Goal: Task Accomplishment & Management: Use online tool/utility

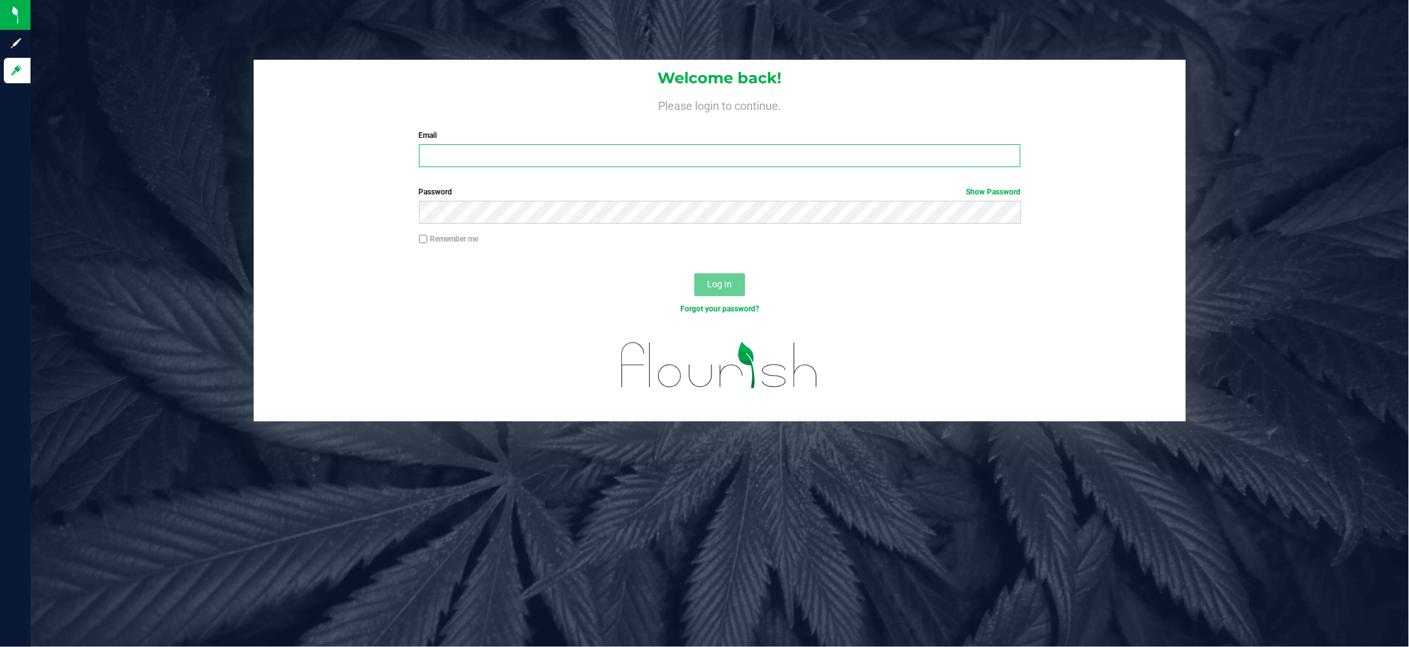
click at [508, 153] on input "Email" at bounding box center [720, 155] width 602 height 23
type input "[EMAIL_ADDRESS][DOMAIN_NAME]"
click at [695, 273] on button "Log In" at bounding box center [720, 284] width 51 height 23
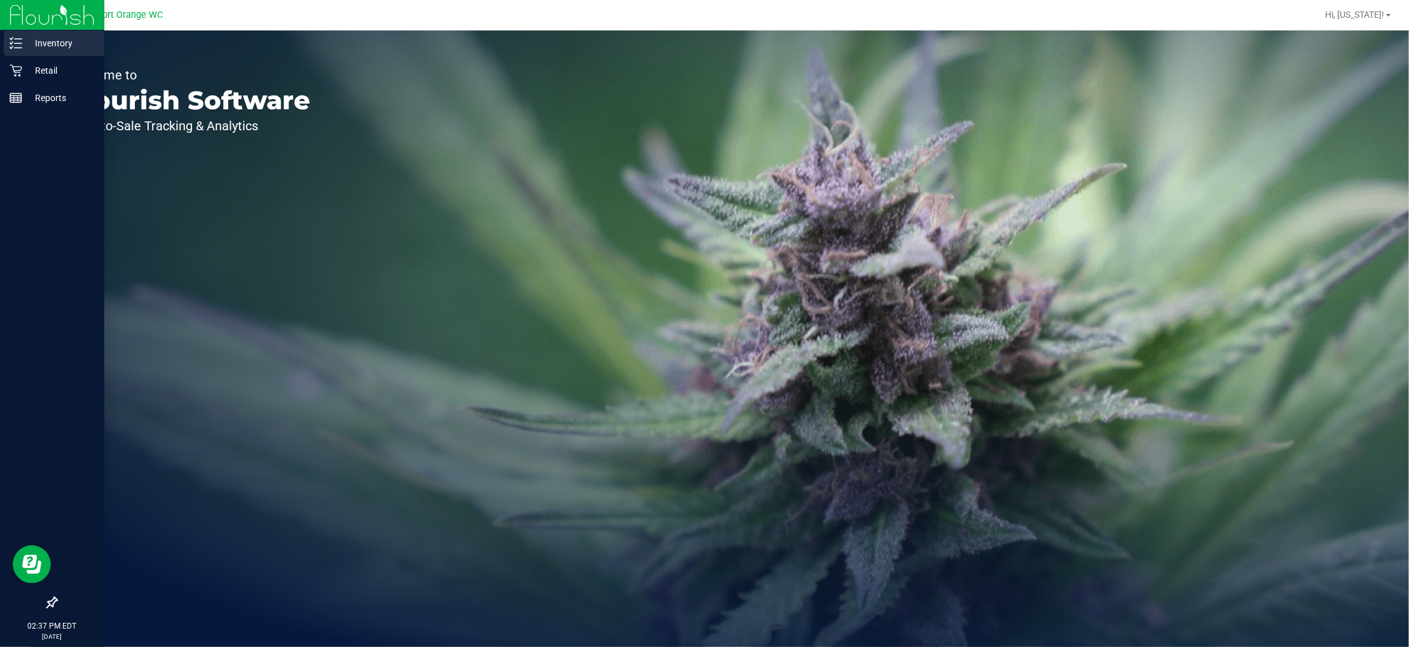
click at [52, 53] on div "Inventory" at bounding box center [54, 43] width 100 height 25
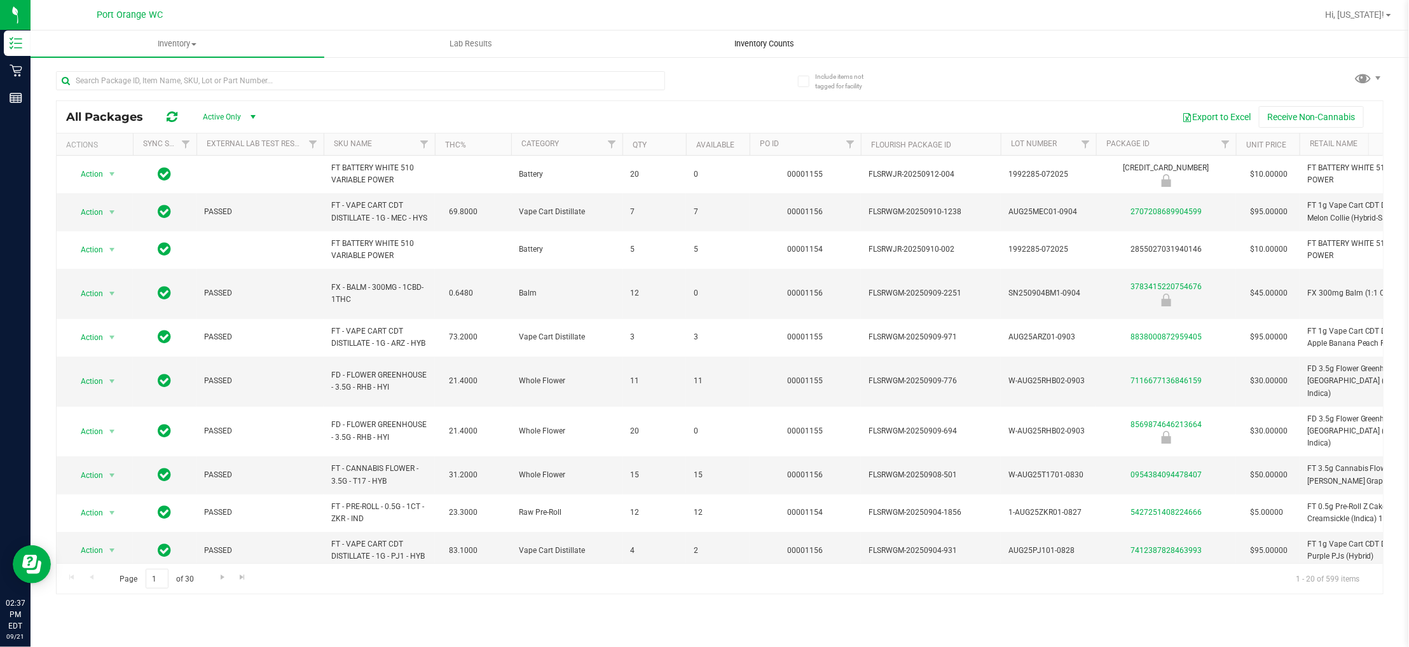
click at [782, 46] on span "Inventory Counts" at bounding box center [764, 43] width 94 height 11
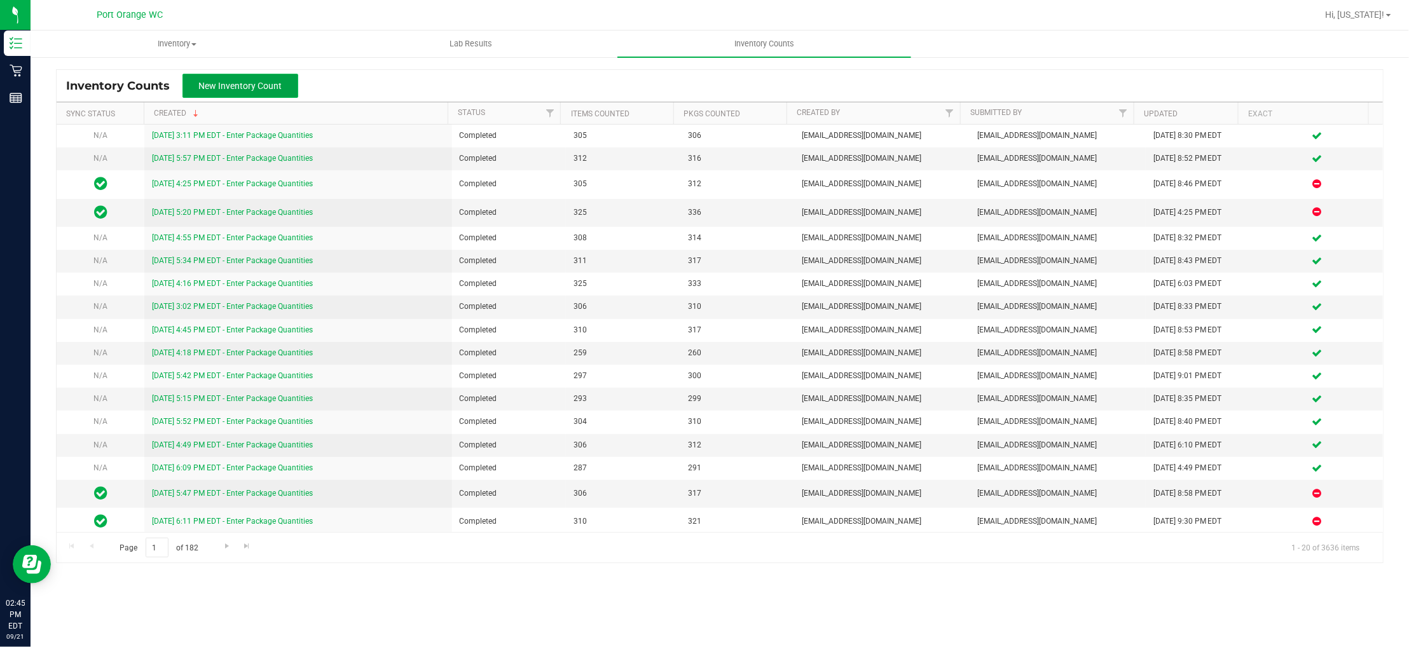
click at [270, 90] on span "New Inventory Count" at bounding box center [240, 86] width 83 height 10
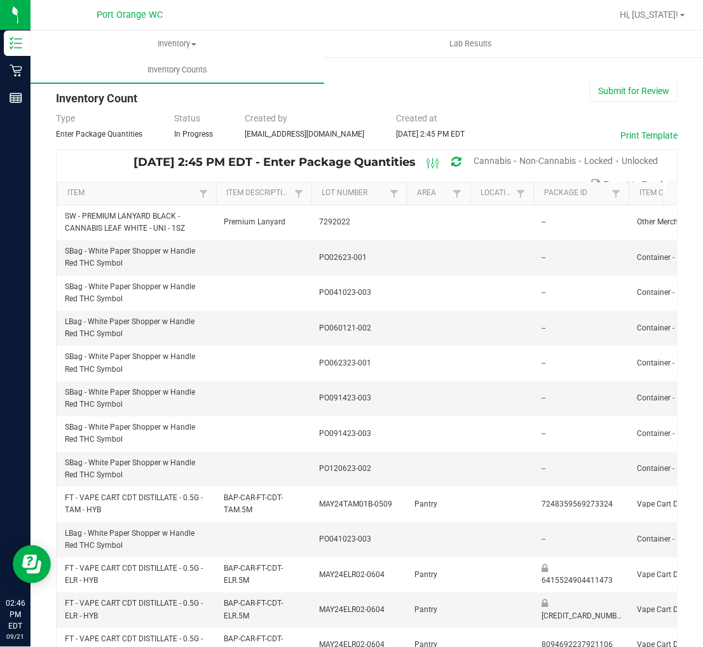
click at [474, 164] on span "Cannabis" at bounding box center [493, 161] width 38 height 10
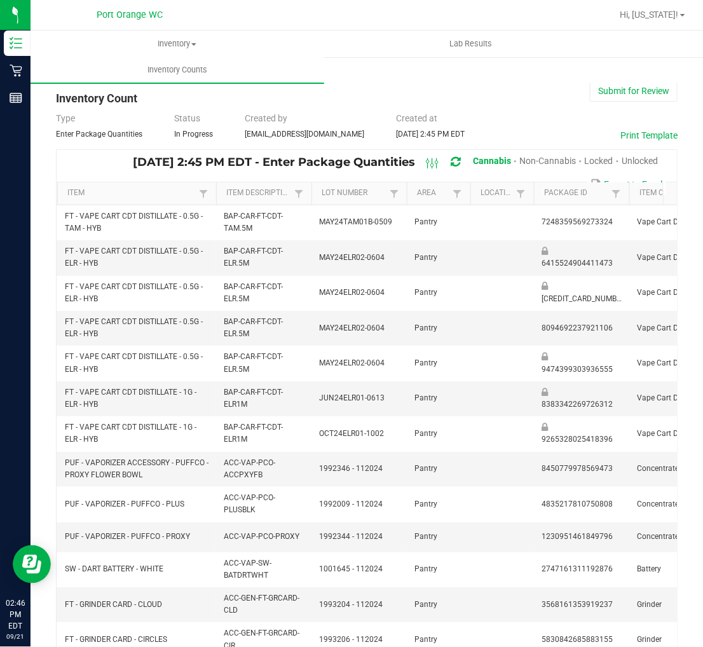
click at [628, 162] on span "Unlocked" at bounding box center [640, 161] width 36 height 10
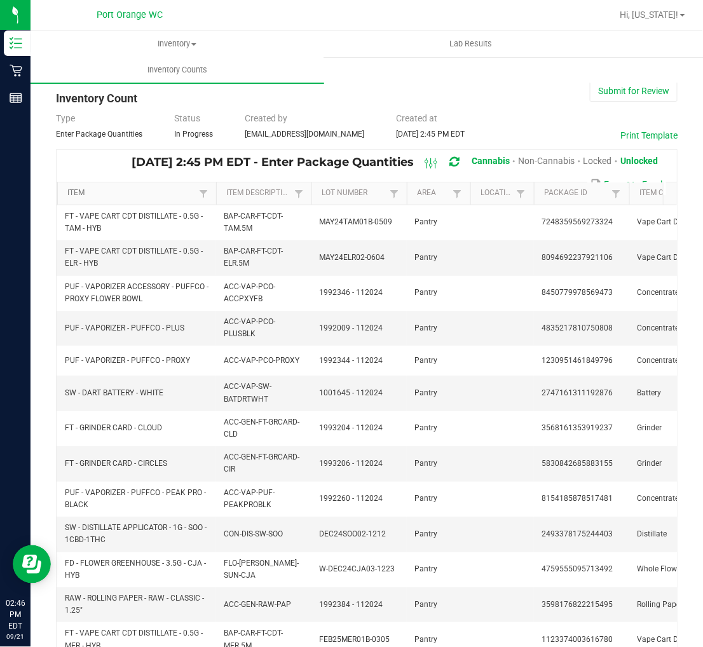
click at [175, 188] on link "Item" at bounding box center [131, 193] width 128 height 10
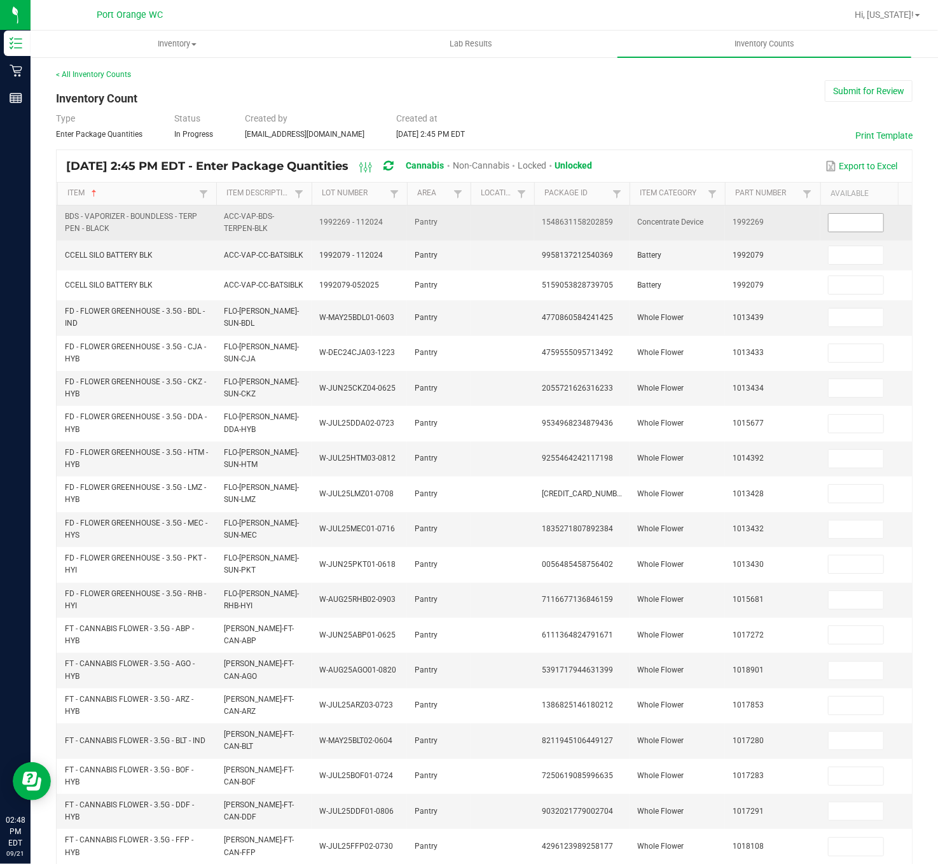
click at [862, 221] on input at bounding box center [856, 223] width 55 height 18
type input "2"
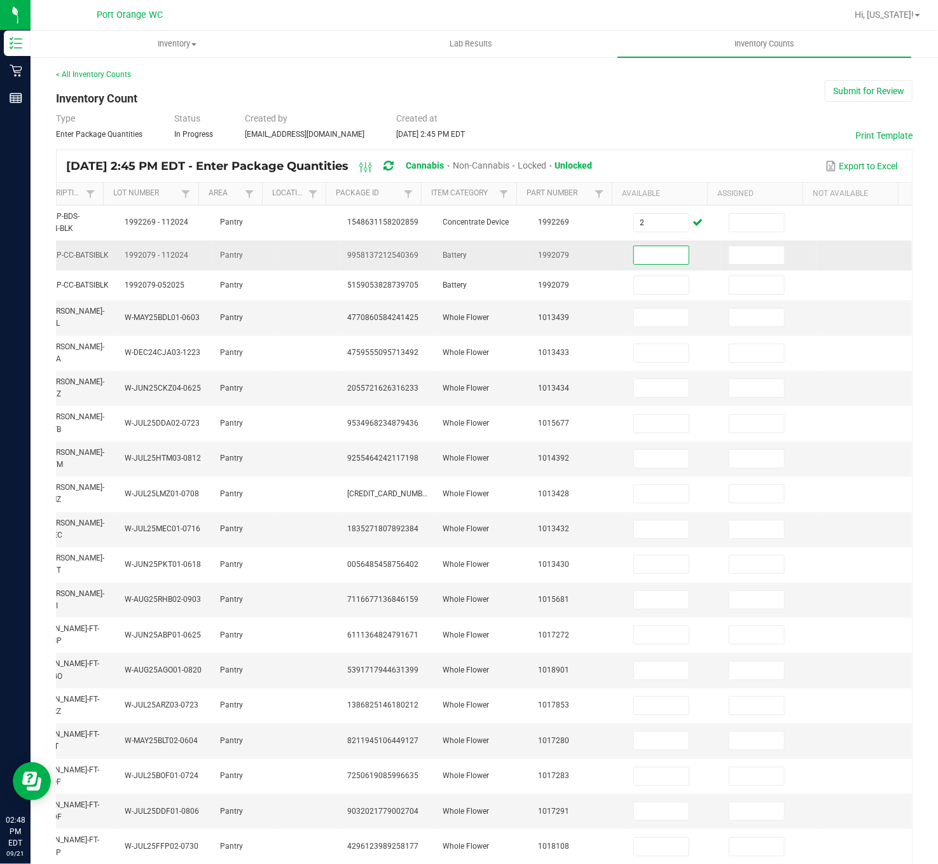
click at [634, 256] on input at bounding box center [661, 255] width 55 height 18
type input "1"
type input "4"
type input "3"
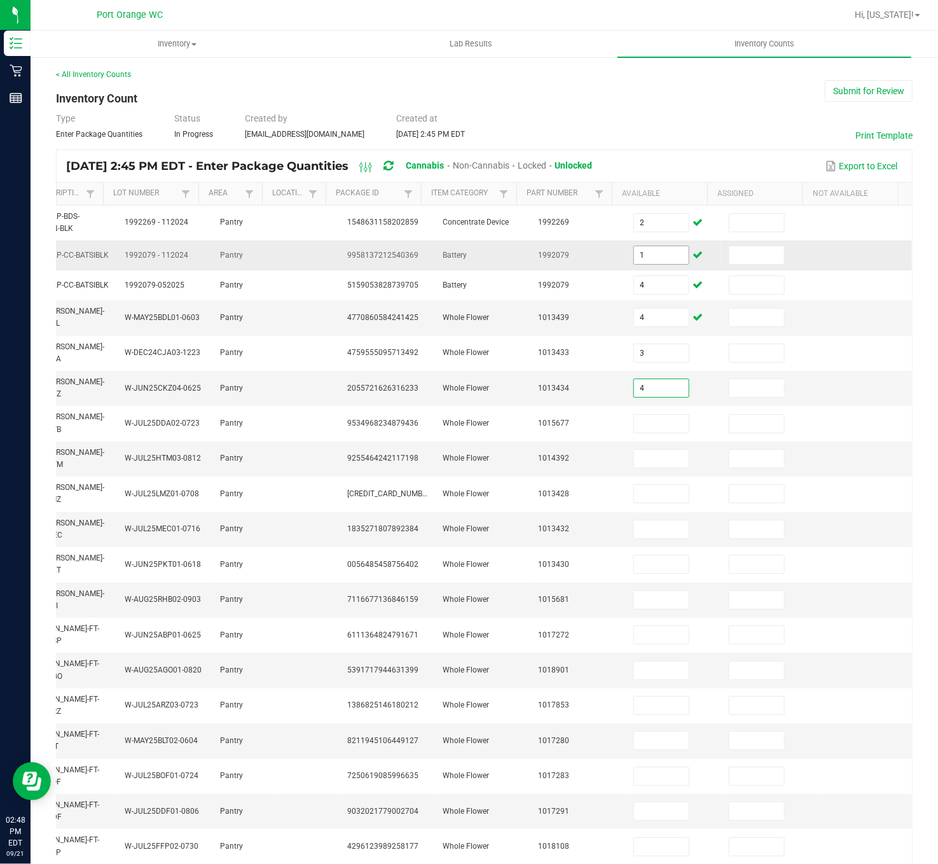
type input "4"
type input "16"
click at [634, 466] on input at bounding box center [661, 459] width 55 height 18
type input "3"
type input "15"
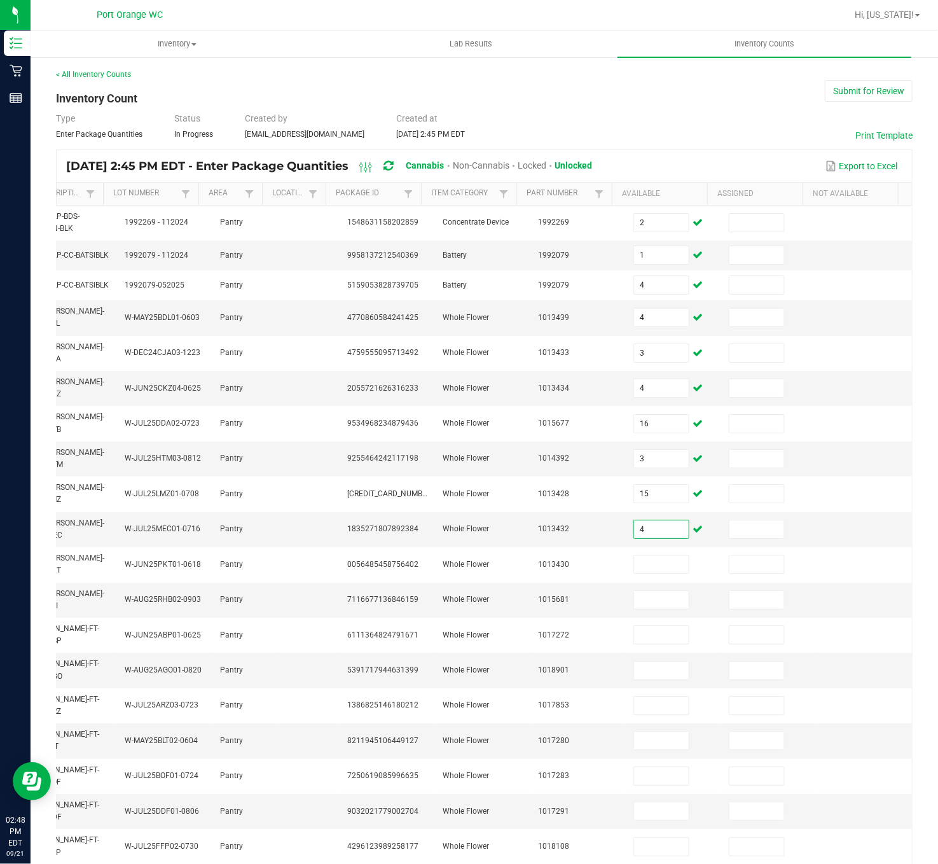
type input "4"
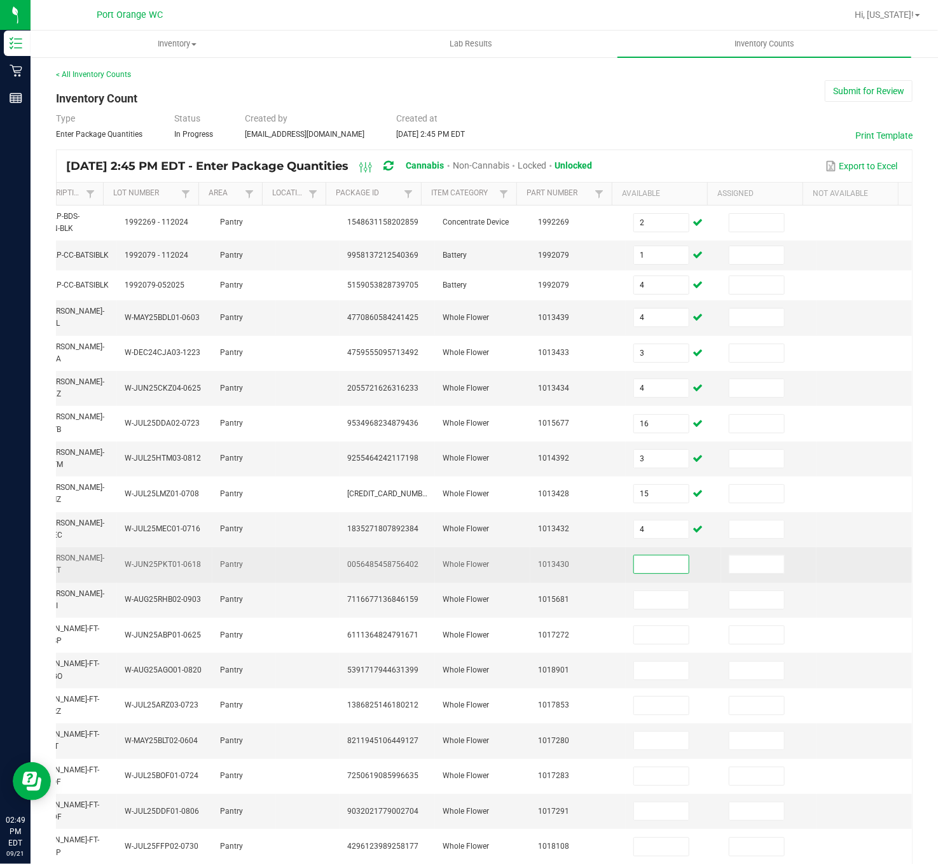
click at [634, 570] on input at bounding box center [661, 564] width 55 height 18
type input "15"
type input "11"
type input "20"
type input "4"
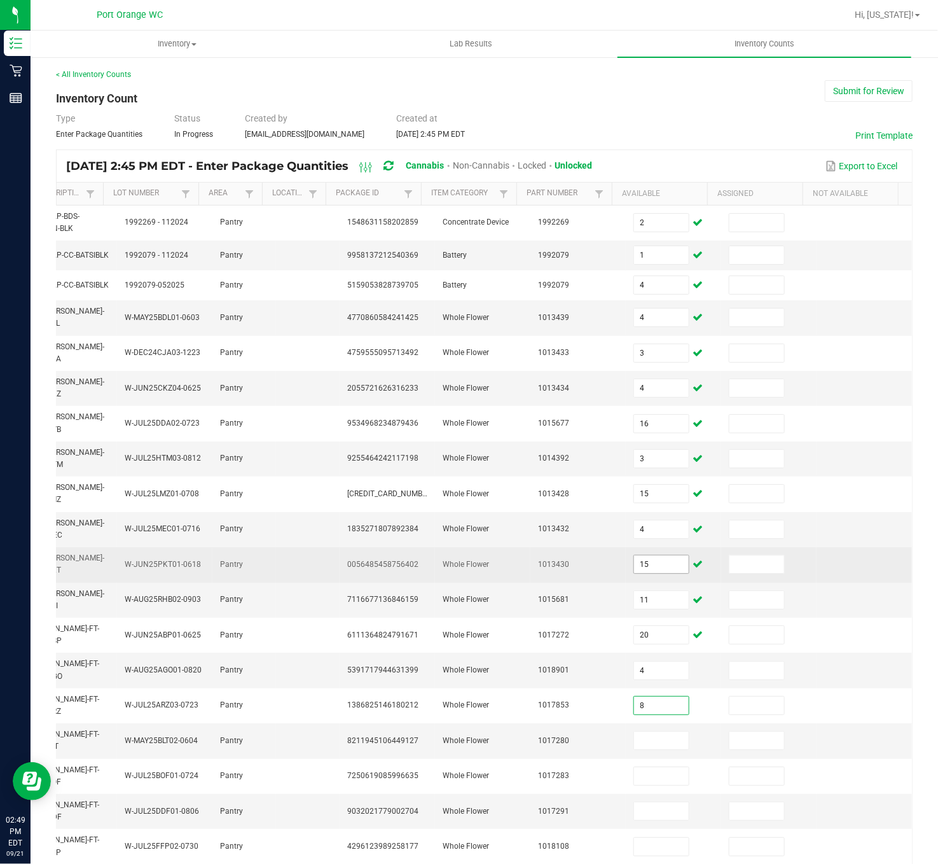
type input "8"
type input "5"
type input "2"
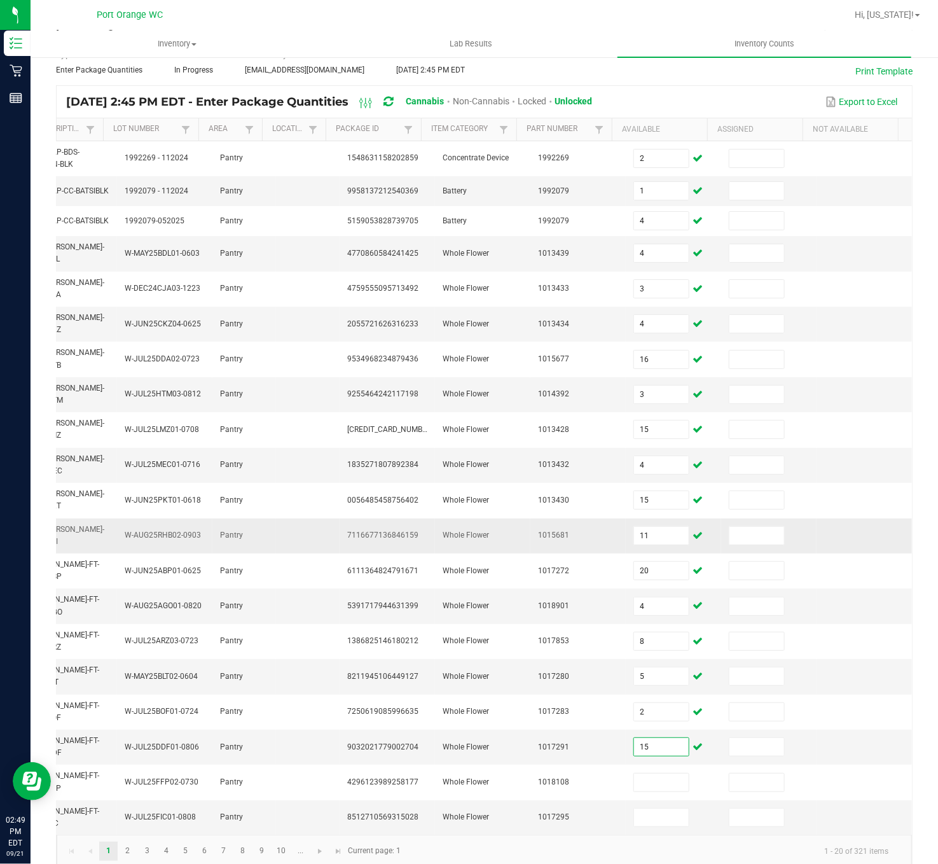
scroll to position [100, 0]
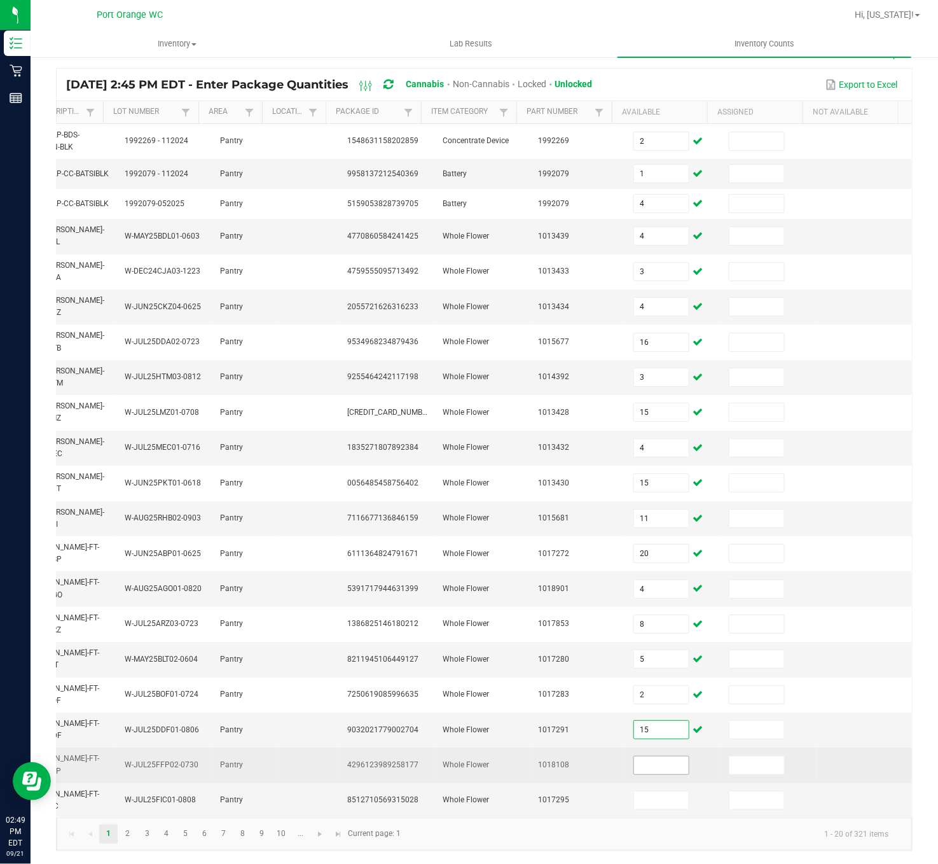
type input "15"
click at [626, 647] on td at bounding box center [673, 764] width 95 height 35
click at [634, 647] on input at bounding box center [661, 765] width 55 height 18
type input "14"
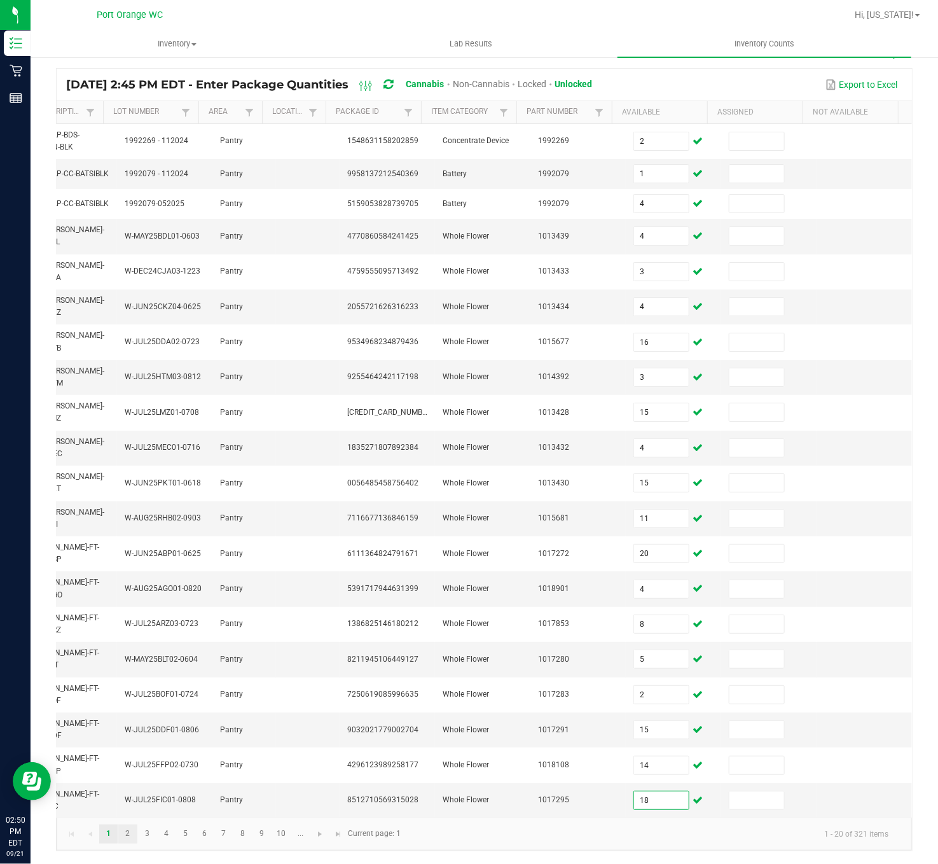
type input "18"
click at [129, 647] on link "2" at bounding box center [127, 833] width 18 height 19
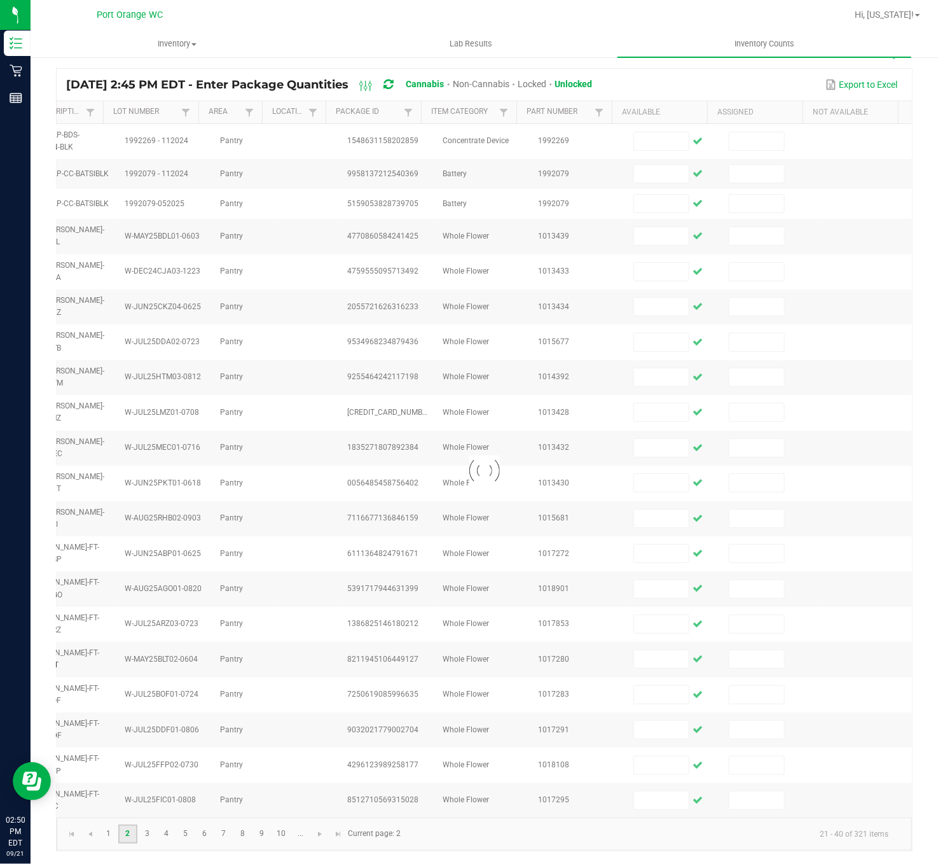
scroll to position [95, 0]
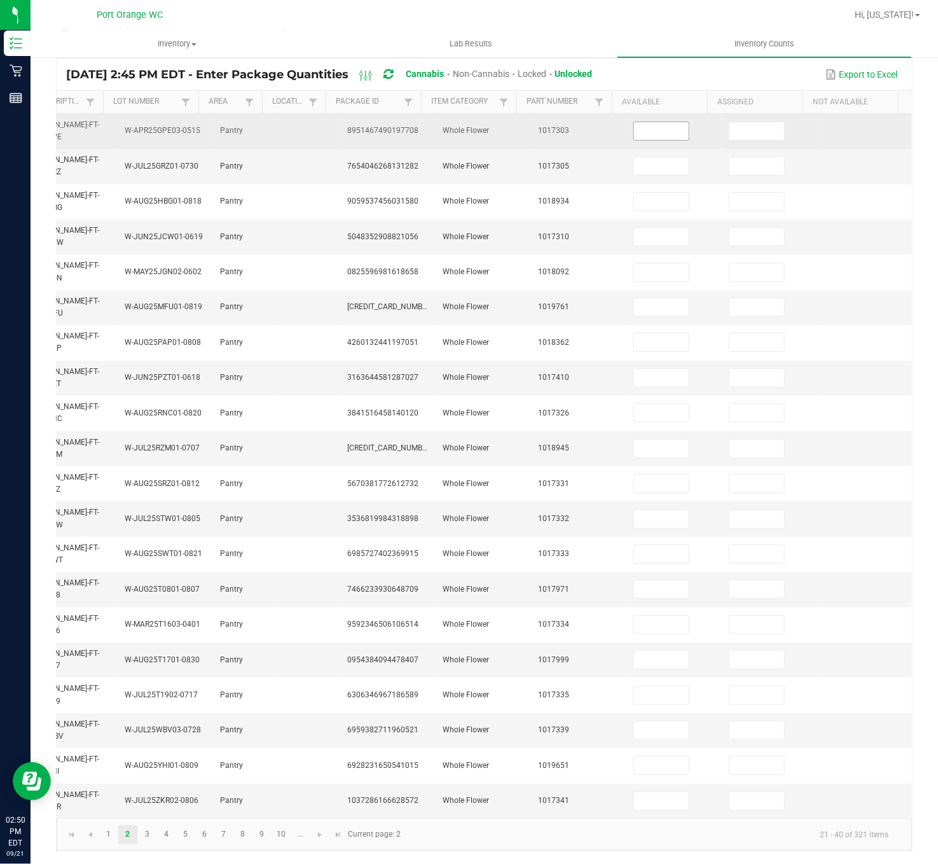
click at [638, 122] on input at bounding box center [661, 131] width 55 height 18
type input "16"
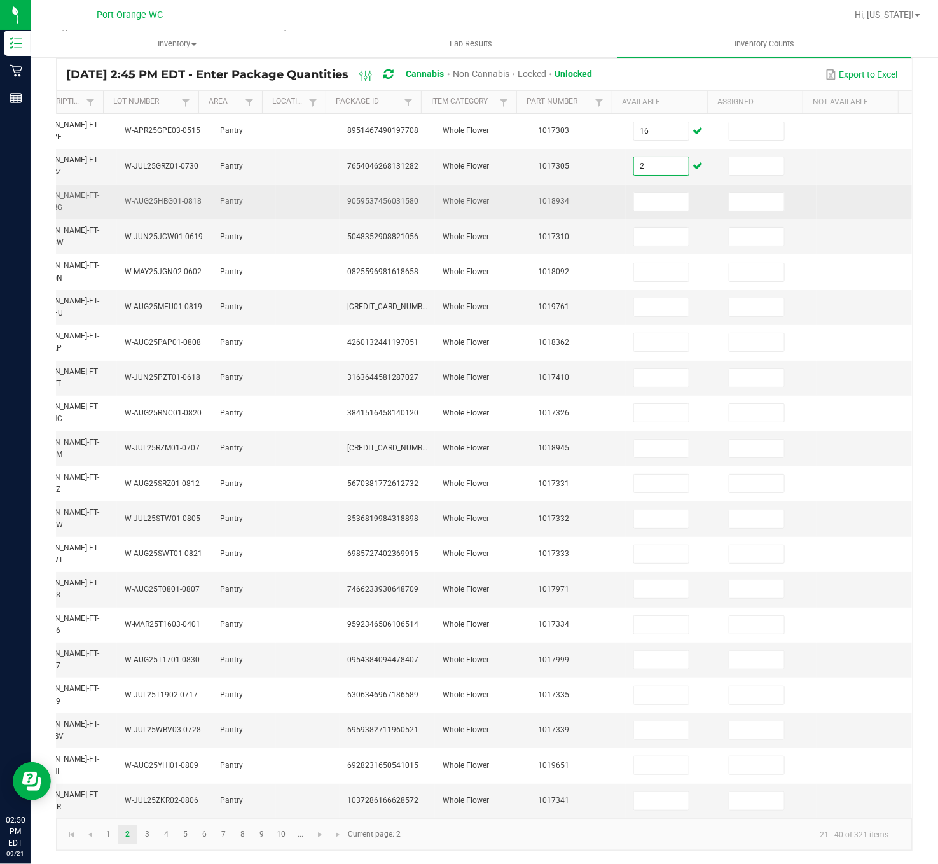
type input "2"
click at [634, 193] on input at bounding box center [661, 202] width 55 height 18
type input "4"
type input "18"
type input "9"
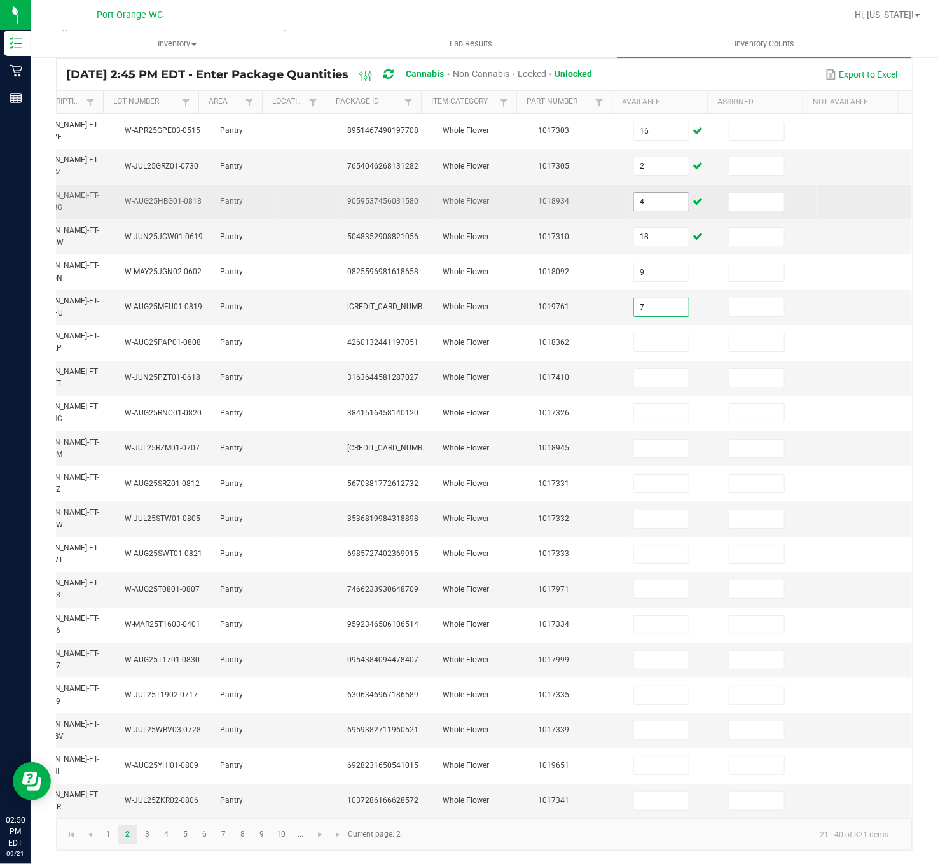
type input "7"
type input "18"
type input "11"
type input "17"
type input "5"
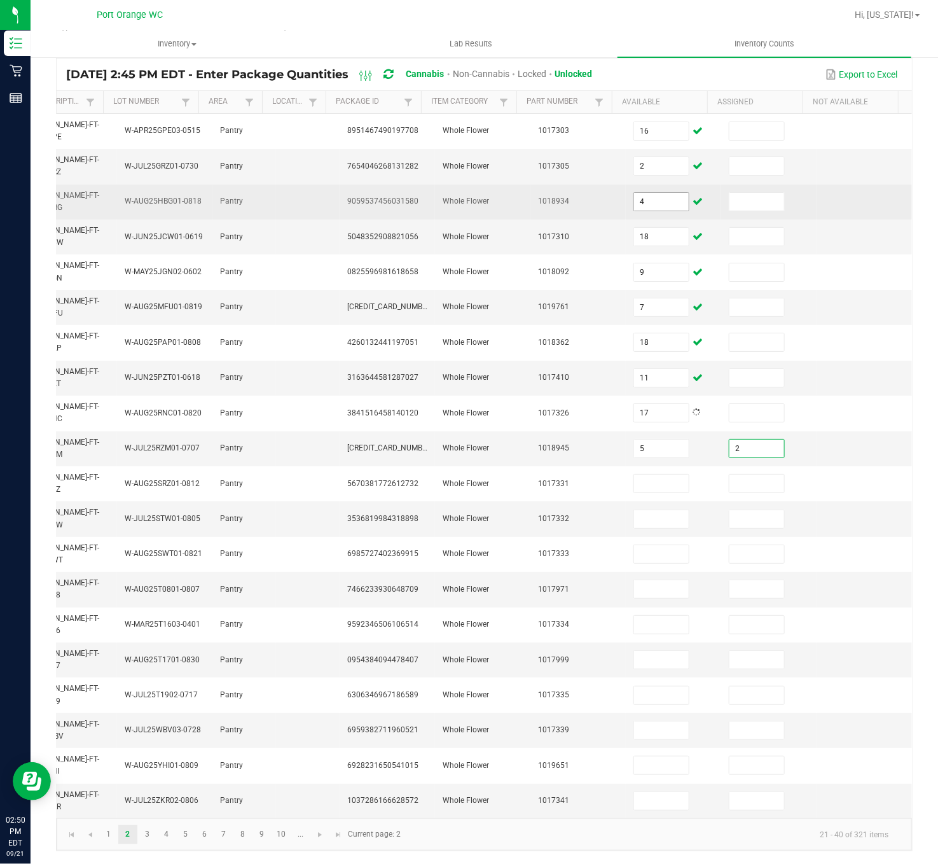
type input "2"
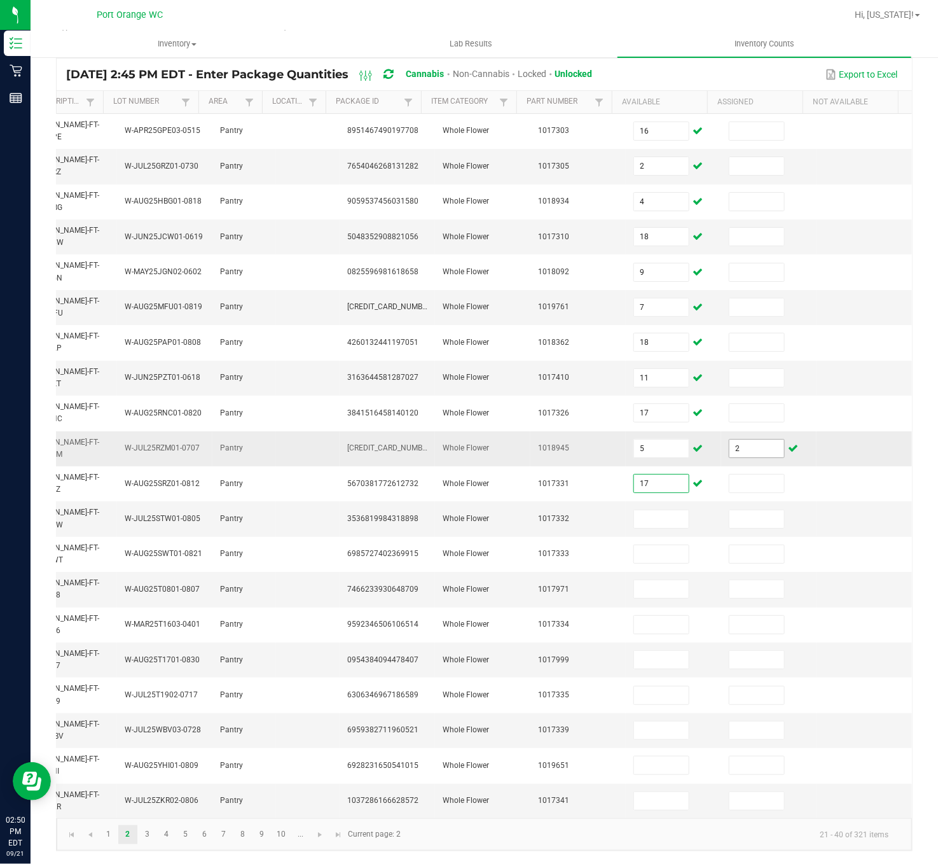
type input "17"
click at [729, 441] on input "2" at bounding box center [756, 448] width 55 height 18
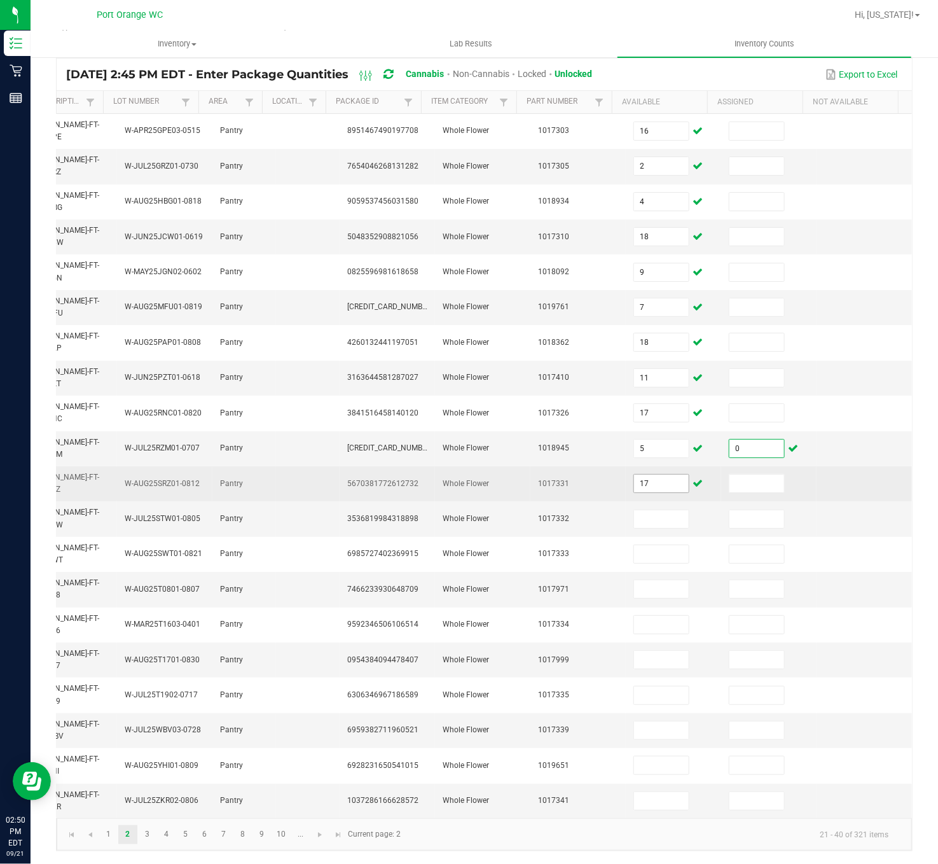
type input "0"
click at [634, 479] on input "17" at bounding box center [661, 483] width 55 height 18
type input "2"
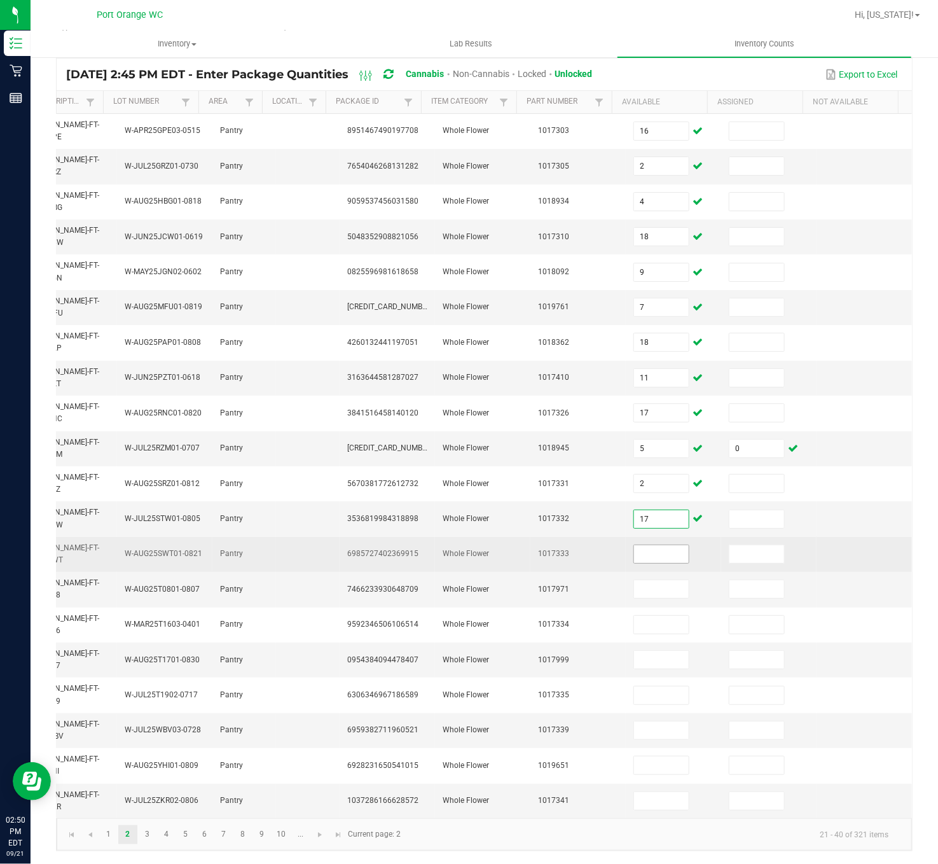
type input "17"
click at [634, 545] on input at bounding box center [661, 554] width 55 height 18
type input "2"
type input "11"
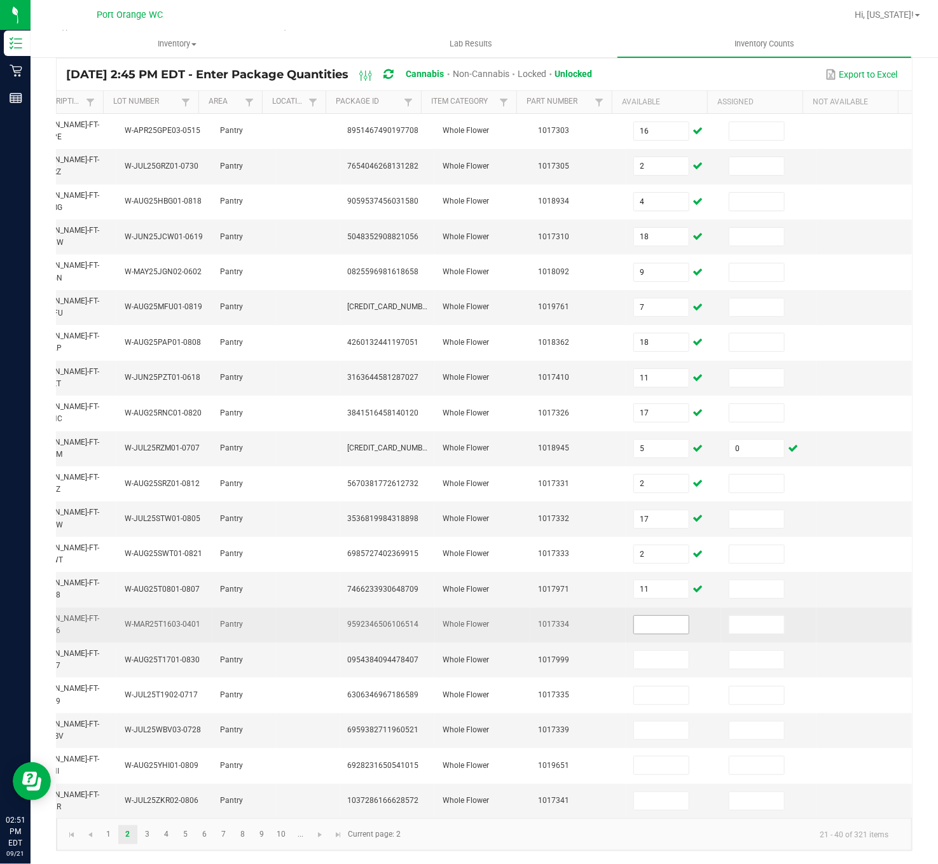
click at [634, 617] on input at bounding box center [661, 625] width 55 height 18
type input "19"
type input "15"
type input "18"
type input "5"
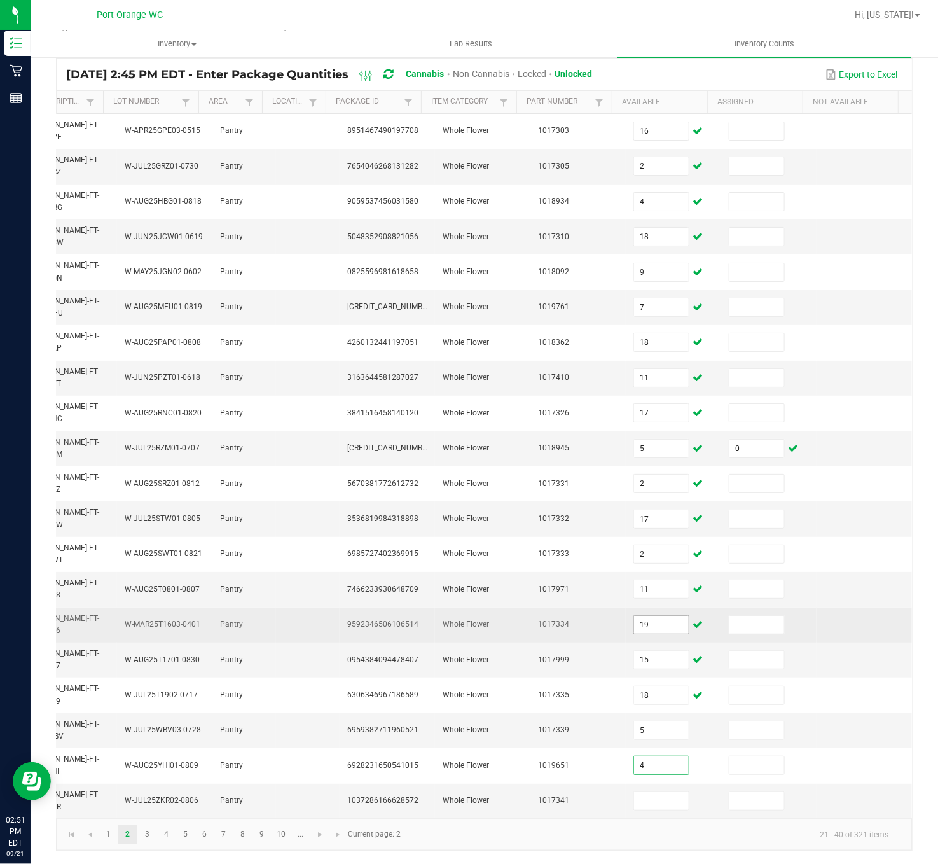
type input "4"
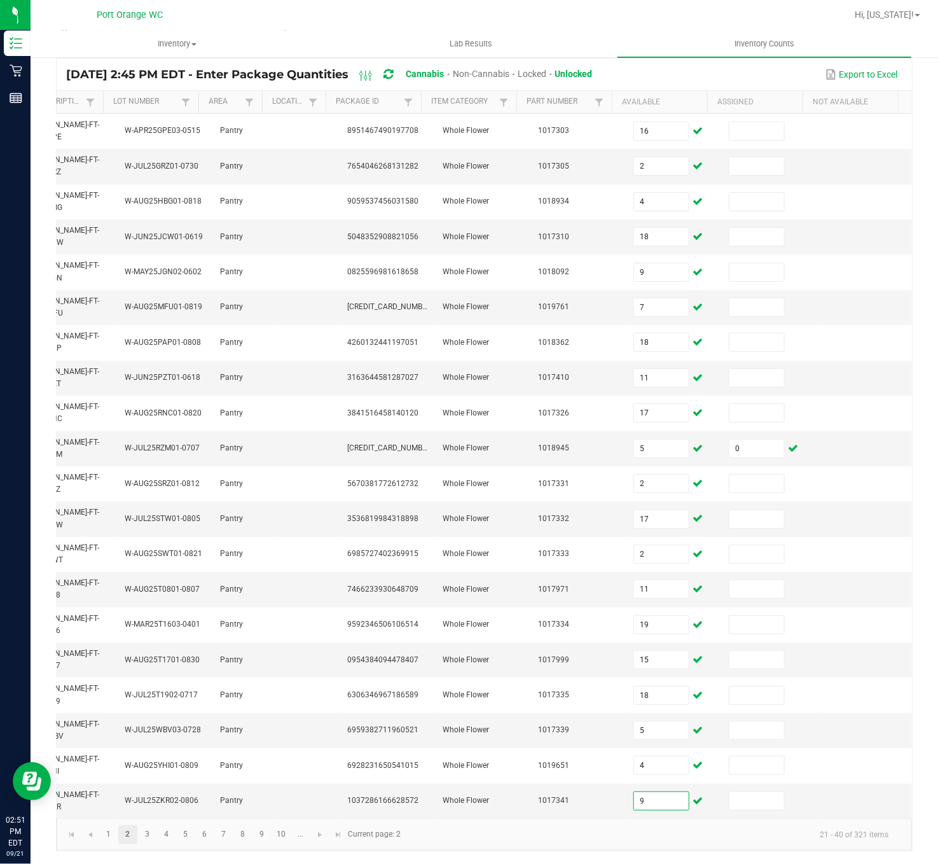
type input "9"
click at [137, 647] on kendo-grid "[DATE] 2:45 PM EDT - Enter Package Quantities Cannabis Non-Cannabis Locked Unlo…" at bounding box center [484, 454] width 857 height 793
click at [146, 647] on link "3" at bounding box center [147, 834] width 18 height 19
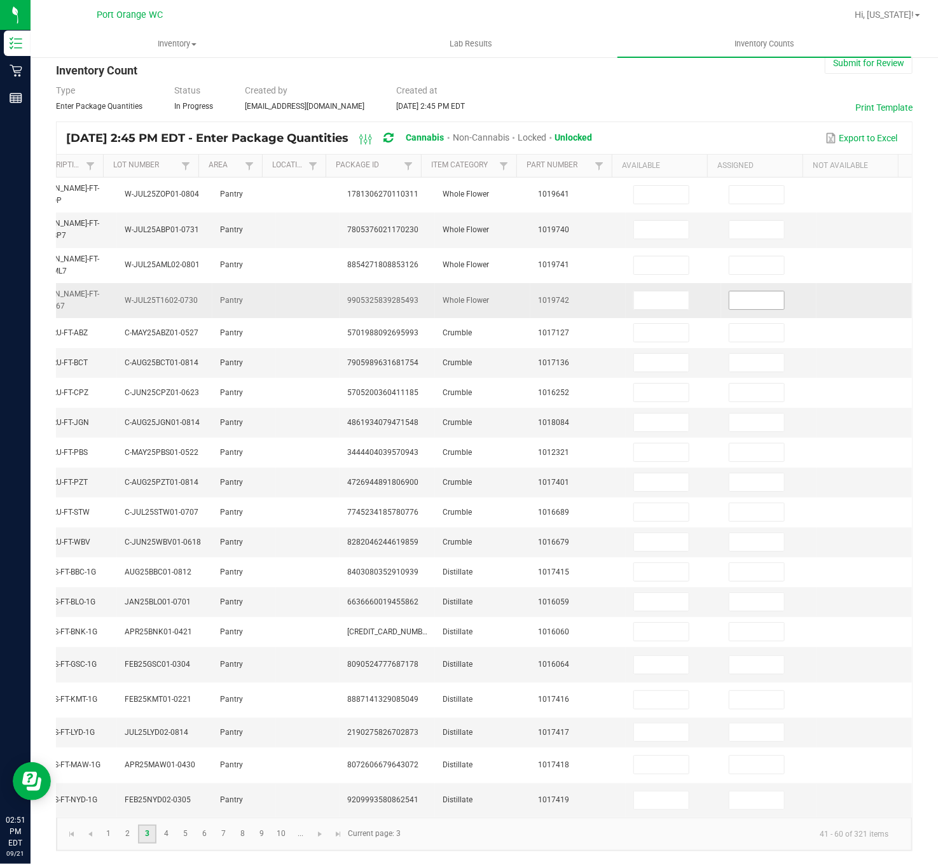
scroll to position [53, 0]
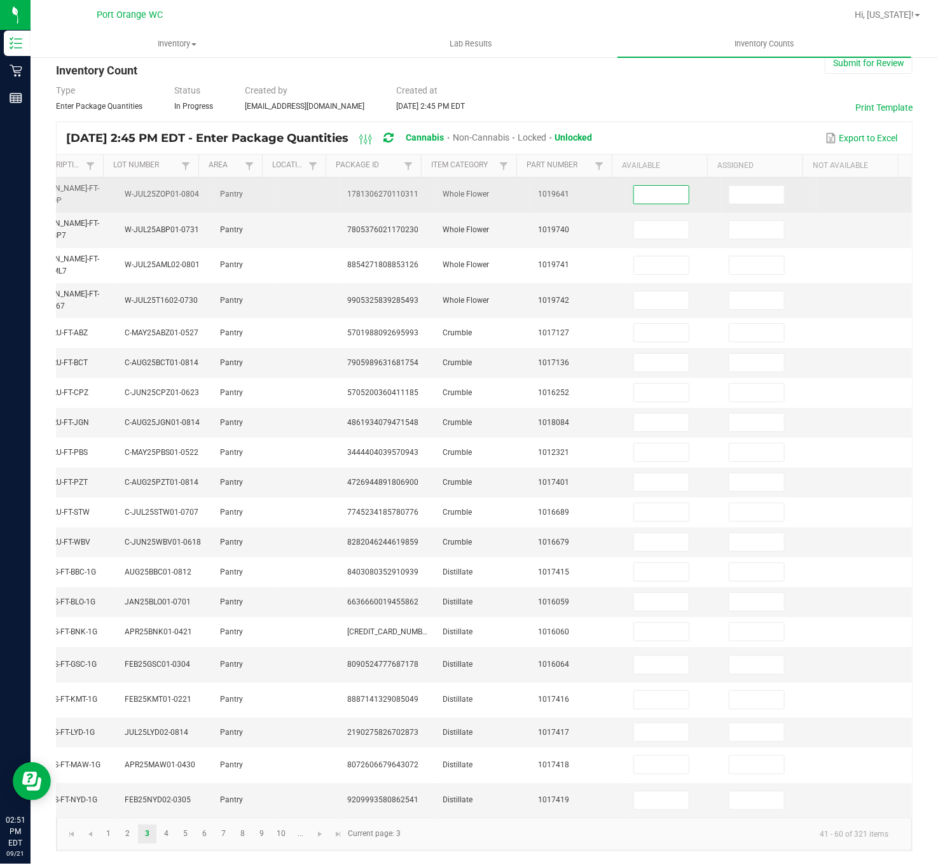
click at [639, 186] on input at bounding box center [661, 195] width 55 height 18
click at [634, 186] on input at bounding box center [661, 195] width 55 height 18
type input "9"
type input "15"
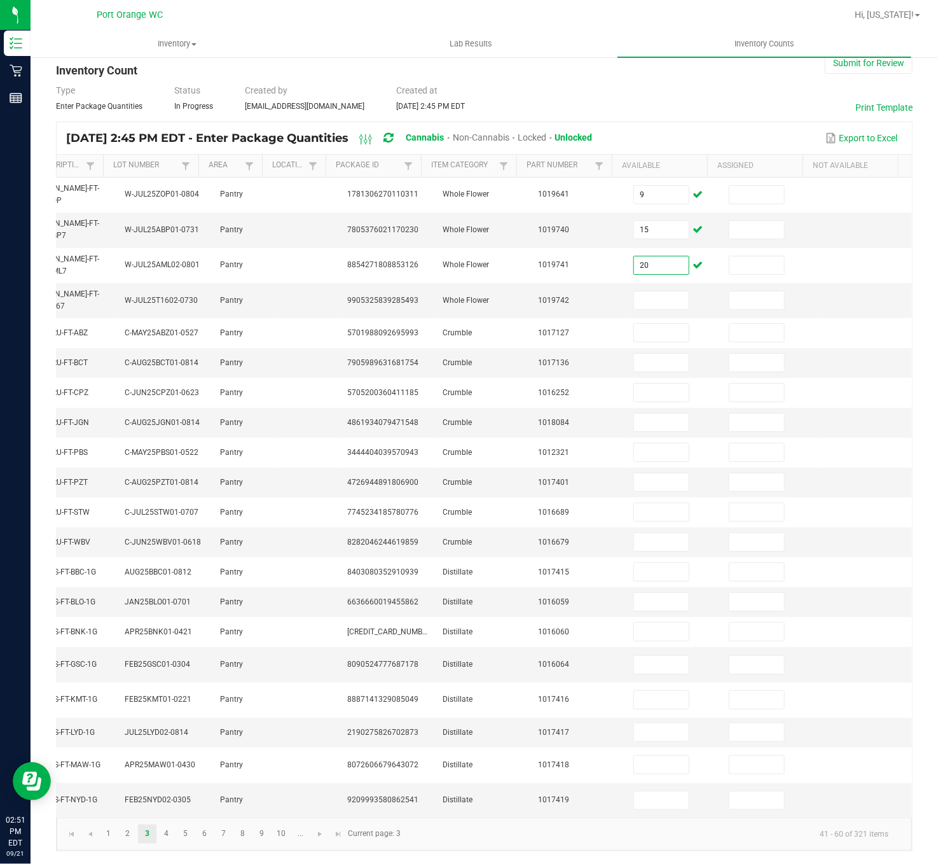
type input "20"
click at [637, 291] on input at bounding box center [661, 300] width 55 height 18
type input "13"
type input "6"
type input "3"
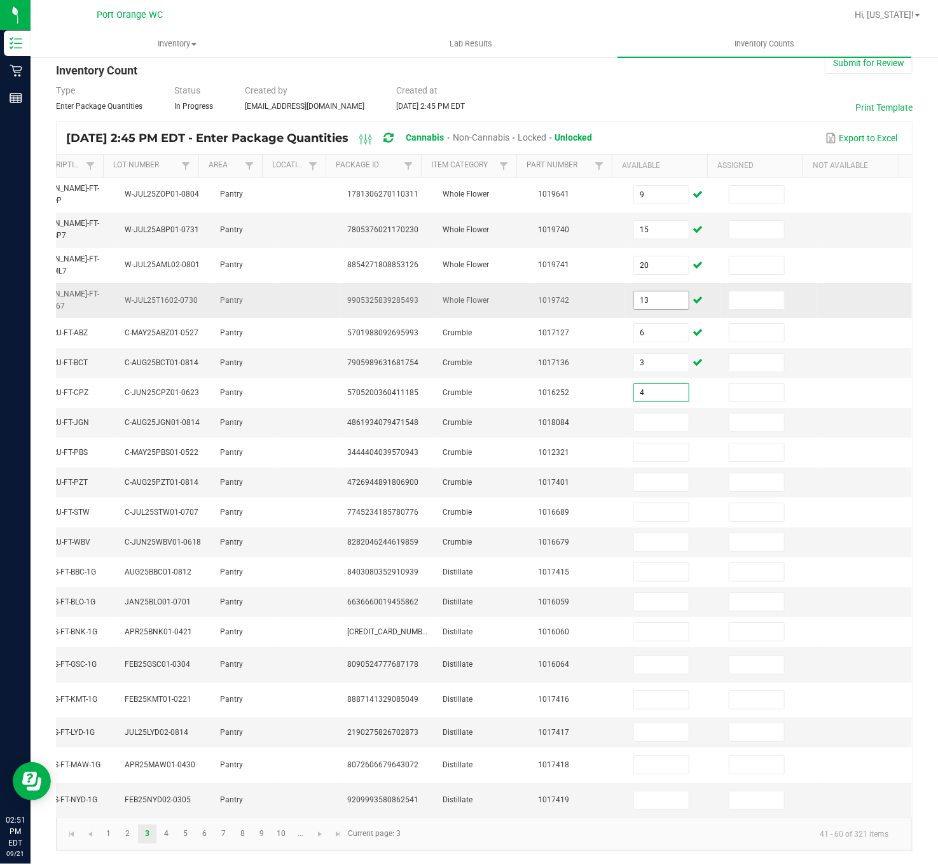
type input "4"
type input "2"
type input "3"
type input "2"
type input "5"
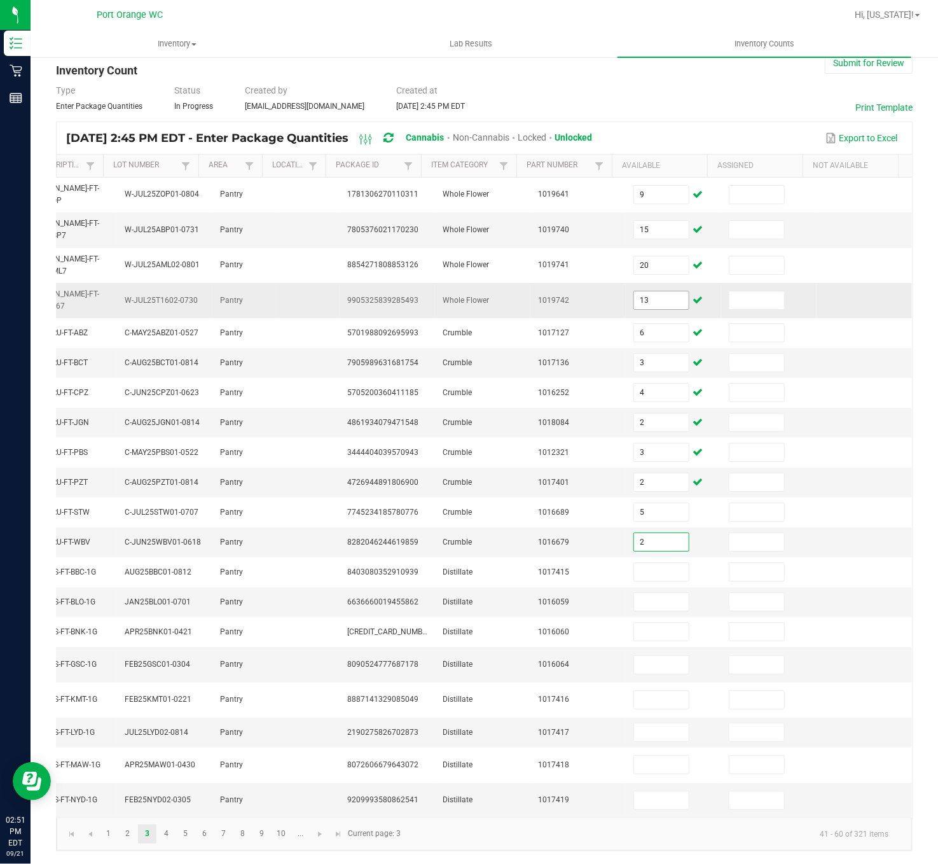
type input "2"
type input "9"
click at [640, 593] on input at bounding box center [661, 602] width 55 height 18
type input "2"
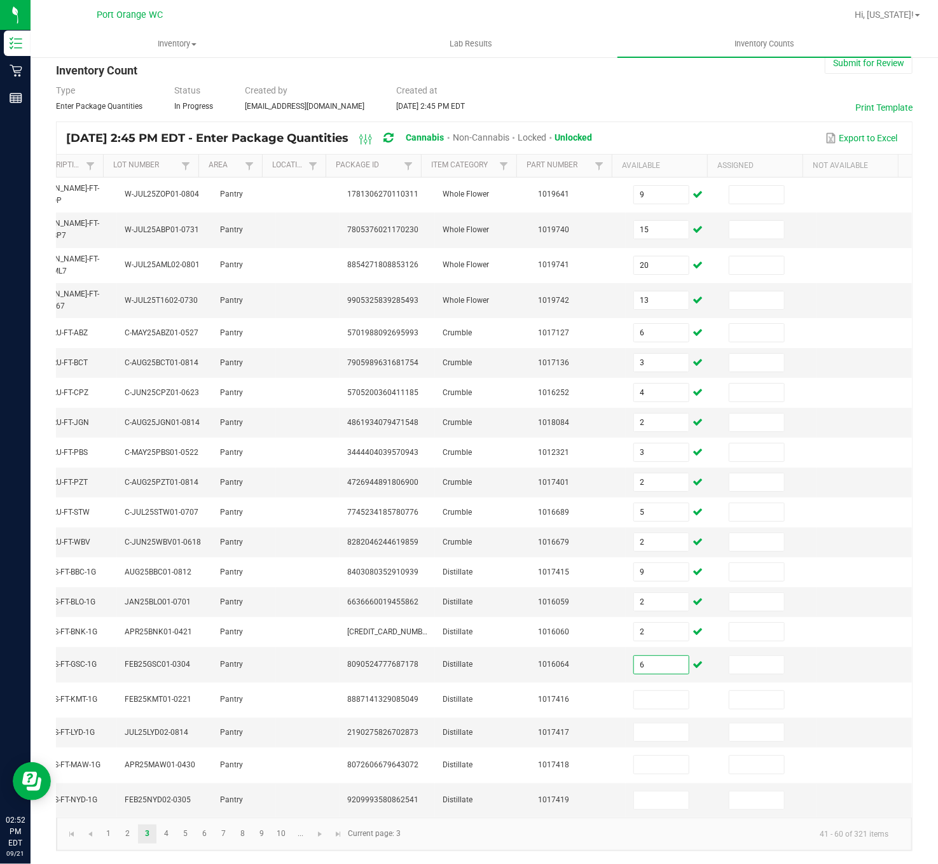
type input "6"
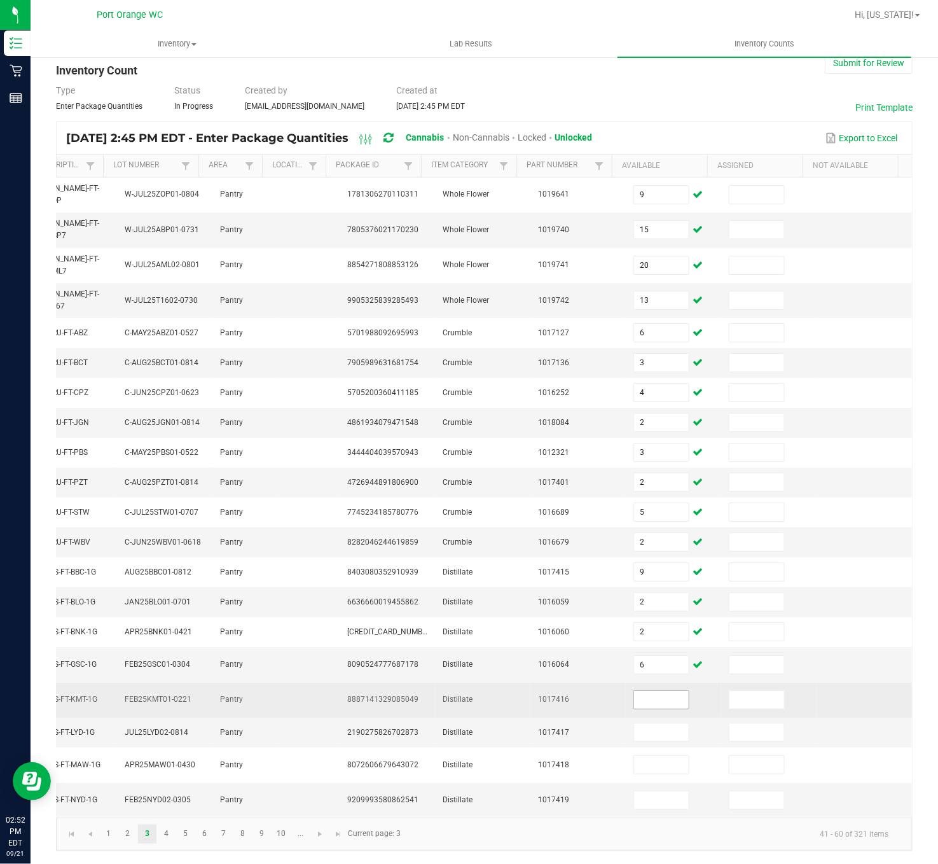
click at [634, 647] on input at bounding box center [661, 700] width 55 height 18
type input "3"
type input "7"
type input "12"
type input "3"
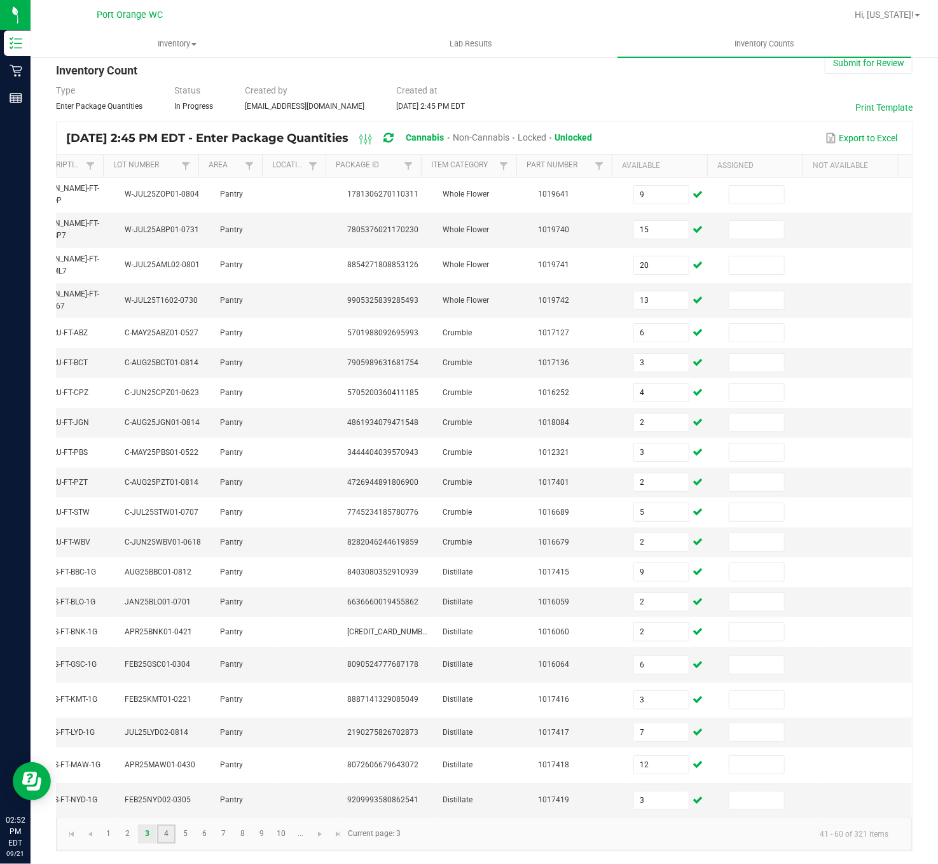
click at [164, 647] on link "4" at bounding box center [166, 833] width 18 height 19
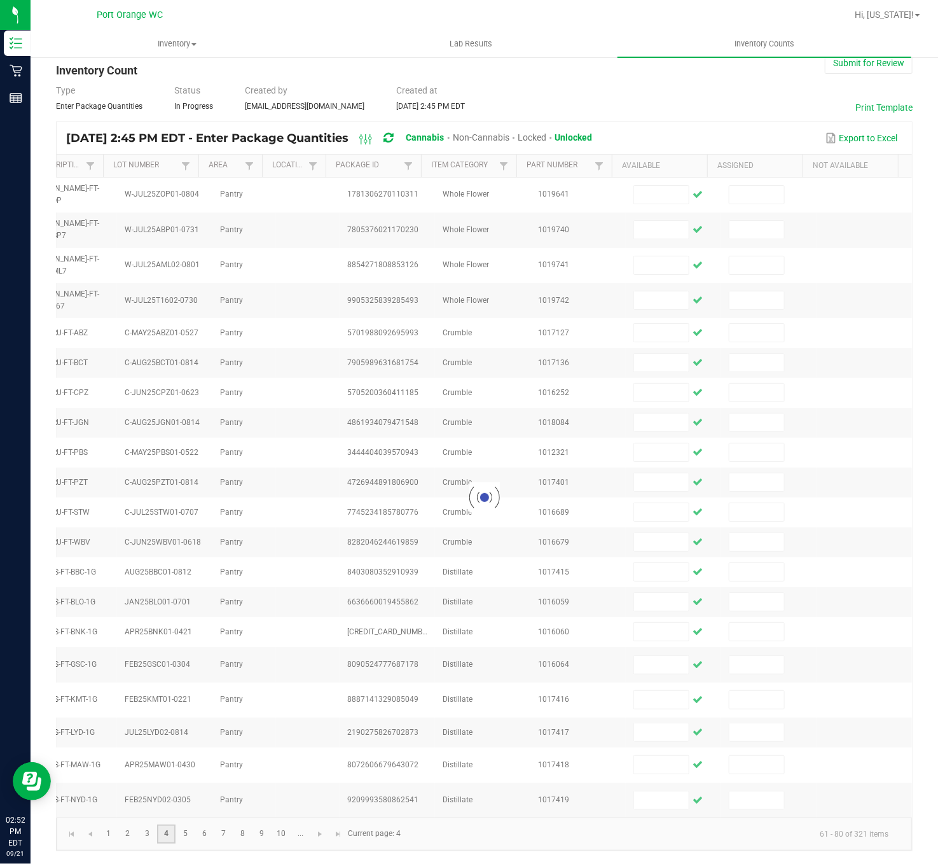
scroll to position [44, 0]
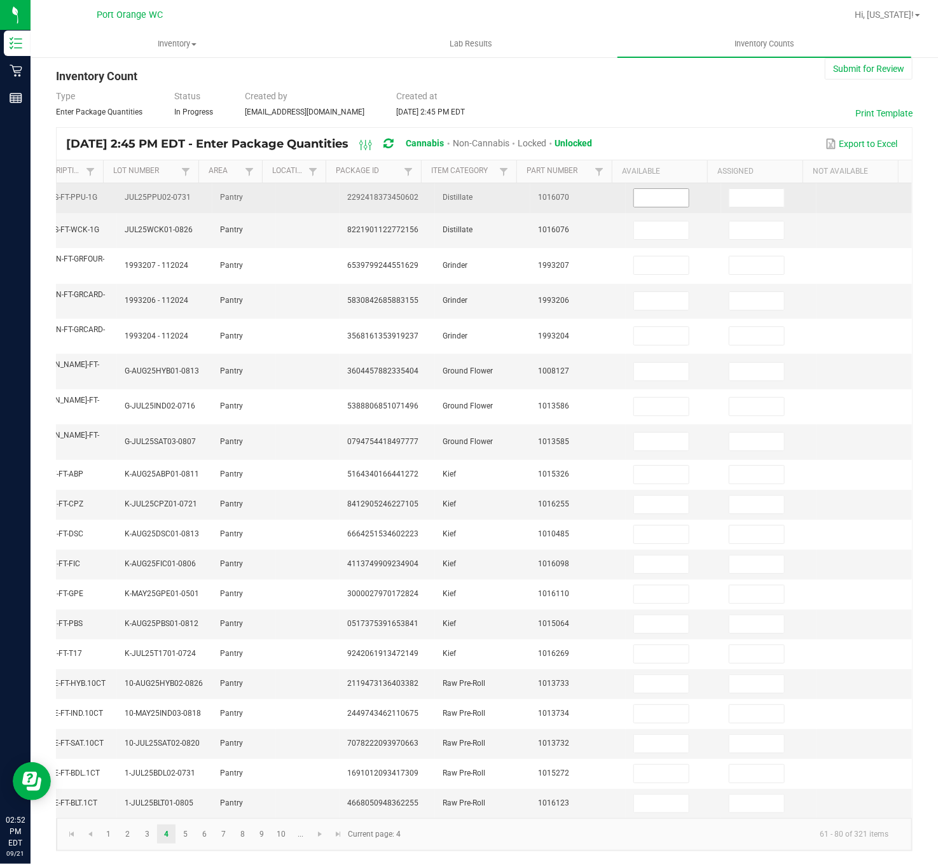
click at [634, 189] on input at bounding box center [661, 198] width 55 height 18
type input "12"
type input "6"
type input "1"
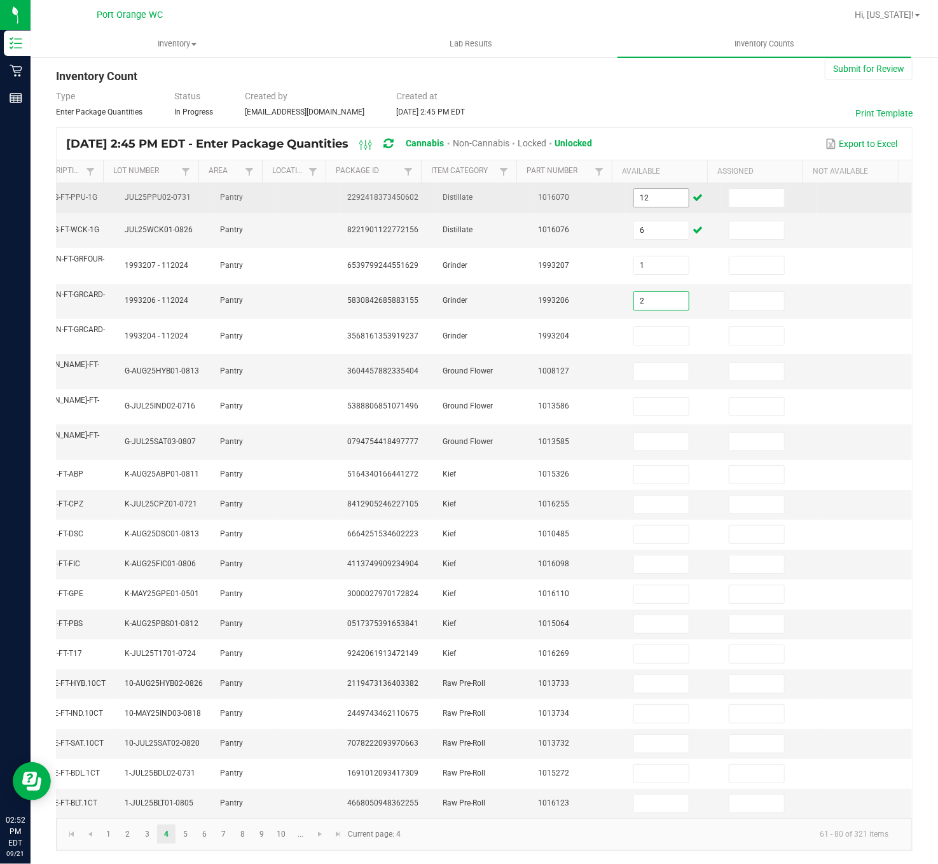
type input "2"
type input "11"
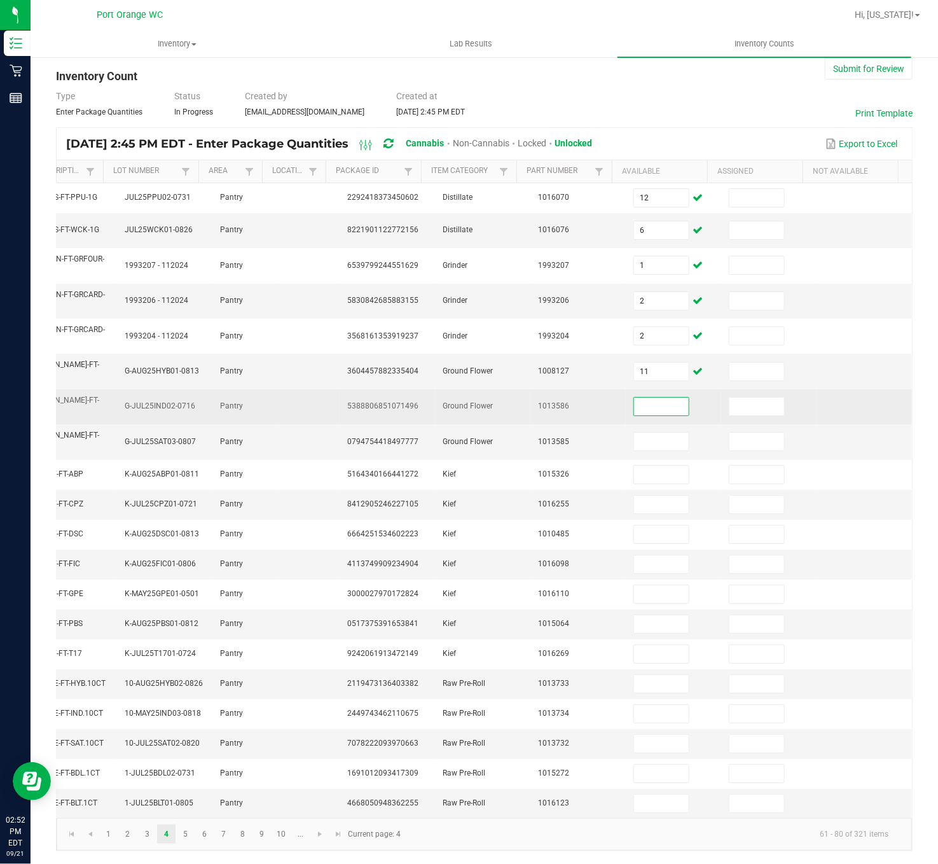
click at [639, 397] on input at bounding box center [661, 406] width 55 height 18
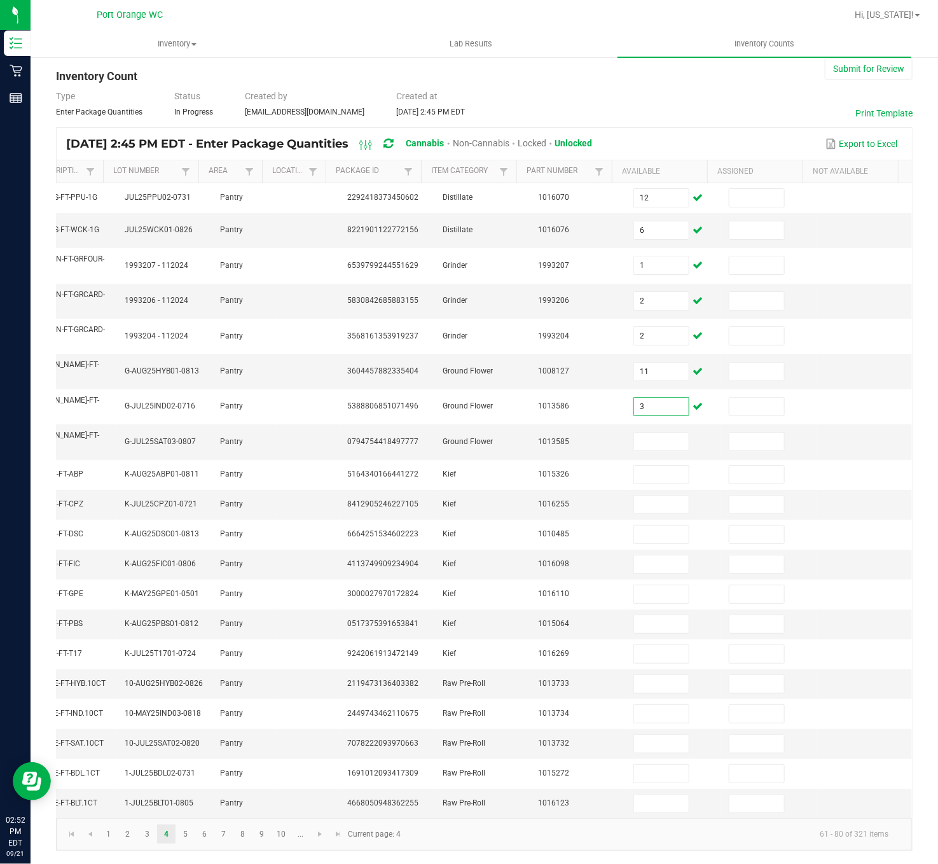
type input "3"
click at [634, 432] on input at bounding box center [661, 441] width 55 height 18
type input "12"
type input "4"
type input "2"
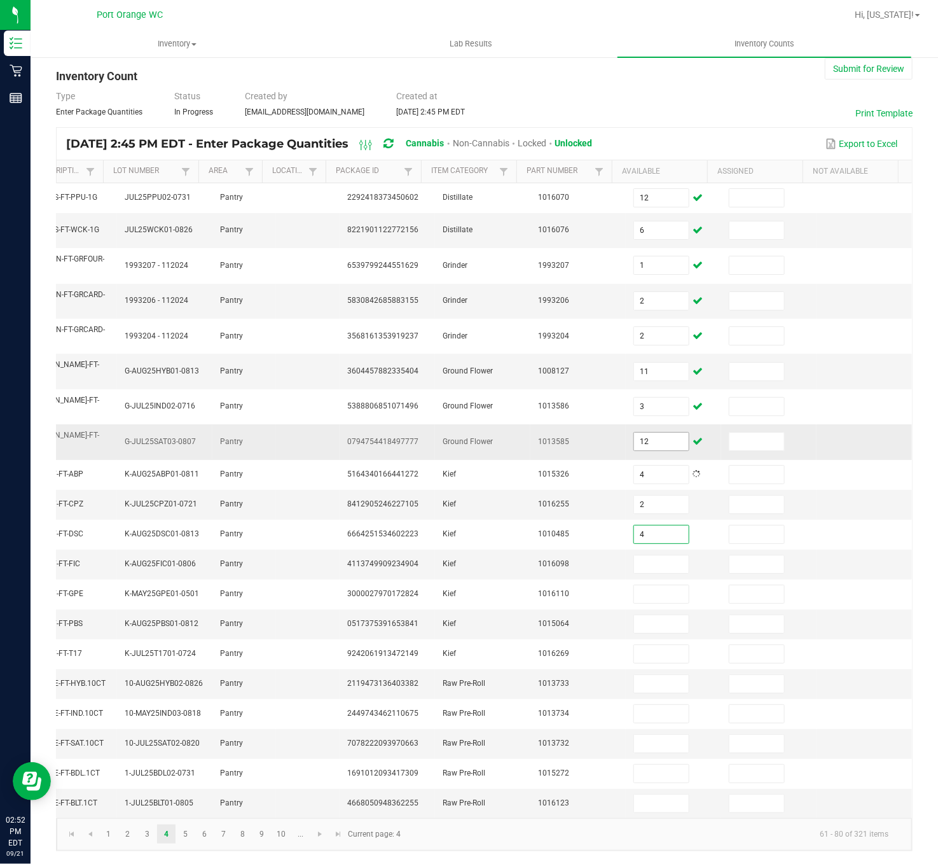
type input "4"
type input "3"
type input "4"
type input "2"
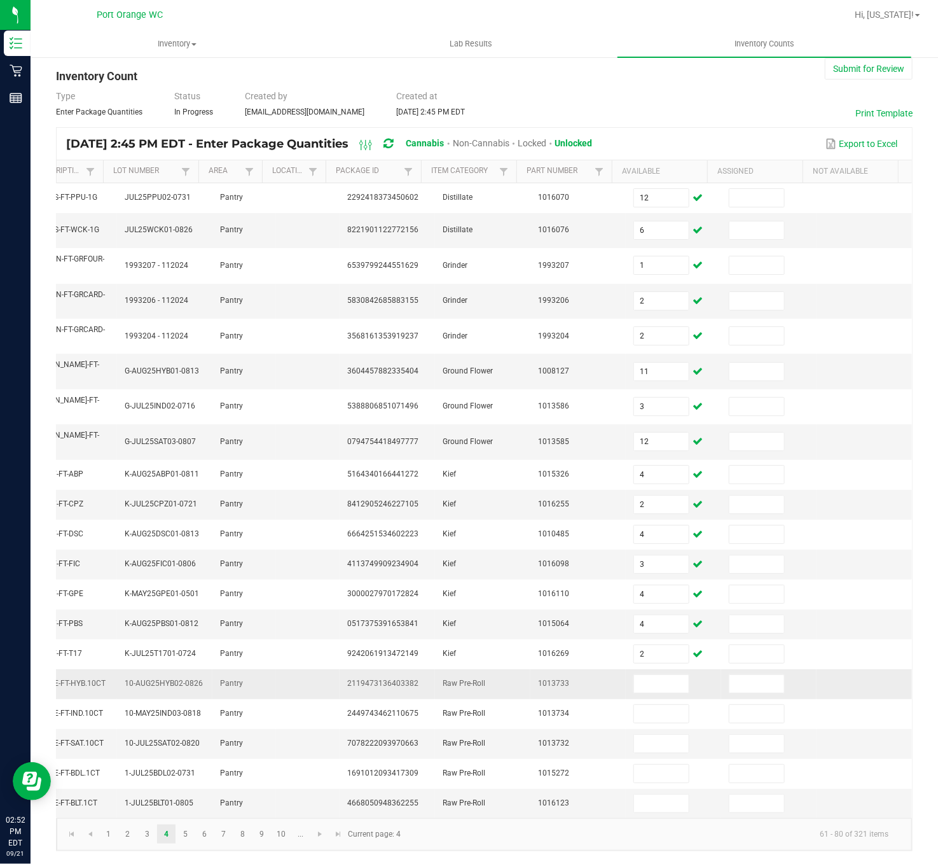
click at [626, 647] on td at bounding box center [673, 684] width 95 height 30
click at [634, 647] on input at bounding box center [661, 684] width 55 height 18
type input "19"
type input "17"
type input "20"
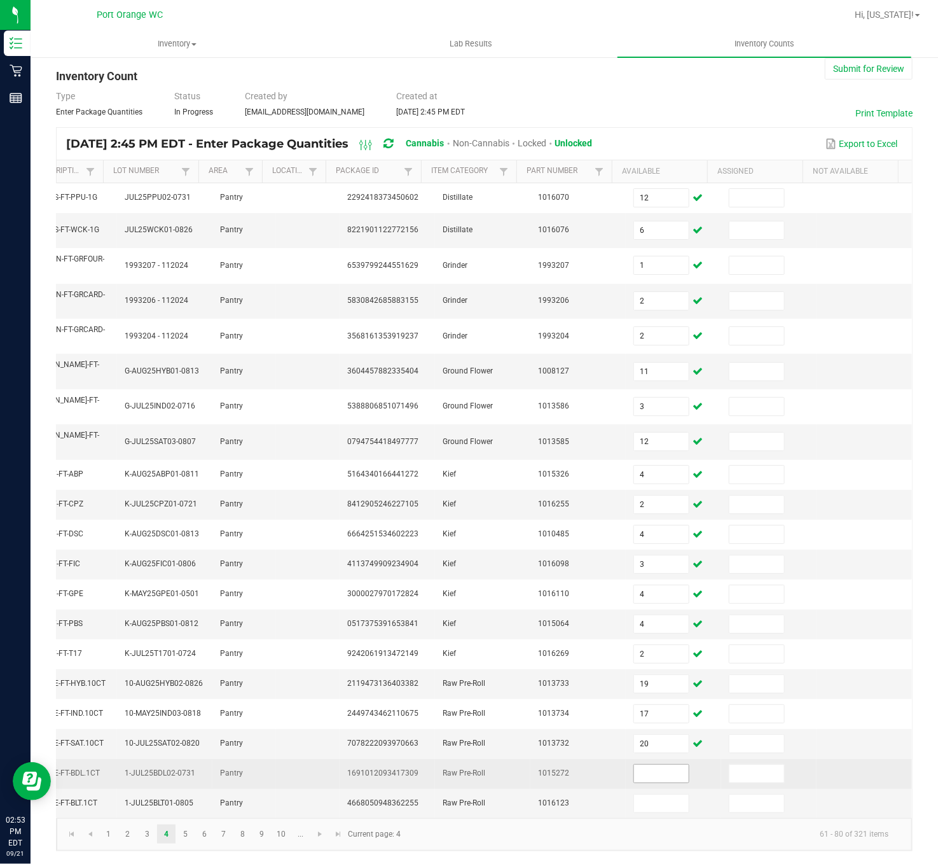
click at [634, 647] on input at bounding box center [661, 773] width 55 height 18
type input "15"
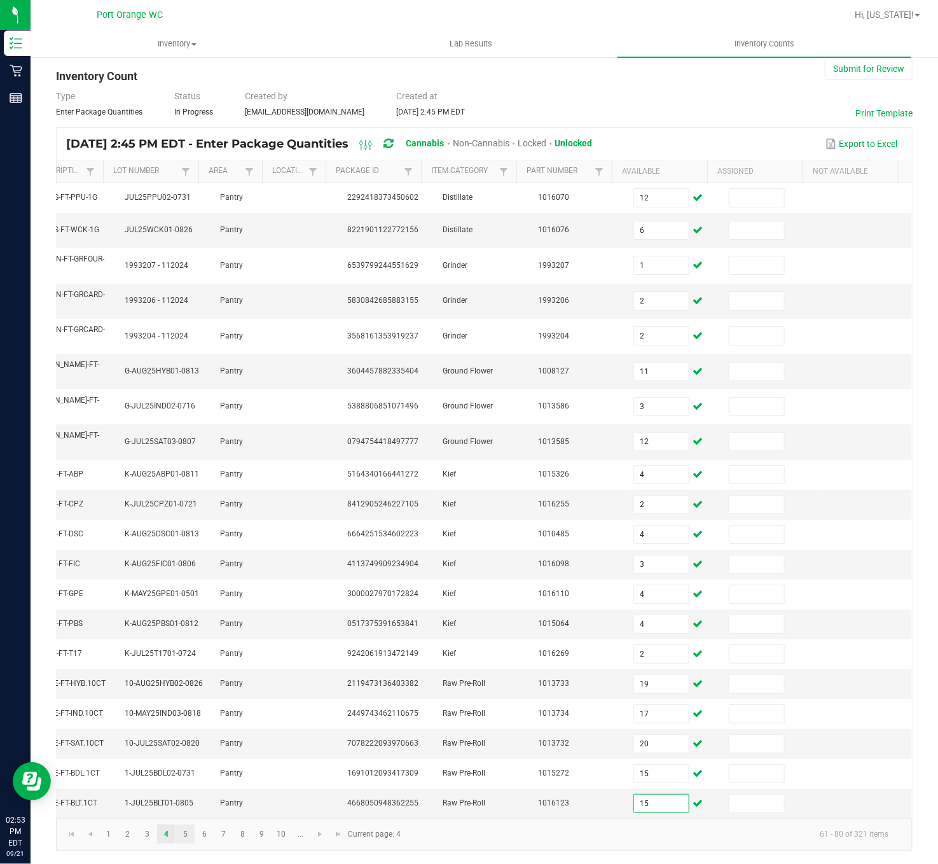
type input "15"
click at [186, 647] on link "5" at bounding box center [185, 833] width 18 height 19
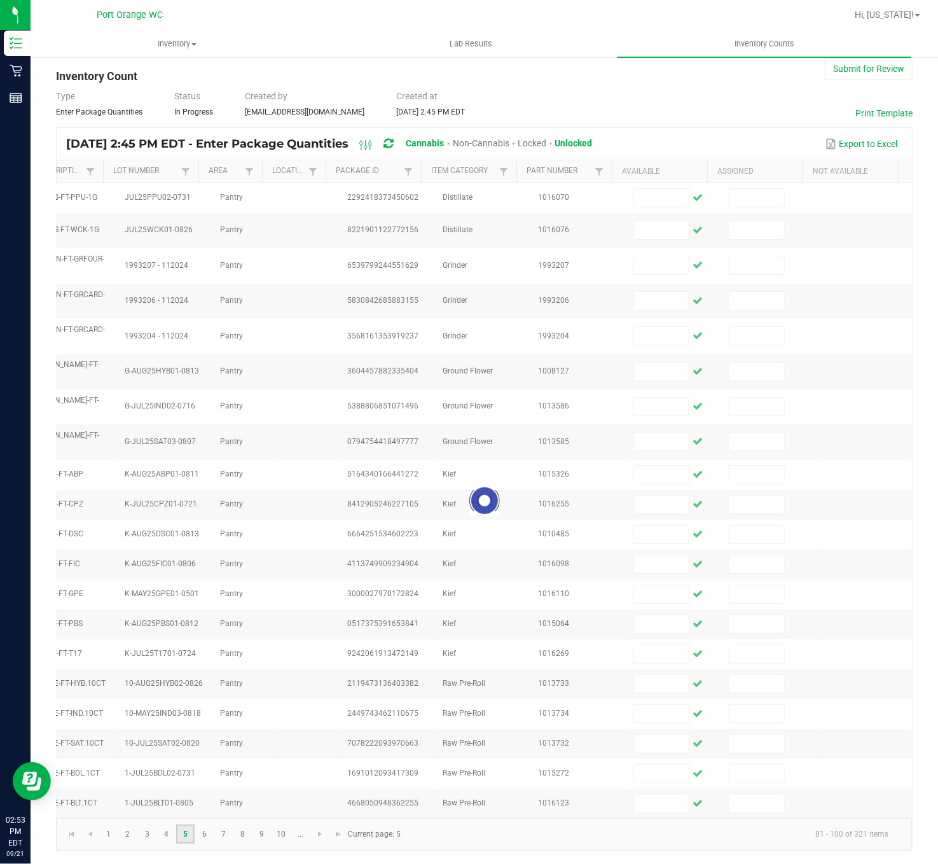
scroll to position [25, 0]
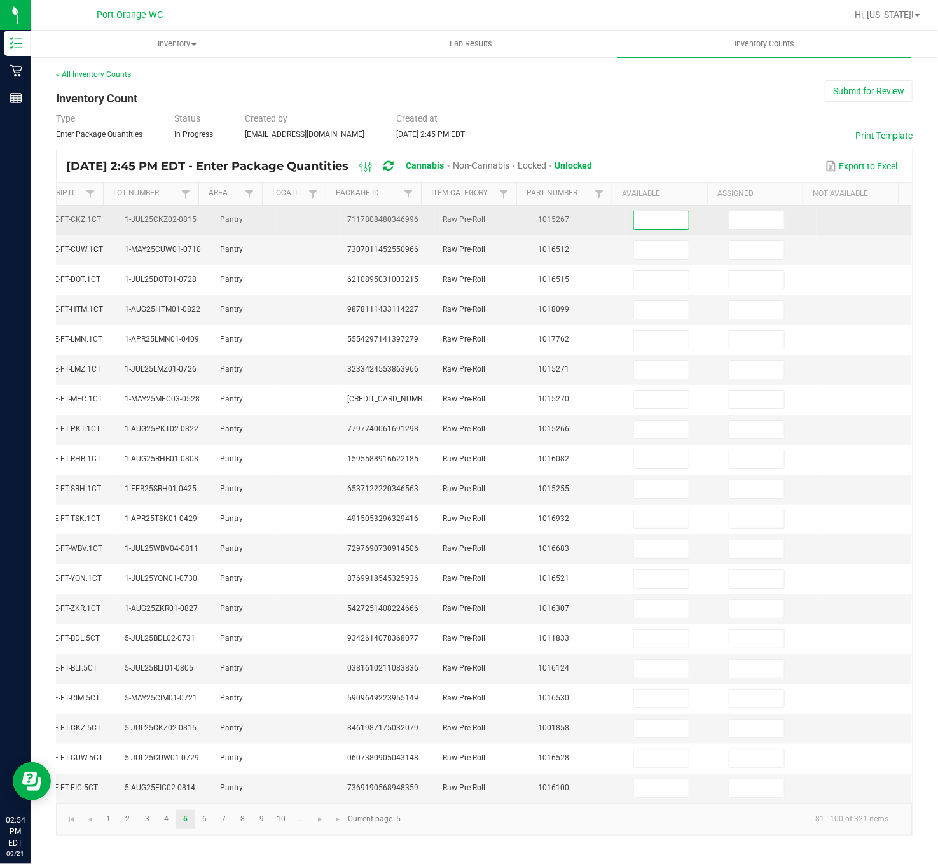
click at [634, 211] on input at bounding box center [661, 220] width 55 height 18
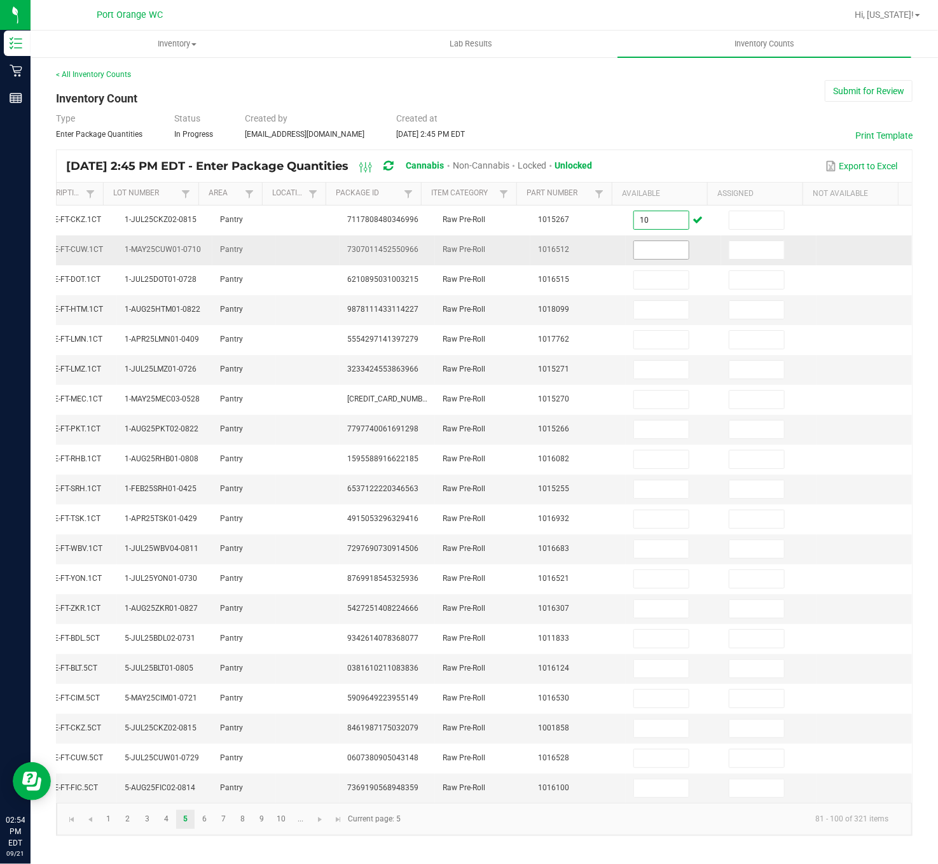
type input "10"
click at [646, 241] on input at bounding box center [661, 250] width 55 height 18
type input "16"
type input "7"
type input "13"
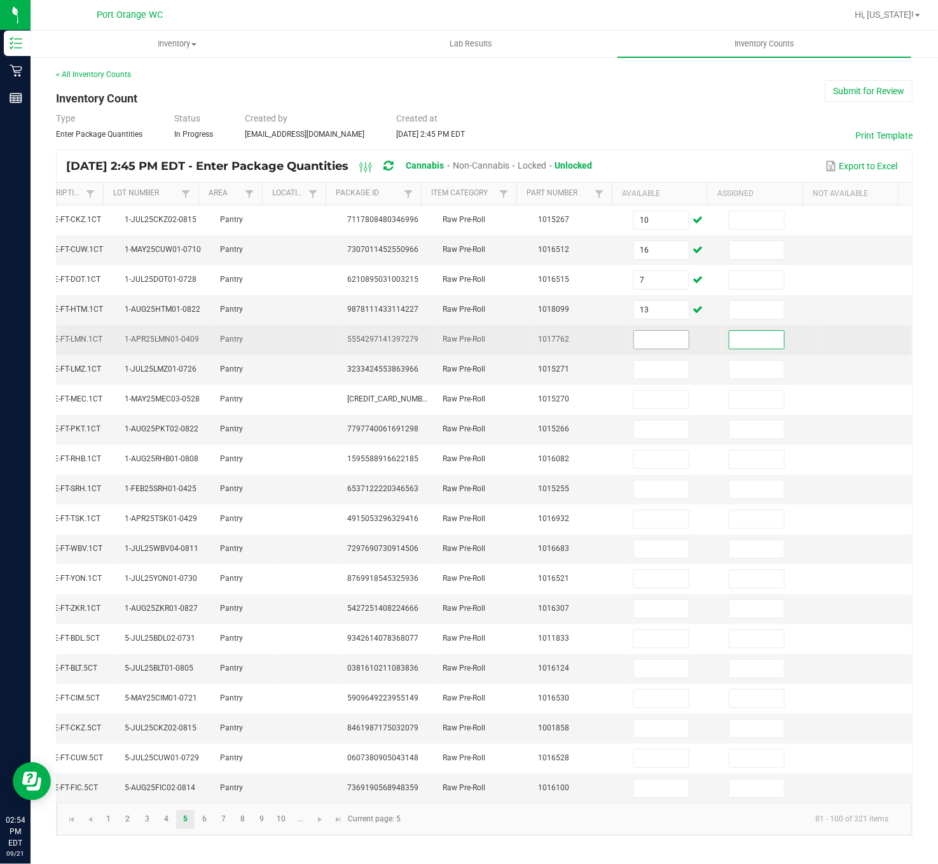
click at [634, 331] on input at bounding box center [661, 340] width 55 height 18
type input "19"
type input "9"
type input "18"
type input "25"
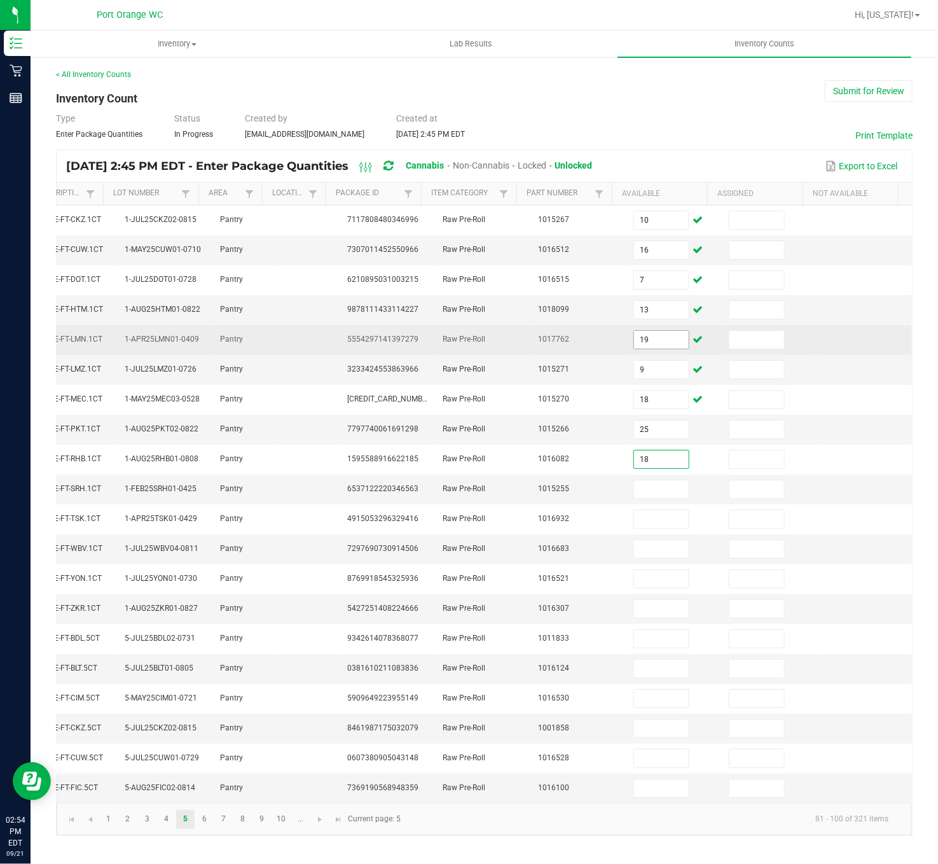
type input "18"
type input "20"
type input "14"
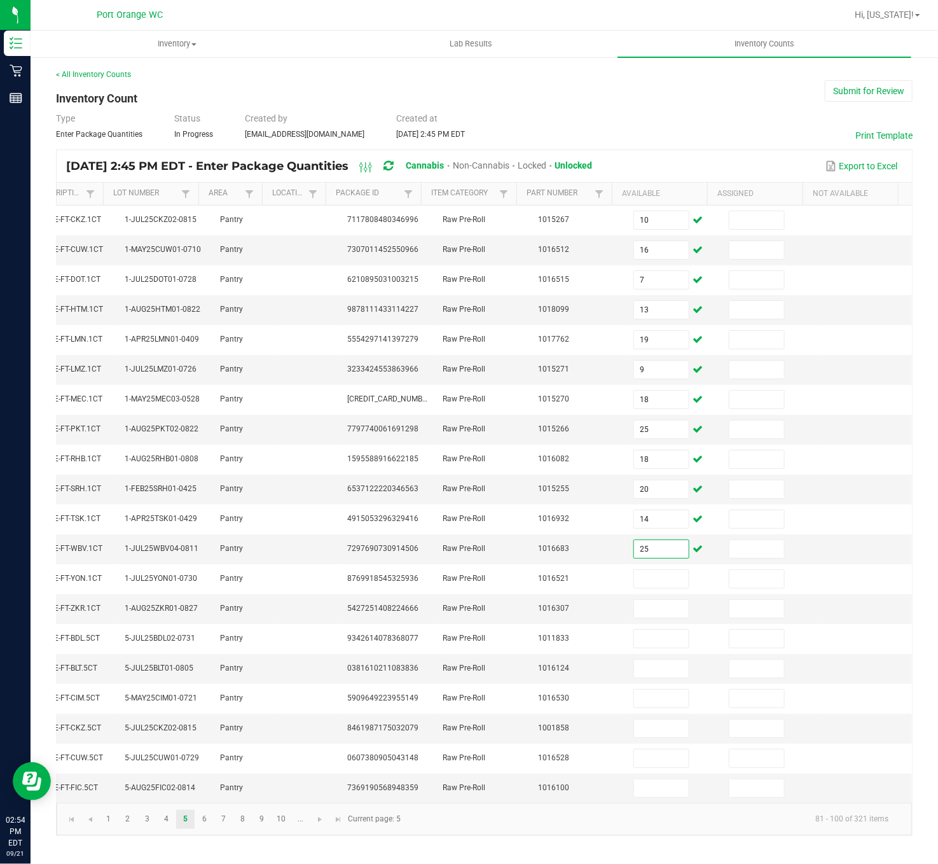
type input "25"
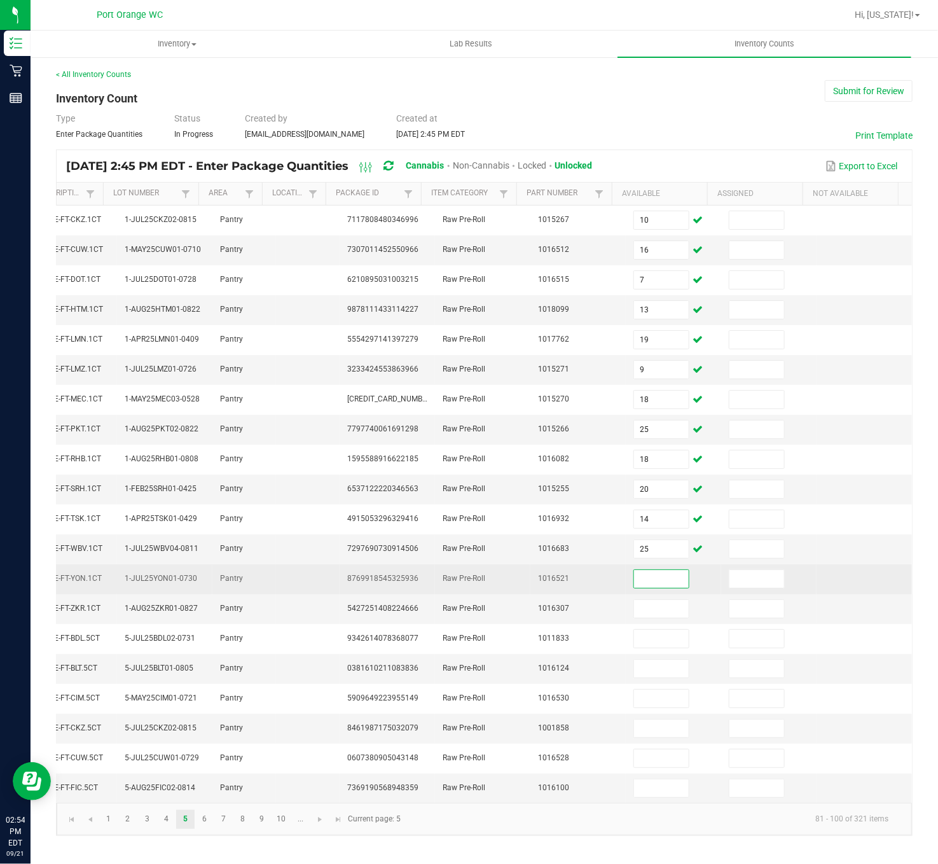
click at [634, 570] on input at bounding box center [661, 579] width 55 height 18
type input "1"
type input "12"
type input "6"
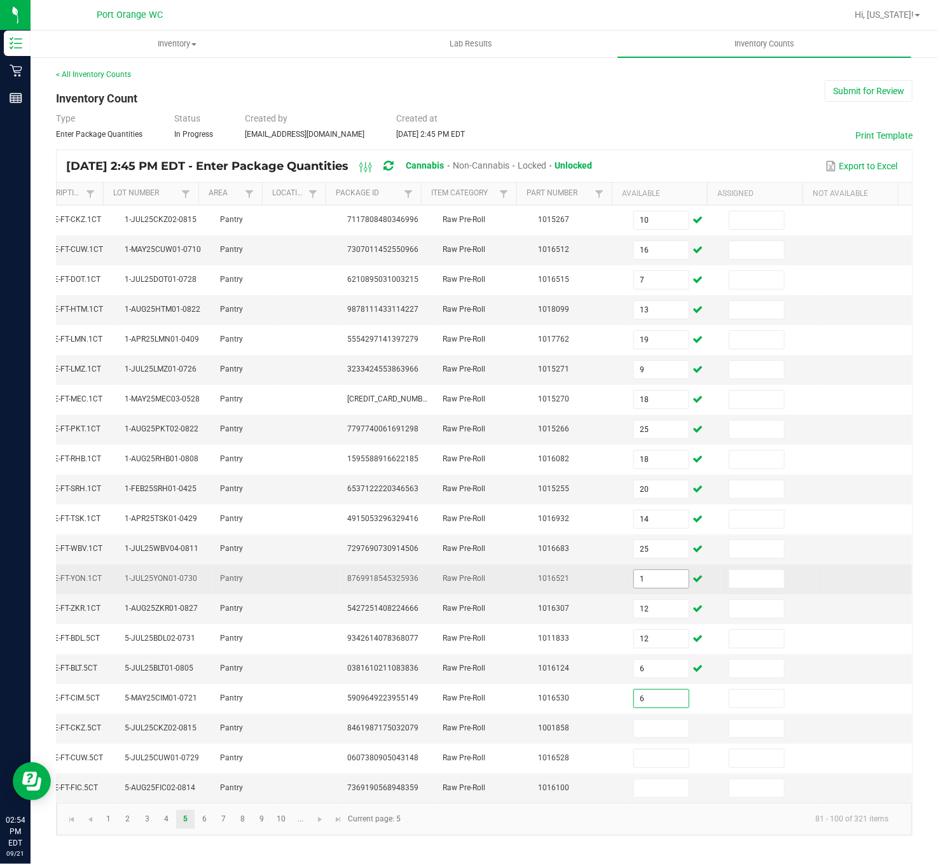
type input "6"
type input "1"
type input "3"
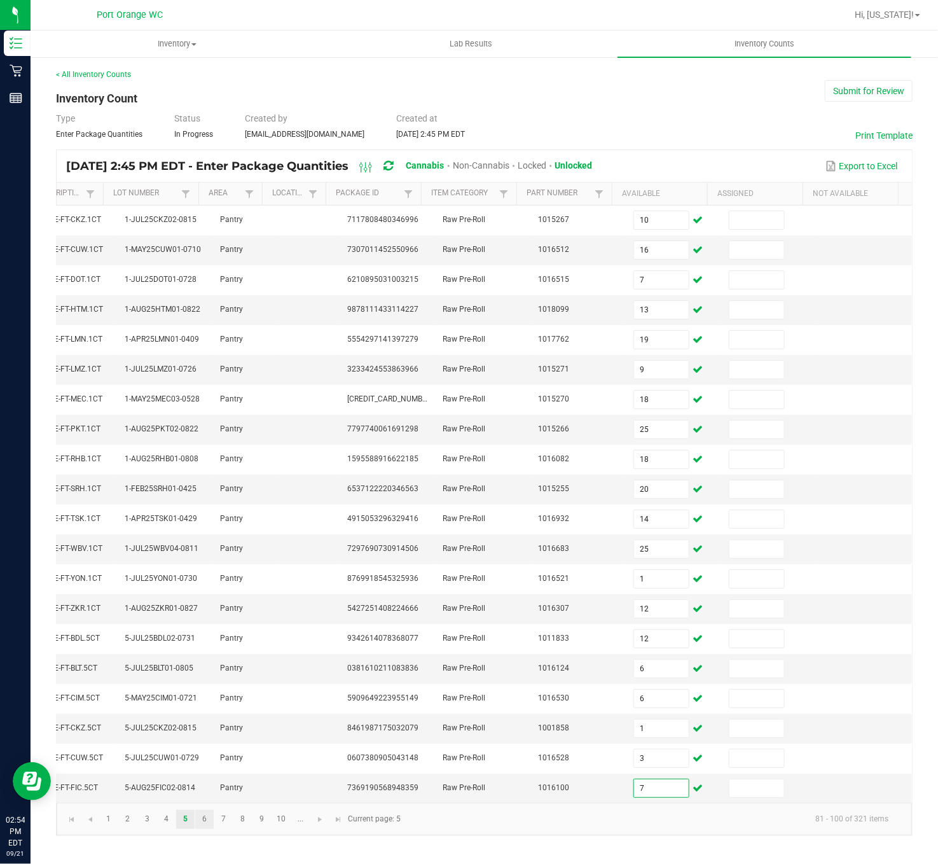
type input "7"
click at [209, 647] on link "6" at bounding box center [204, 819] width 18 height 19
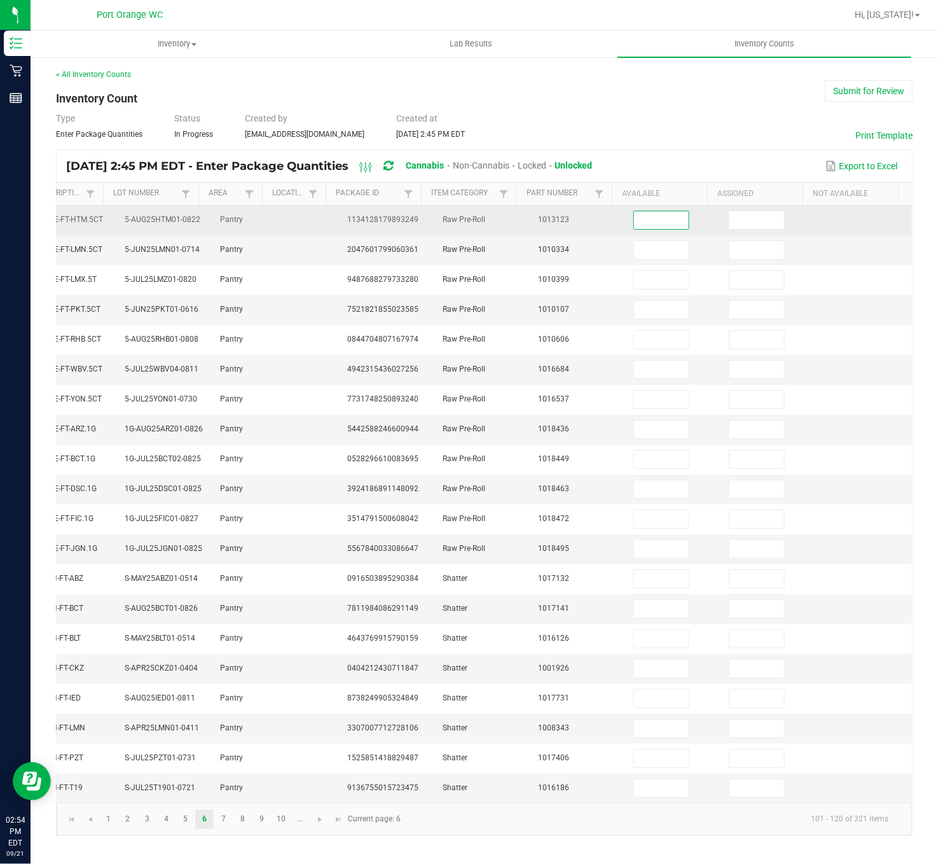
click at [634, 211] on input at bounding box center [661, 220] width 55 height 18
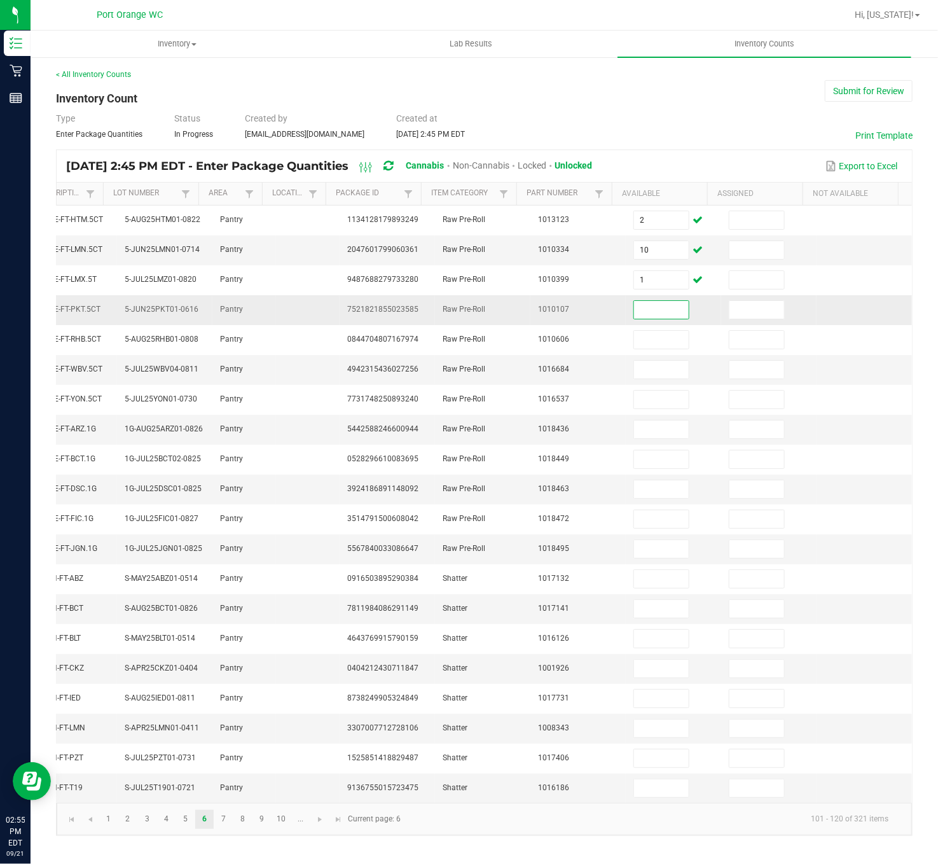
click at [636, 301] on input at bounding box center [661, 310] width 55 height 18
click at [644, 481] on input at bounding box center [661, 489] width 55 height 18
click at [634, 600] on input at bounding box center [661, 609] width 55 height 18
click at [226, 647] on link "7" at bounding box center [223, 819] width 18 height 19
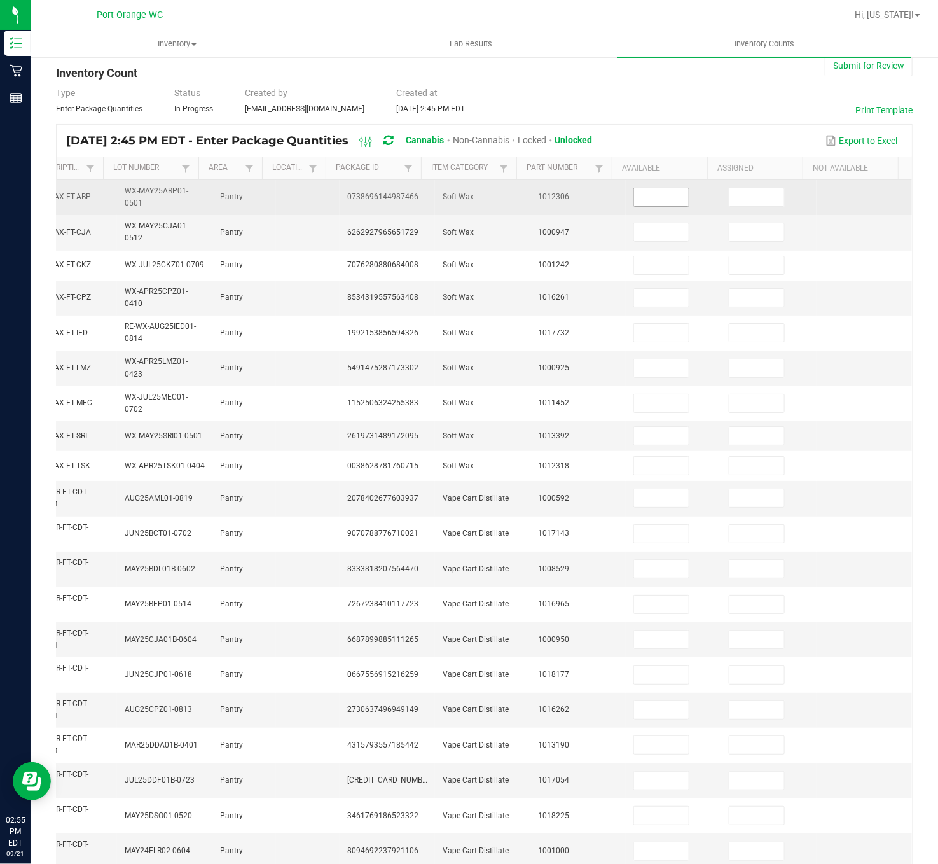
click at [634, 197] on input at bounding box center [661, 197] width 55 height 18
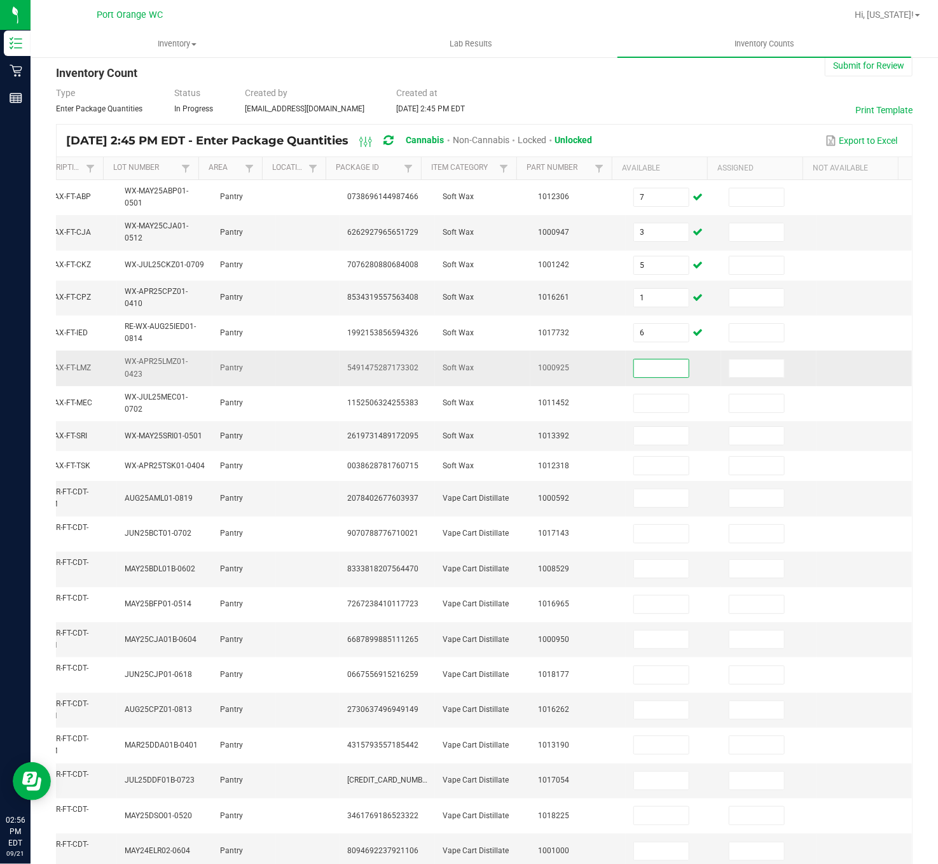
click at [634, 359] on input at bounding box center [661, 368] width 55 height 18
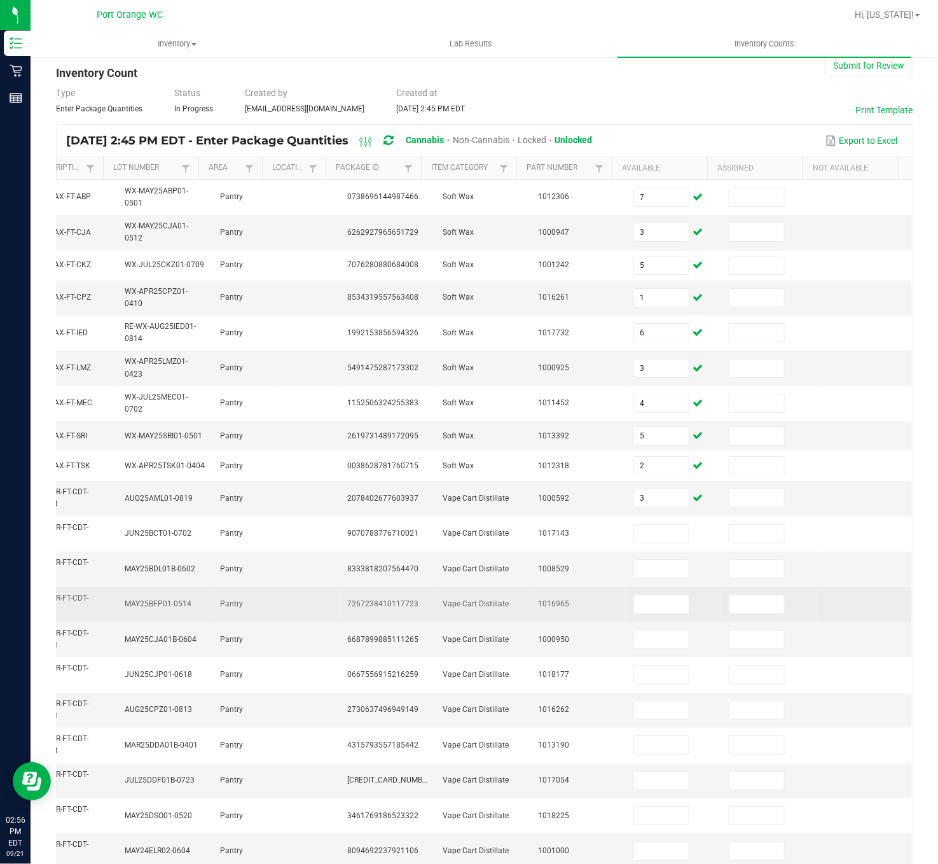
scroll to position [86, 0]
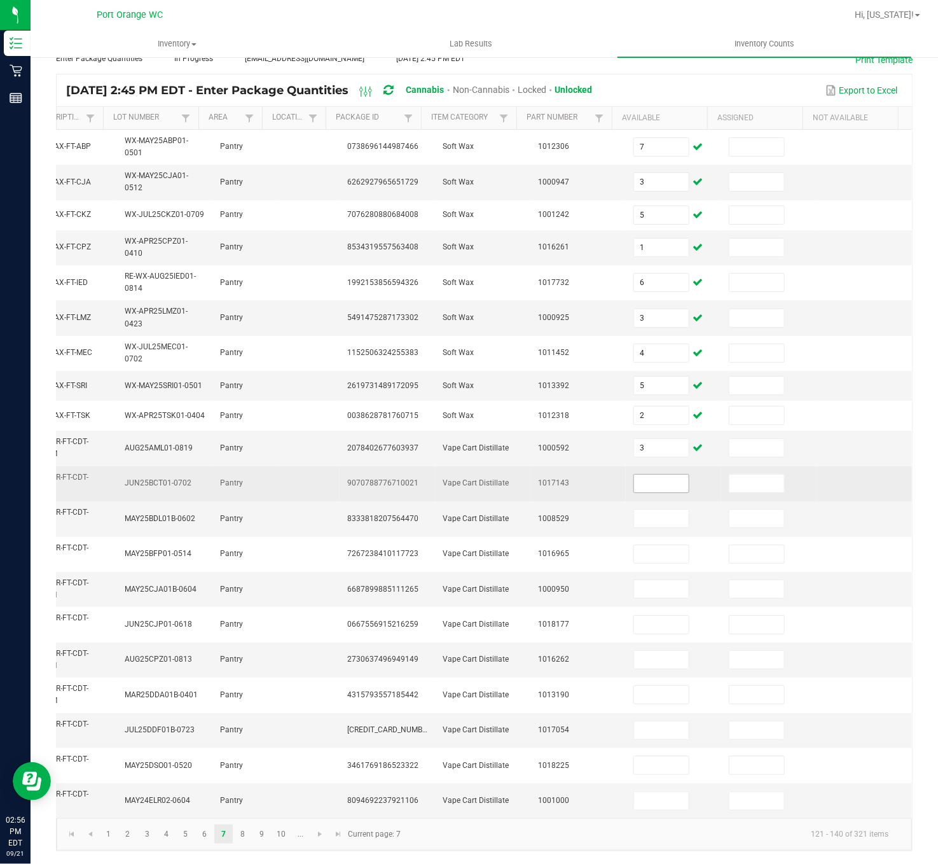
click at [634, 474] on input at bounding box center [661, 483] width 55 height 18
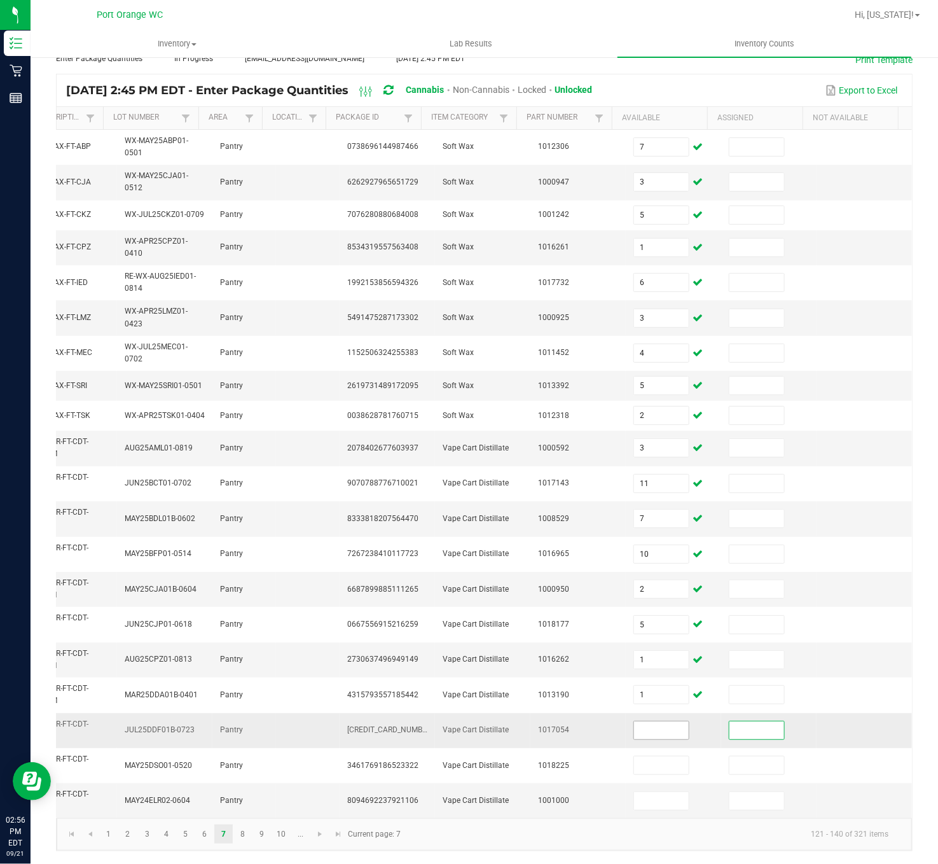
click at [638, 647] on input at bounding box center [661, 730] width 55 height 18
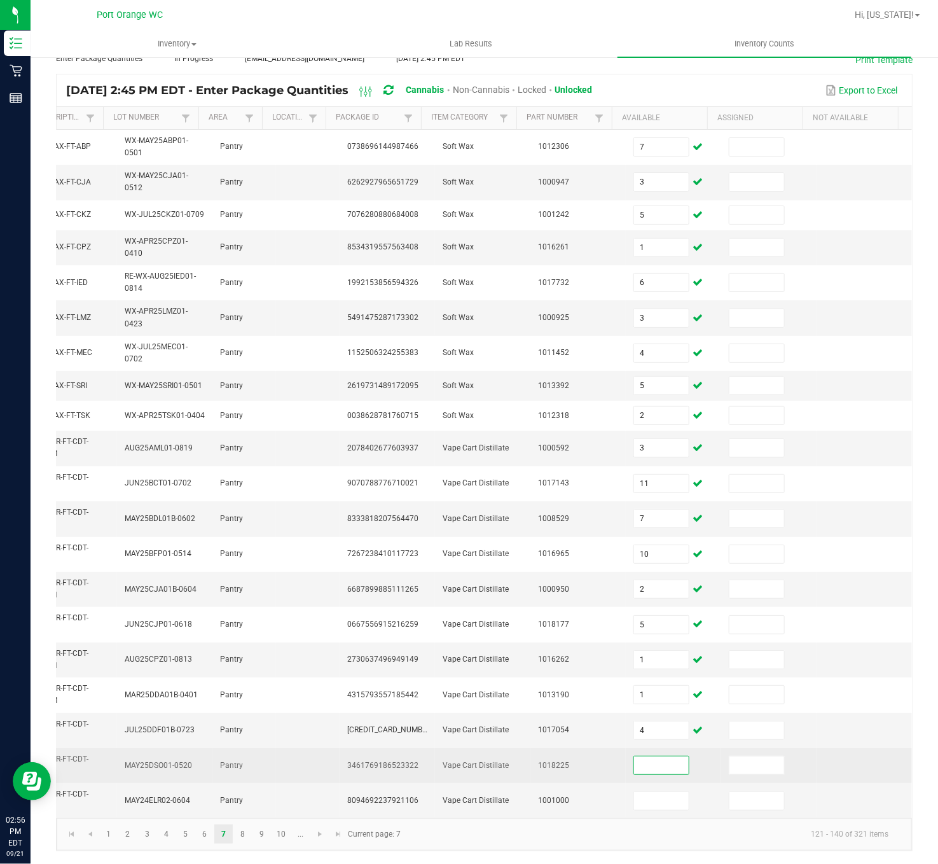
click at [634, 647] on input at bounding box center [661, 765] width 55 height 18
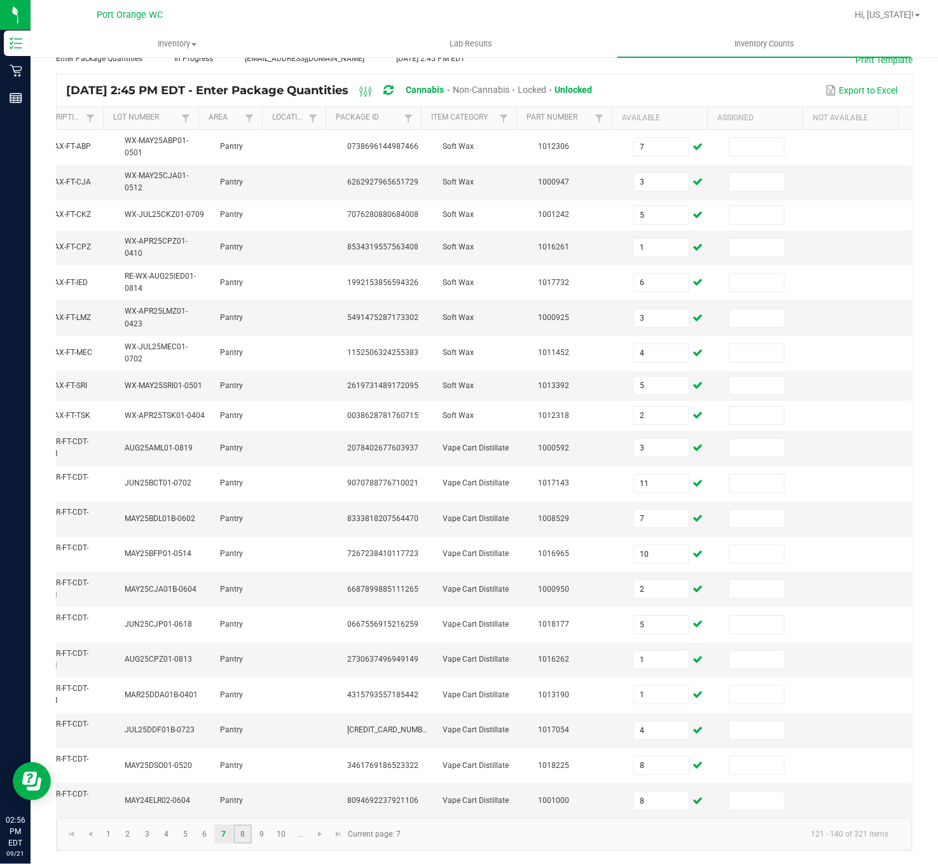
click at [244, 647] on link "8" at bounding box center [242, 833] width 18 height 19
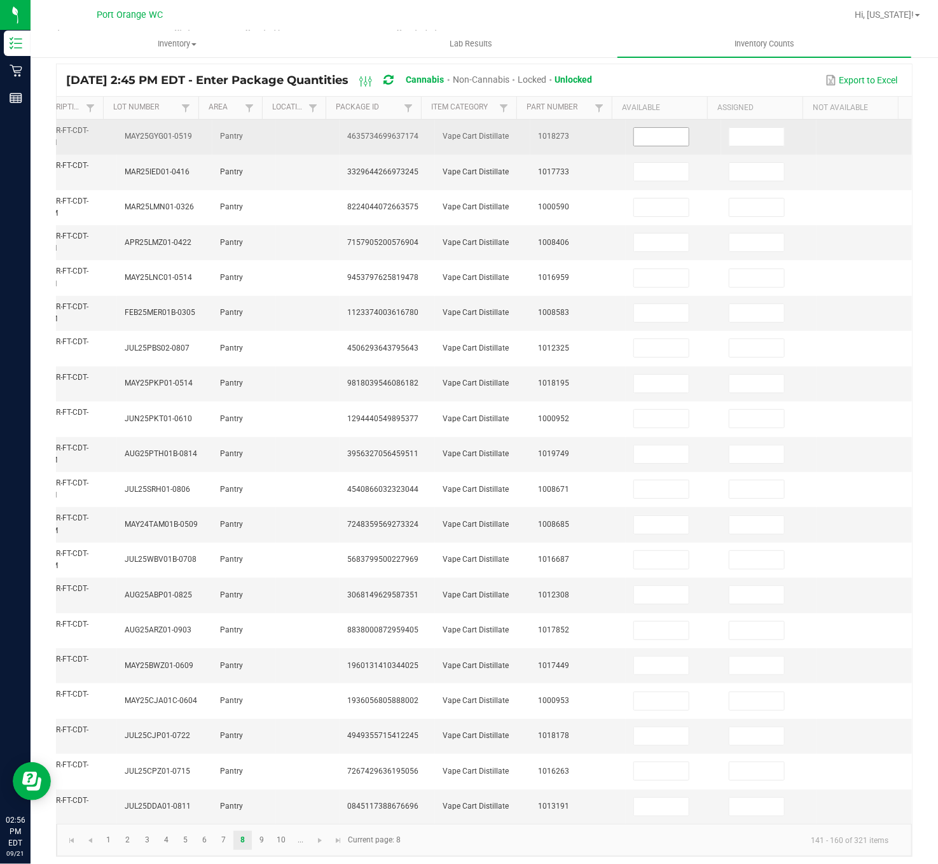
click at [634, 141] on input at bounding box center [661, 137] width 55 height 18
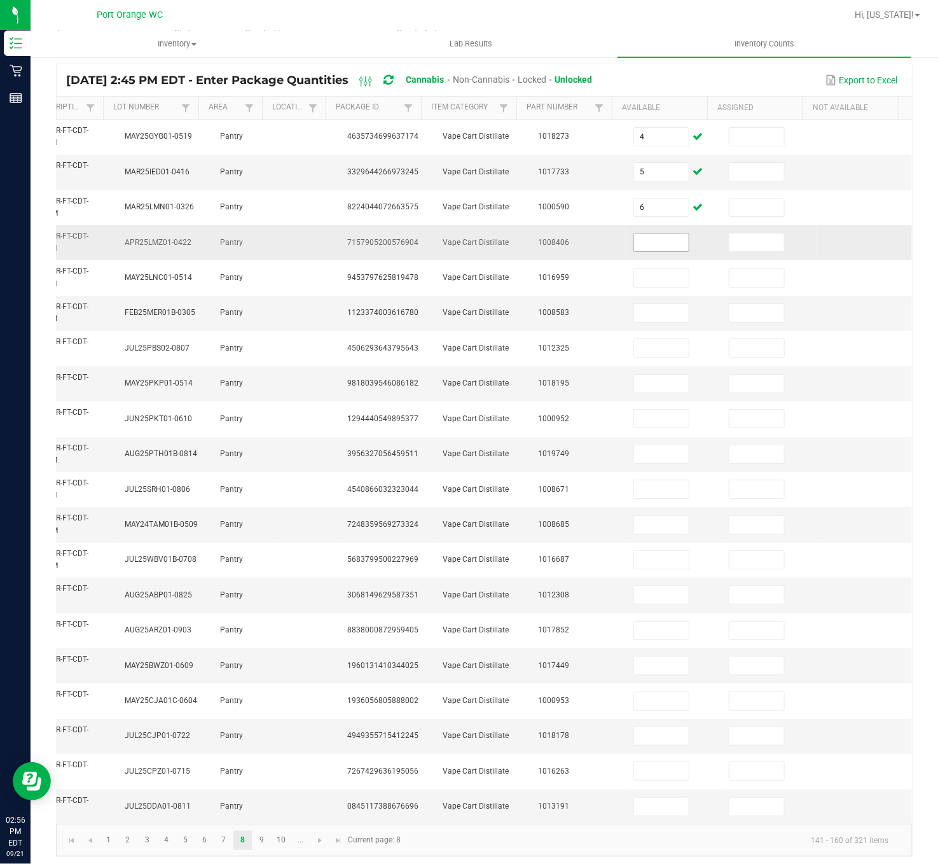
drag, startPoint x: 936, startPoint y: 595, endPoint x: 622, endPoint y: 243, distance: 472.1
click at [634, 243] on input at bounding box center [661, 242] width 55 height 18
click at [634, 527] on input at bounding box center [661, 525] width 55 height 18
click at [635, 647] on input "12" at bounding box center [661, 665] width 55 height 18
click at [634, 647] on input "12" at bounding box center [661, 665] width 55 height 18
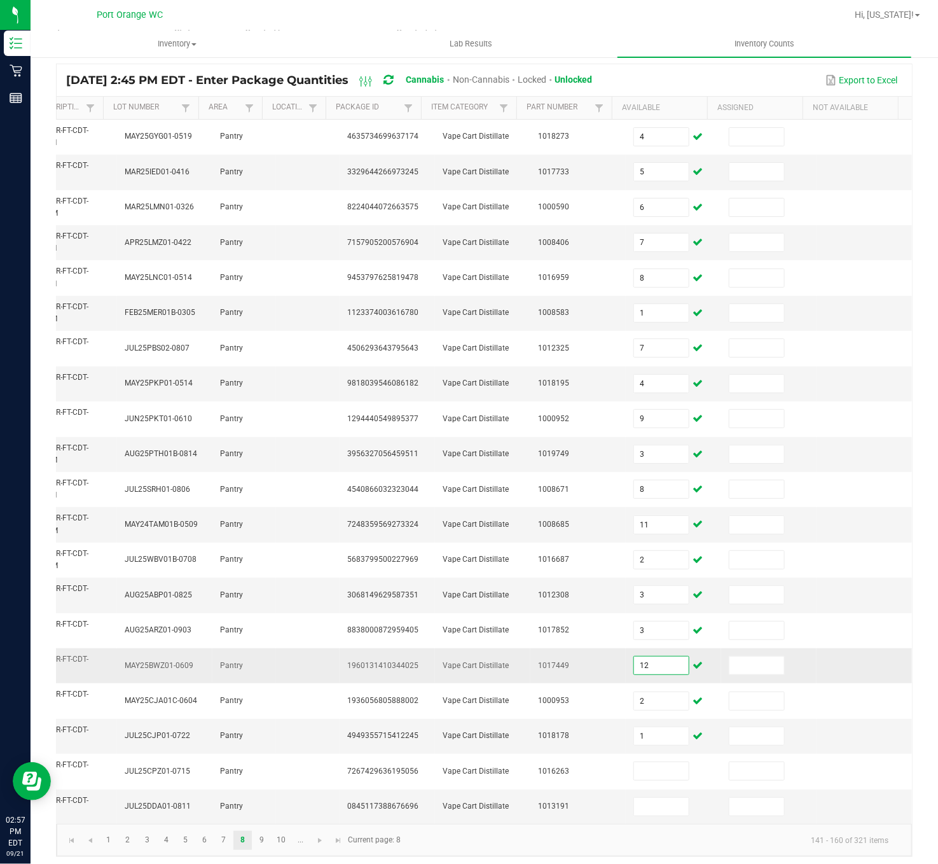
click at [634, 647] on input "12" at bounding box center [661, 665] width 55 height 18
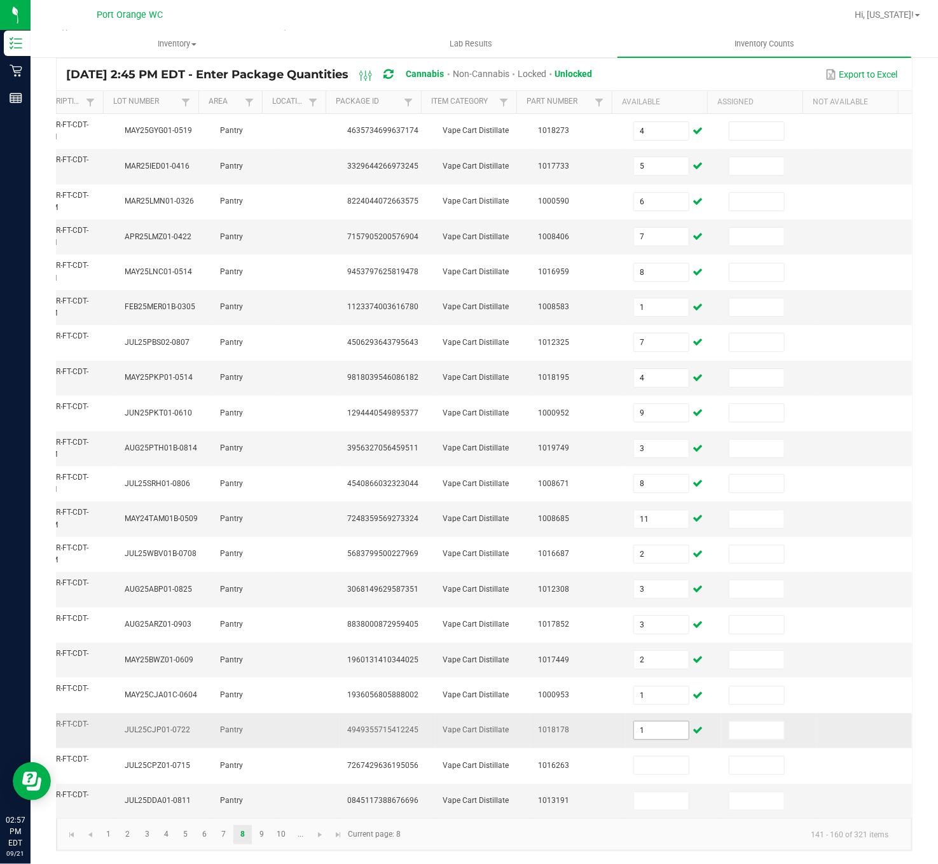
click at [636, 647] on input "1" at bounding box center [661, 730] width 55 height 18
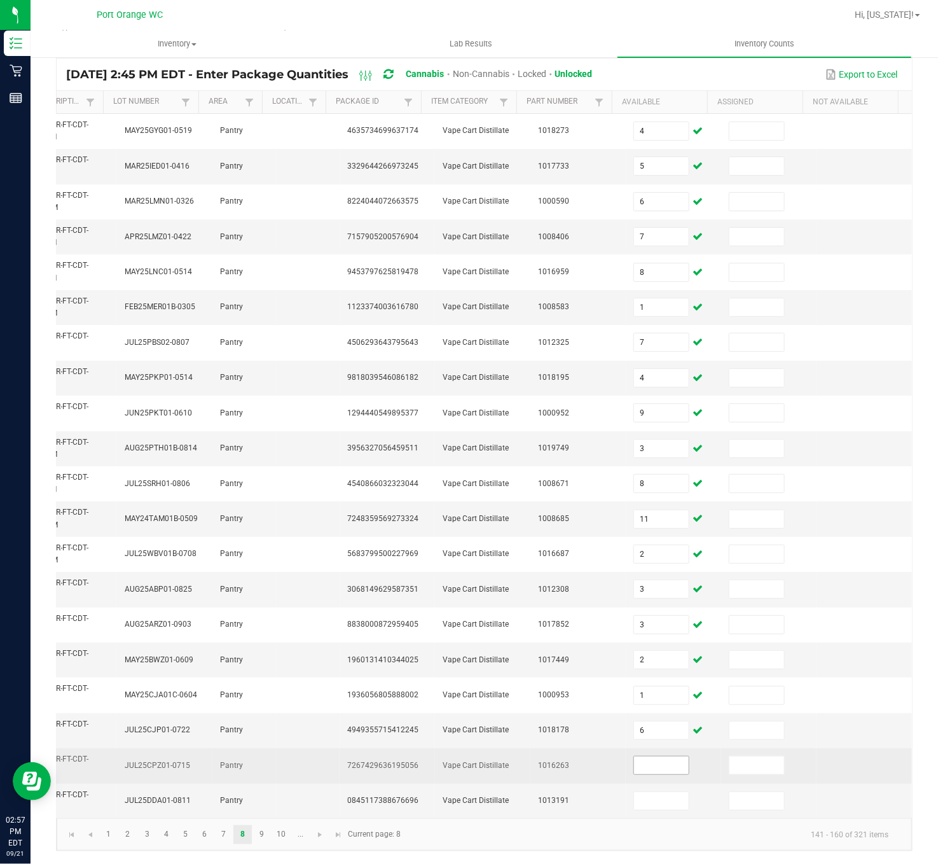
drag, startPoint x: 640, startPoint y: 754, endPoint x: 633, endPoint y: 748, distance: 8.6
click at [639, 647] on span at bounding box center [661, 765] width 56 height 19
click at [634, 647] on input at bounding box center [661, 765] width 55 height 18
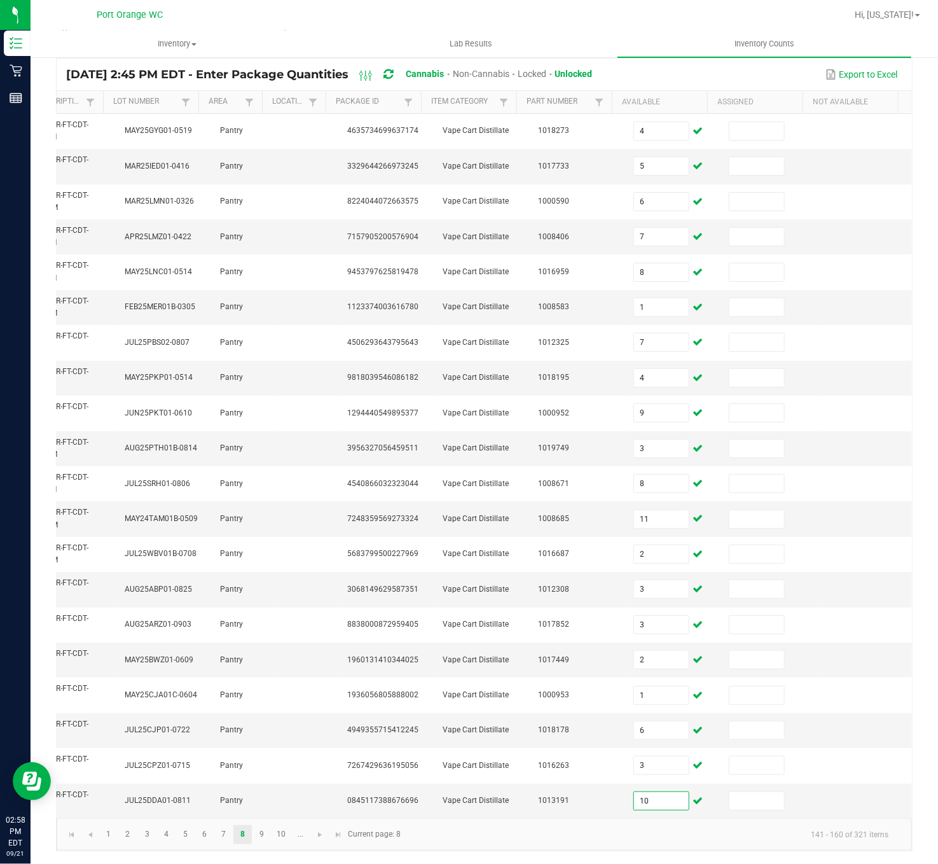
click at [253, 647] on kendo-pager "1 2 3 4 5 6 7 8 9 10 ... 141 - 160 of 321 items Current page: 8" at bounding box center [484, 834] width 855 height 32
click at [261, 647] on link "9" at bounding box center [261, 834] width 18 height 19
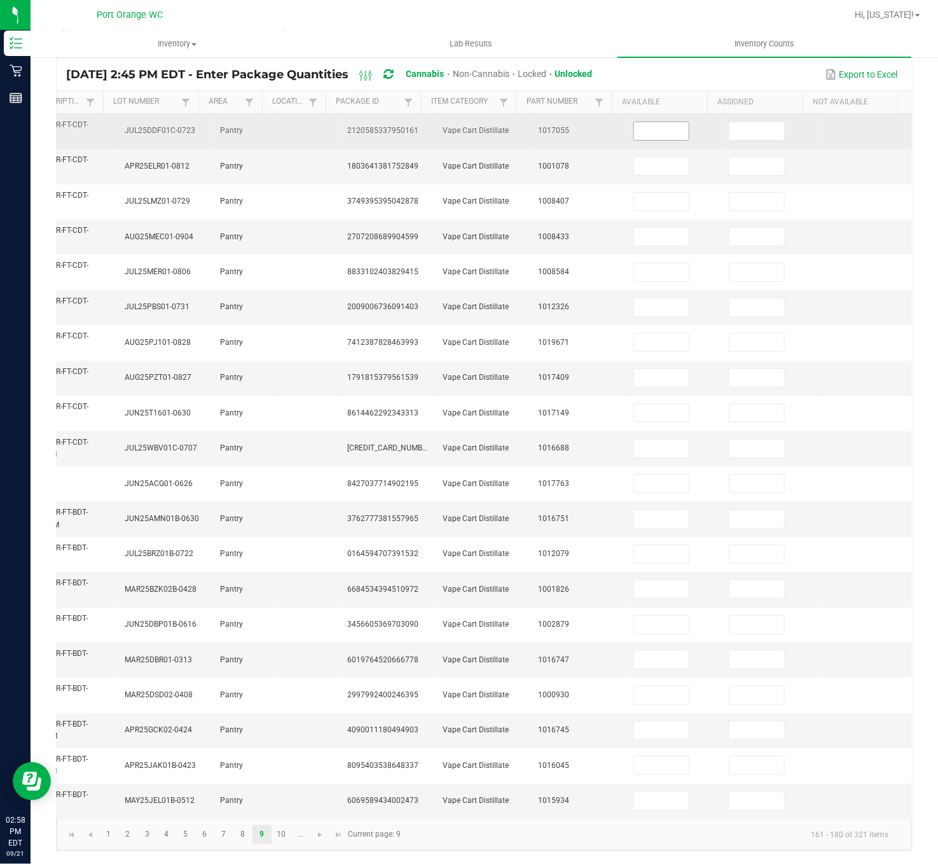
click at [634, 122] on input at bounding box center [661, 131] width 55 height 18
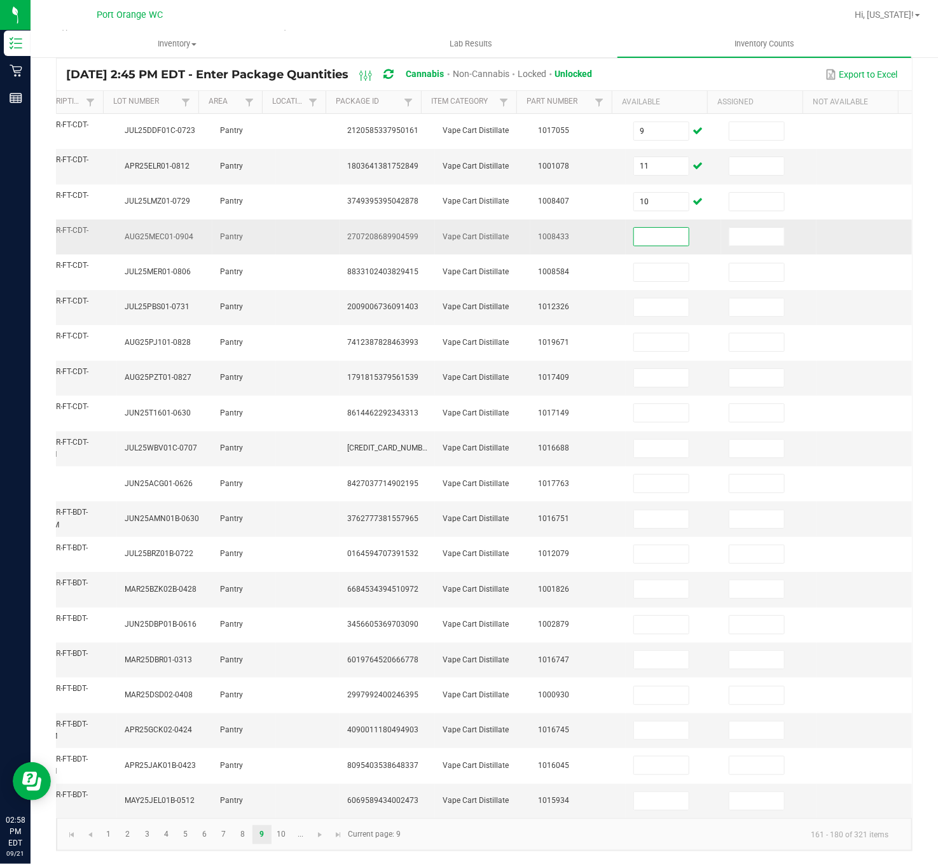
click at [638, 228] on input at bounding box center [661, 237] width 55 height 18
click at [634, 439] on input at bounding box center [661, 448] width 55 height 18
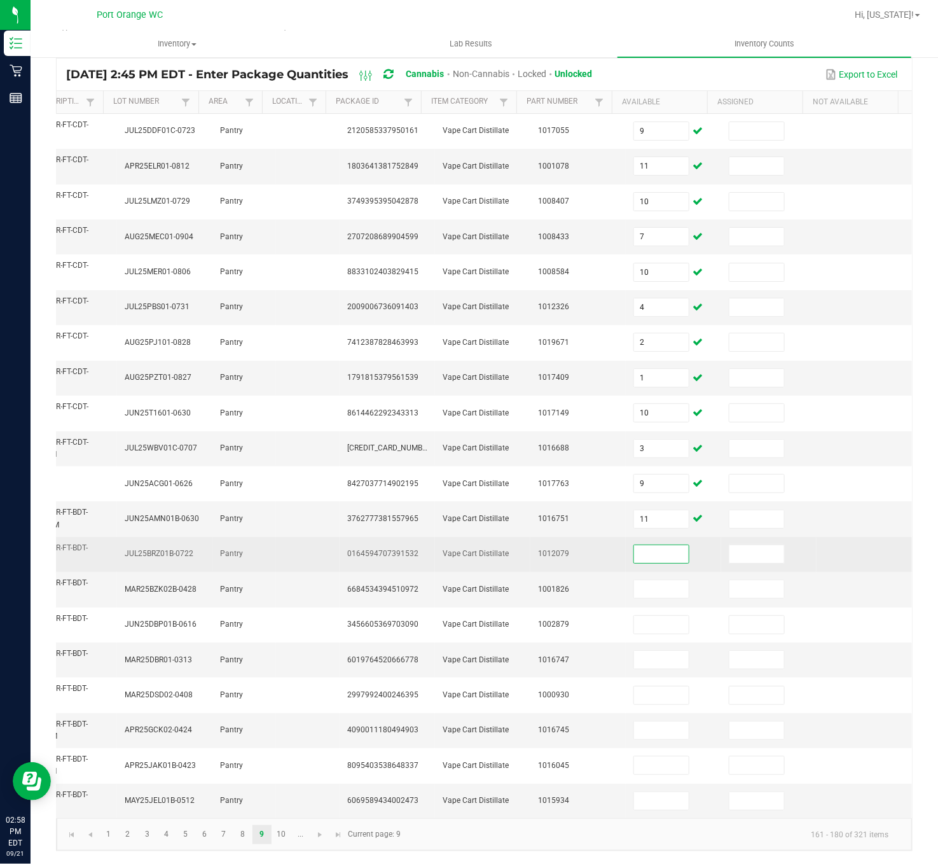
click at [642, 545] on input at bounding box center [661, 554] width 55 height 18
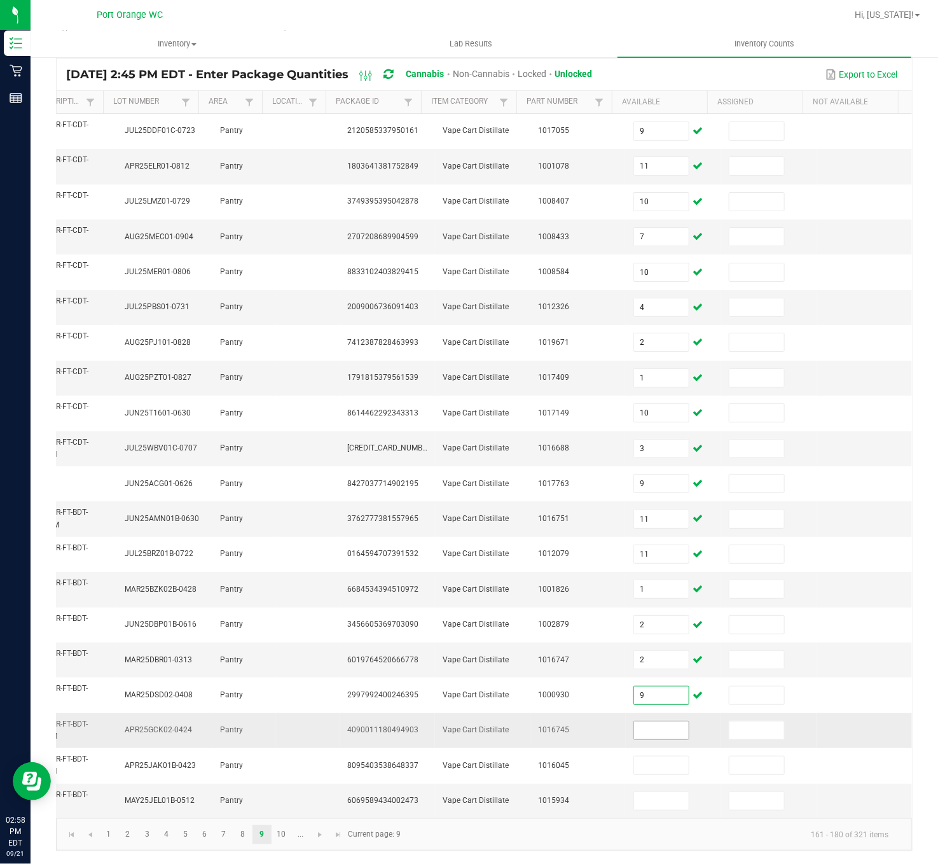
click at [634, 647] on input at bounding box center [661, 730] width 55 height 18
click at [279, 647] on link "10" at bounding box center [281, 834] width 18 height 19
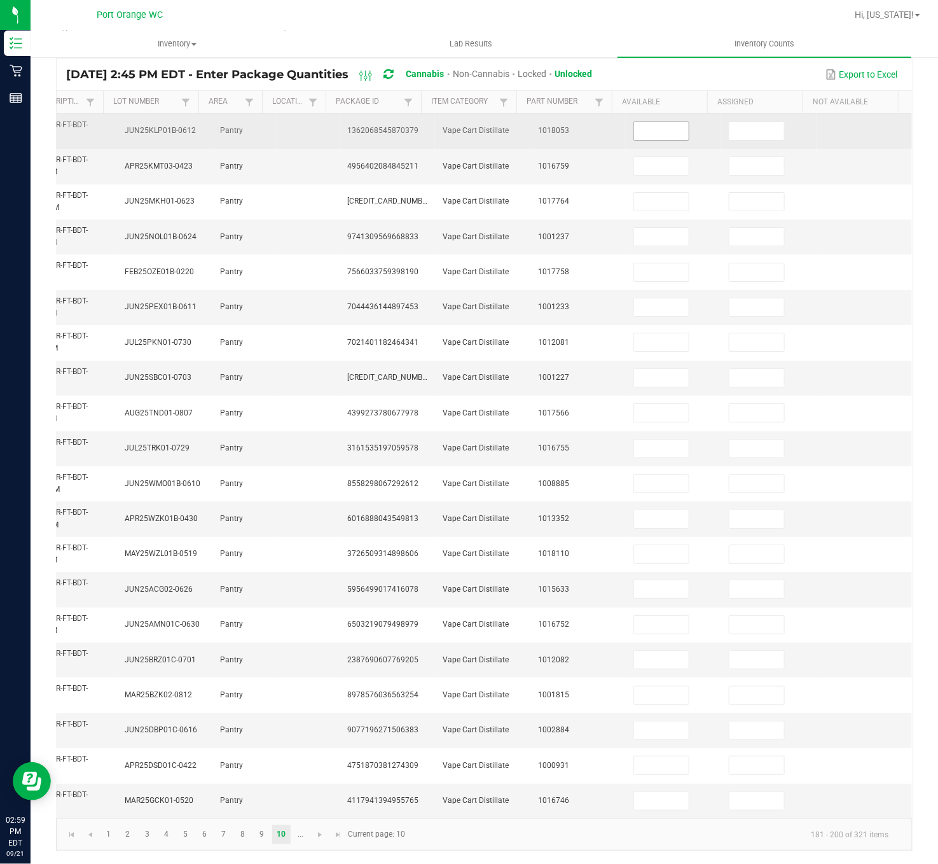
click at [634, 122] on input at bounding box center [661, 131] width 55 height 18
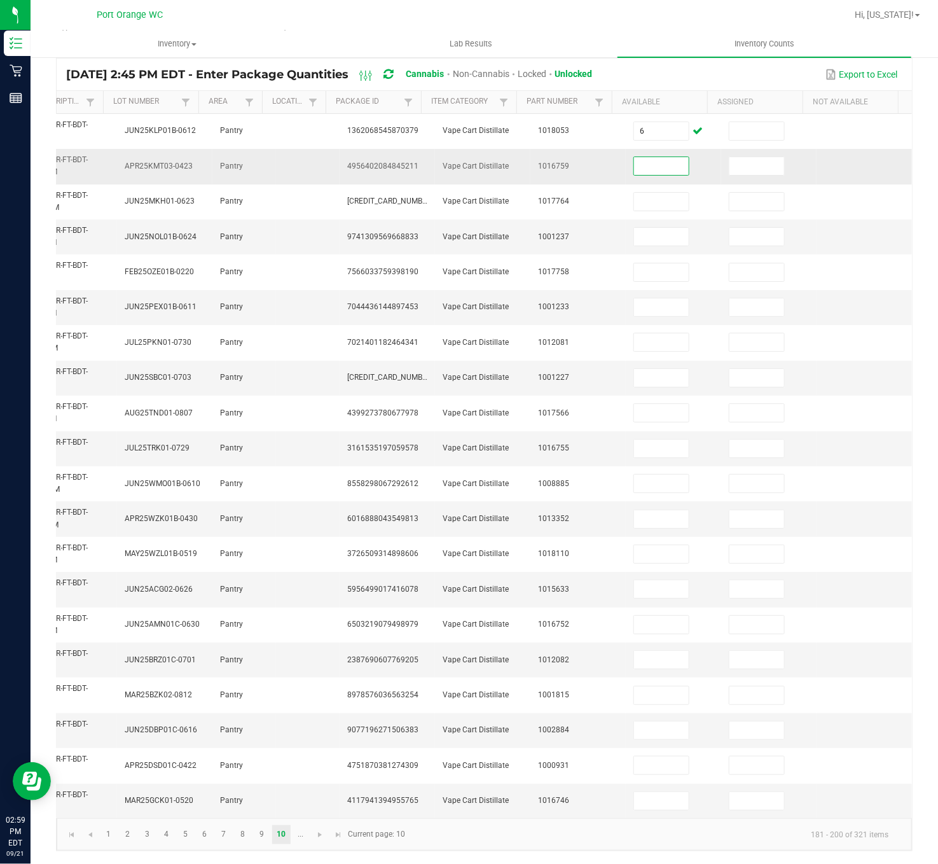
click at [634, 157] on input at bounding box center [661, 166] width 55 height 18
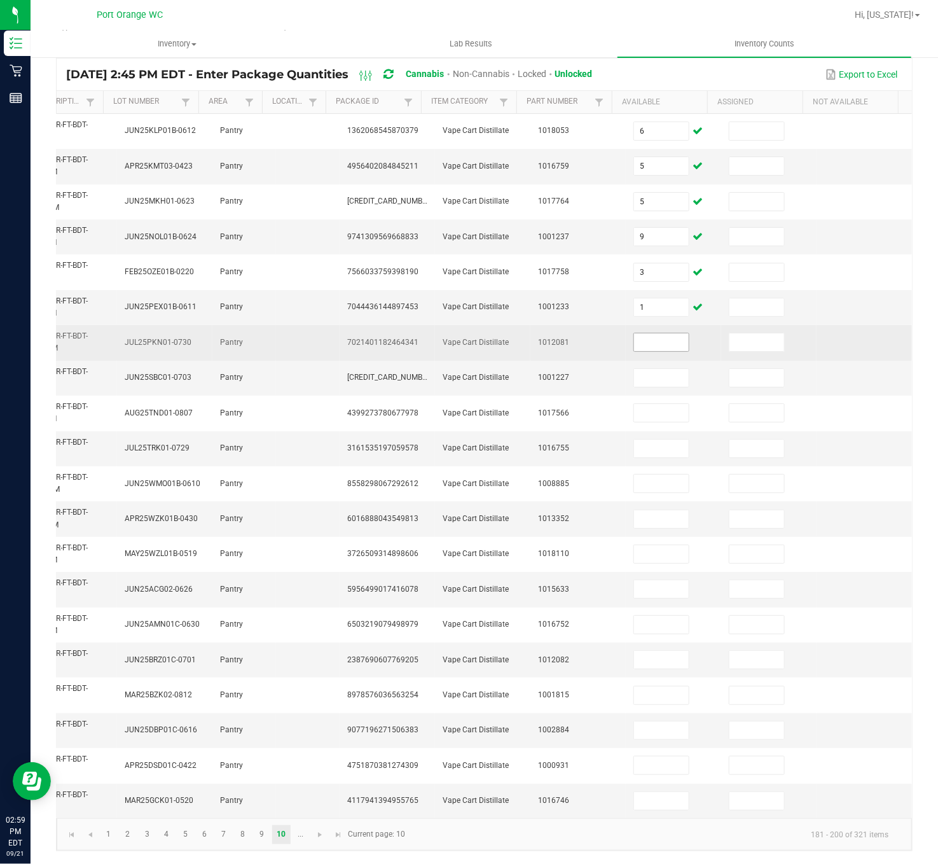
click at [633, 333] on span at bounding box center [661, 342] width 56 height 19
click at [634, 333] on input at bounding box center [661, 342] width 55 height 18
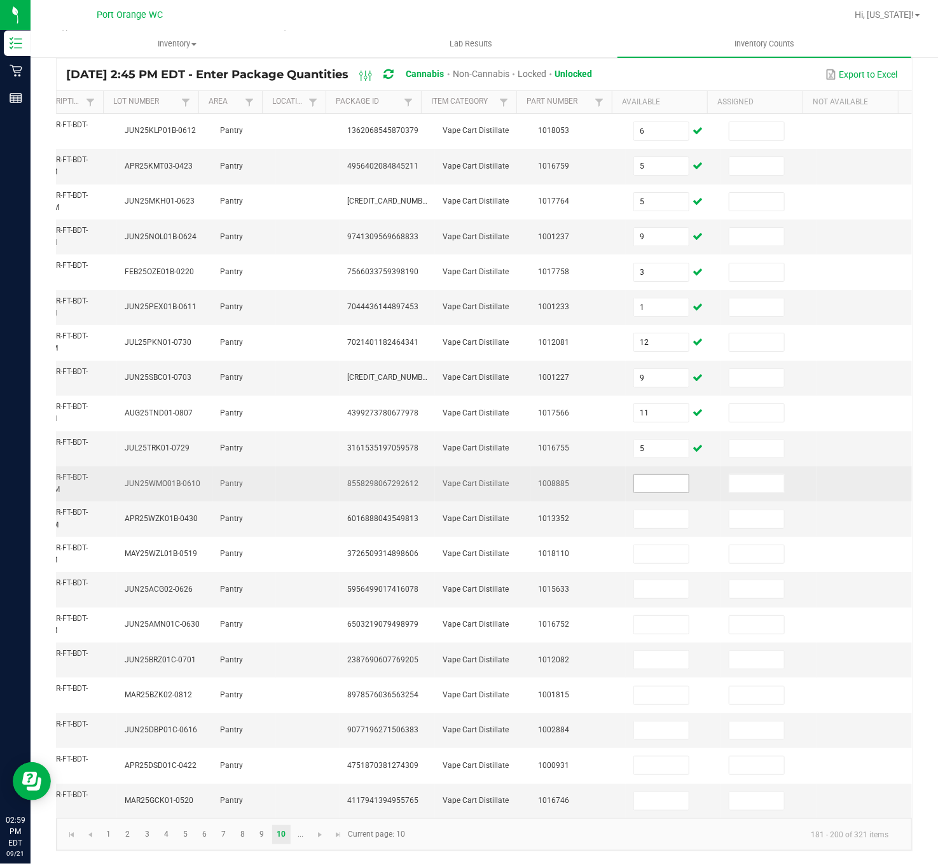
click at [639, 466] on td at bounding box center [673, 483] width 95 height 35
click at [640, 474] on input at bounding box center [661, 483] width 55 height 18
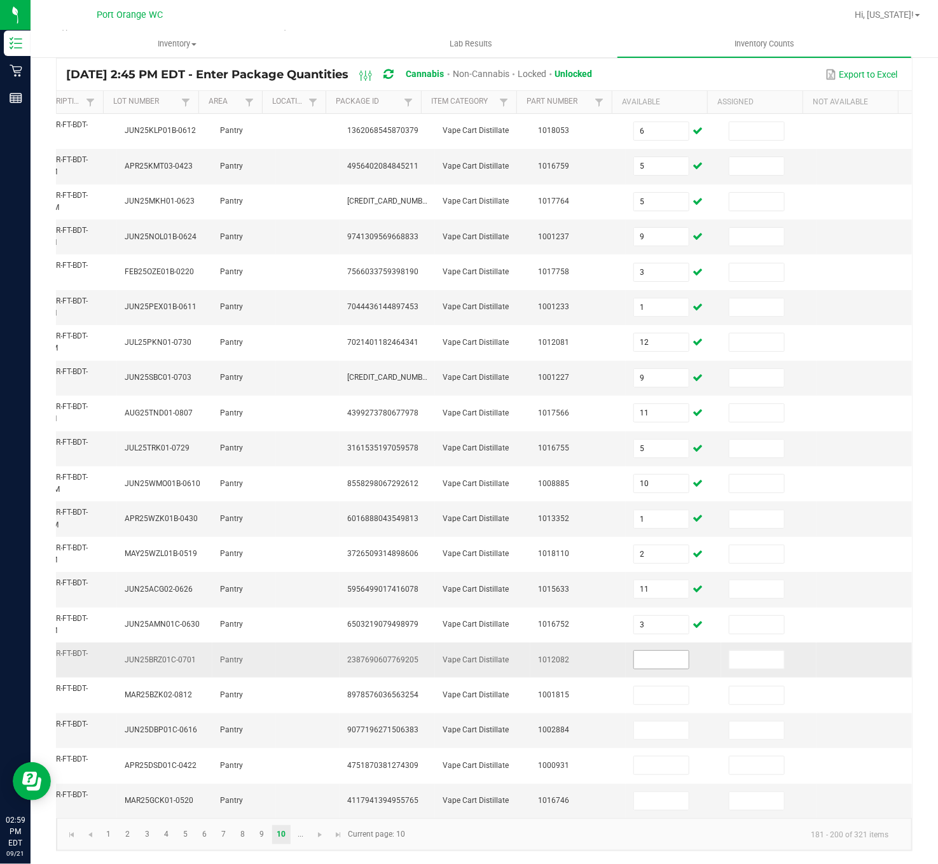
click at [633, 647] on span at bounding box center [661, 659] width 56 height 19
click at [634, 647] on input at bounding box center [661, 660] width 55 height 18
click at [634, 647] on input at bounding box center [661, 801] width 55 height 18
click at [298, 647] on link "..." at bounding box center [300, 834] width 18 height 19
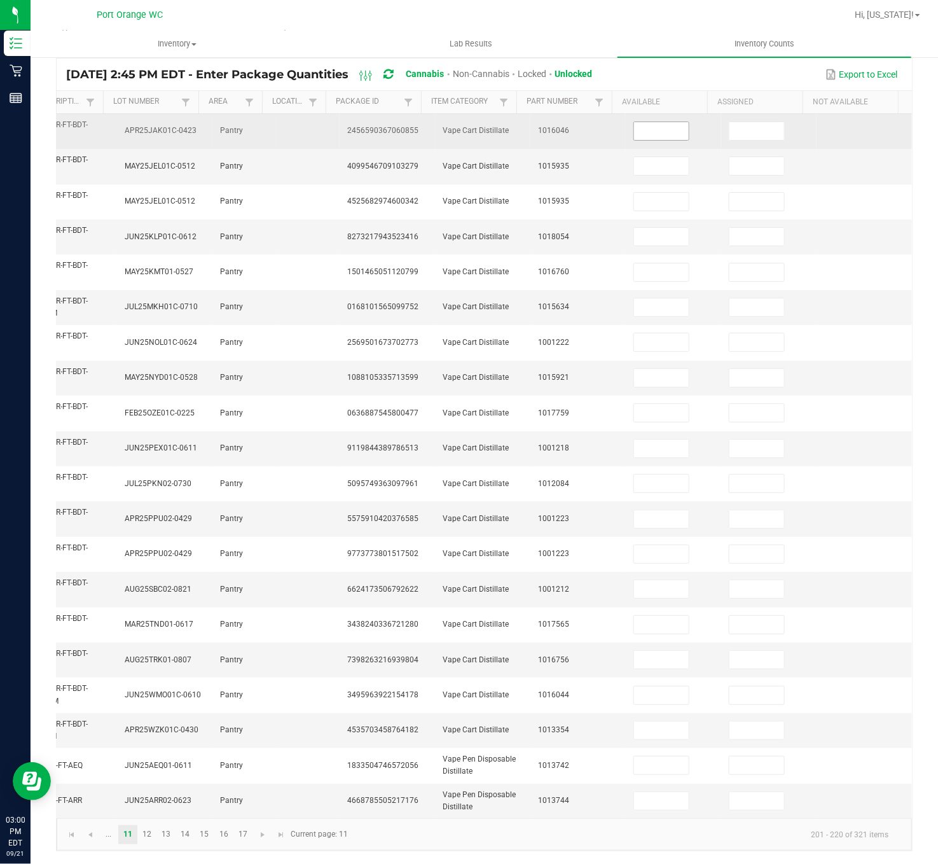
click at [634, 122] on input at bounding box center [661, 131] width 55 height 18
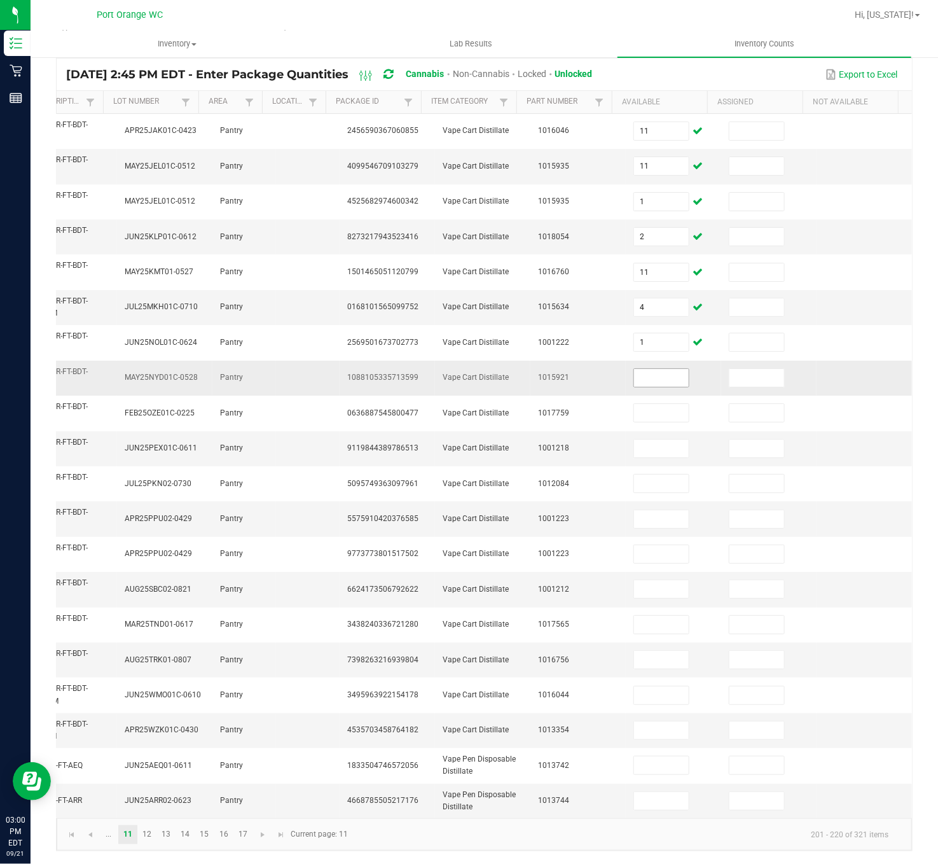
click at [634, 369] on input at bounding box center [661, 378] width 55 height 18
click at [634, 647] on input at bounding box center [661, 660] width 55 height 18
click at [634, 510] on input "12" at bounding box center [661, 519] width 55 height 18
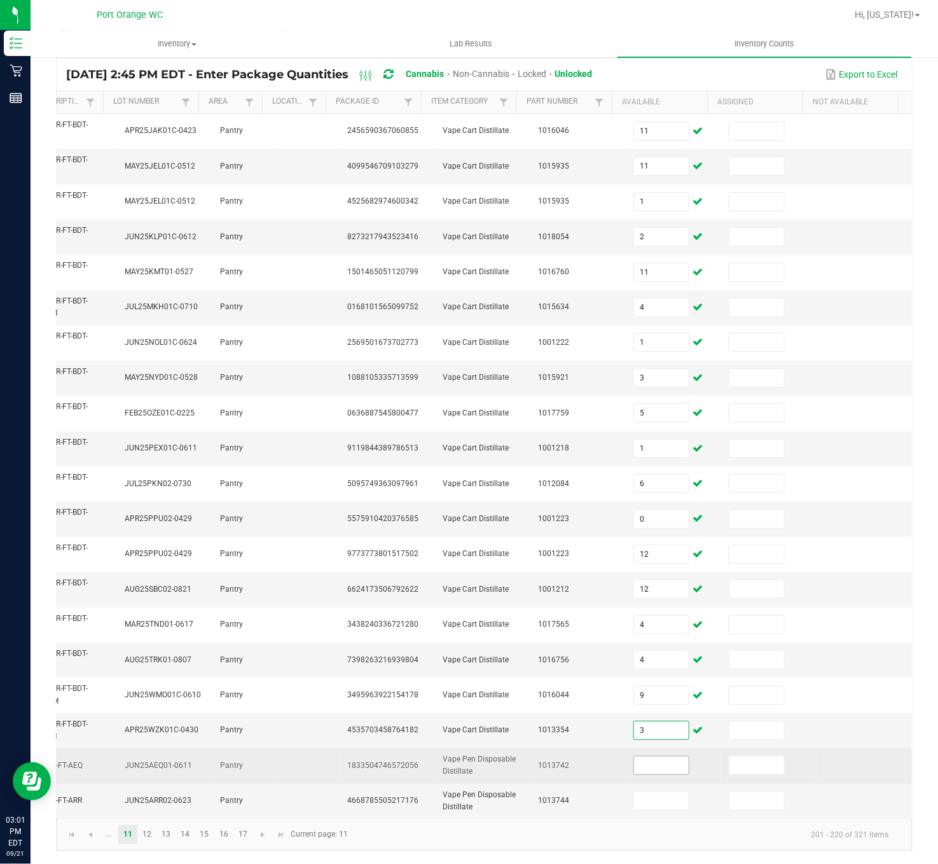
click at [642, 647] on input at bounding box center [661, 765] width 55 height 18
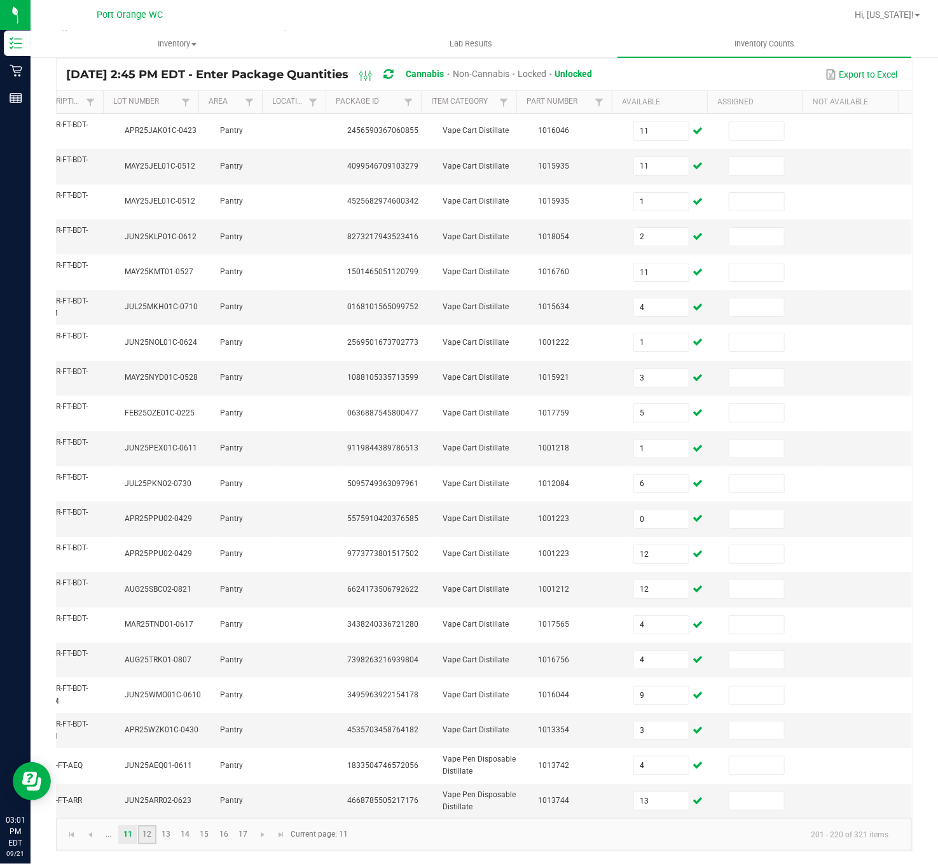
click at [144, 647] on link "12" at bounding box center [147, 834] width 18 height 19
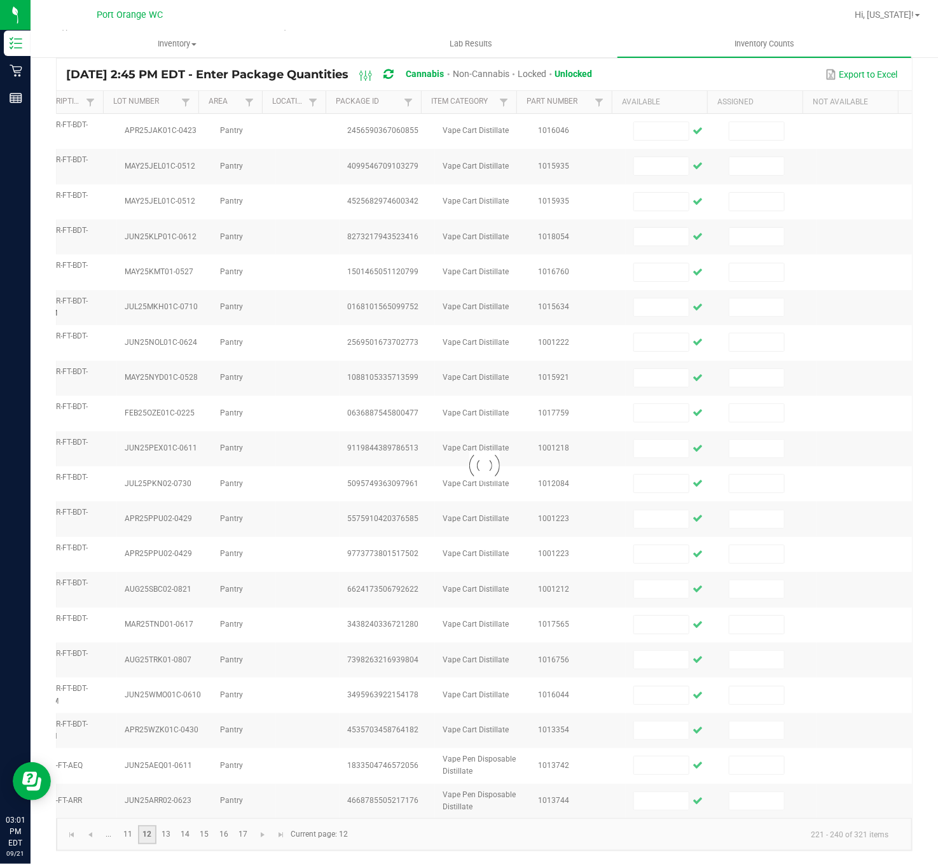
scroll to position [109, 0]
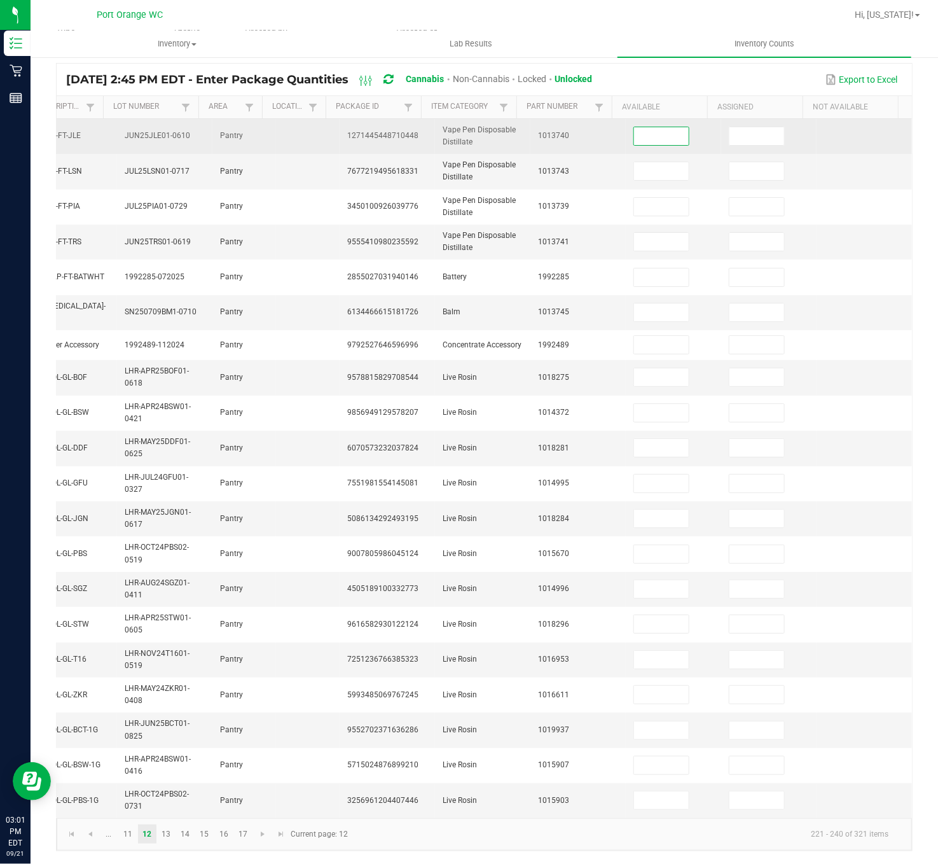
click at [634, 127] on input at bounding box center [661, 136] width 55 height 18
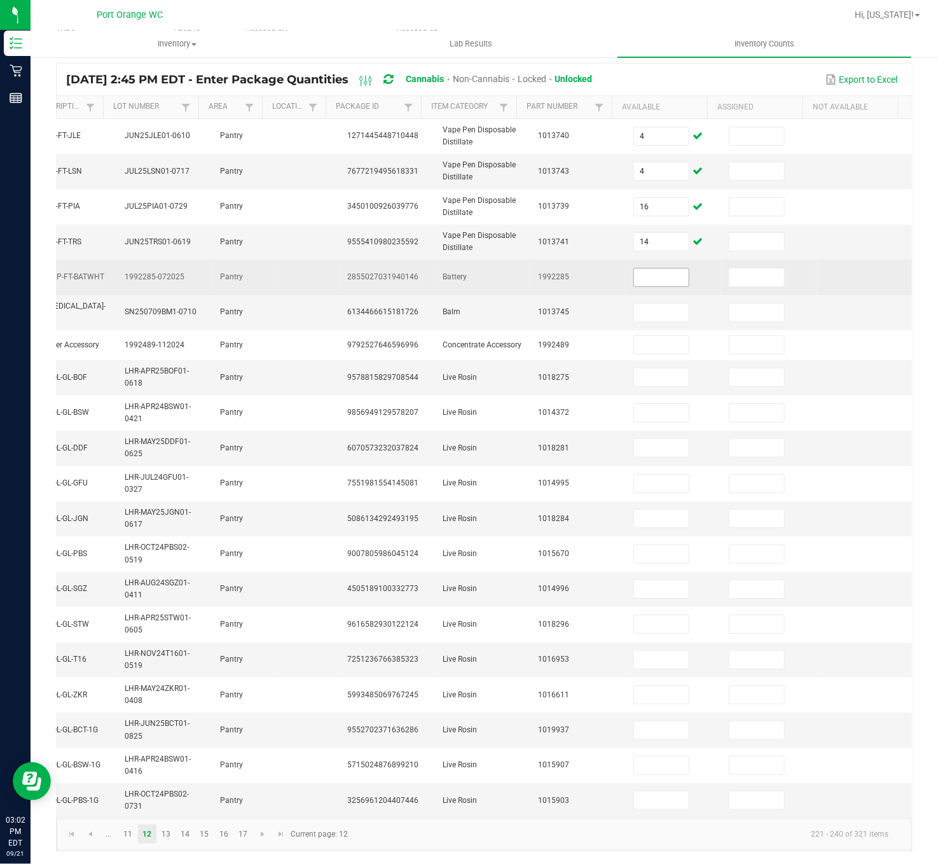
click at [634, 268] on input at bounding box center [661, 277] width 55 height 18
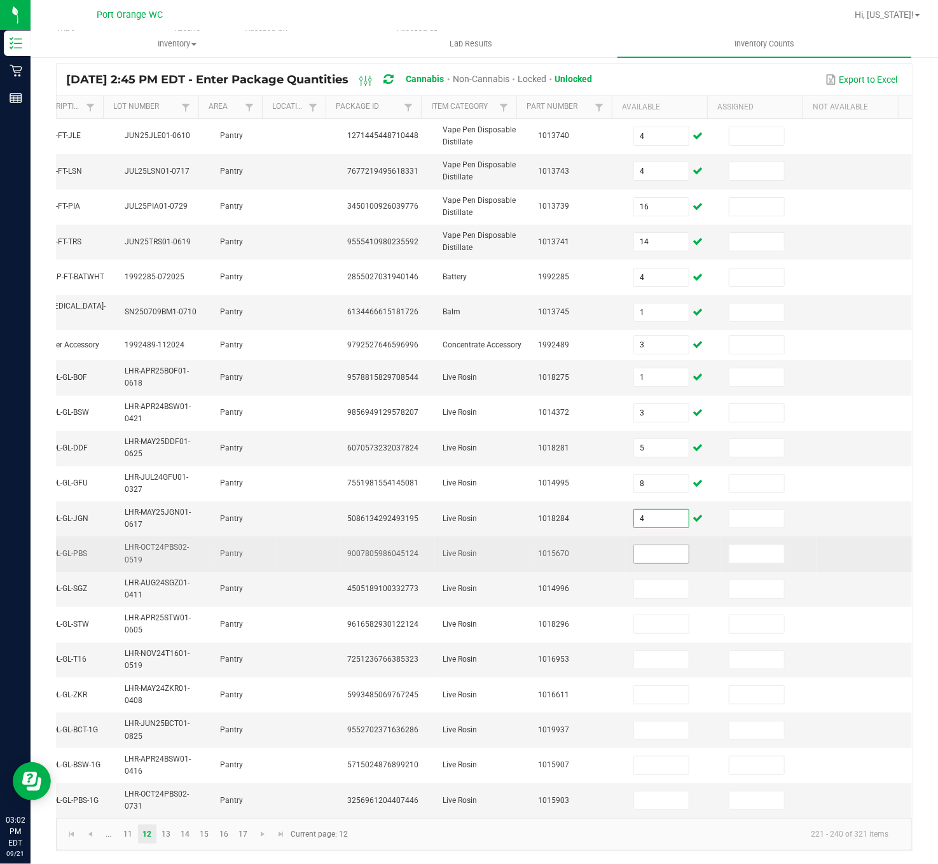
click at [642, 545] on input at bounding box center [661, 554] width 55 height 18
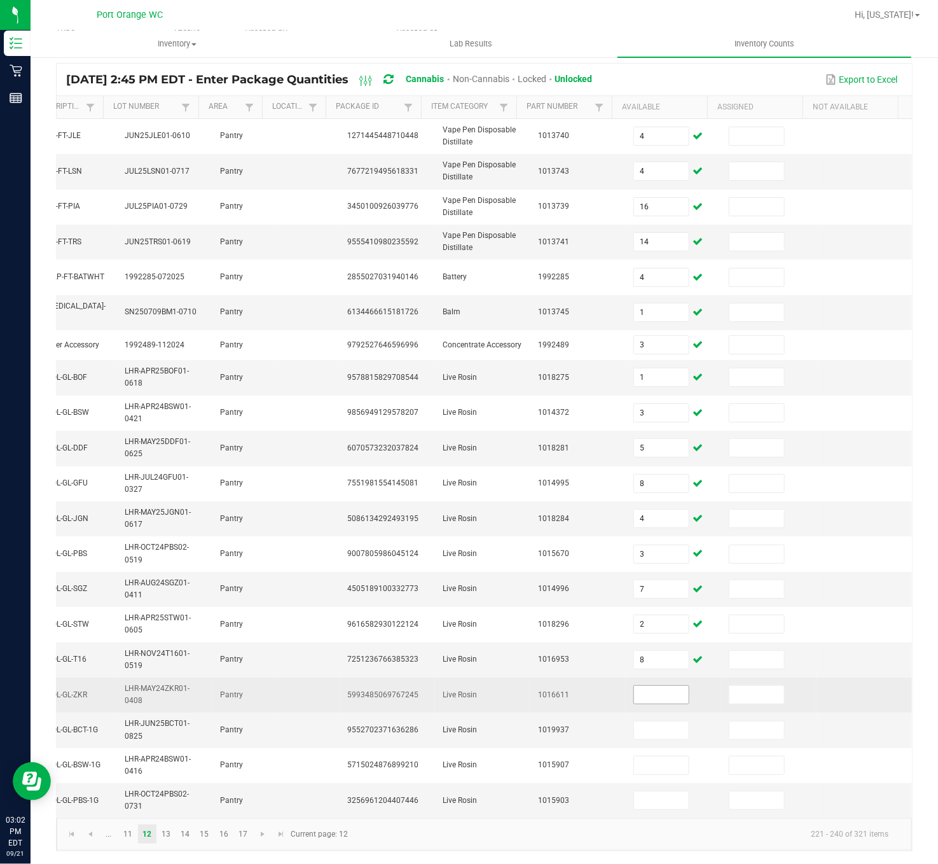
click at [639, 647] on input at bounding box center [661, 695] width 55 height 18
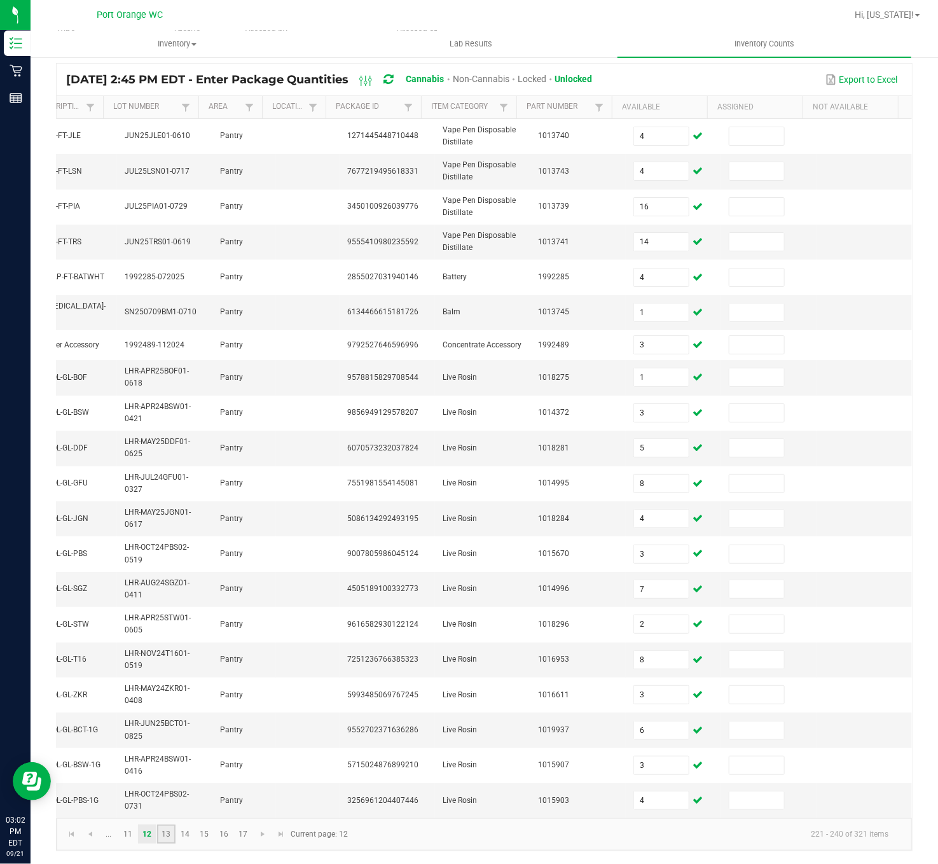
click at [161, 647] on link "13" at bounding box center [166, 833] width 18 height 19
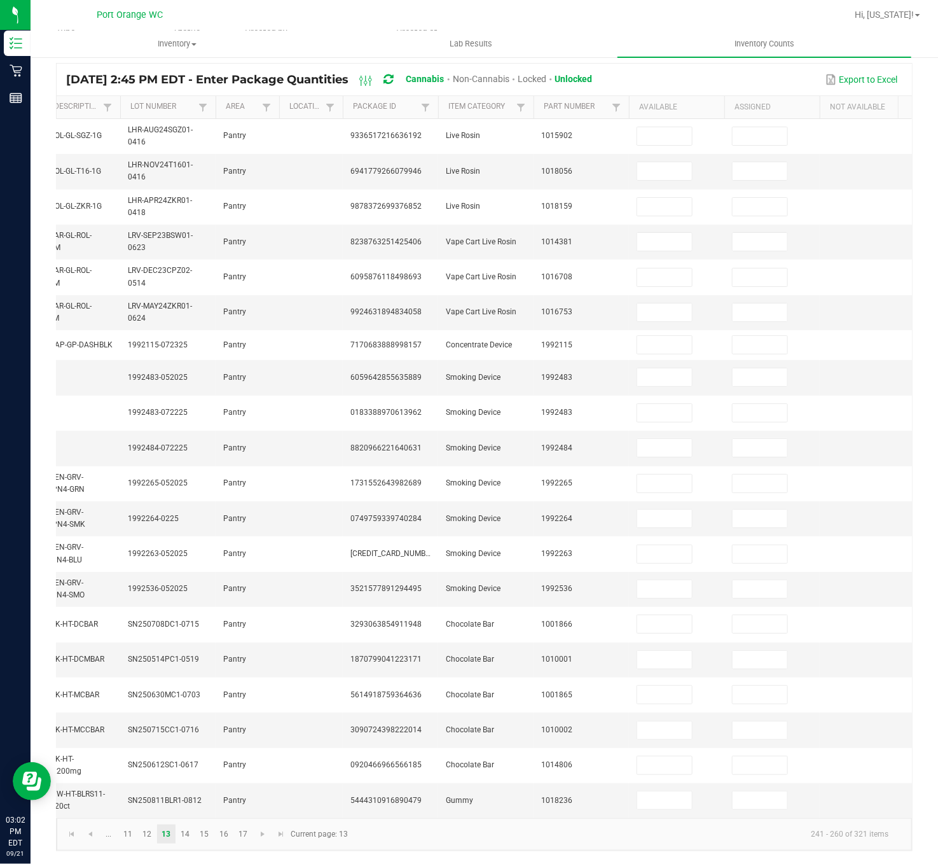
scroll to position [0, 229]
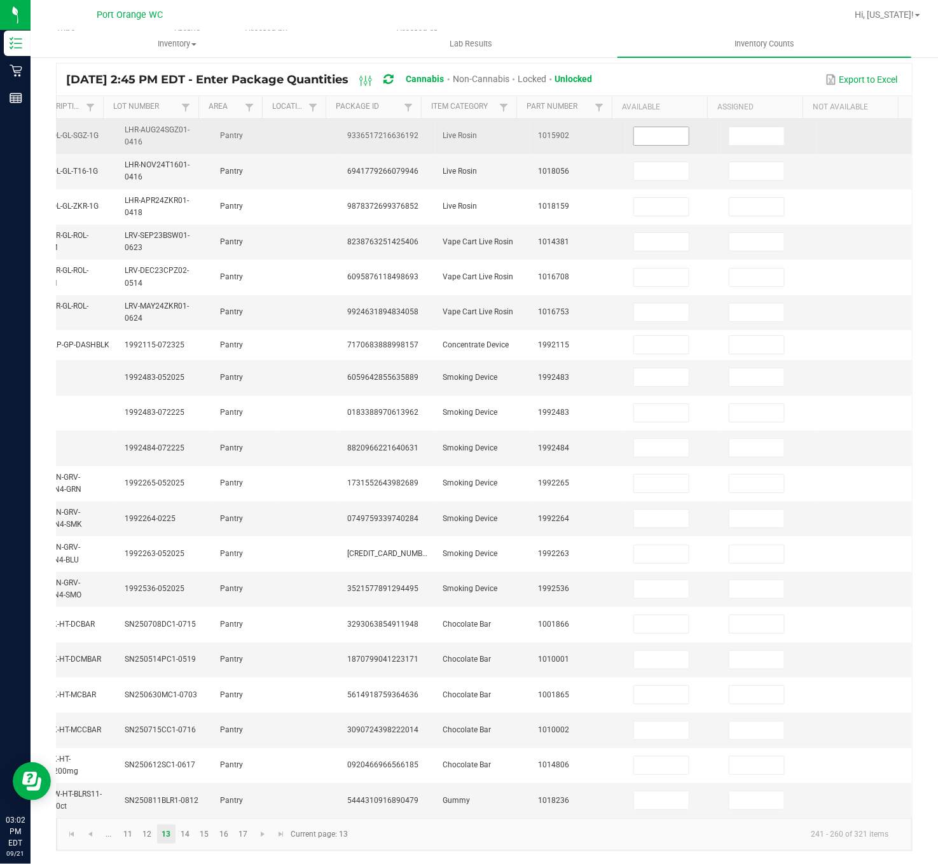
click at [636, 127] on input at bounding box center [661, 136] width 55 height 18
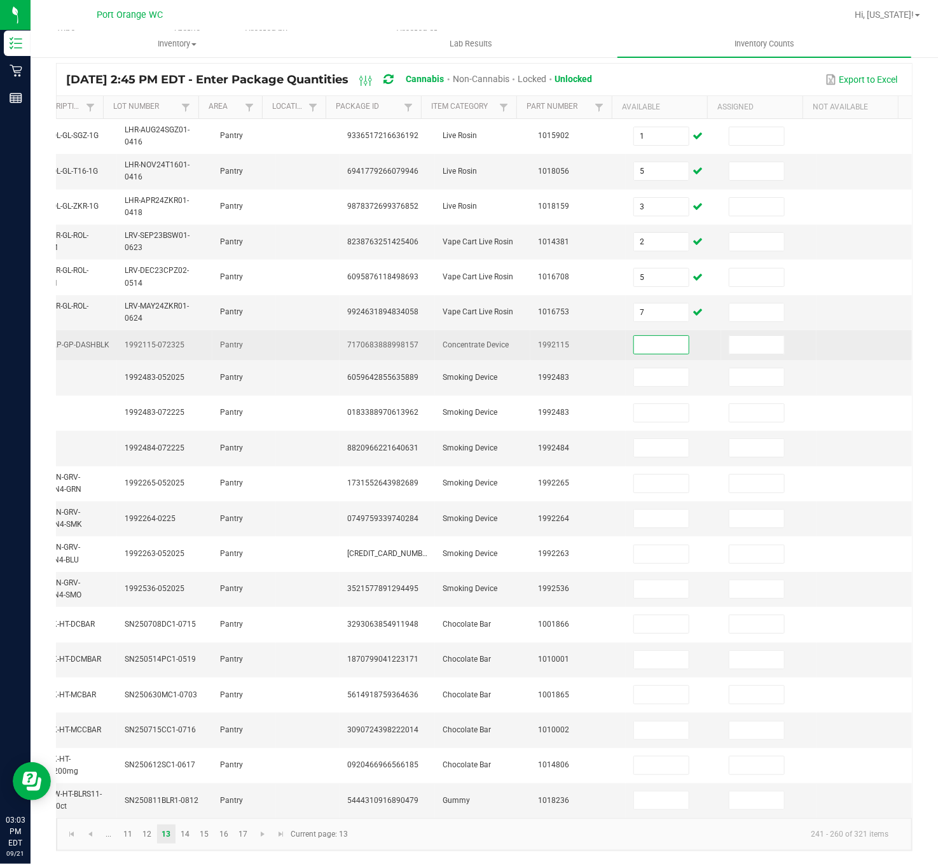
click at [640, 335] on span at bounding box center [661, 344] width 56 height 19
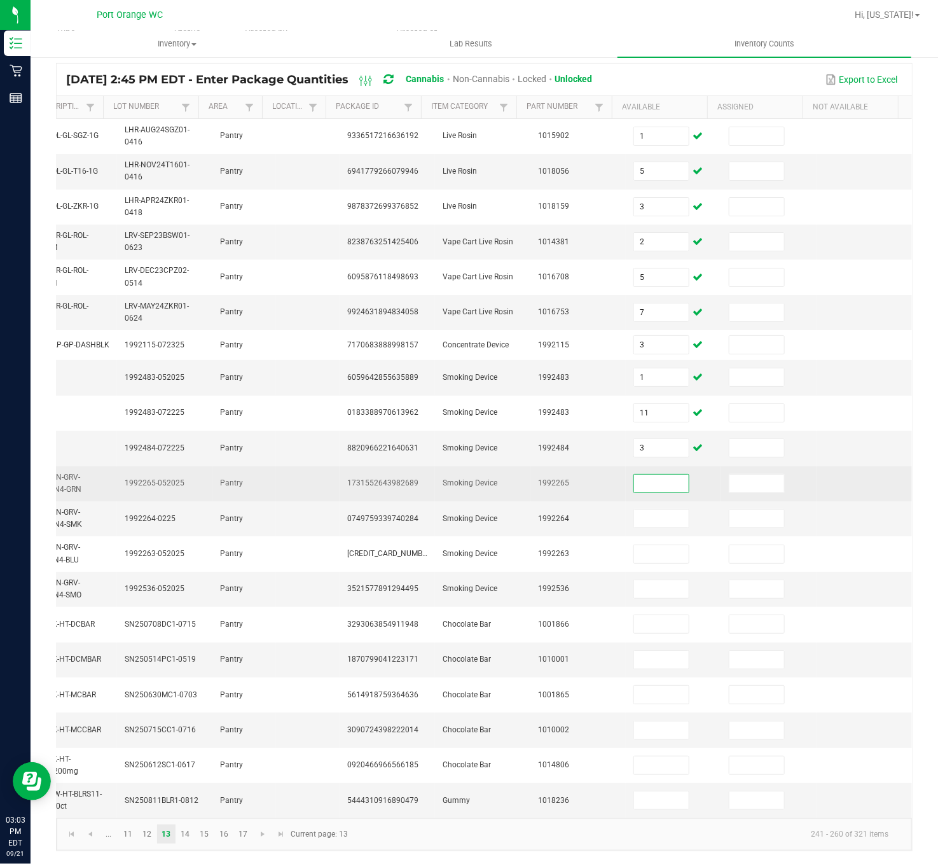
click at [634, 474] on input at bounding box center [661, 483] width 55 height 18
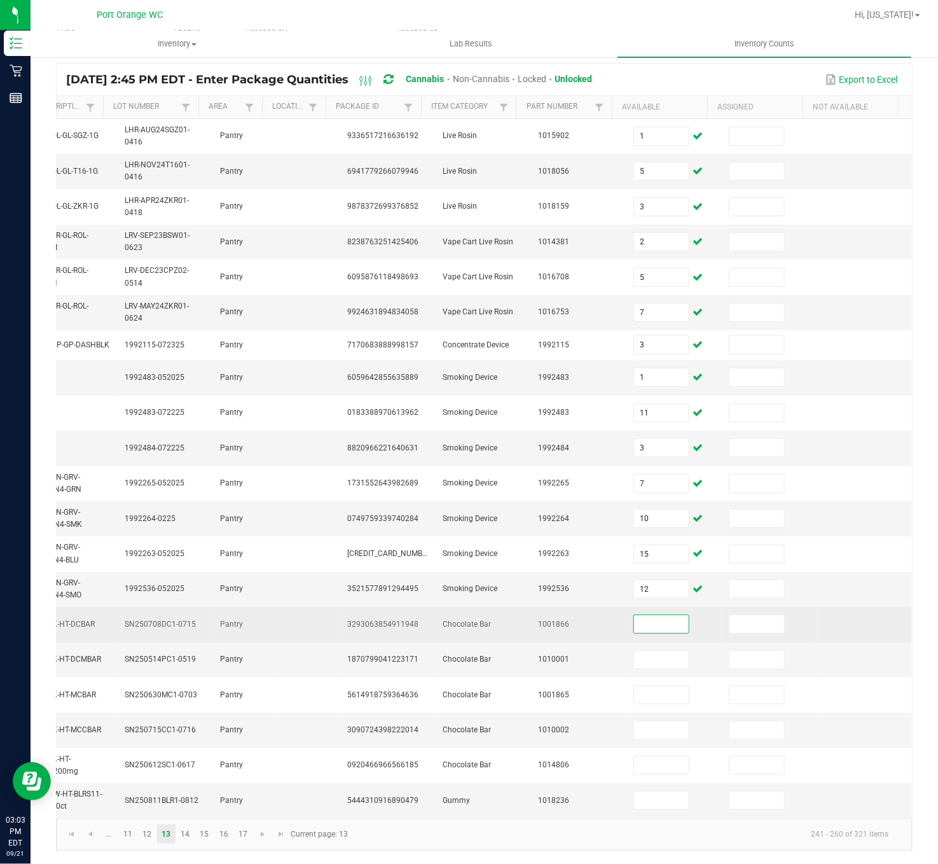
click at [634, 615] on input at bounding box center [661, 624] width 55 height 18
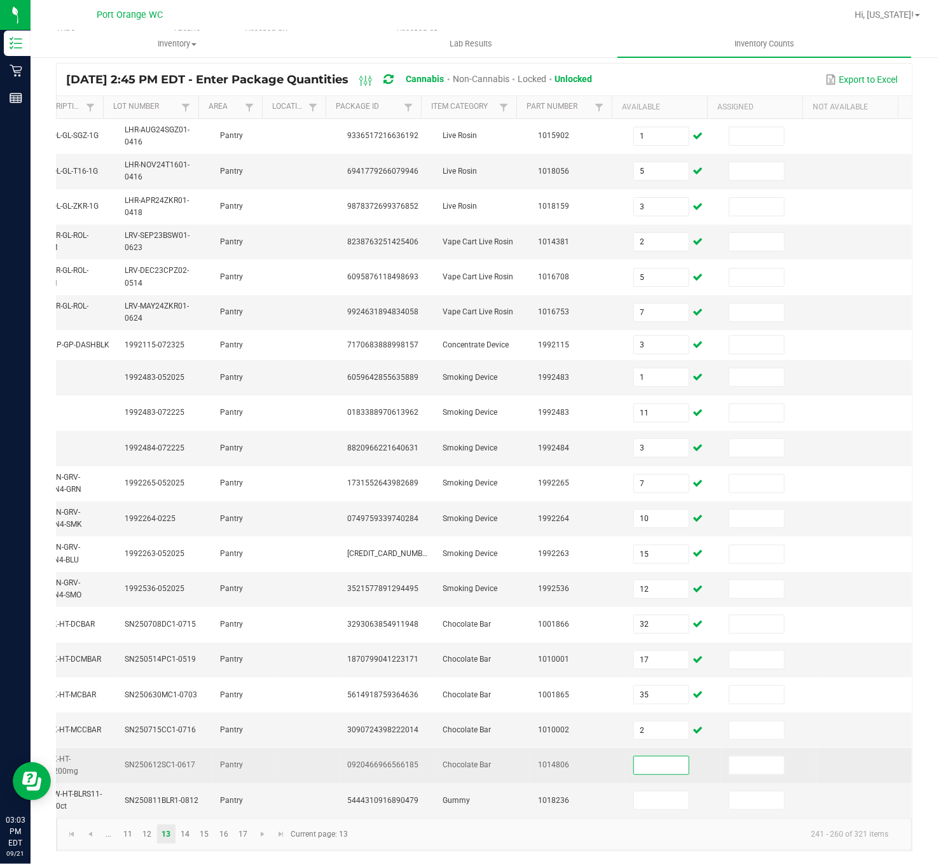
click at [636, 647] on input at bounding box center [661, 765] width 55 height 18
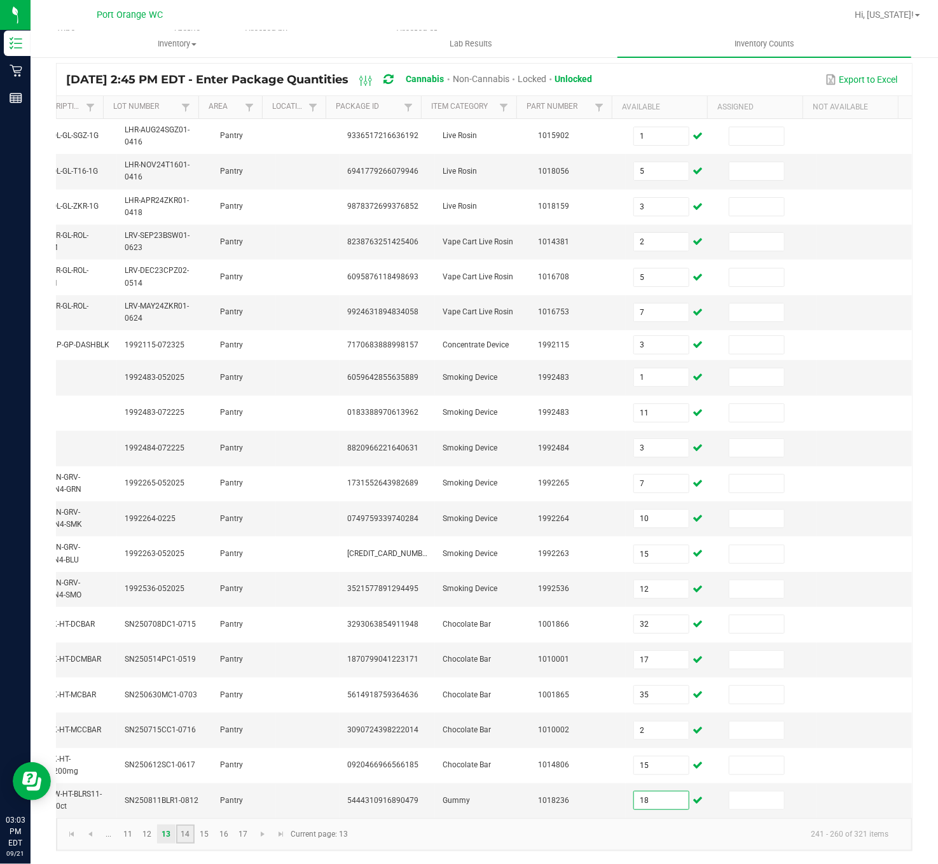
click at [186, 647] on link "14" at bounding box center [185, 833] width 18 height 19
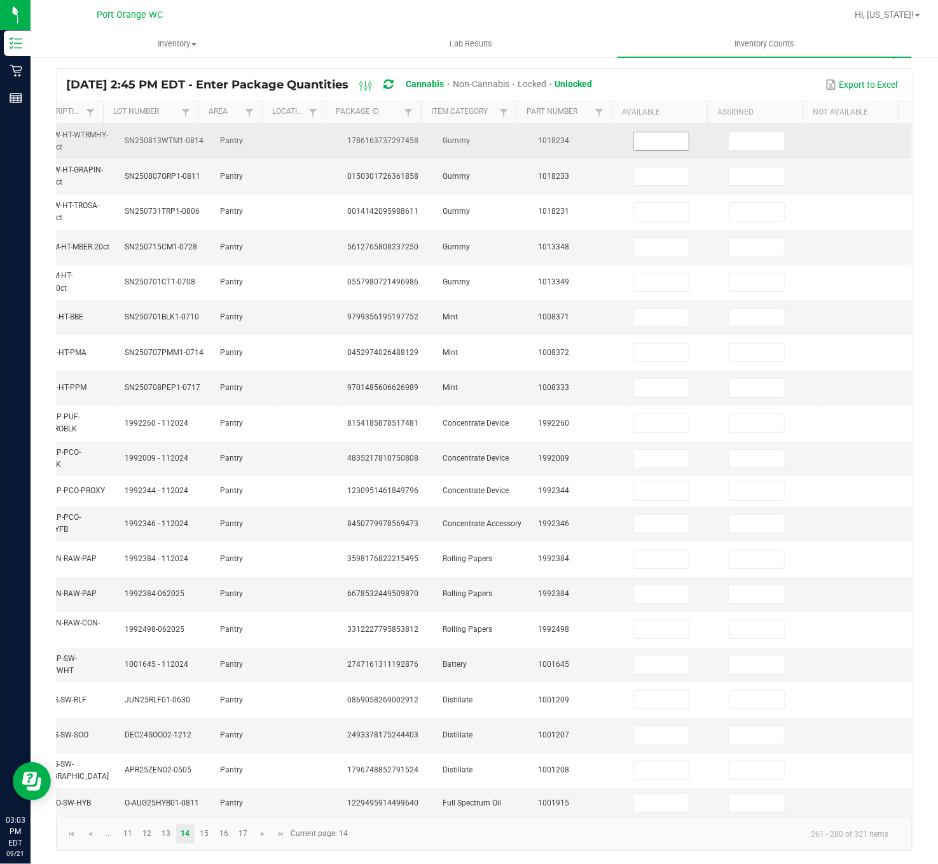
click at [634, 132] on input at bounding box center [661, 141] width 55 height 18
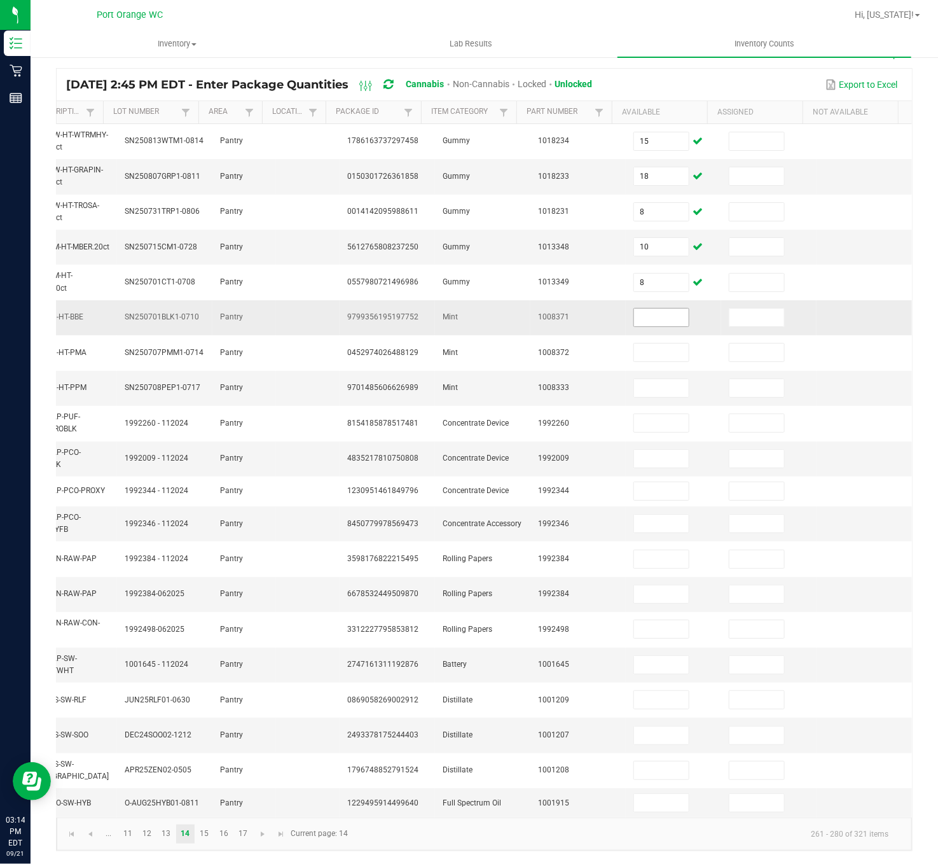
click at [637, 308] on input at bounding box center [661, 317] width 55 height 18
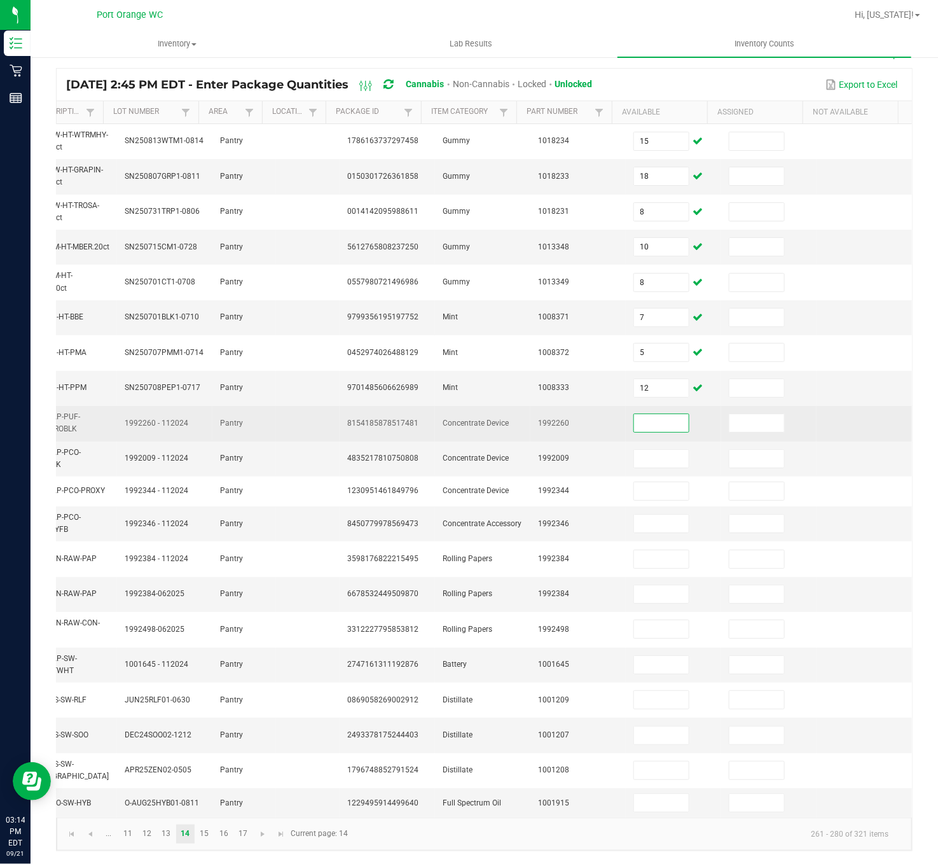
click at [636, 414] on input at bounding box center [661, 423] width 55 height 18
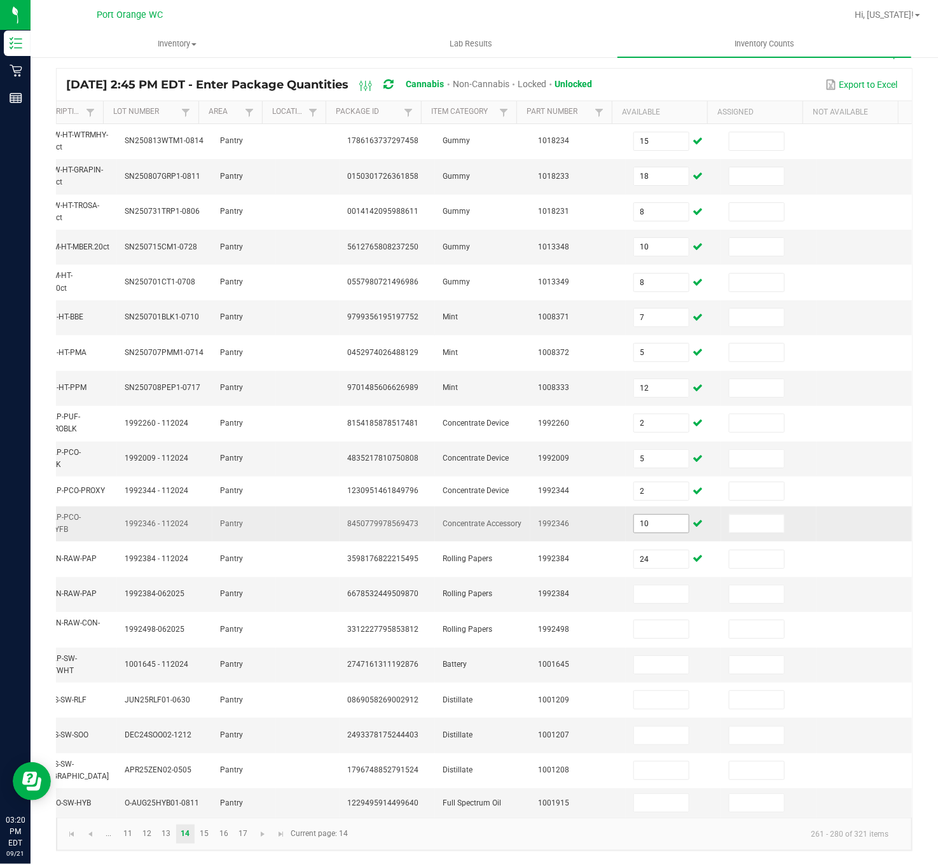
click at [638, 515] on input "10" at bounding box center [661, 524] width 55 height 18
click at [634, 585] on input at bounding box center [661, 594] width 55 height 18
click at [634, 647] on input at bounding box center [661, 803] width 55 height 18
click at [206, 647] on link "15" at bounding box center [204, 833] width 18 height 19
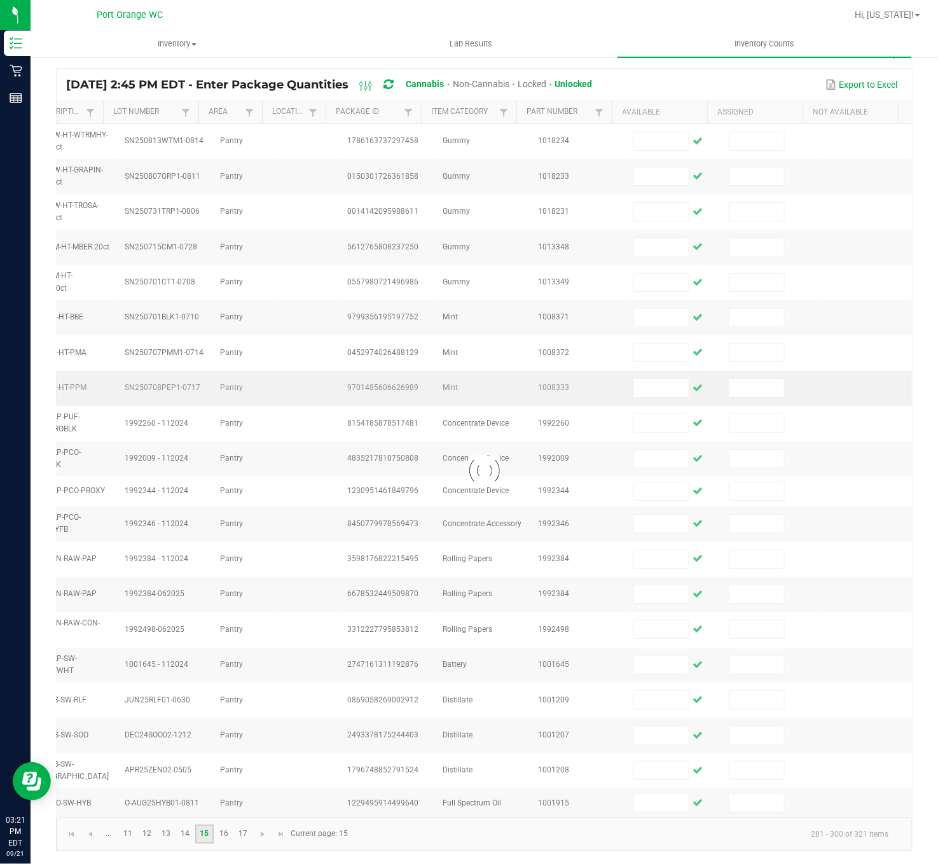
scroll to position [95, 0]
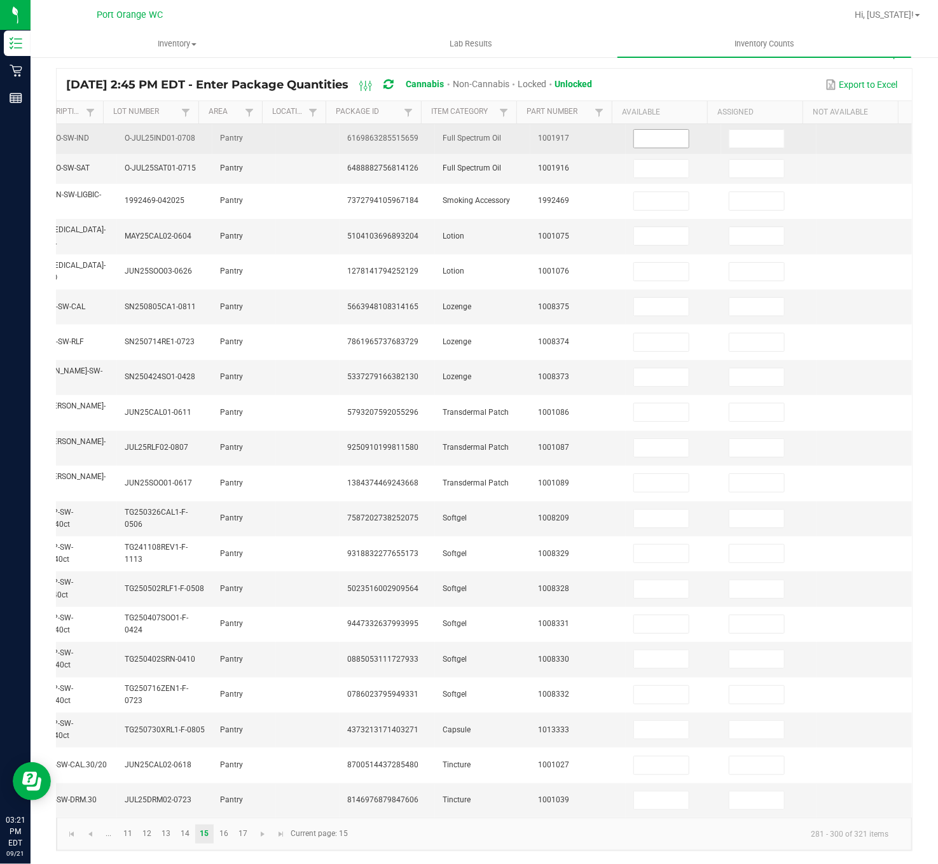
click at [639, 130] on input at bounding box center [661, 139] width 55 height 18
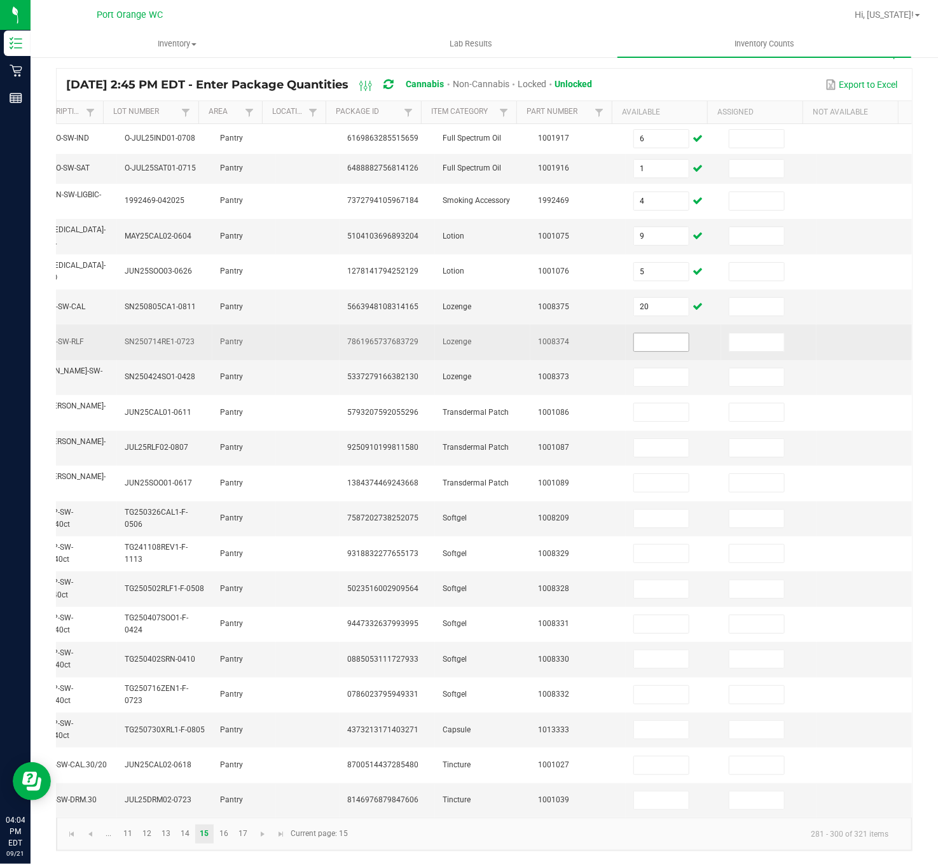
click at [633, 333] on span at bounding box center [661, 342] width 56 height 19
click at [634, 333] on input at bounding box center [661, 342] width 55 height 18
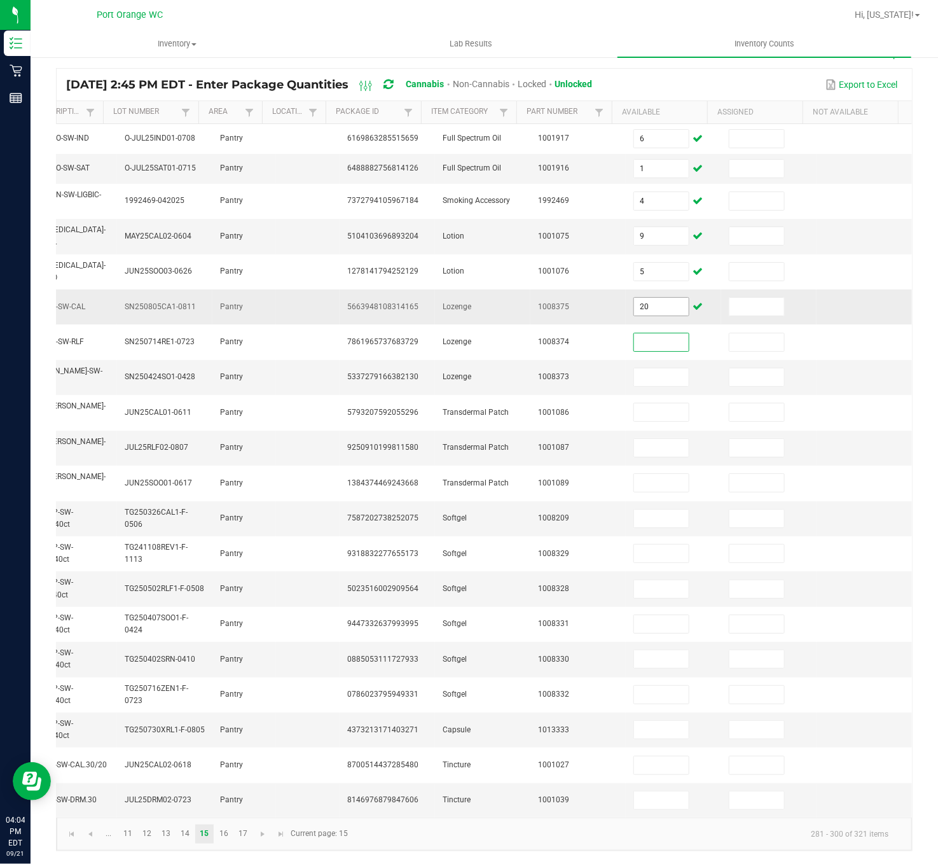
click at [634, 298] on input "20" at bounding box center [661, 307] width 55 height 18
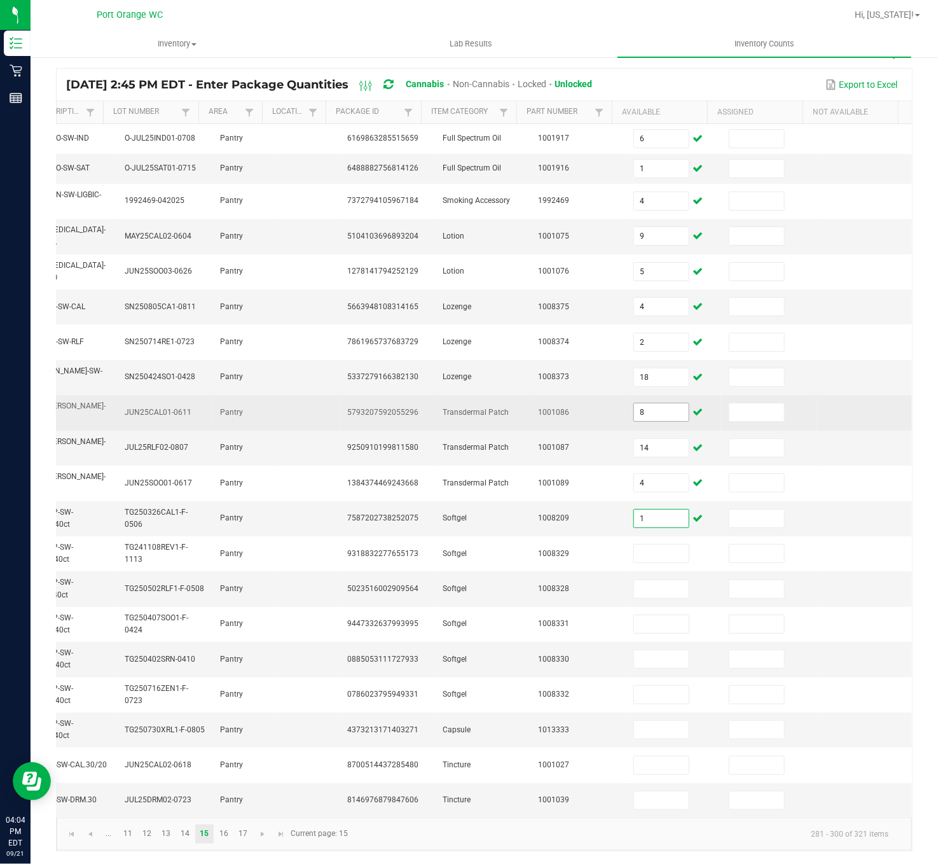
click at [634, 403] on input "8" at bounding box center [661, 412] width 55 height 18
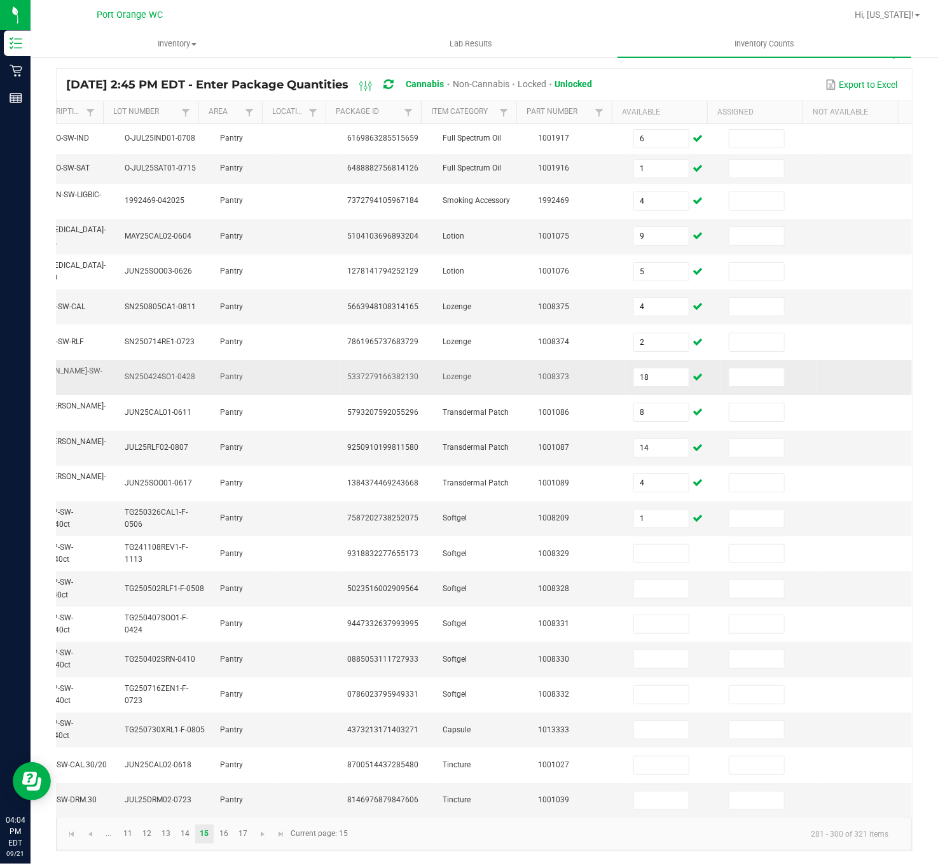
click at [644, 360] on td "18" at bounding box center [673, 377] width 95 height 35
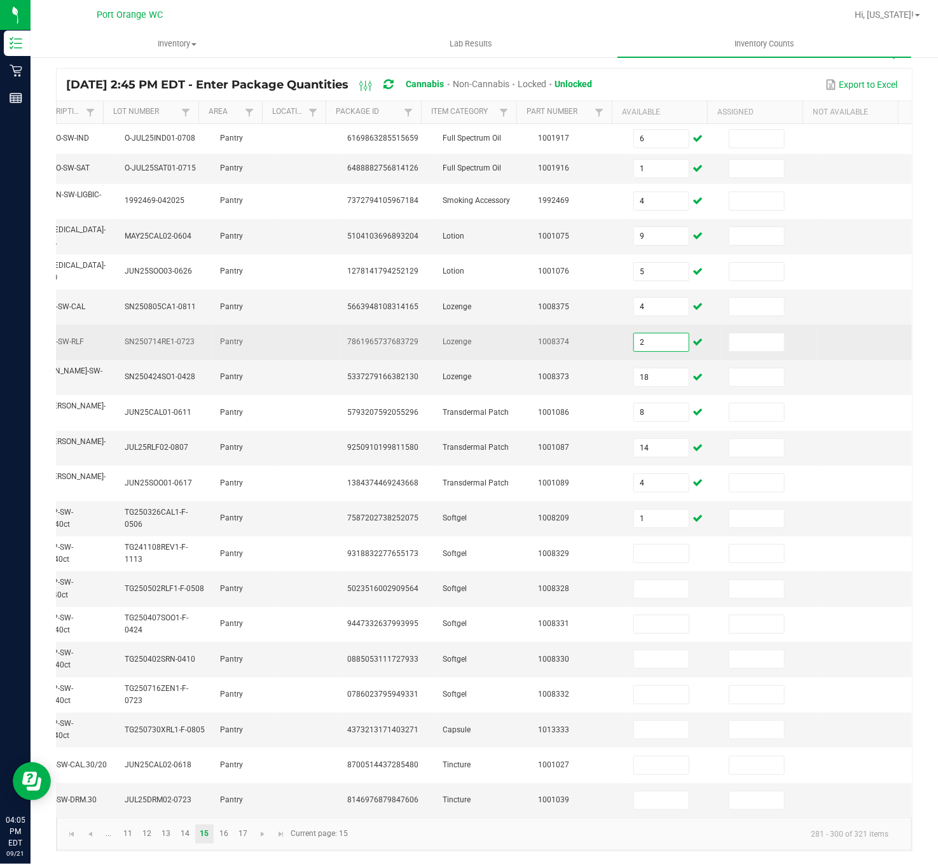
click at [635, 333] on input "2" at bounding box center [661, 342] width 55 height 18
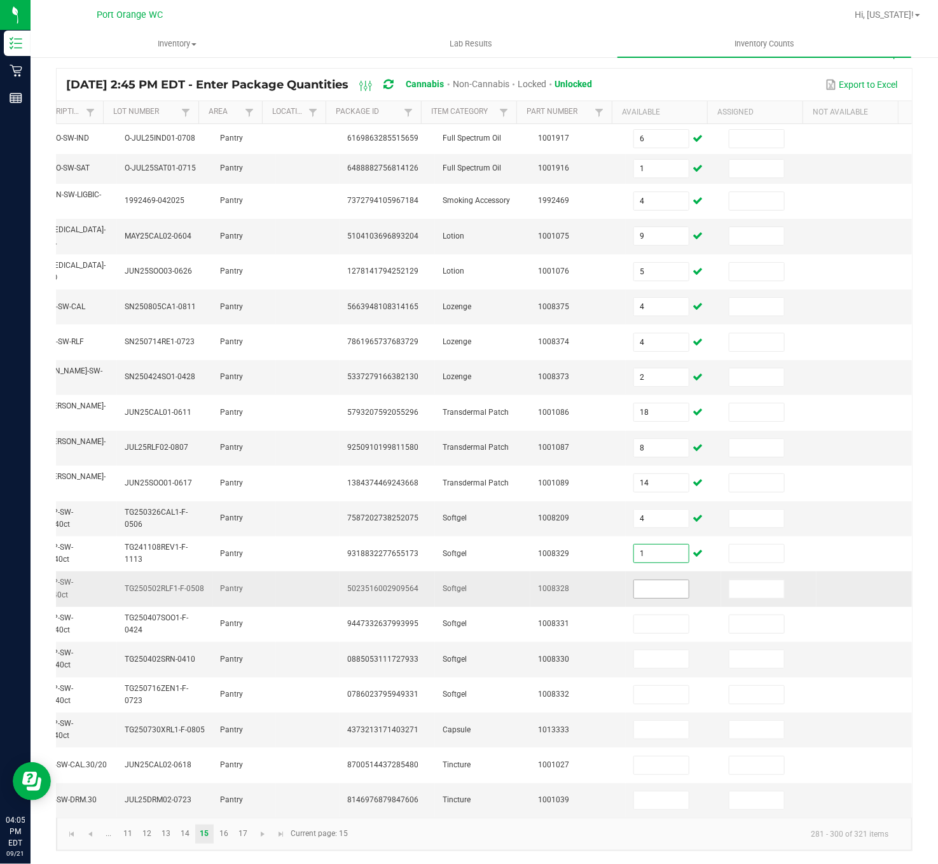
click at [634, 580] on input at bounding box center [661, 589] width 55 height 18
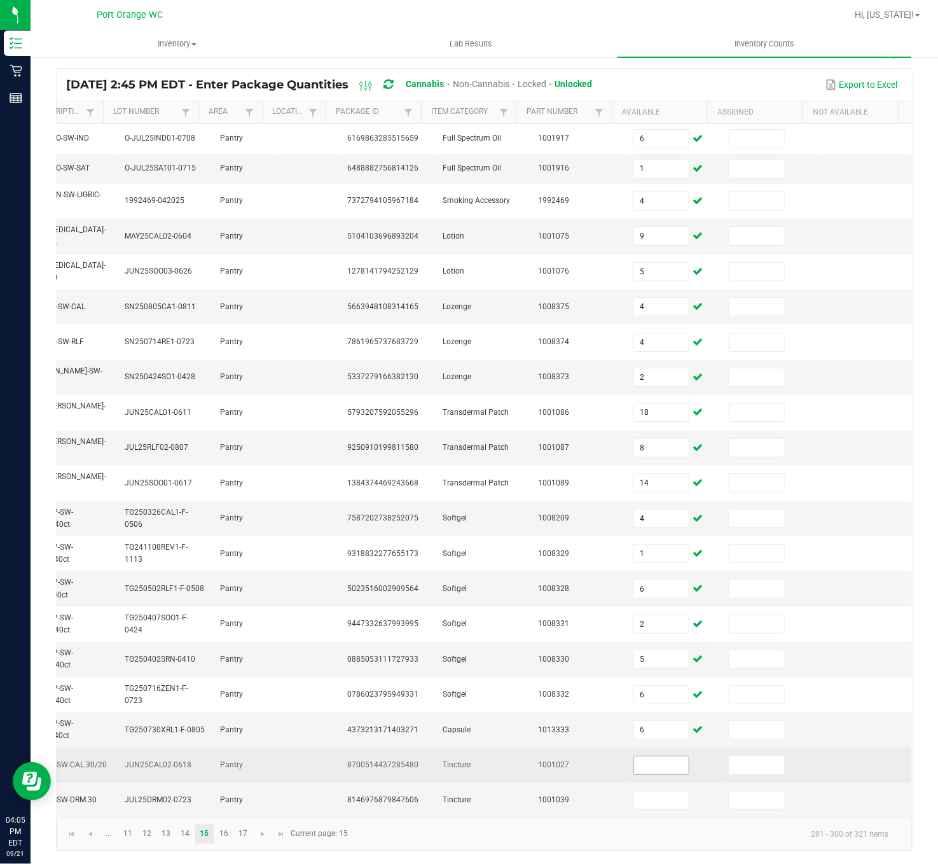
click at [634, 647] on input at bounding box center [661, 765] width 55 height 18
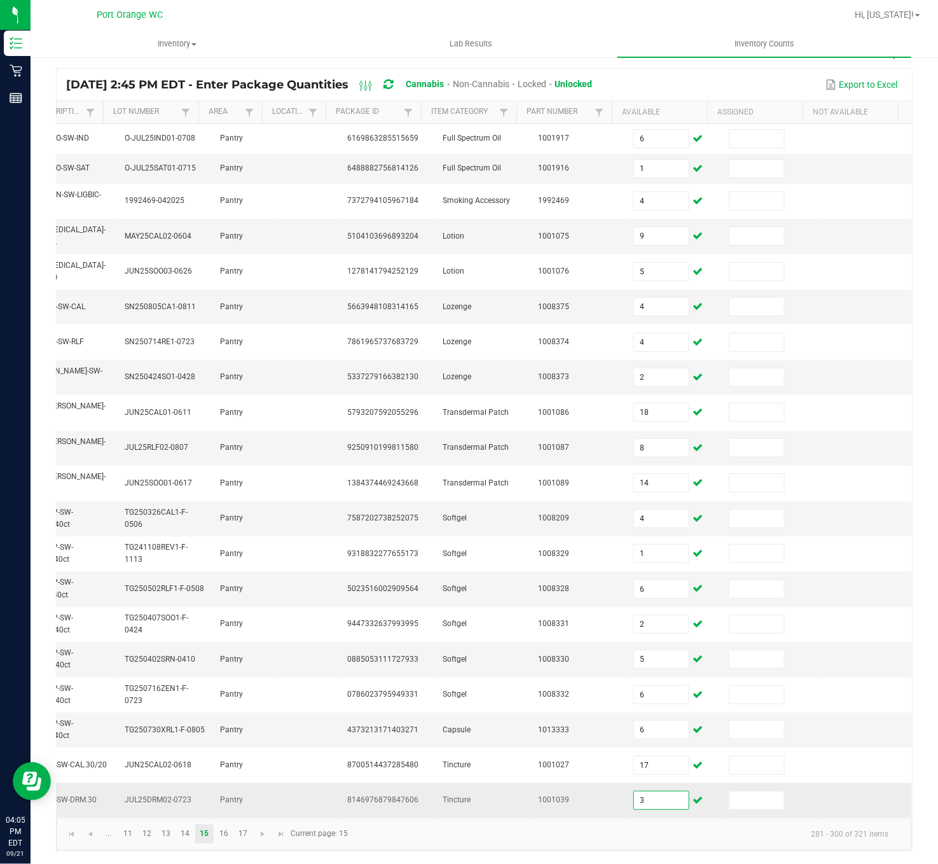
click at [634, 647] on input "3" at bounding box center [661, 800] width 55 height 18
click at [226, 647] on link "16" at bounding box center [223, 833] width 18 height 19
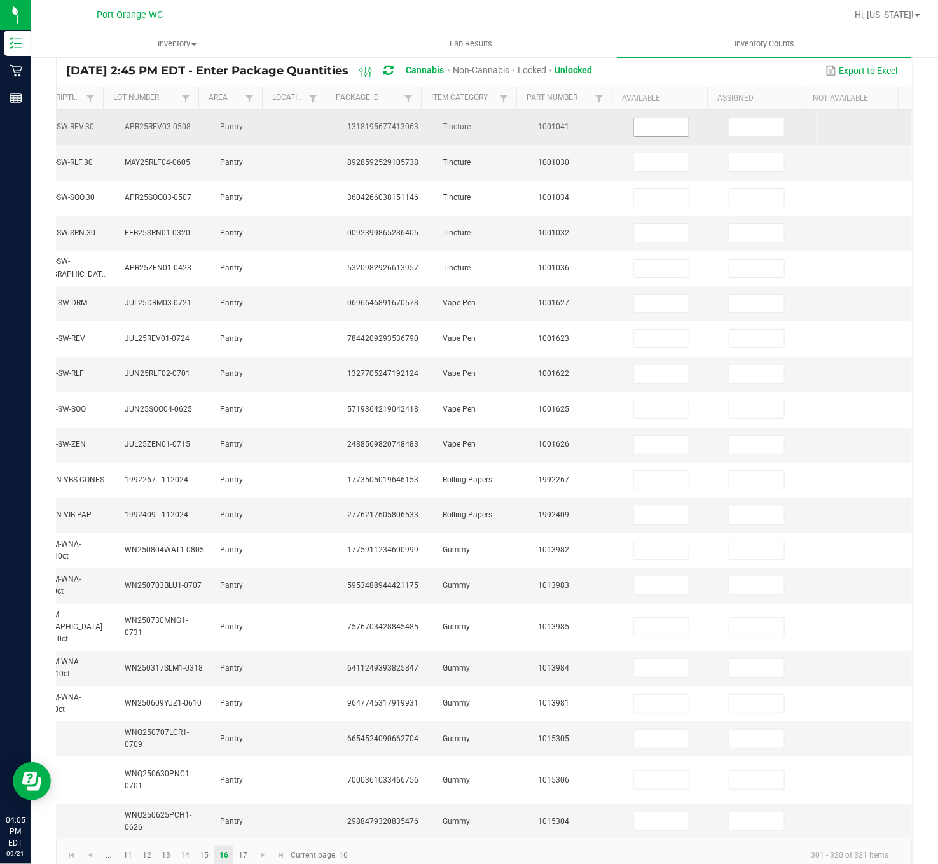
click at [634, 130] on input at bounding box center [661, 127] width 55 height 18
click at [634, 134] on input "1" at bounding box center [661, 127] width 55 height 18
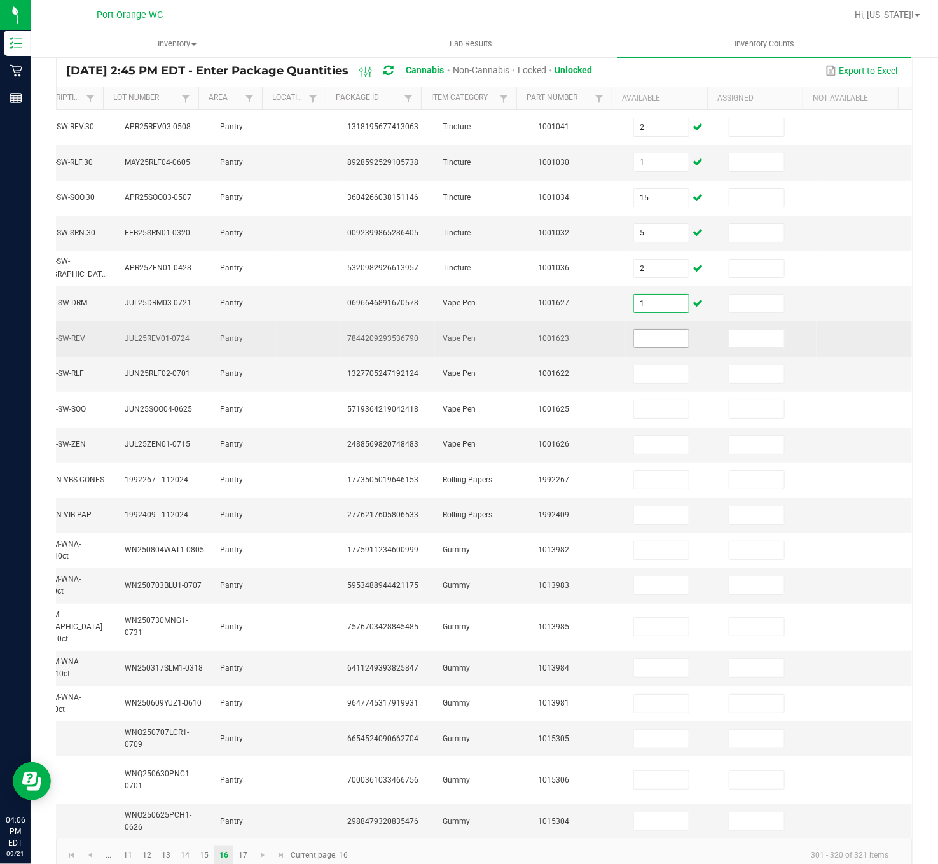
click at [634, 341] on input at bounding box center [661, 338] width 55 height 18
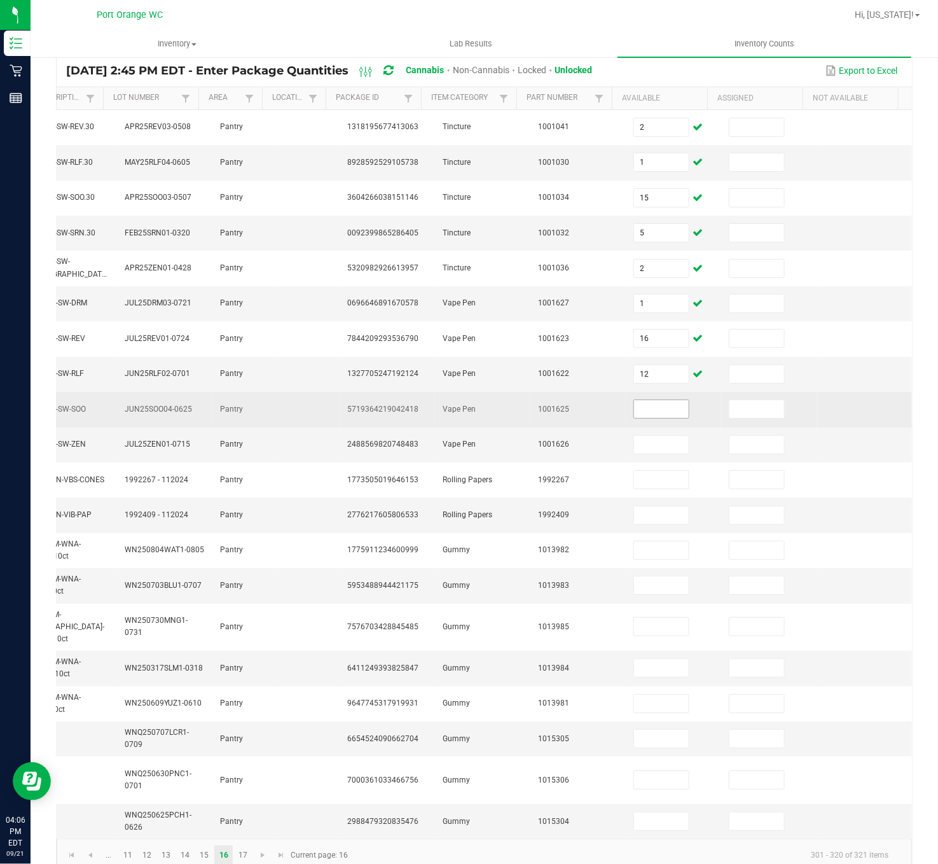
click at [634, 413] on input at bounding box center [661, 409] width 55 height 18
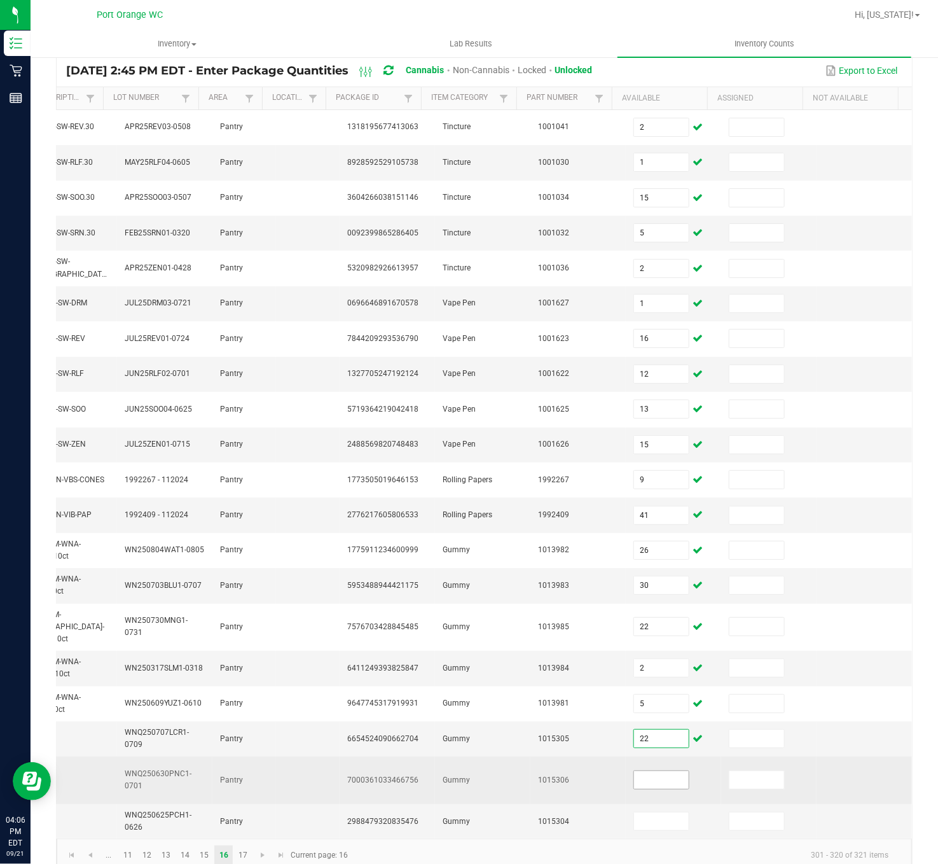
click at [634, 647] on input at bounding box center [661, 780] width 55 height 18
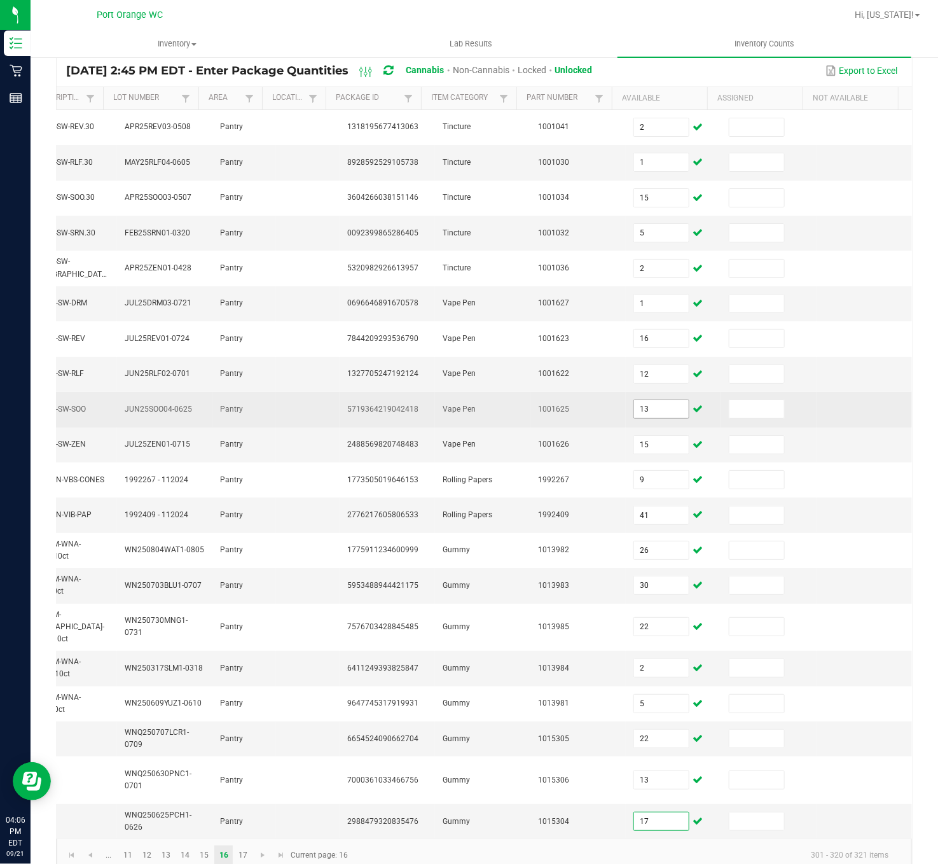
scroll to position [131, 0]
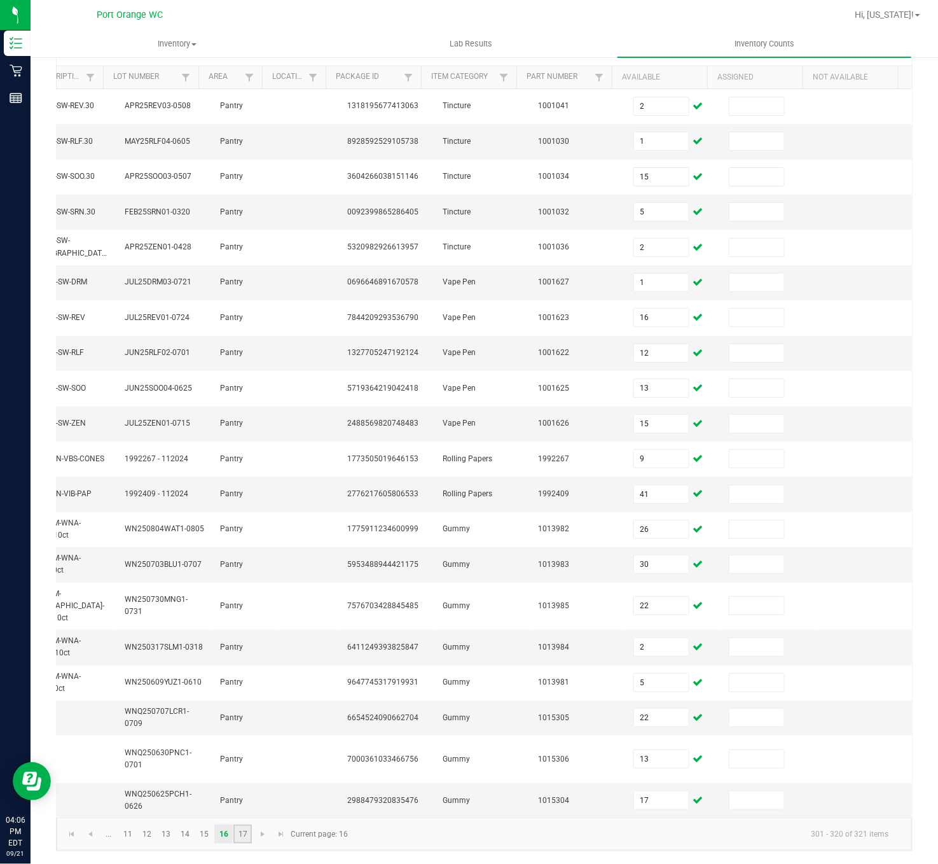
click at [239, 647] on link "17" at bounding box center [242, 833] width 18 height 19
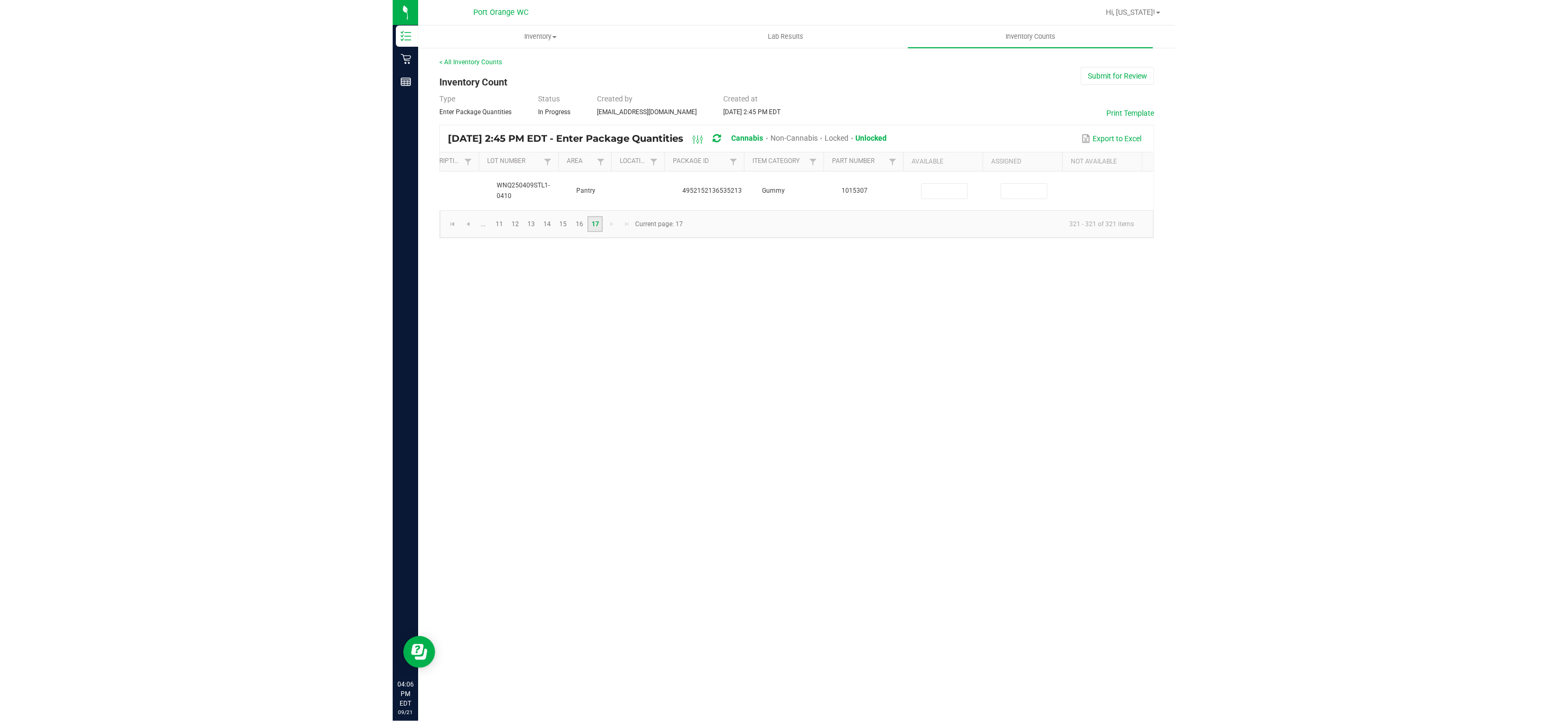
scroll to position [0, 174]
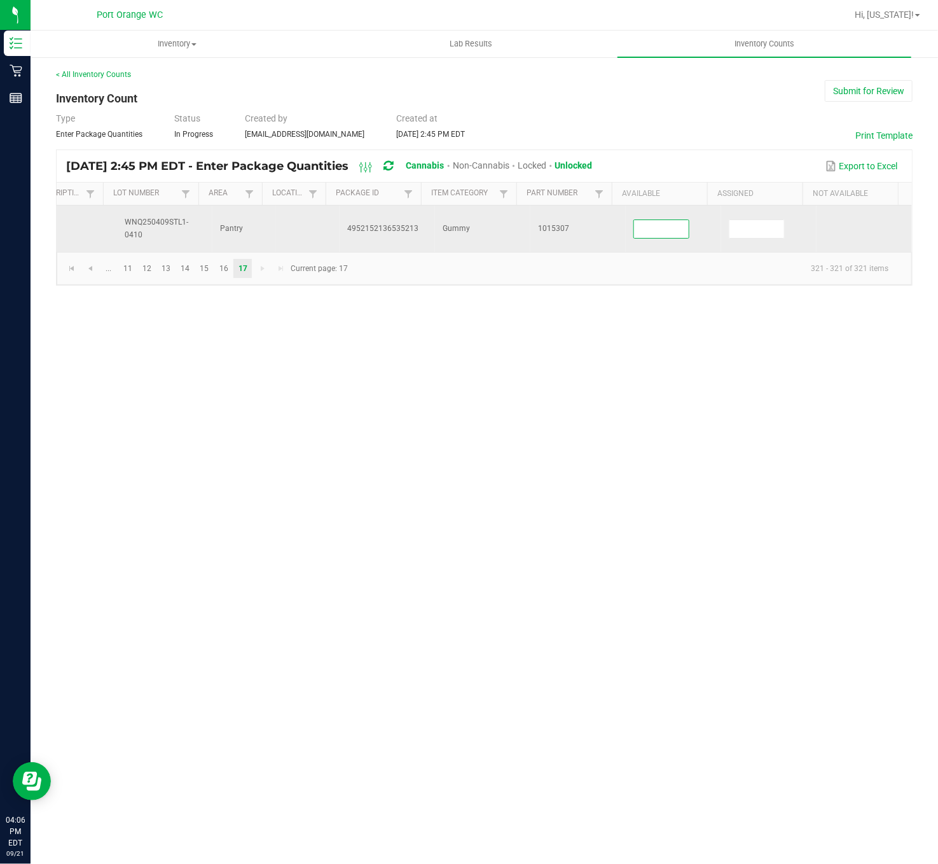
click at [642, 226] on input at bounding box center [661, 229] width 55 height 18
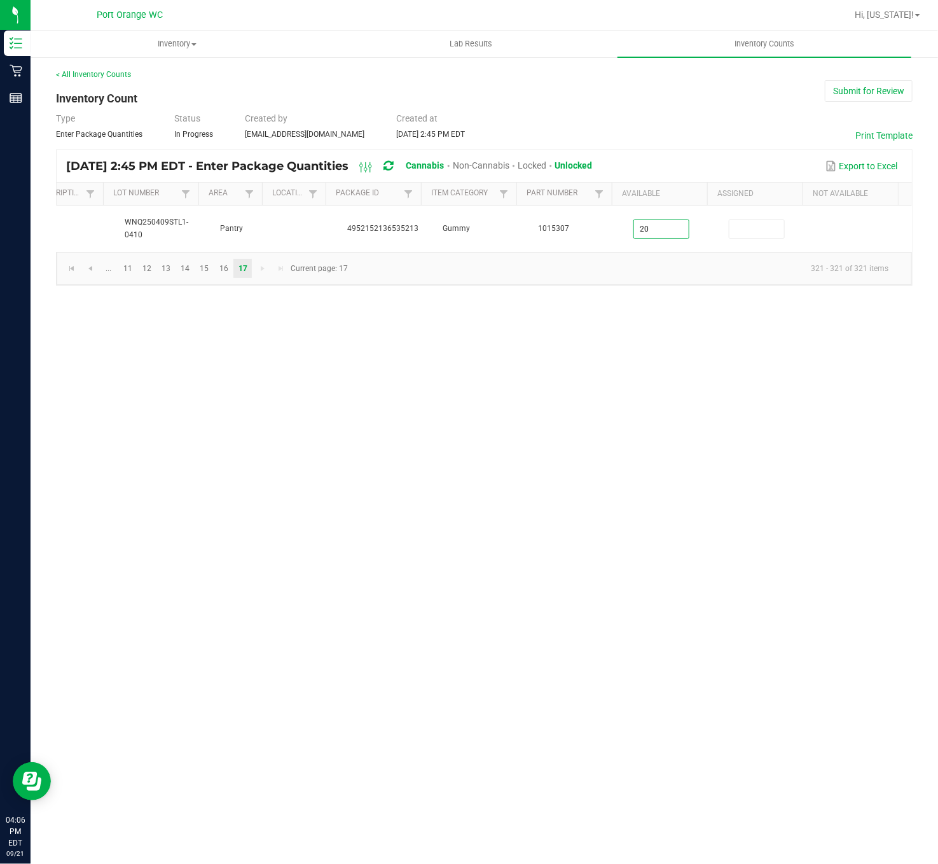
click at [733, 471] on div "Inventory All packages All inventory Waste log Lab Results Inventory Counts < A…" at bounding box center [485, 447] width 908 height 833
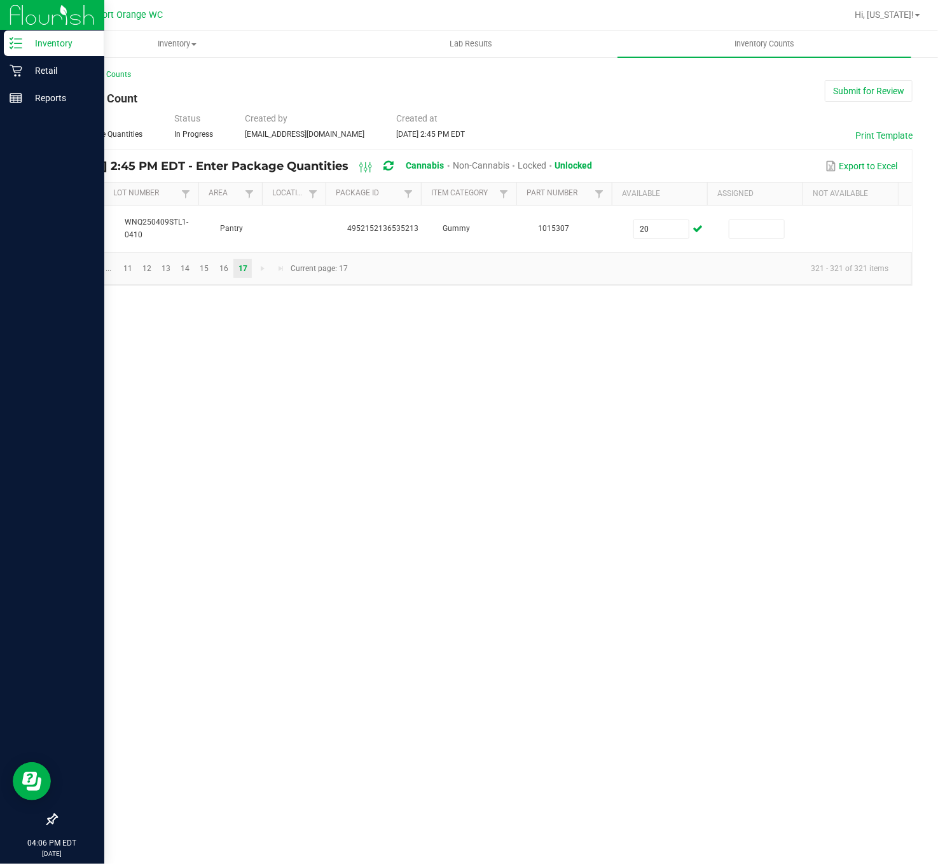
click at [19, 41] on icon at bounding box center [16, 43] width 13 height 13
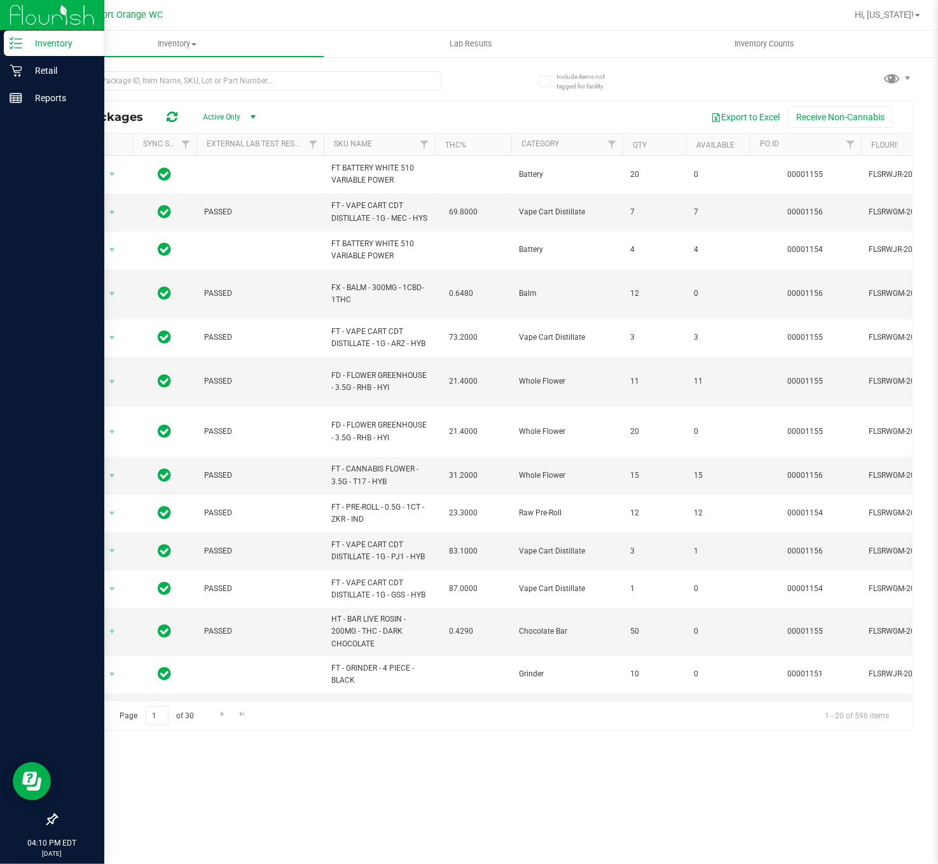
drag, startPoint x: 62, startPoint y: 794, endPoint x: 72, endPoint y: 780, distance: 16.4
click at [64, 647] on div "Inventory All packages All inventory Waste log Lab Results Inventory Counts Inc…" at bounding box center [485, 447] width 908 height 833
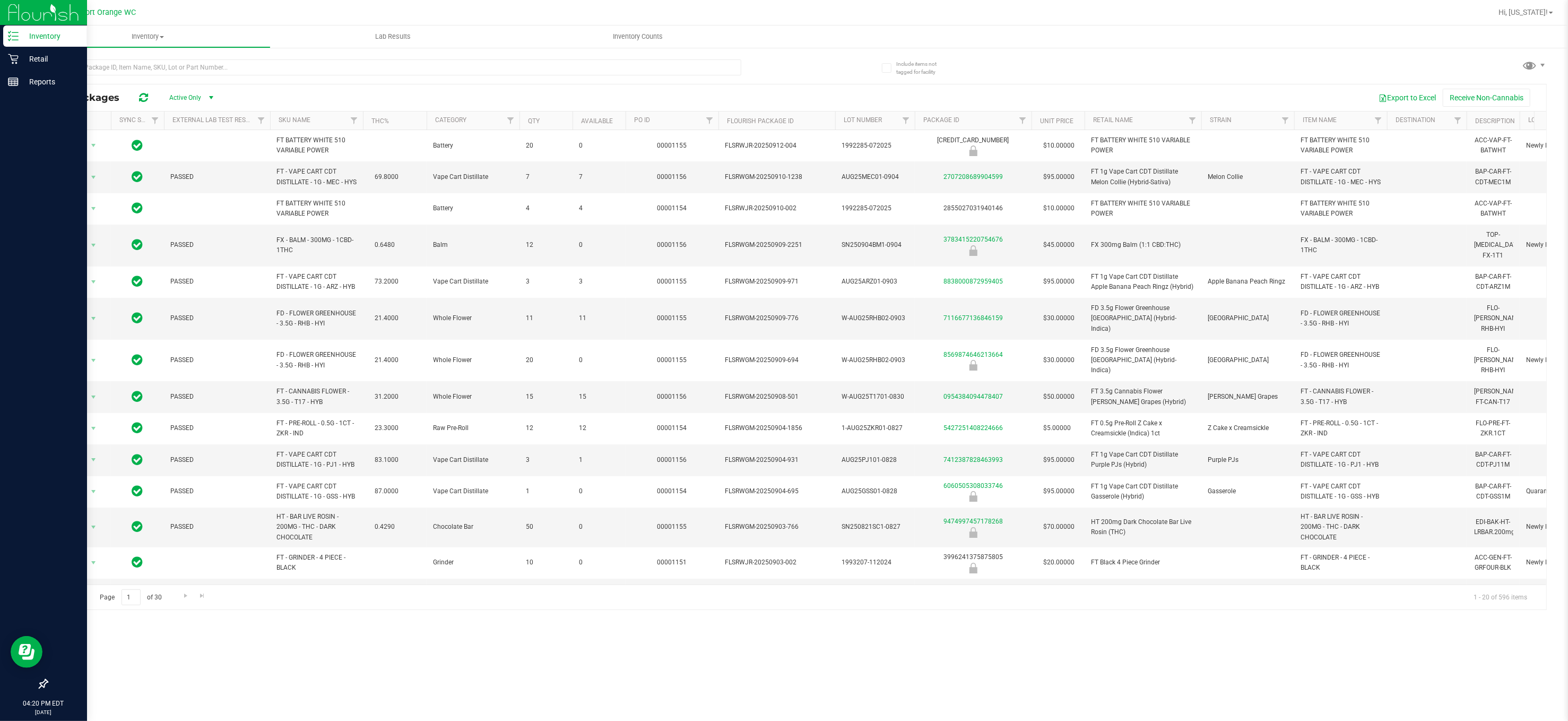
click at [16, 47] on link "Inventory" at bounding box center [43, 37] width 87 height 23
click at [31, 63] on p "Retail" at bounding box center [50, 58] width 63 height 13
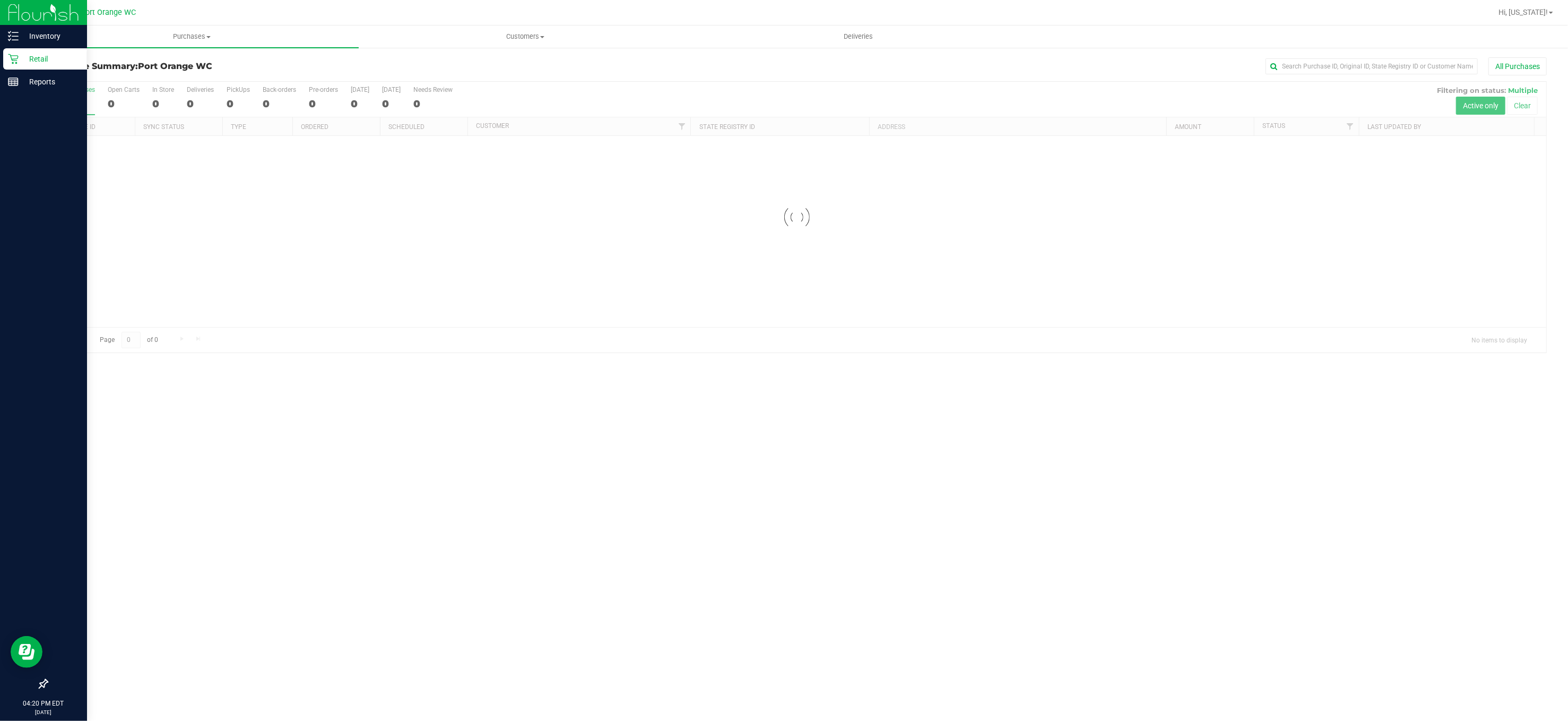
click at [199, 46] on link "Purchases Summary of purchases Fulfillment All purchases" at bounding box center [192, 37] width 333 height 23
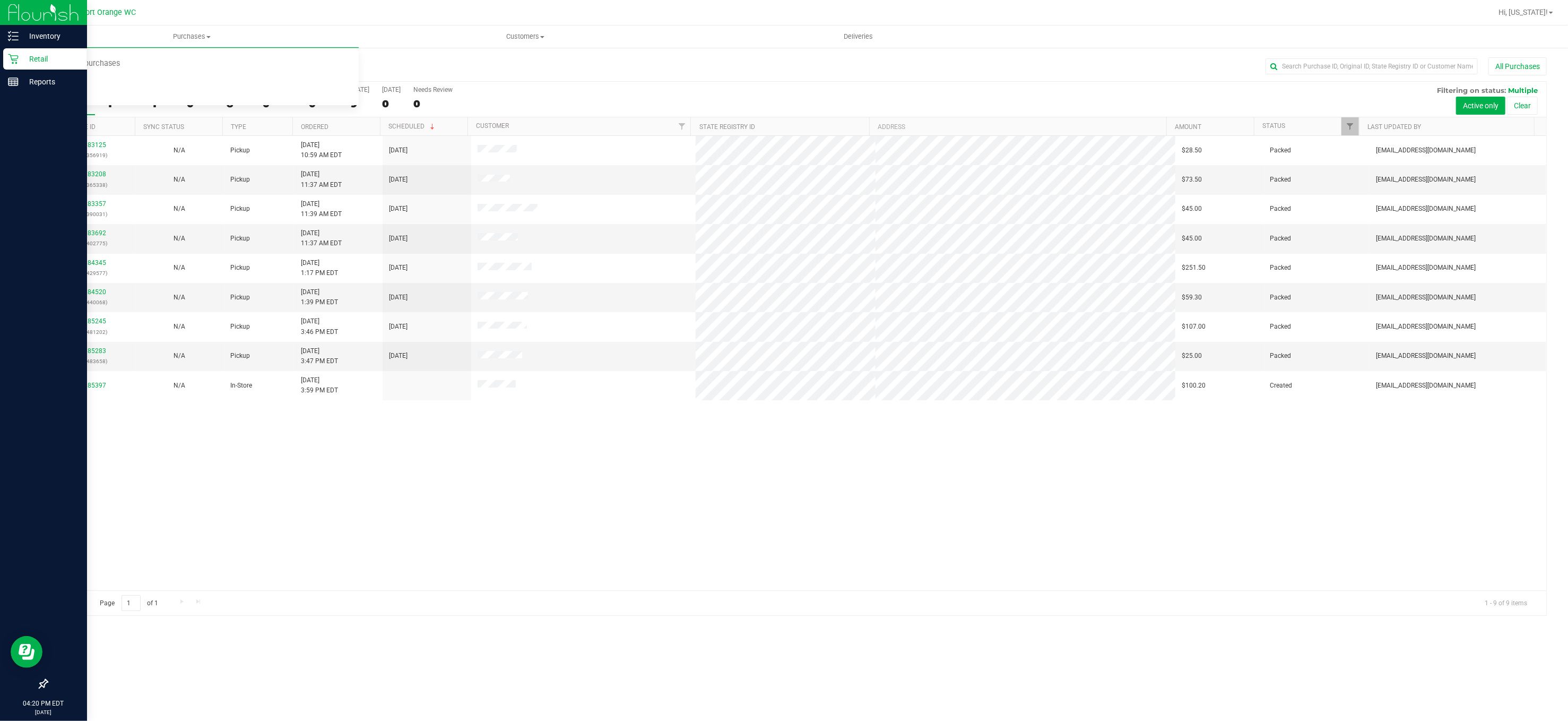
click at [897, 537] on div "11983125 (326356919) N/A Pickup [DATE] 10:59 AM EDT 9/21/2025 $28.50 Packed [EM…" at bounding box center [797, 363] width 1500 height 454
click at [1050, 540] on div "11983125 (326356919) N/A Pickup [DATE] 10:59 AM EDT 9/21/2025 $28.50 Packed [EM…" at bounding box center [797, 363] width 1500 height 454
click at [948, 540] on div "11983125 (326356919) N/A Pickup [DATE] 10:59 AM EDT 9/21/2025 $28.50 Packed [EM…" at bounding box center [797, 363] width 1500 height 454
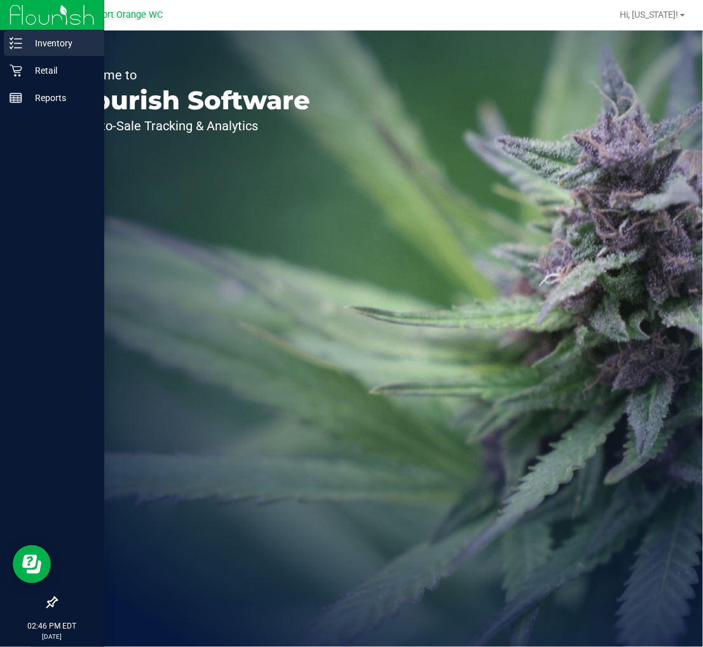
click at [53, 38] on p "Inventory" at bounding box center [60, 43] width 76 height 15
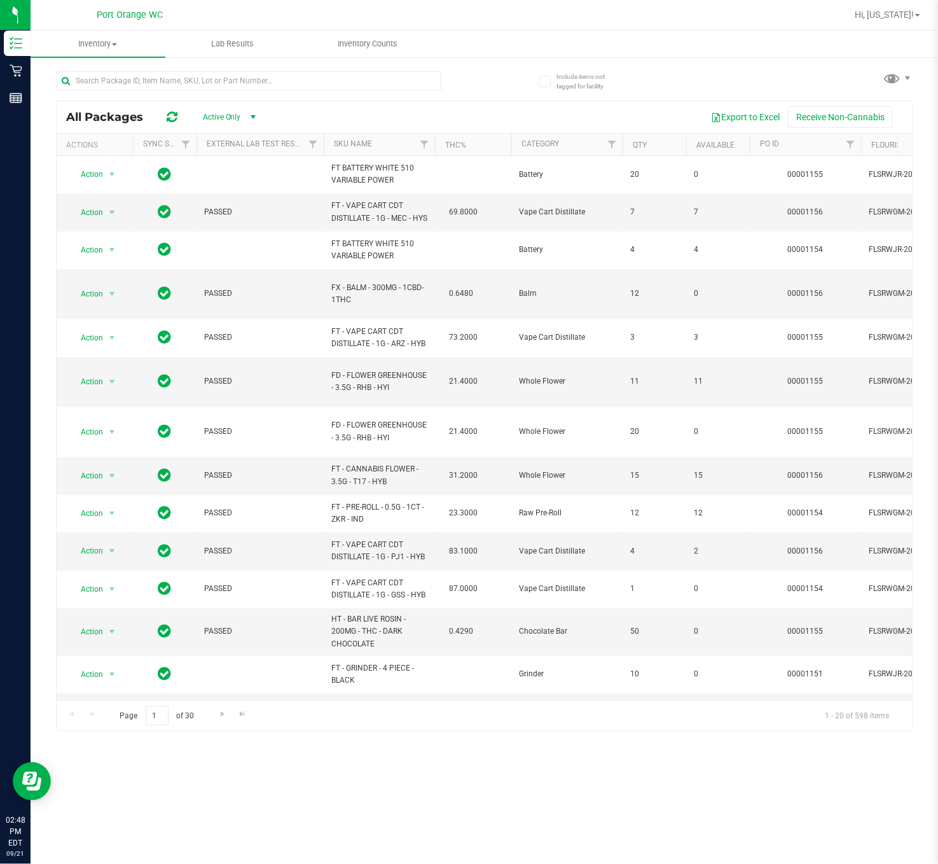
click at [380, 151] on th "SKU Name" at bounding box center [379, 145] width 111 height 22
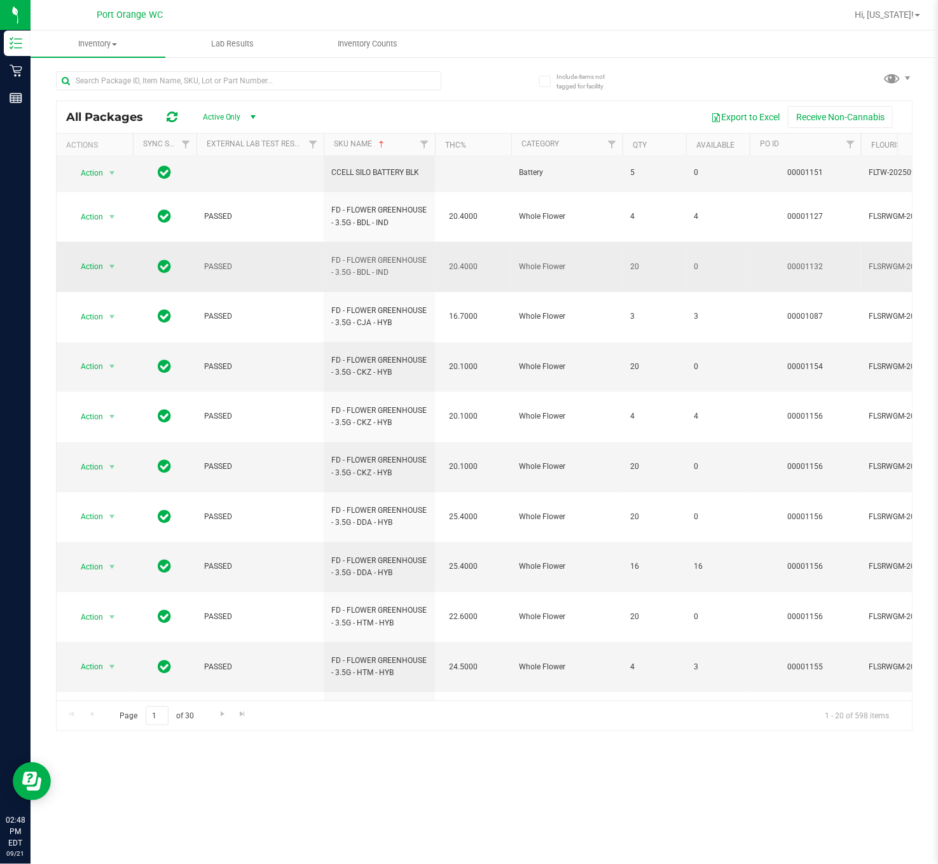
scroll to position [248, 0]
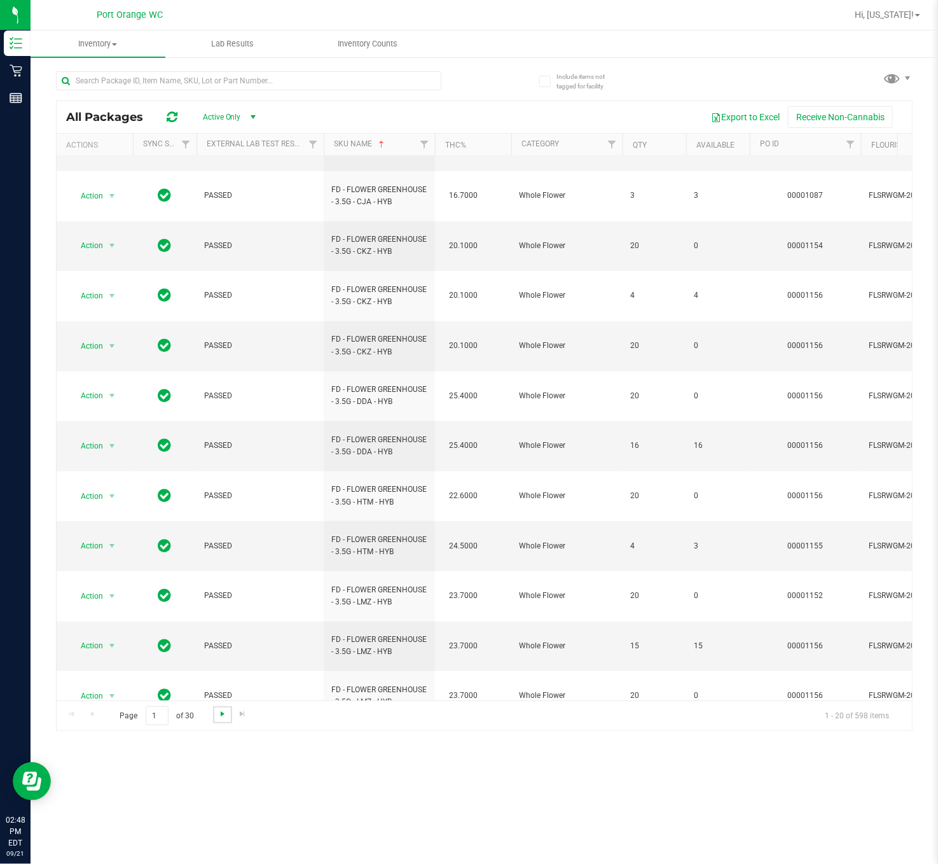
click at [222, 647] on span "Go to the next page" at bounding box center [223, 713] width 10 height 10
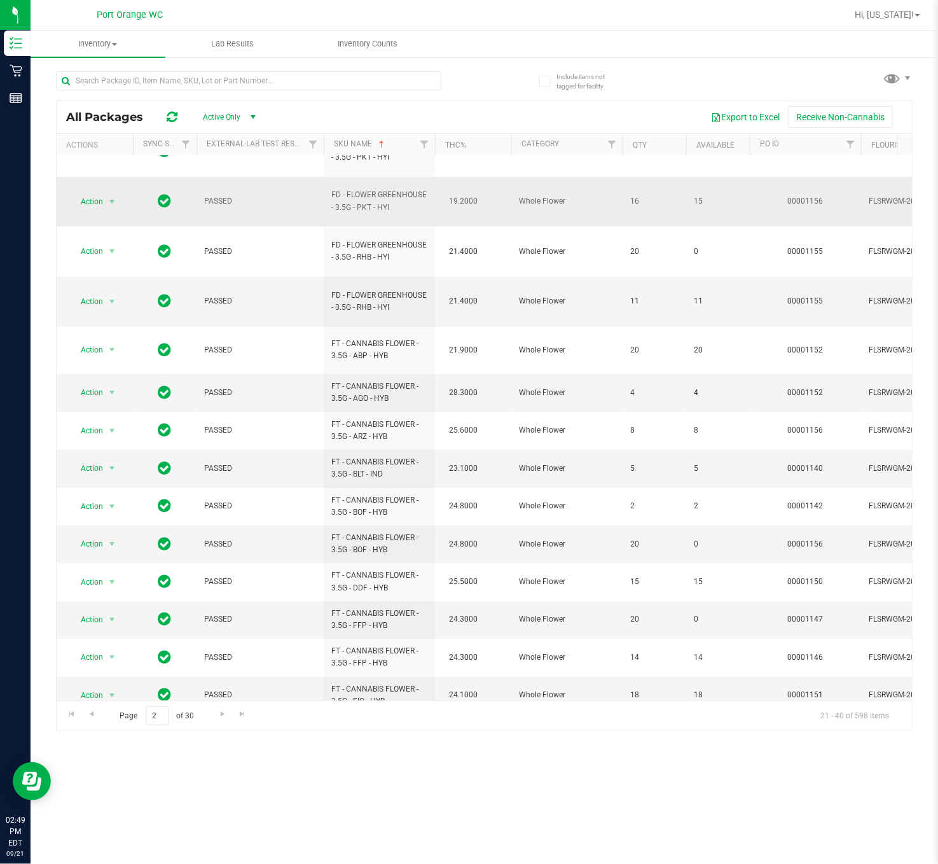
scroll to position [245, 0]
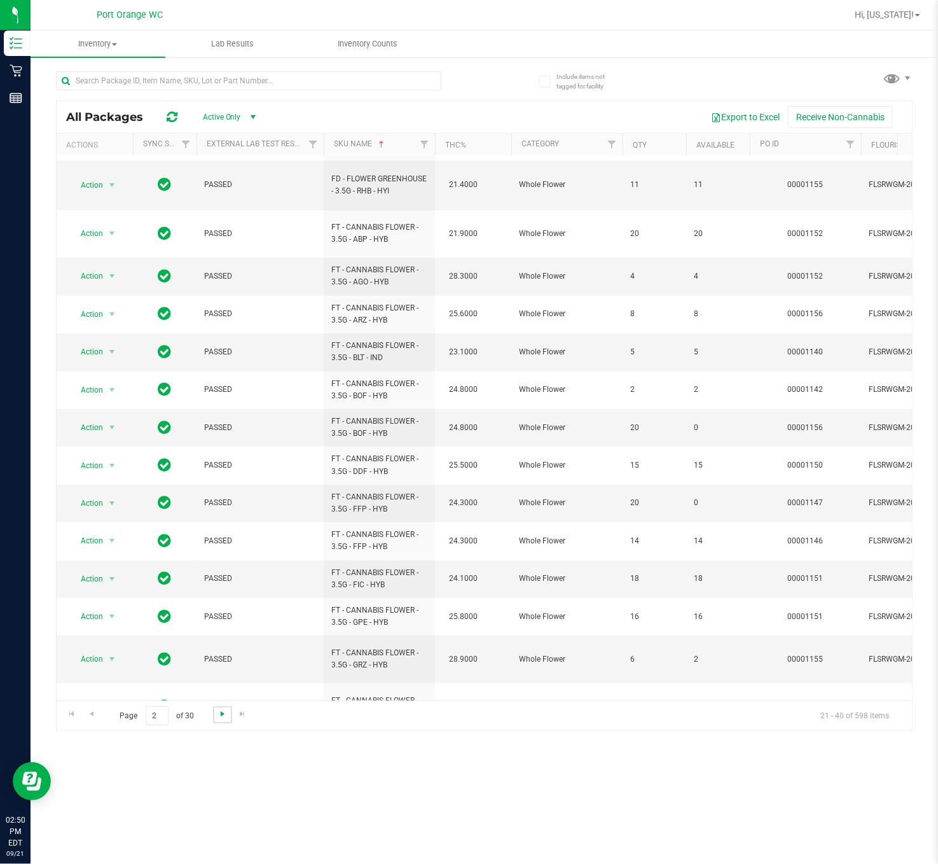
click at [220, 647] on span "Go to the next page" at bounding box center [223, 713] width 10 height 10
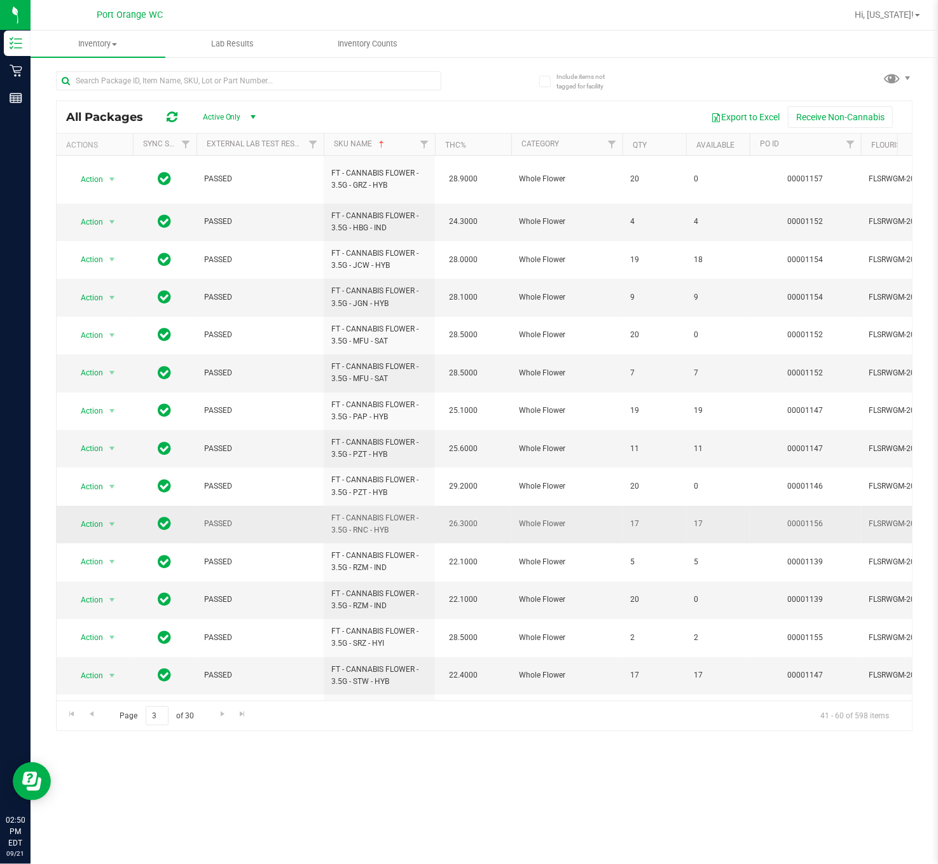
scroll to position [235, 0]
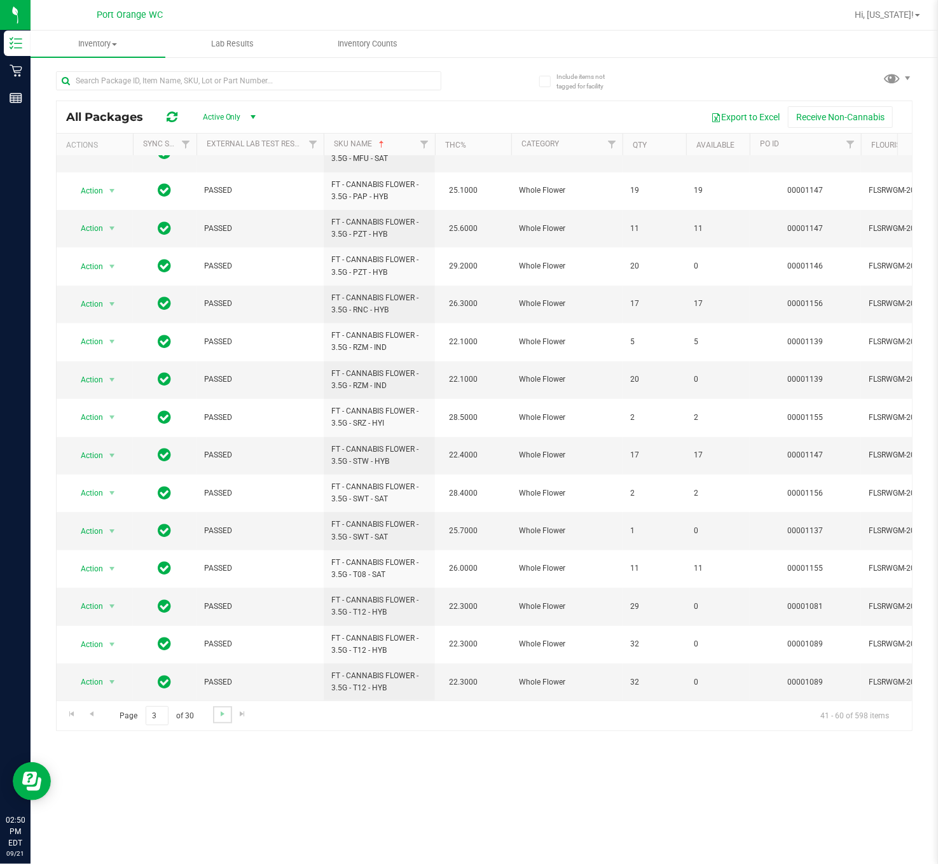
click at [216, 647] on link "Go to the next page" at bounding box center [222, 714] width 18 height 17
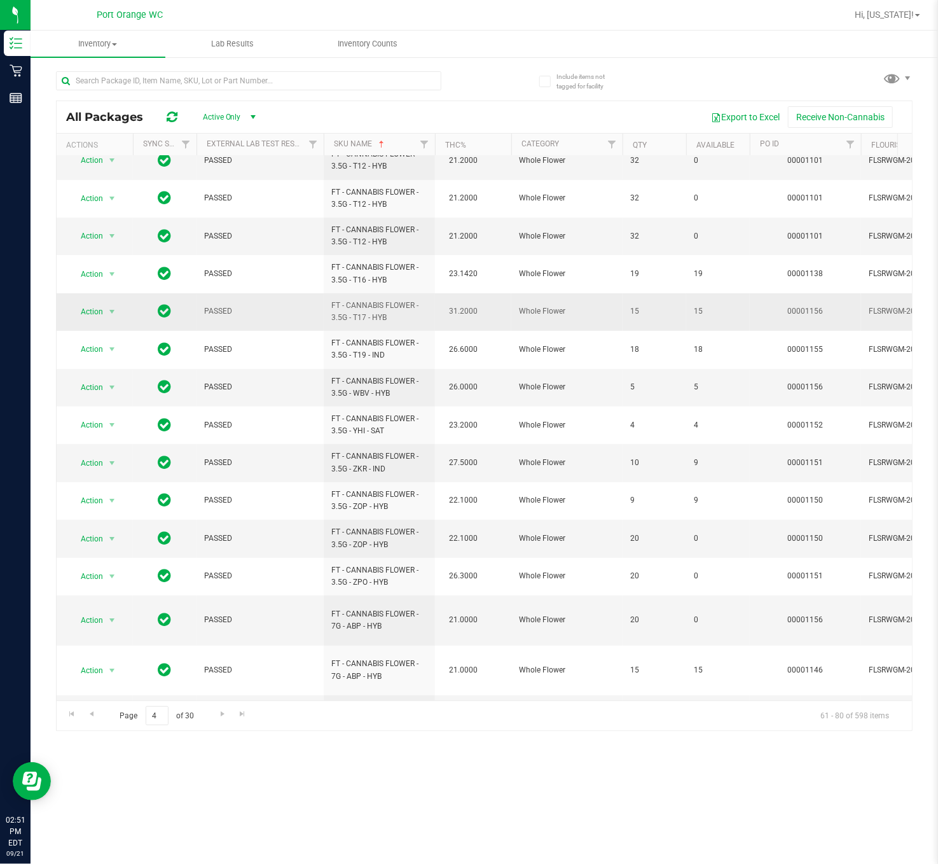
scroll to position [255, 0]
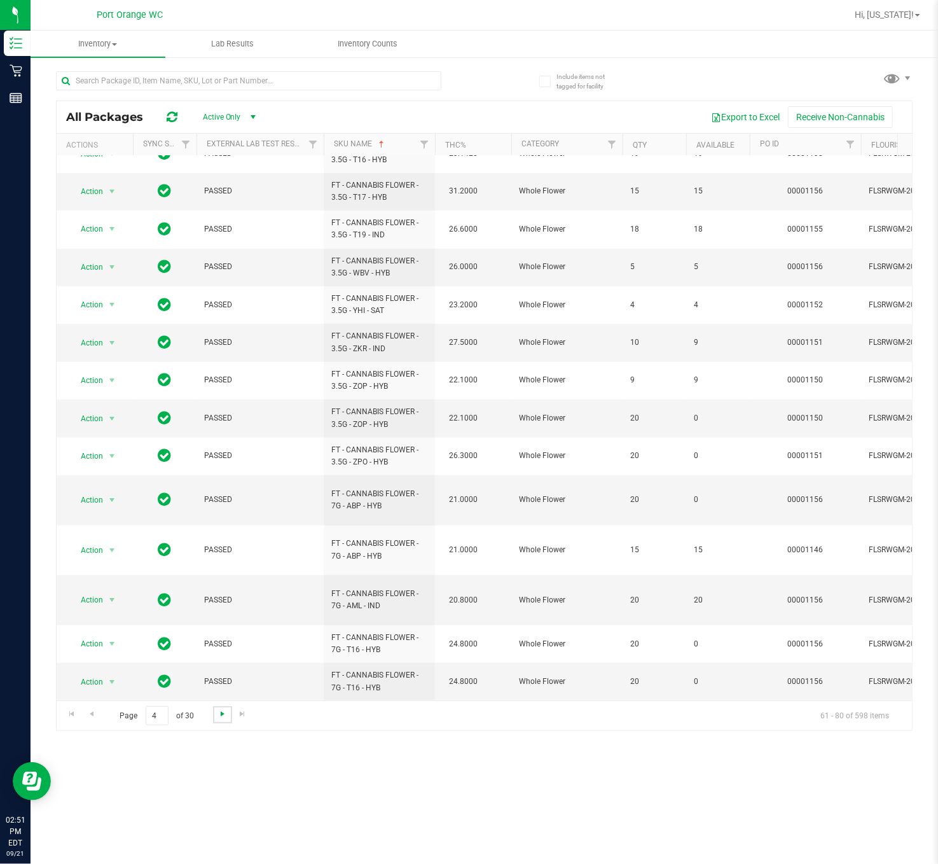
click at [218, 647] on span "Go to the next page" at bounding box center [223, 713] width 10 height 10
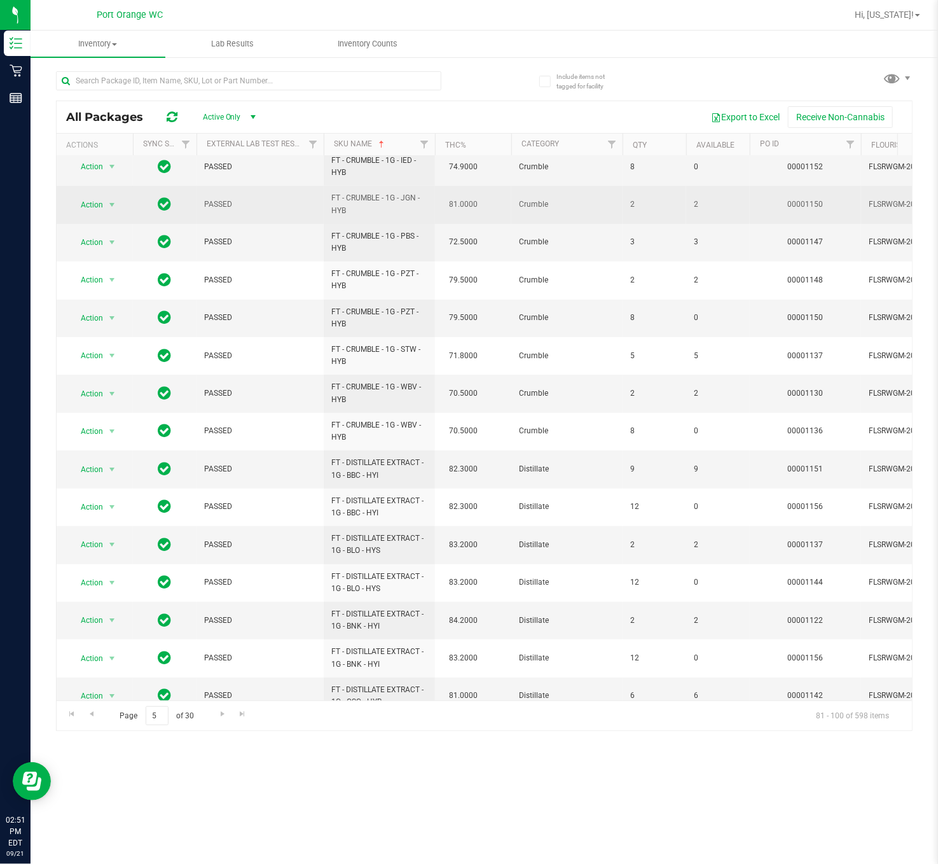
scroll to position [235, 0]
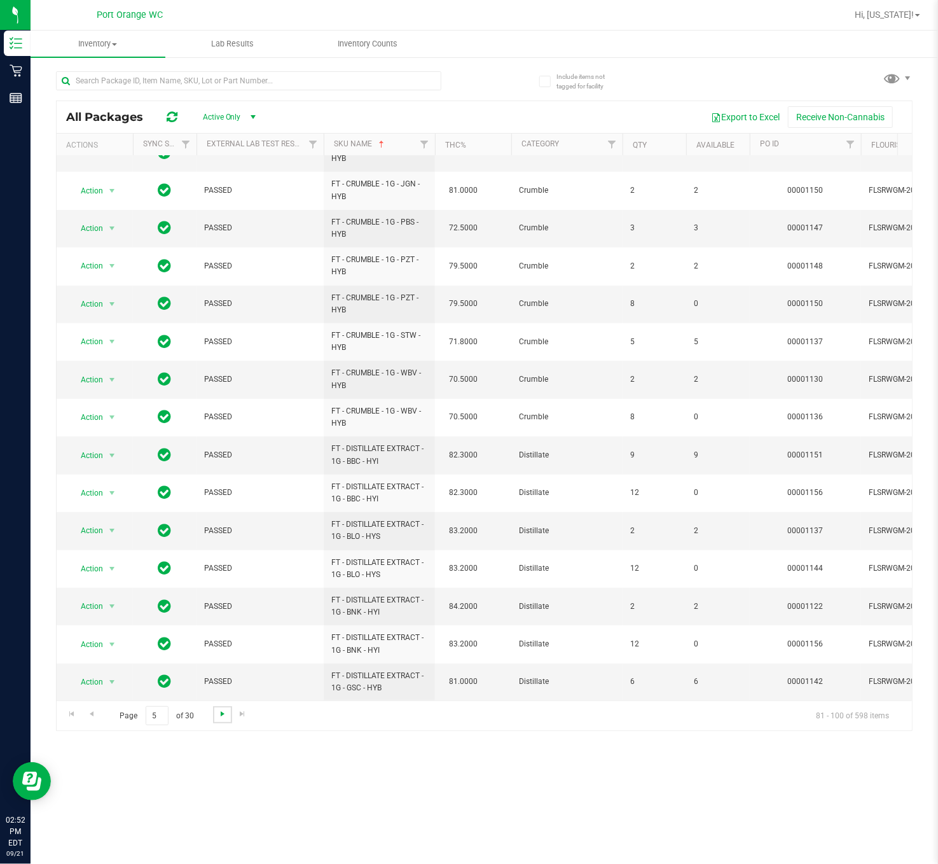
click at [219, 647] on span "Go to the next page" at bounding box center [223, 713] width 10 height 10
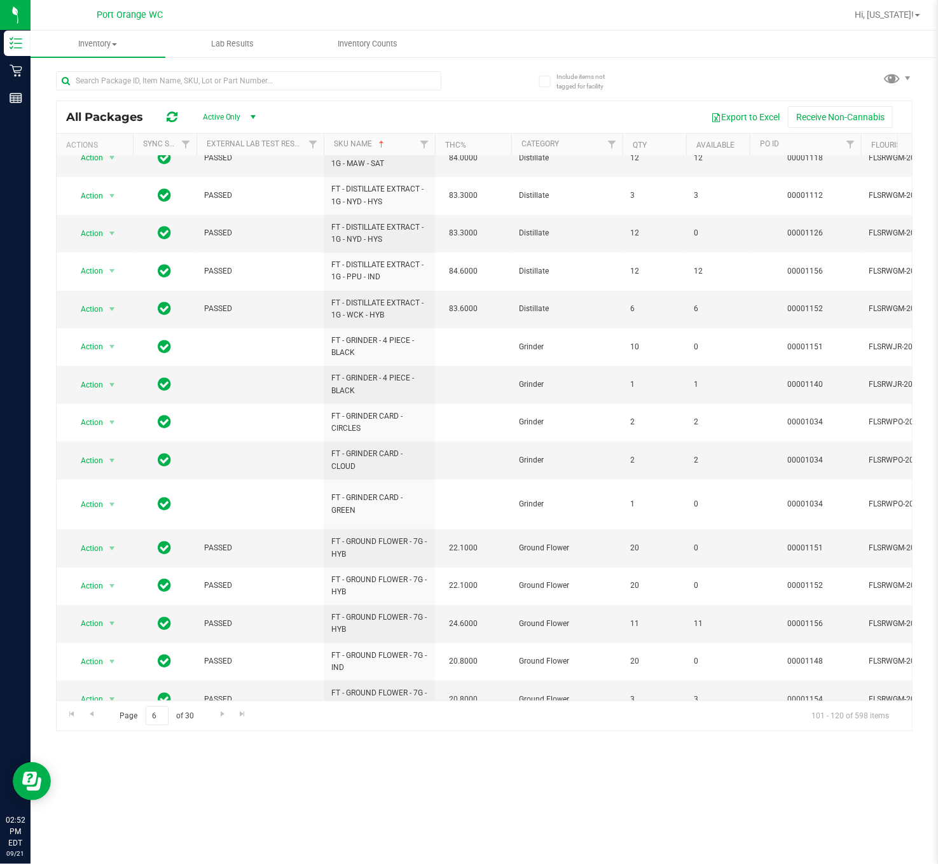
scroll to position [248, 0]
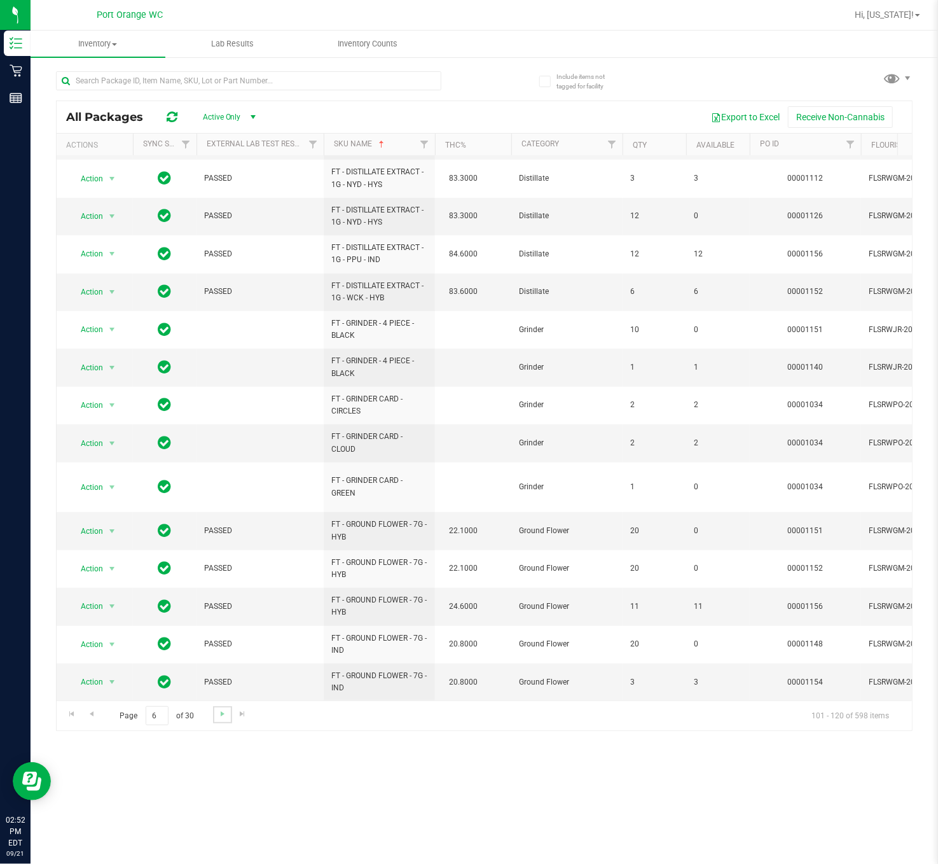
click at [224, 647] on link "Go to the next page" at bounding box center [222, 714] width 18 height 17
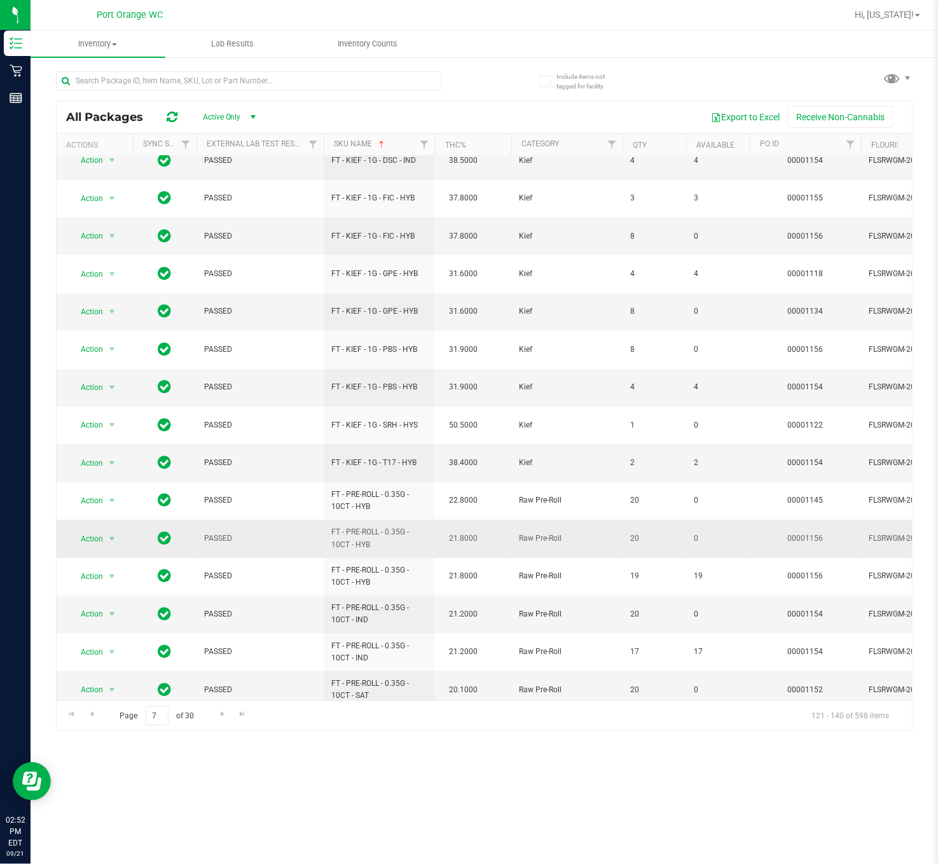
scroll to position [235, 0]
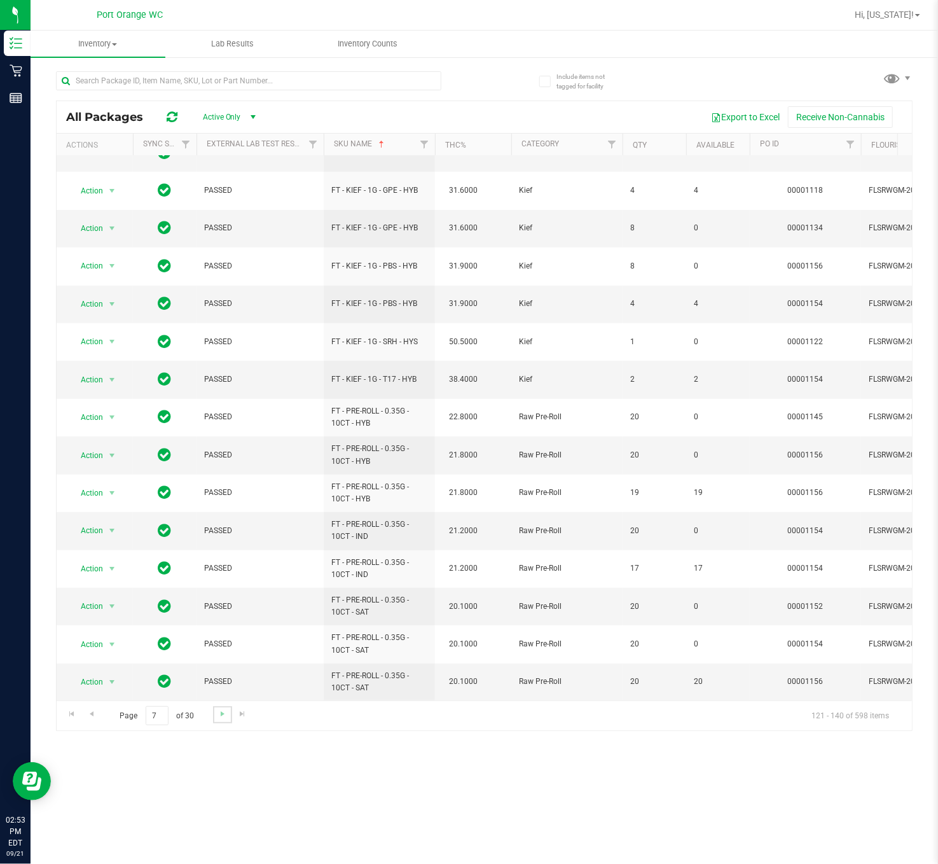
click at [225, 647] on link "Go to the next page" at bounding box center [222, 714] width 18 height 17
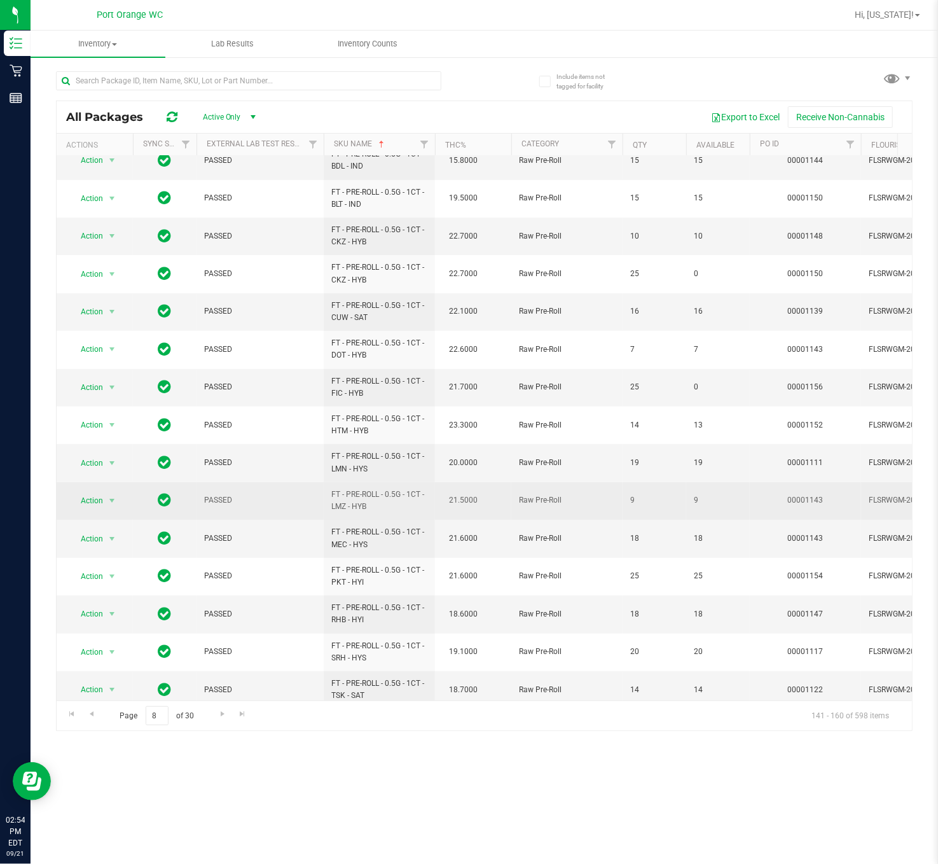
scroll to position [235, 0]
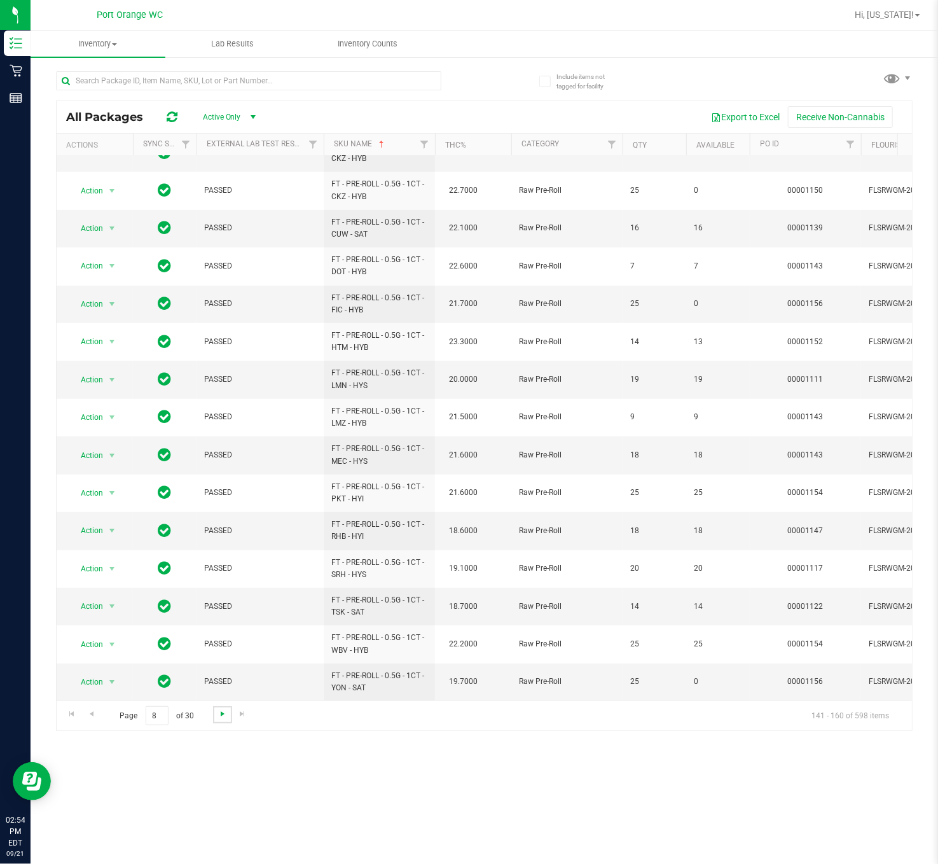
click at [224, 647] on span "Go to the next page" at bounding box center [223, 713] width 10 height 10
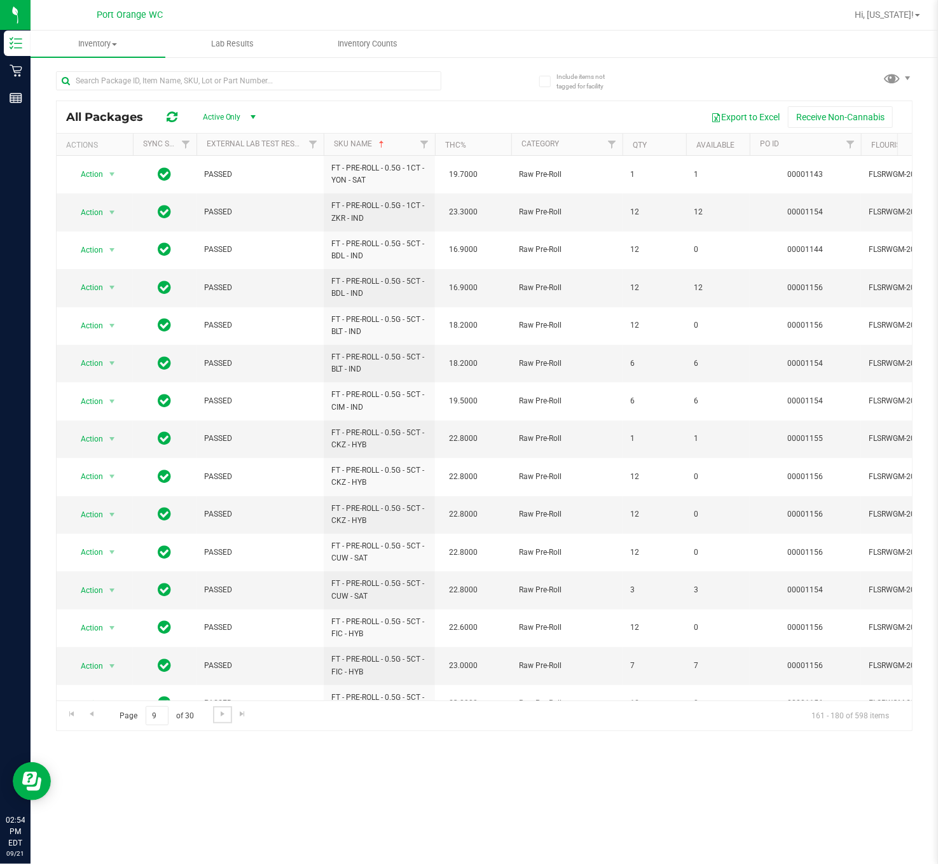
drag, startPoint x: 219, startPoint y: 721, endPoint x: 226, endPoint y: 770, distance: 49.5
click at [219, 647] on link "Go to the next page" at bounding box center [222, 714] width 18 height 17
click at [95, 647] on span "Go to the previous page" at bounding box center [91, 713] width 10 height 10
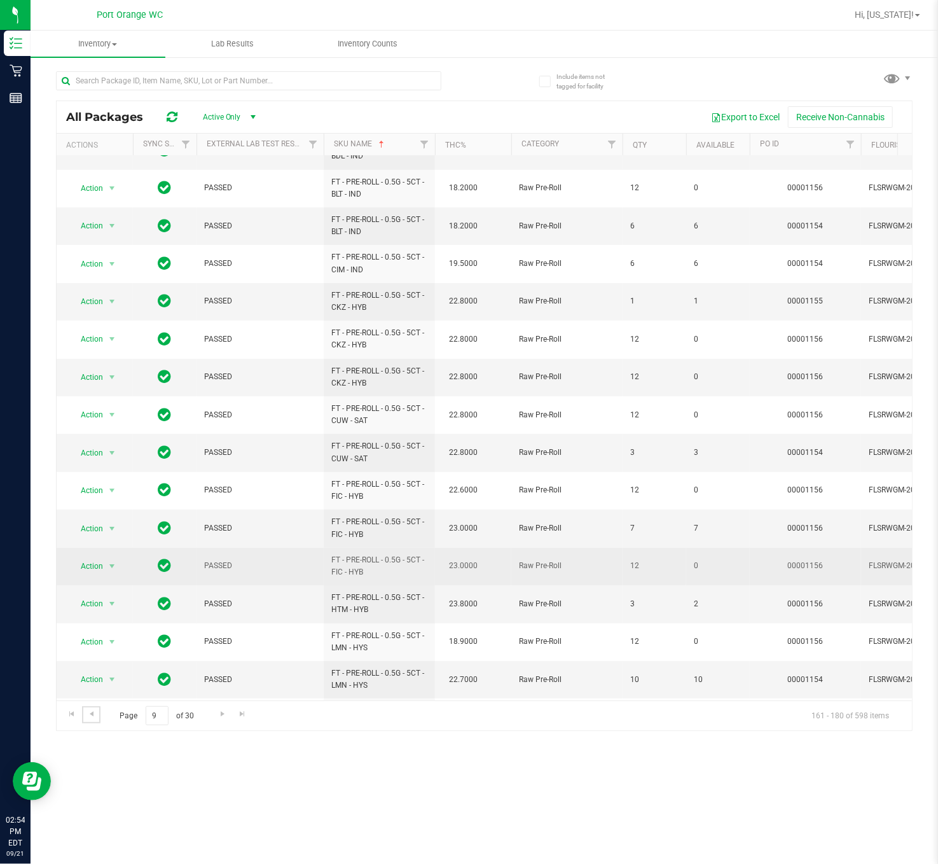
scroll to position [235, 0]
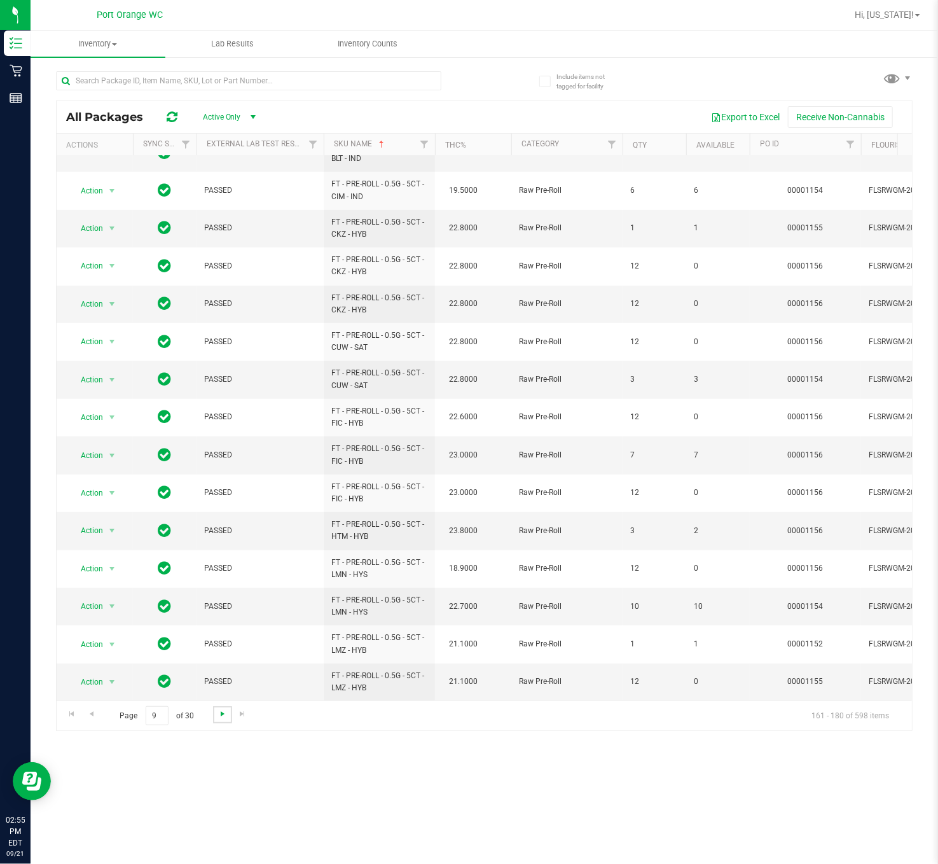
click at [220, 647] on span "Go to the next page" at bounding box center [223, 713] width 10 height 10
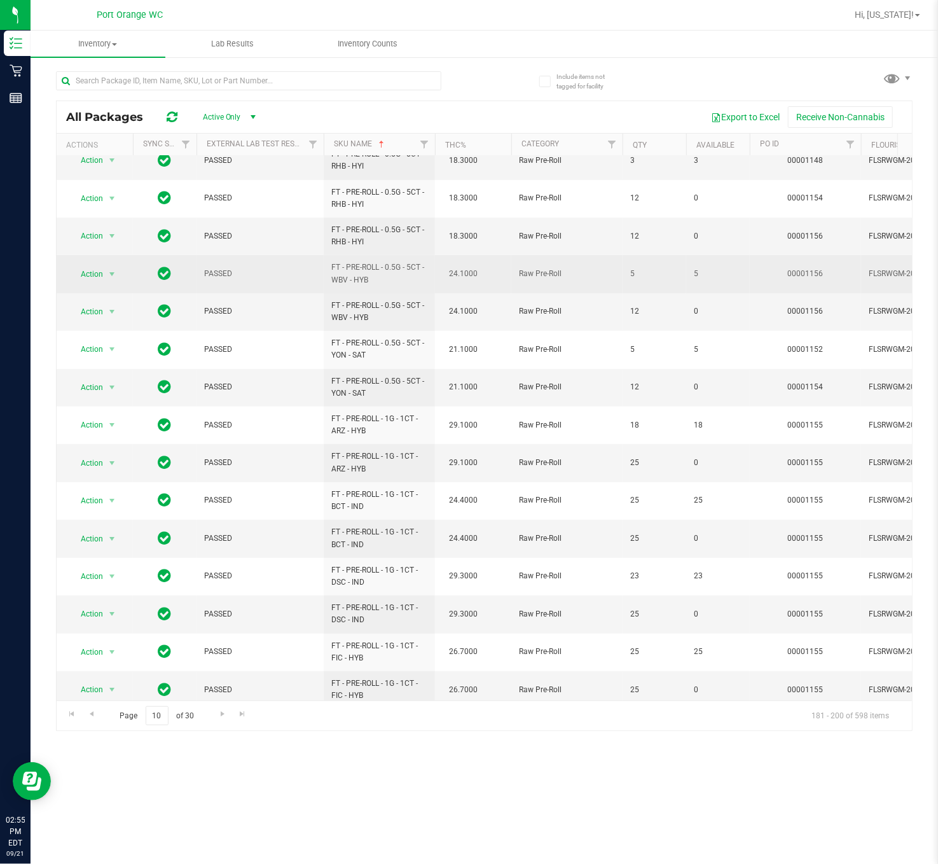
scroll to position [235, 0]
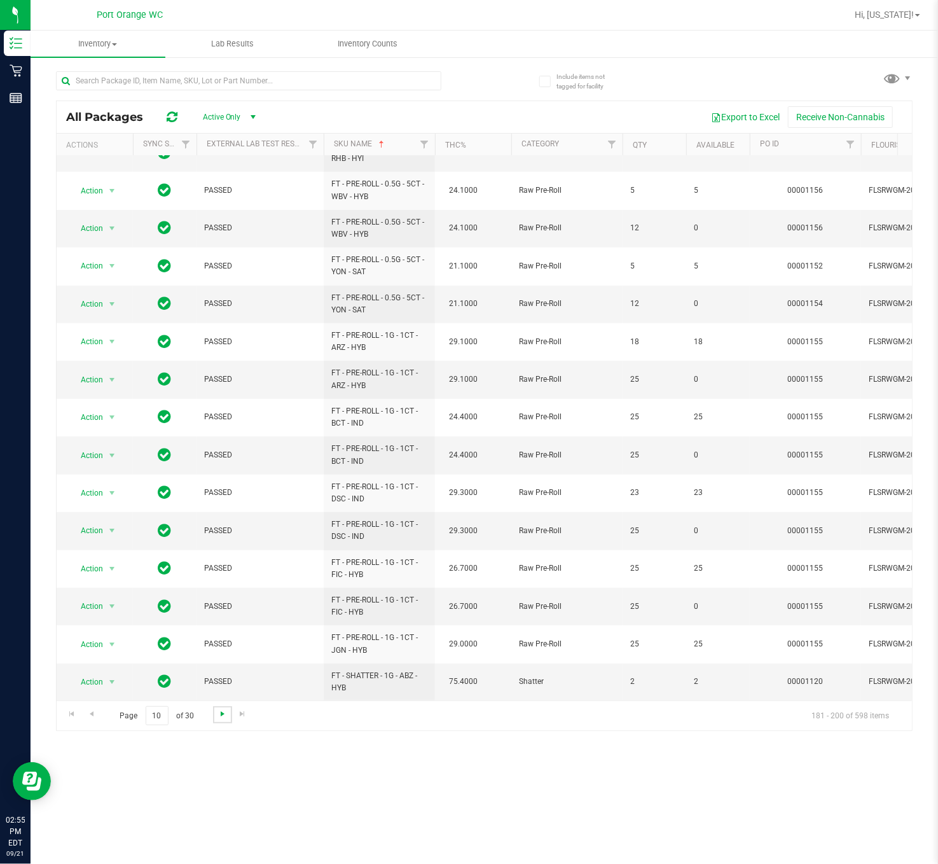
click at [222, 647] on span "Go to the next page" at bounding box center [223, 713] width 10 height 10
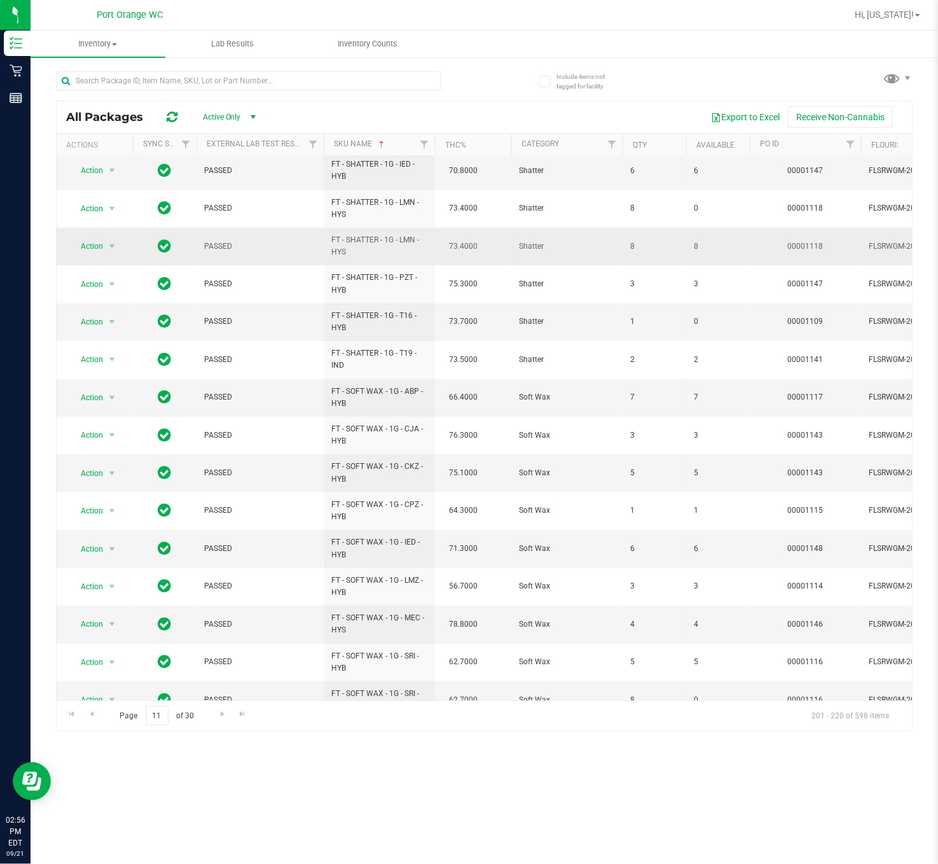
scroll to position [245, 0]
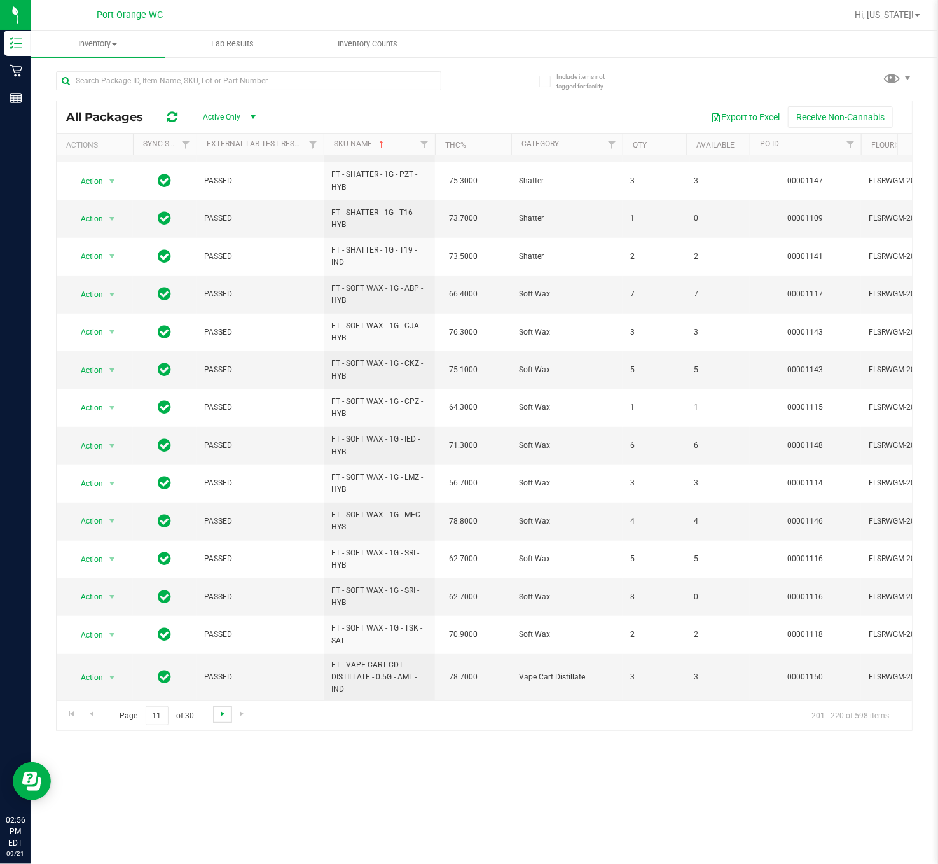
click at [220, 647] on span "Go to the next page" at bounding box center [223, 713] width 10 height 10
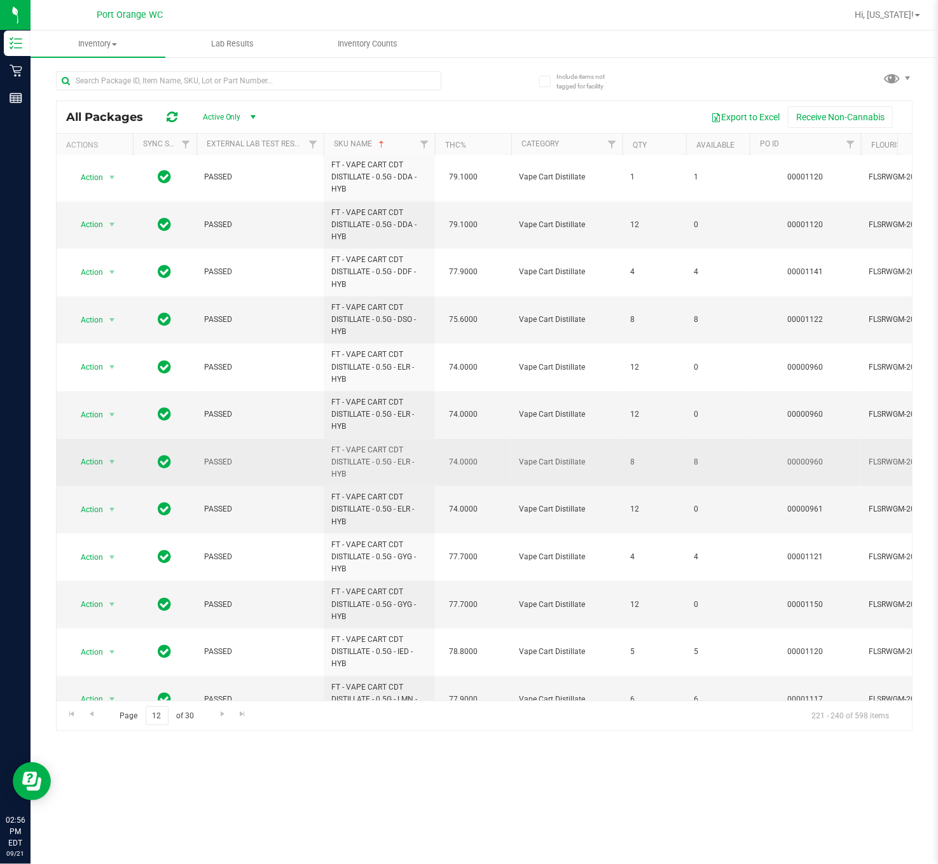
scroll to position [429, 0]
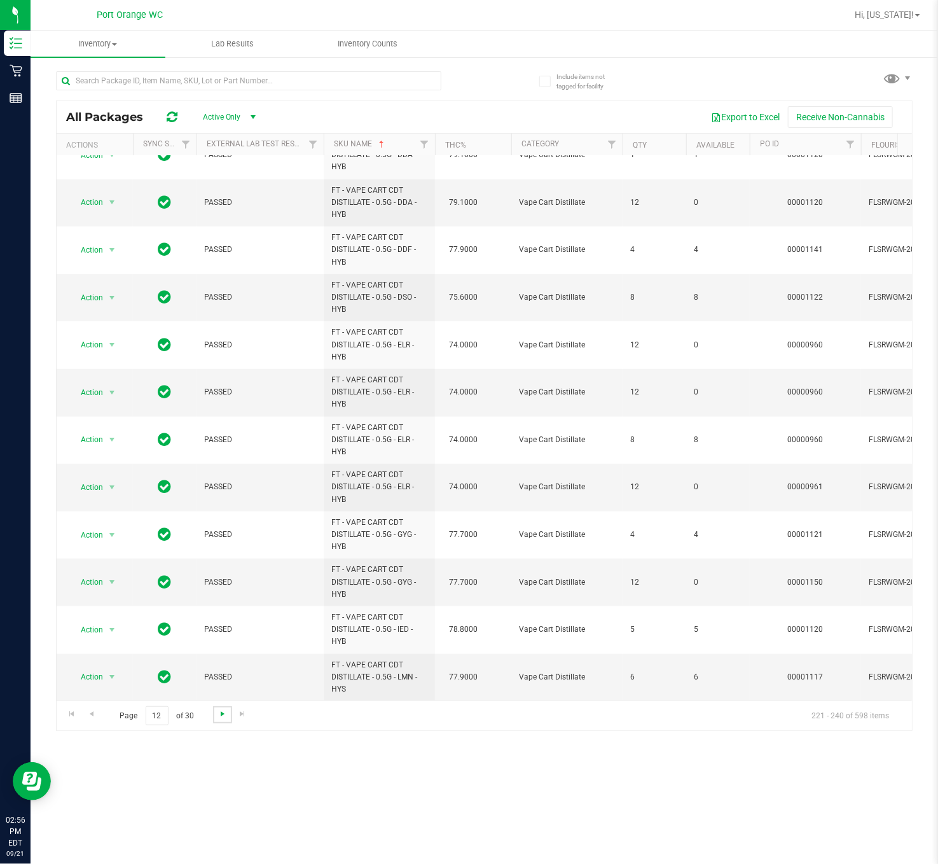
click at [220, 647] on span "Go to the next page" at bounding box center [223, 713] width 10 height 10
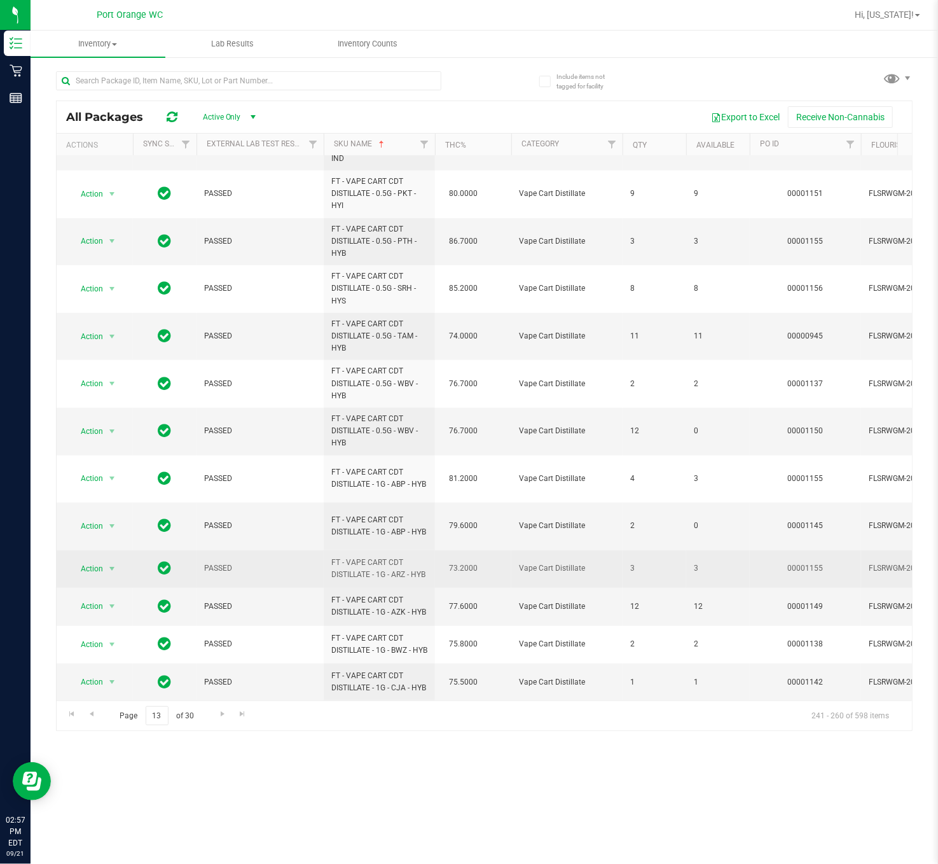
scroll to position [410, 0]
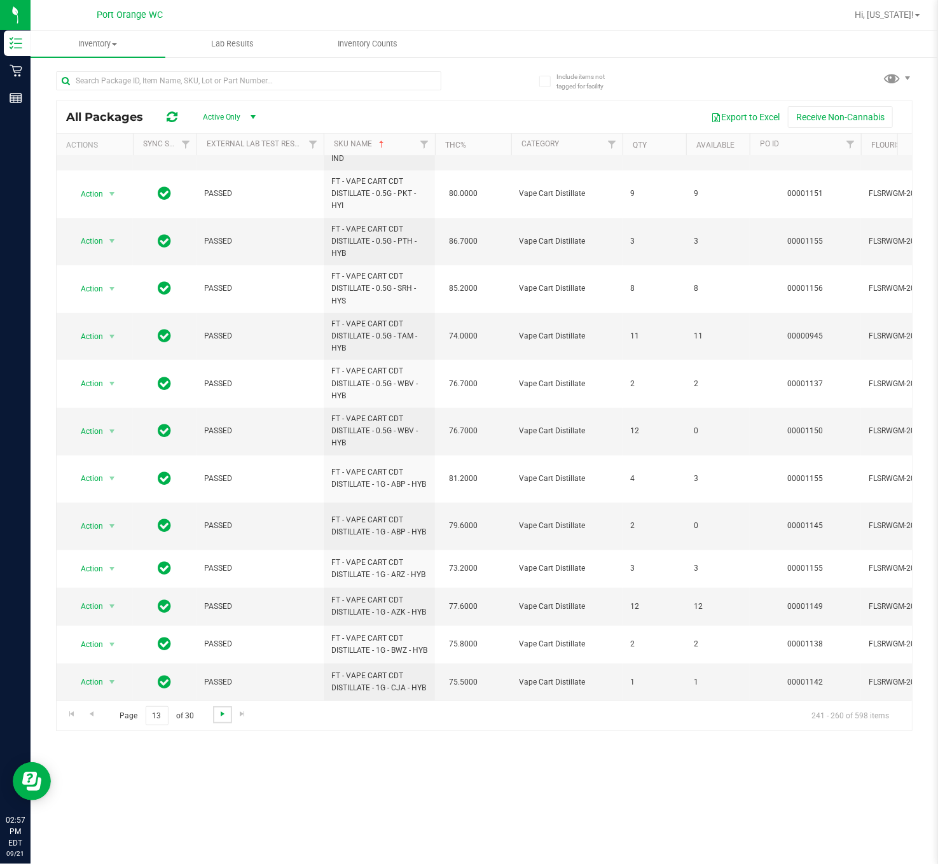
click at [218, 647] on span "Go to the next page" at bounding box center [223, 713] width 10 height 10
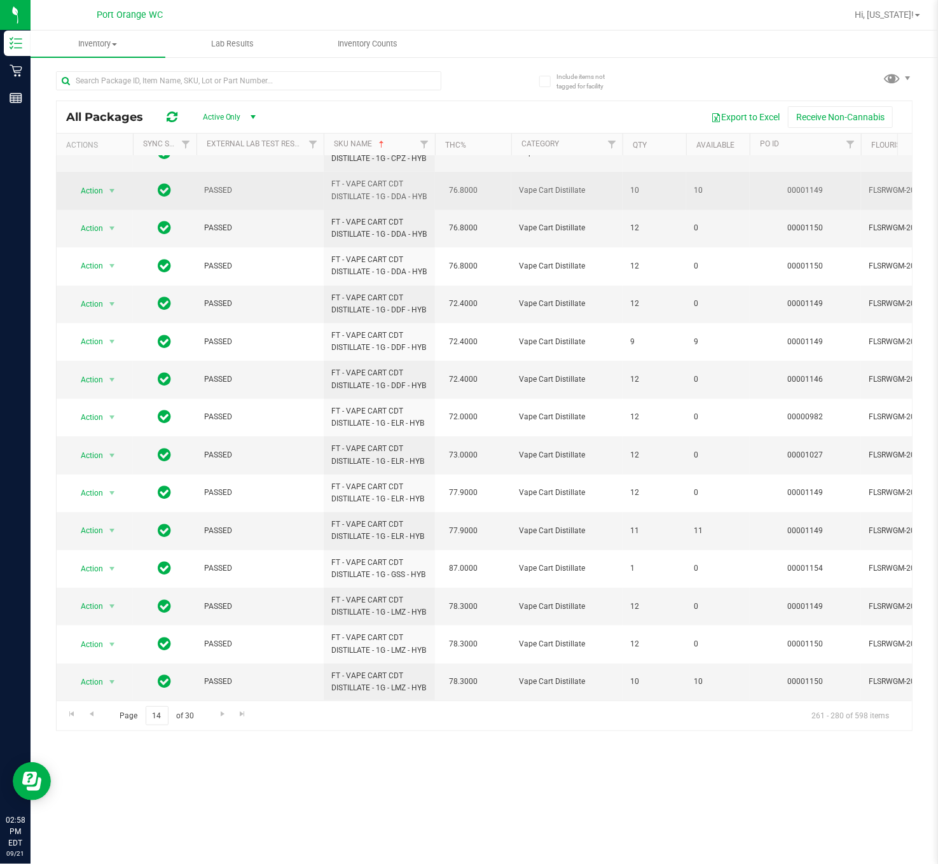
scroll to position [294, 0]
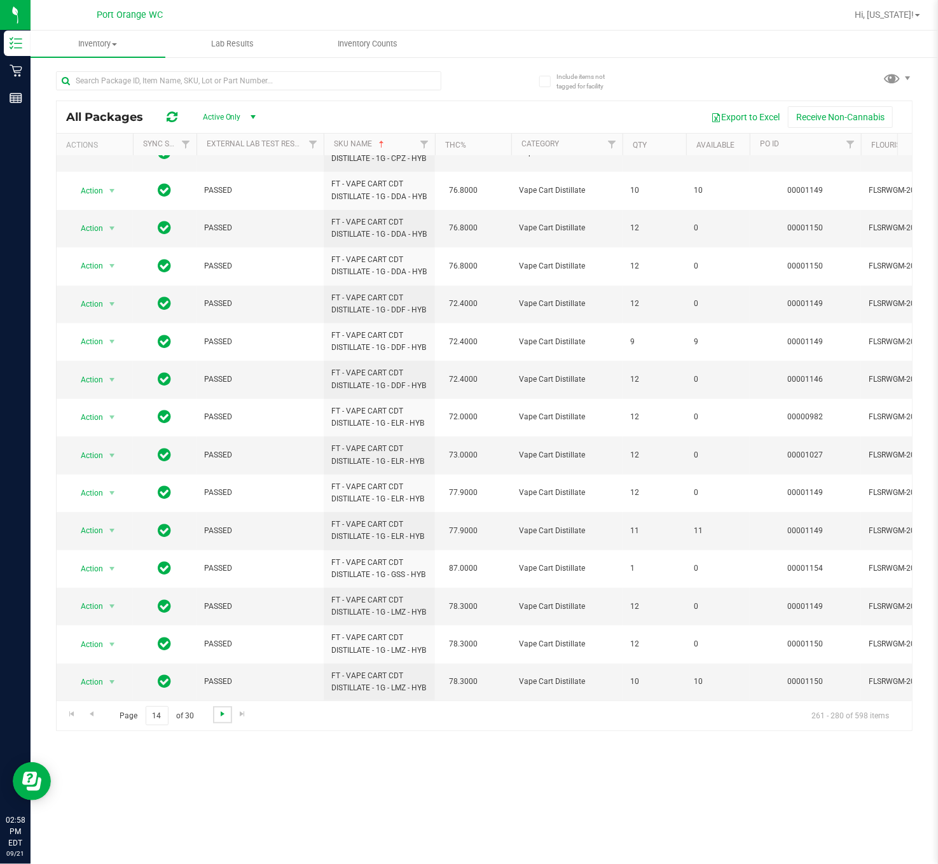
click at [226, 647] on span "Go to the next page" at bounding box center [223, 713] width 10 height 10
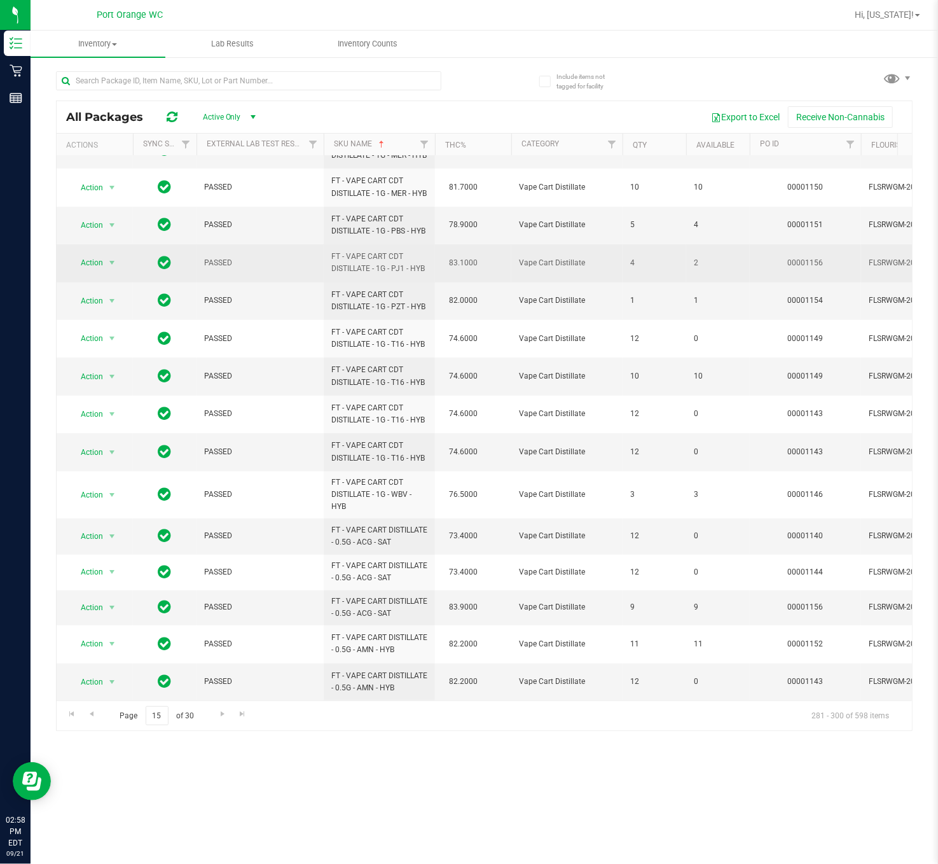
scroll to position [307, 0]
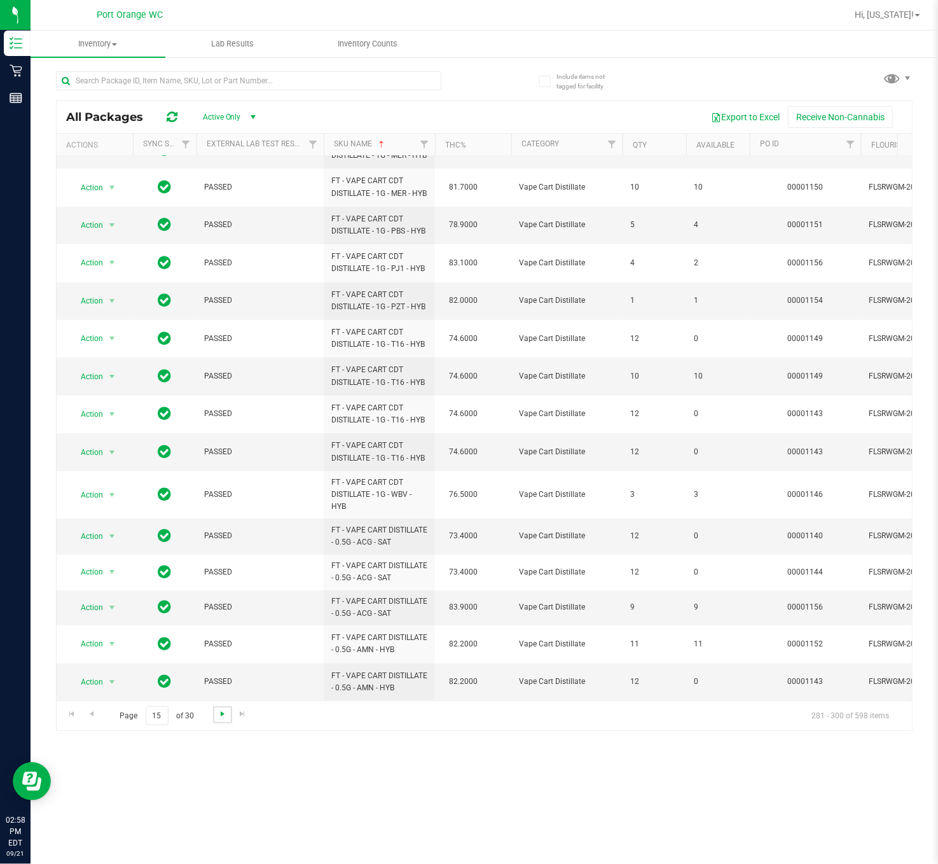
click at [218, 647] on span "Go to the next page" at bounding box center [223, 713] width 10 height 10
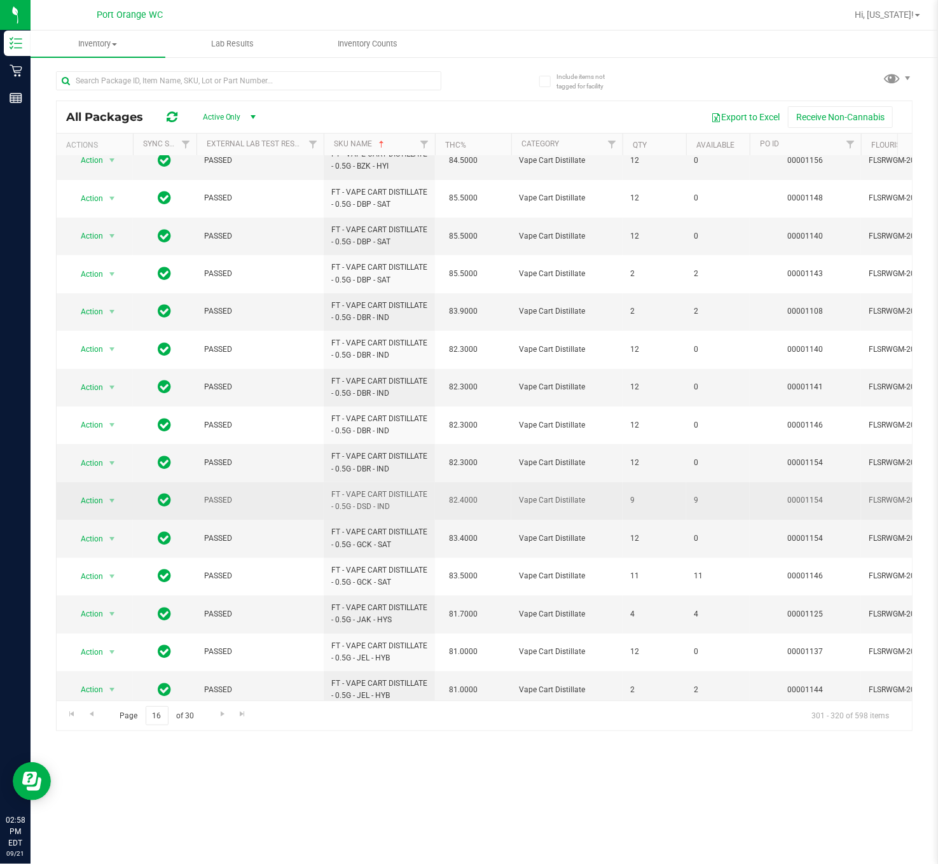
scroll to position [235, 0]
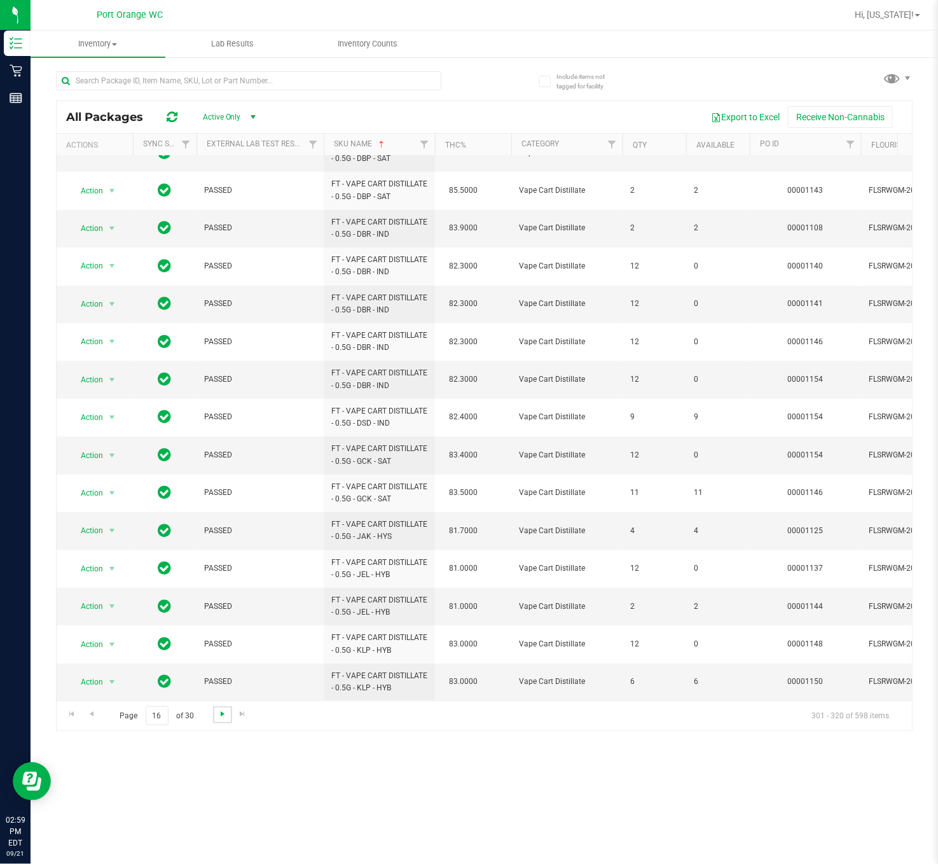
click at [224, 647] on span "Go to the next page" at bounding box center [223, 713] width 10 height 10
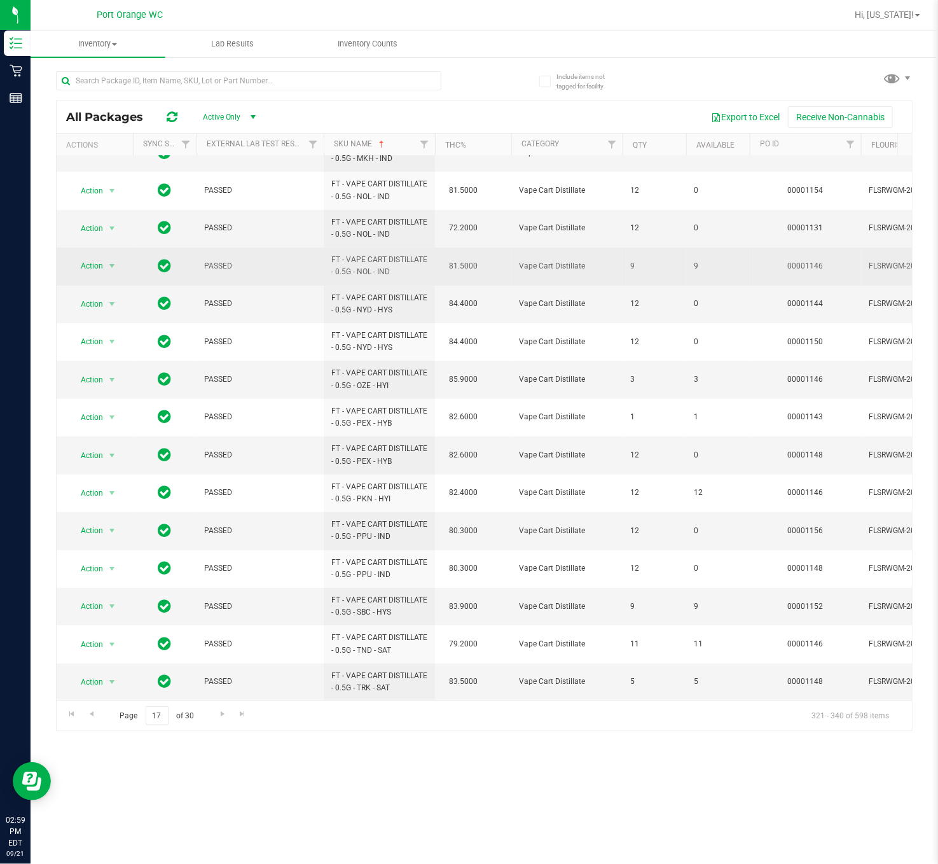
scroll to position [235, 0]
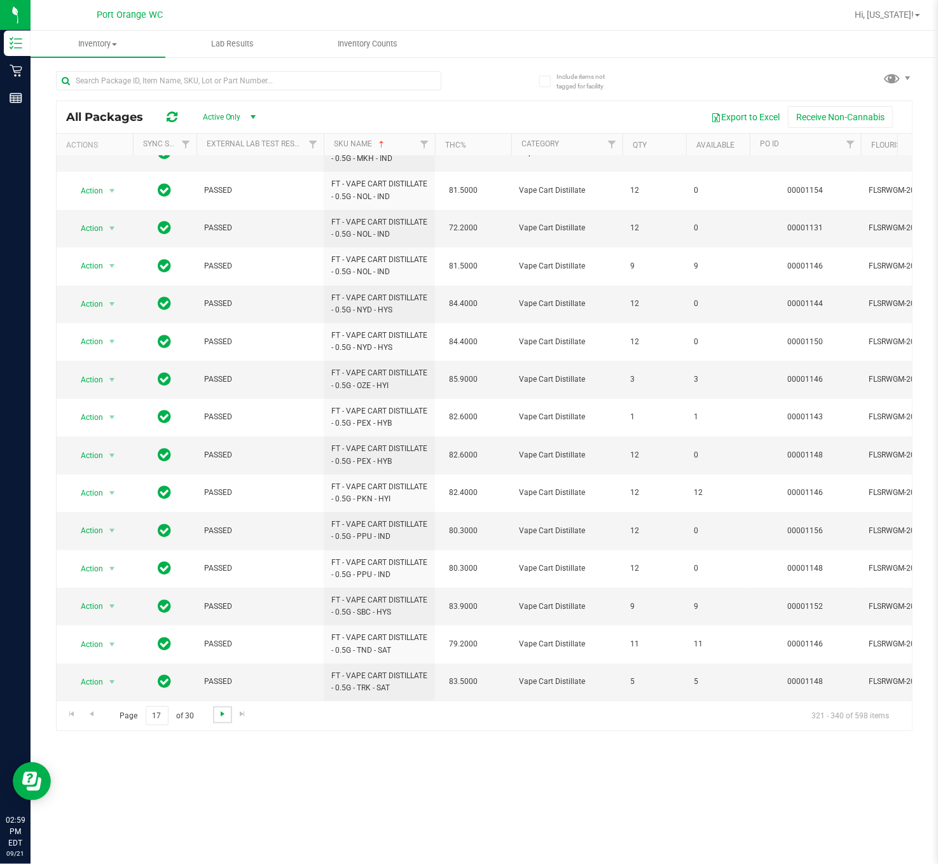
click at [224, 647] on span "Go to the next page" at bounding box center [223, 713] width 10 height 10
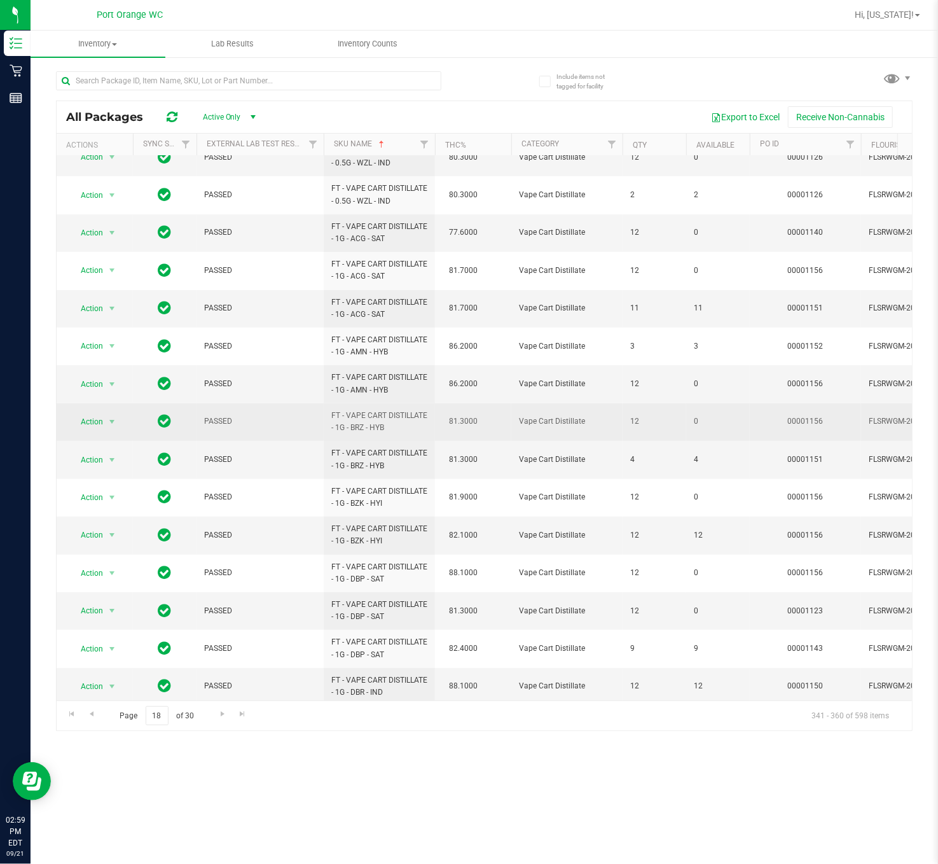
scroll to position [248, 0]
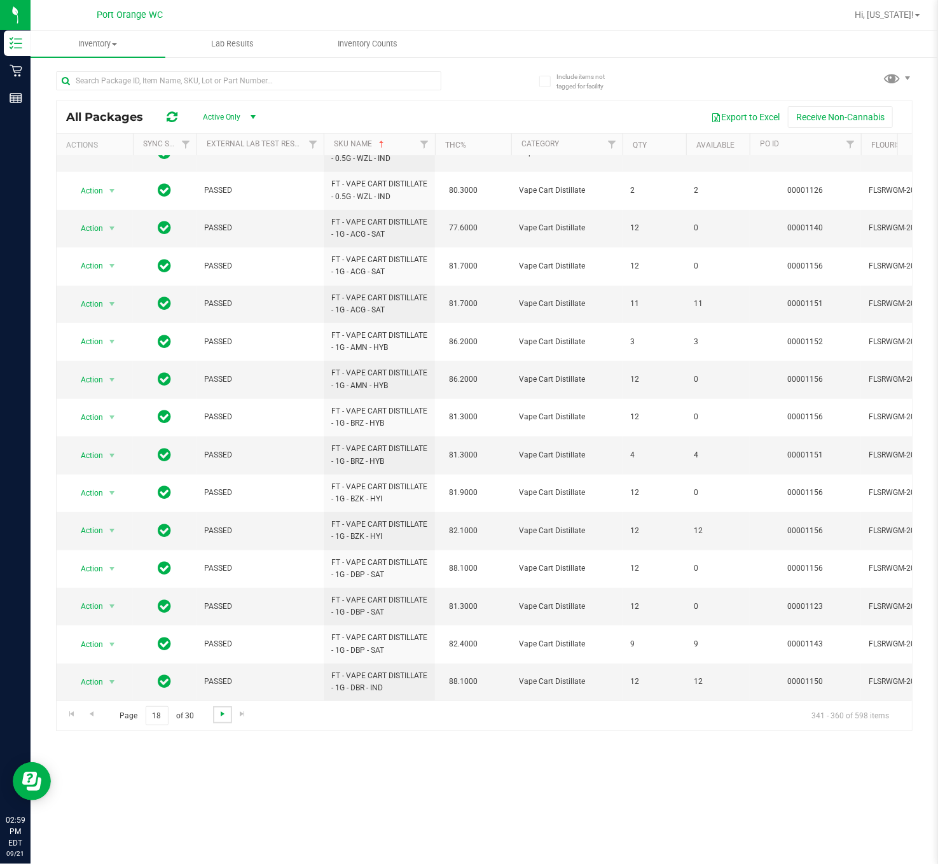
click at [226, 647] on span "Go to the next page" at bounding box center [223, 713] width 10 height 10
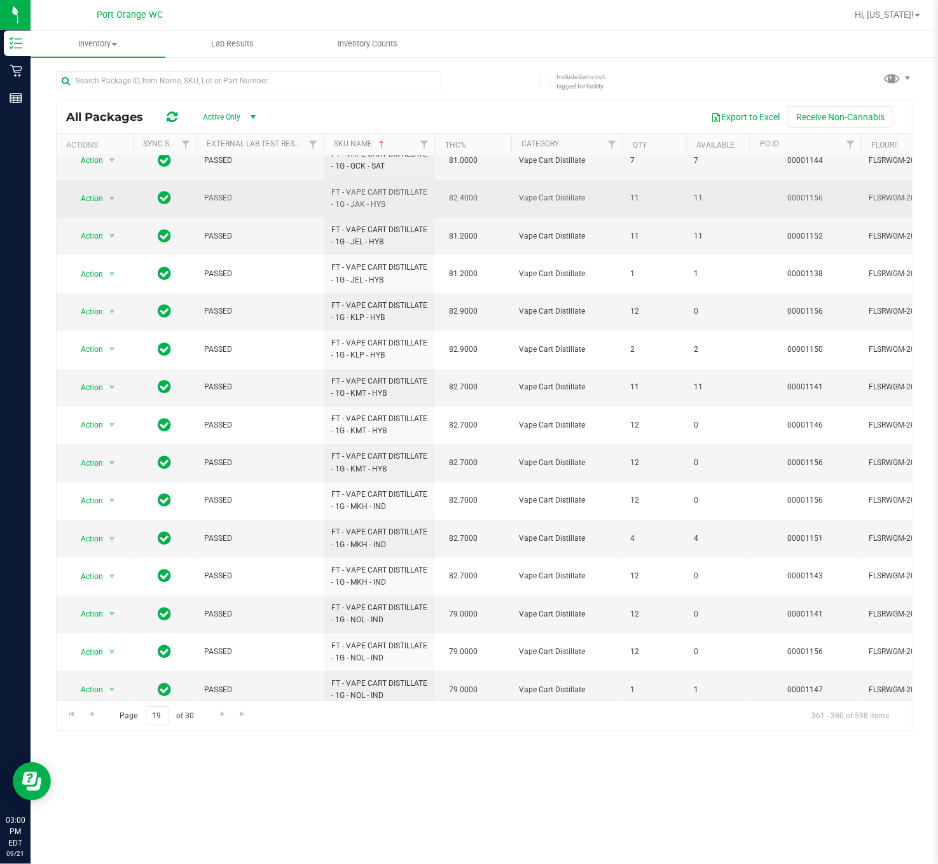
scroll to position [235, 0]
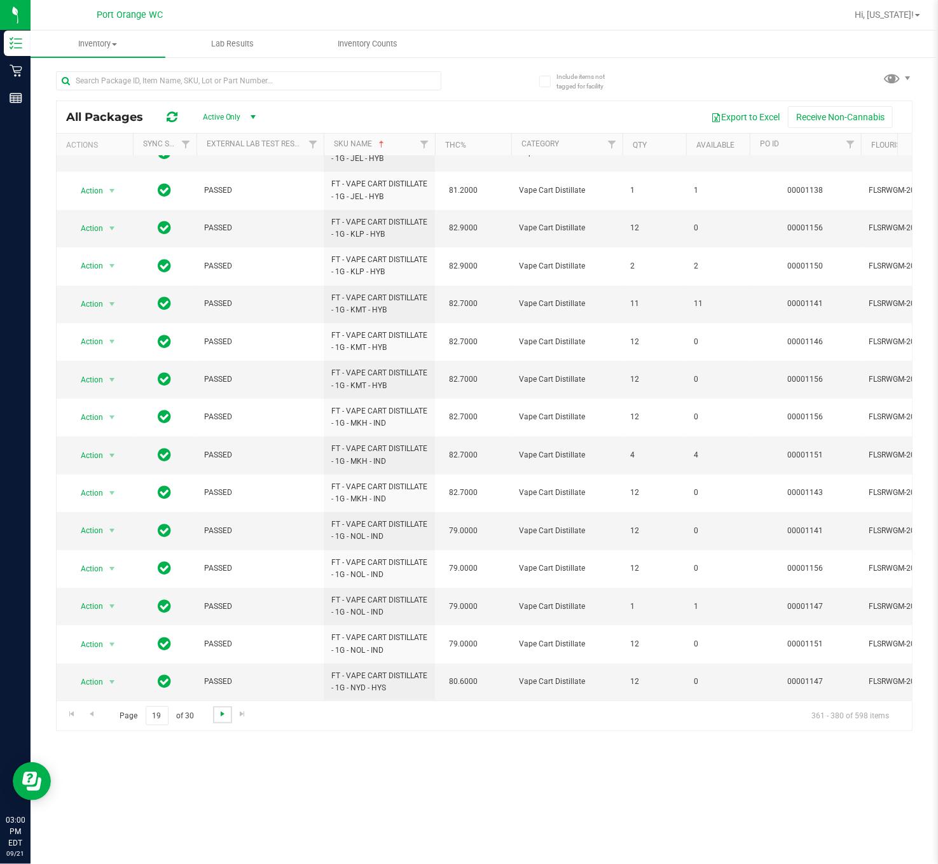
click at [221, 647] on span "Go to the next page" at bounding box center [223, 713] width 10 height 10
click at [225, 647] on span "Go to the next page" at bounding box center [223, 713] width 10 height 10
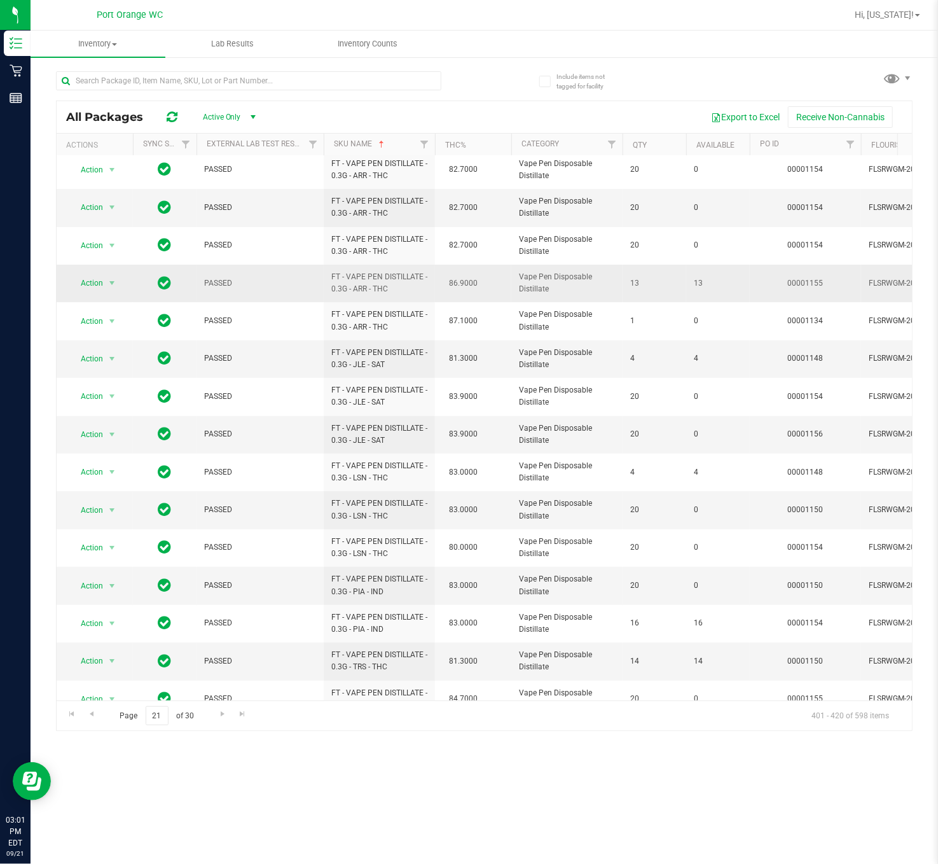
scroll to position [235, 0]
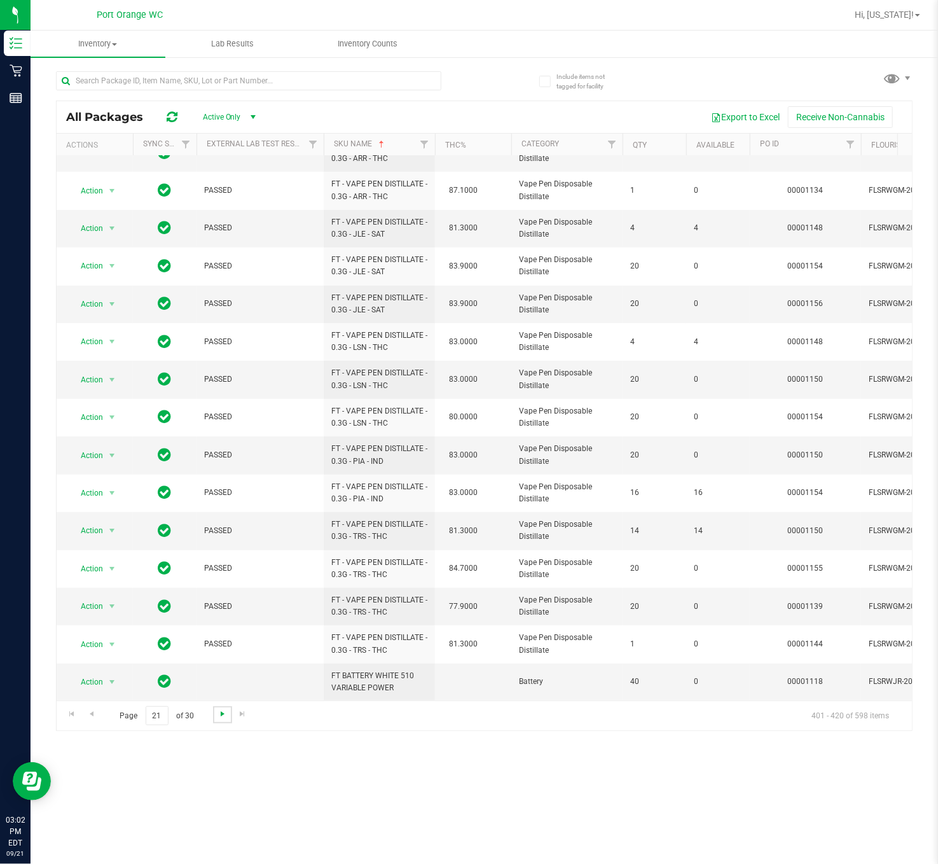
click at [224, 647] on span "Go to the next page" at bounding box center [223, 713] width 10 height 10
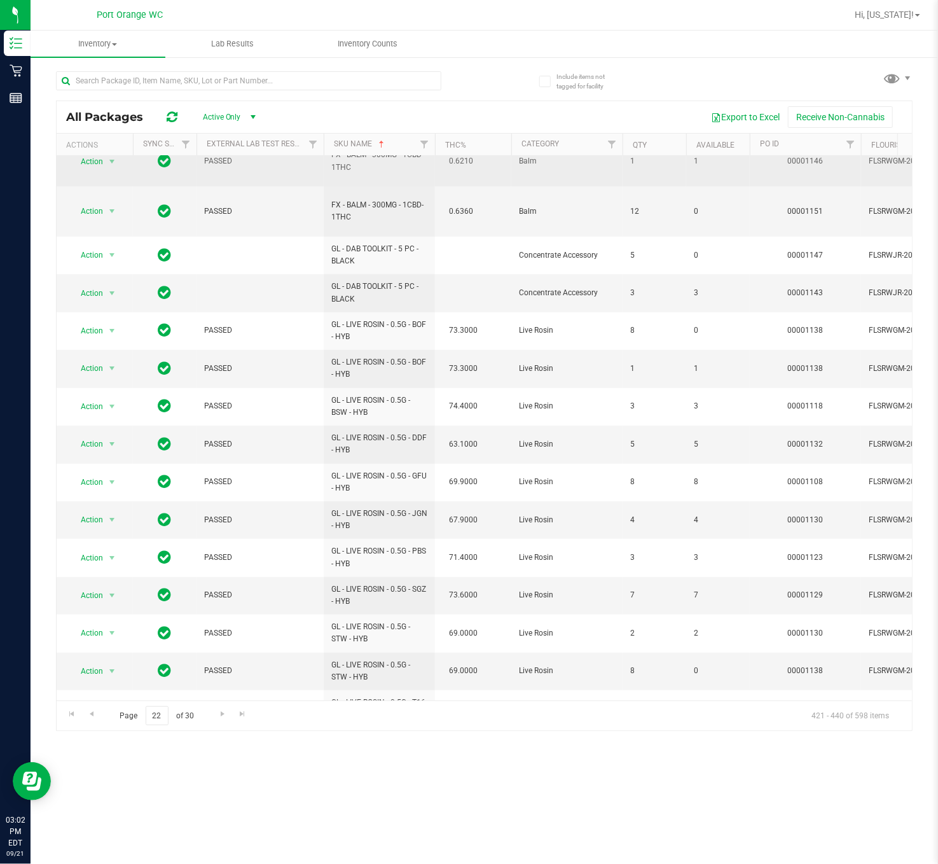
scroll to position [235, 0]
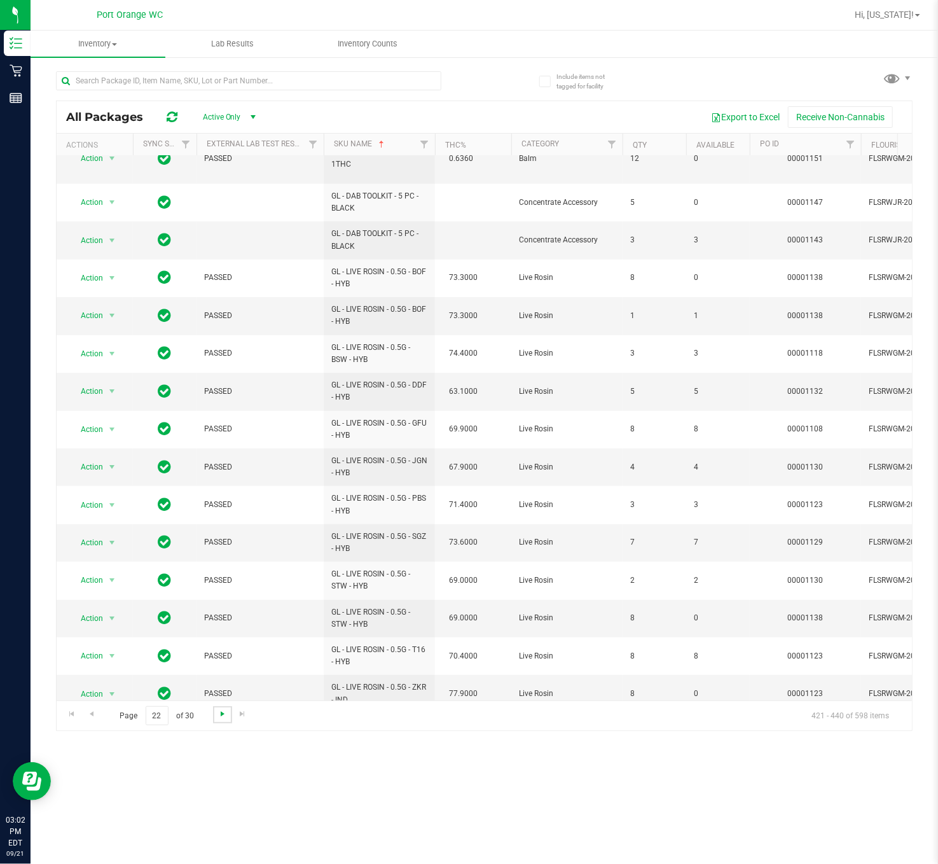
click at [220, 647] on span "Go to the next page" at bounding box center [223, 713] width 10 height 10
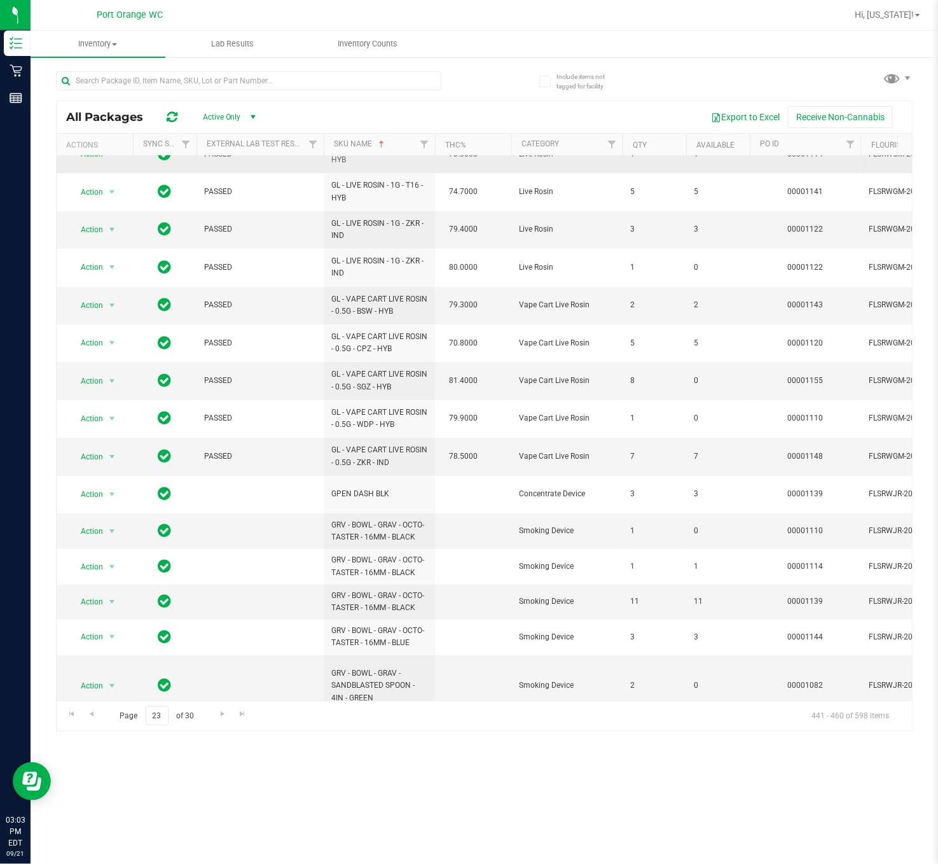
scroll to position [250, 0]
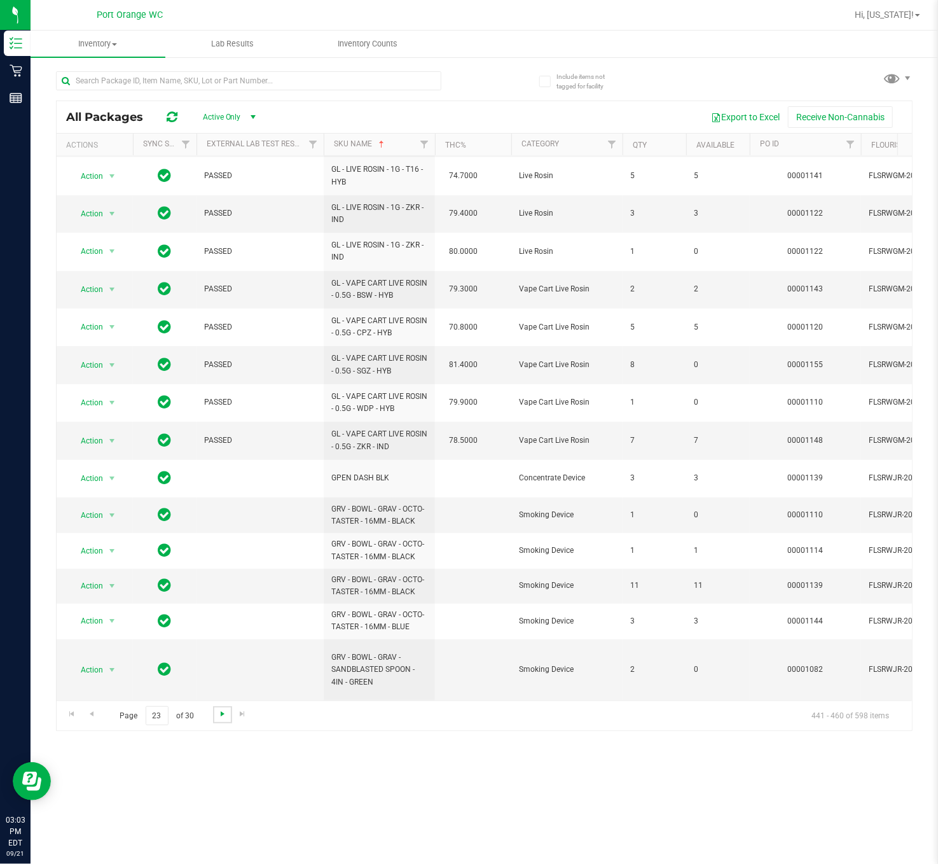
click at [218, 647] on span "Go to the next page" at bounding box center [223, 713] width 10 height 10
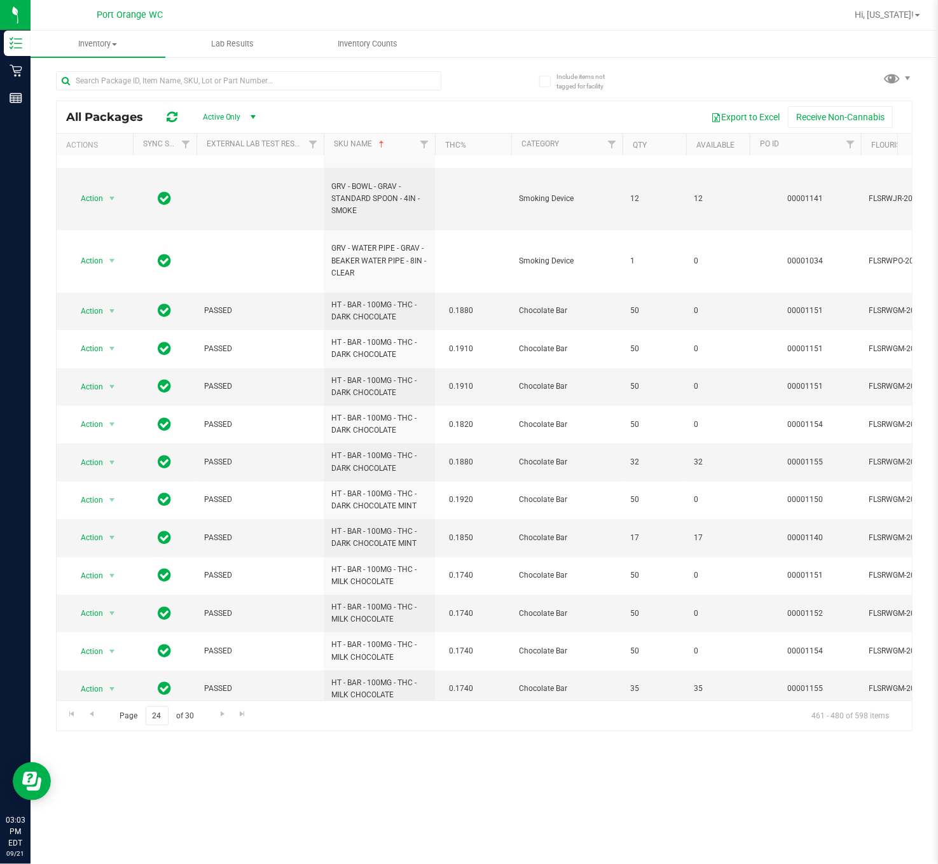
scroll to position [426, 0]
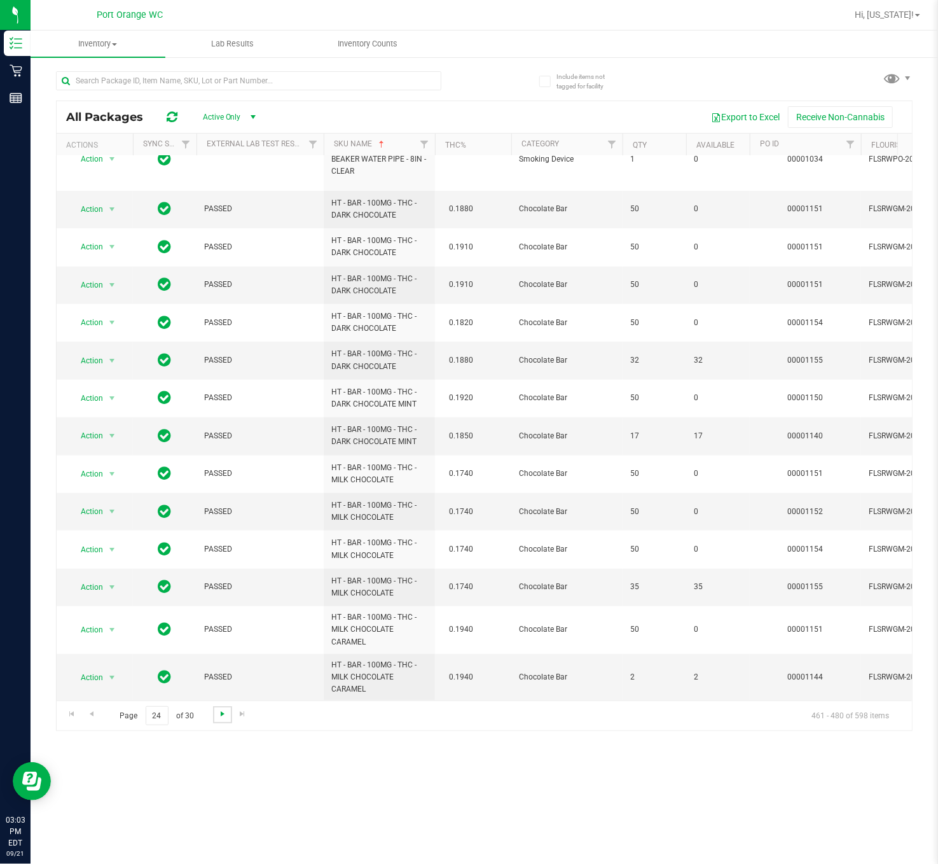
click at [219, 647] on span "Go to the next page" at bounding box center [223, 713] width 10 height 10
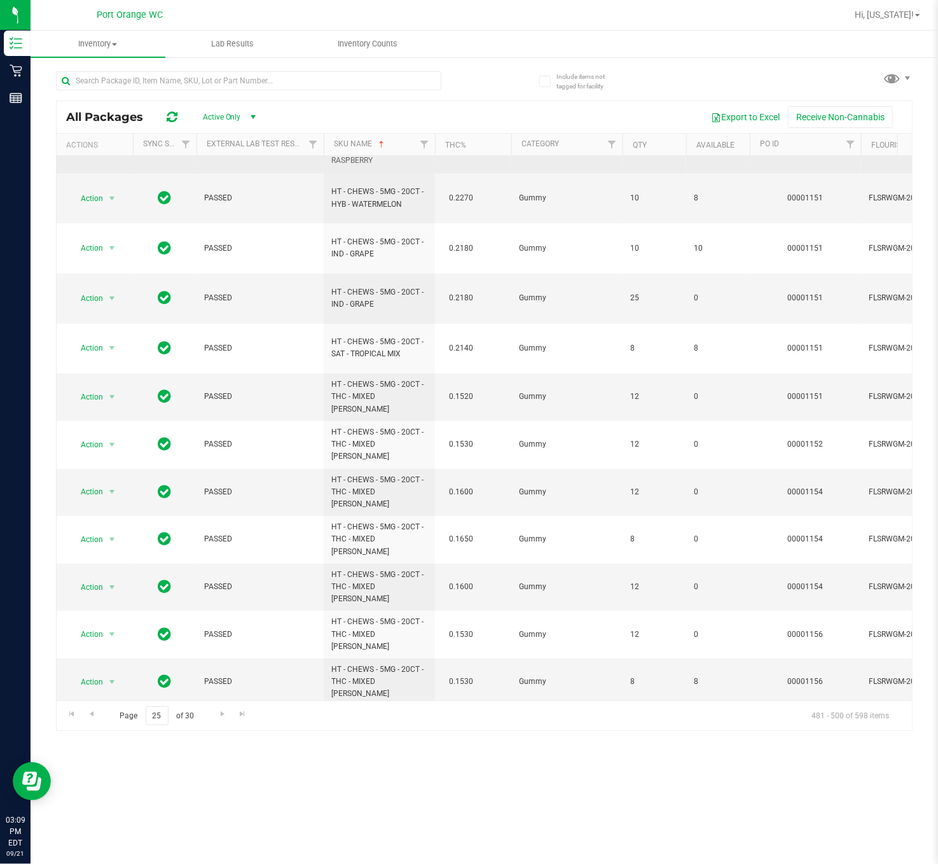
scroll to position [336, 0]
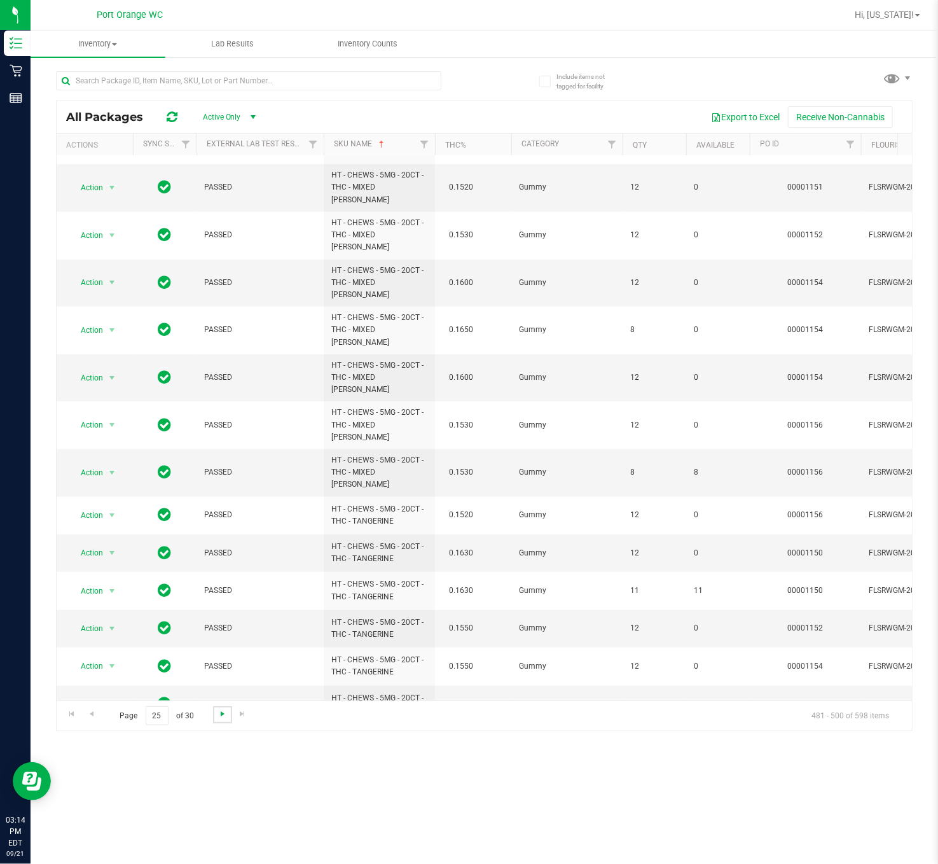
click at [225, 647] on span "Go to the next page" at bounding box center [223, 713] width 10 height 10
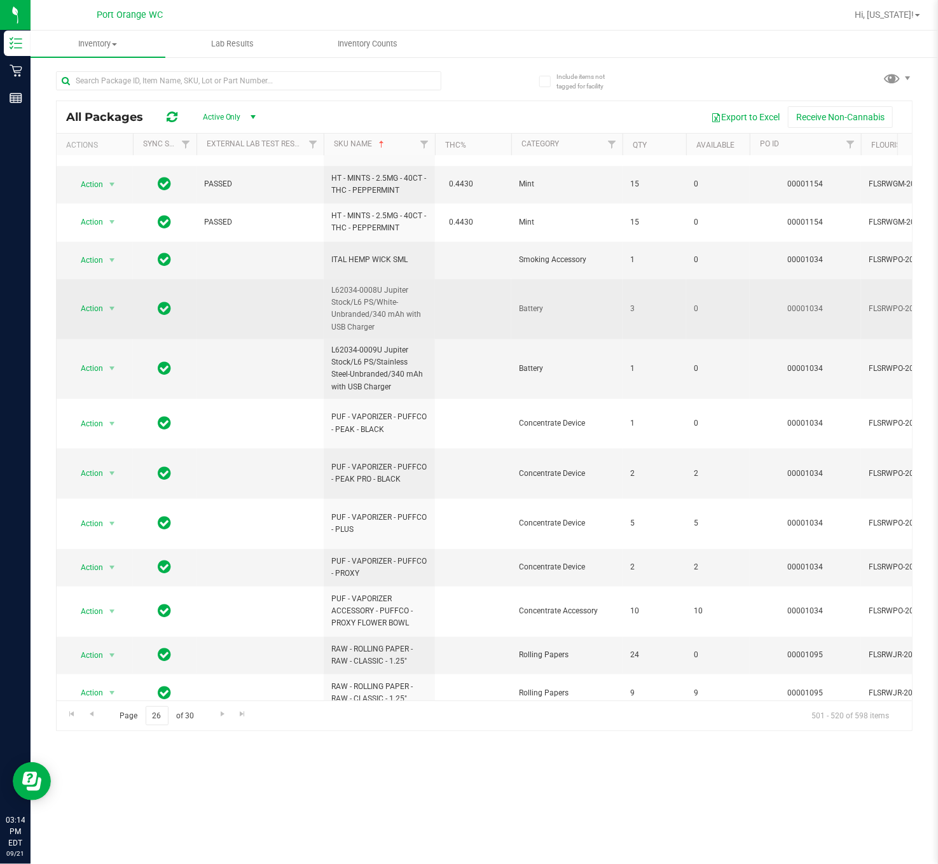
scroll to position [348, 0]
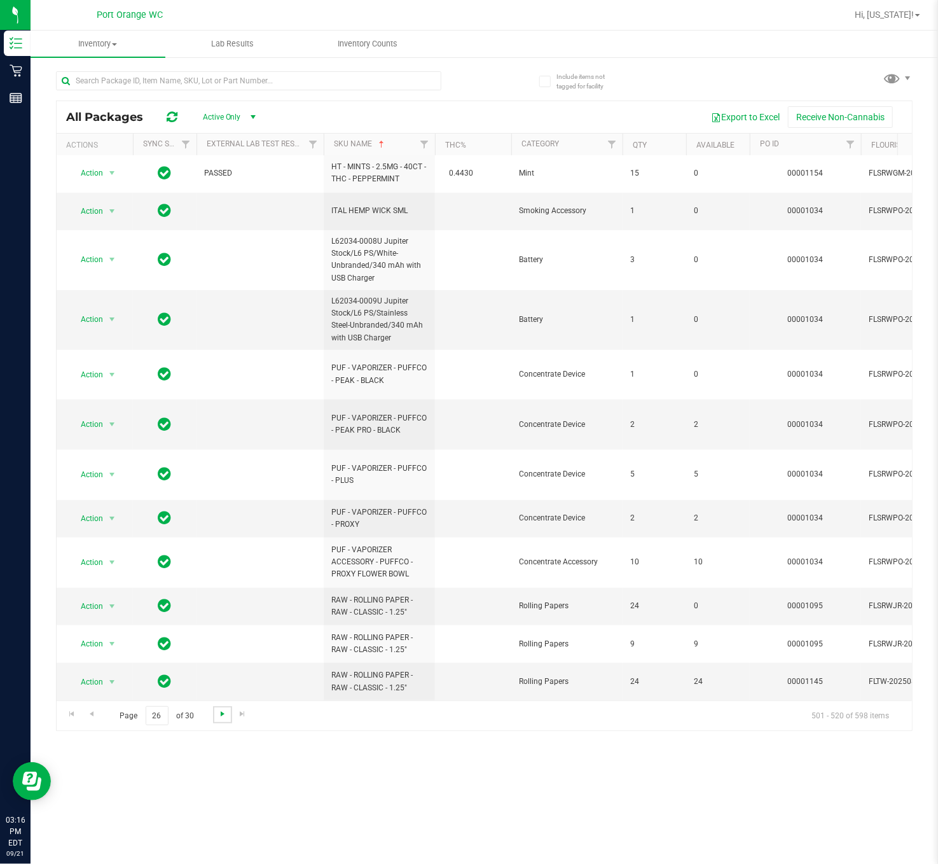
click at [223, 647] on span "Go to the next page" at bounding box center [223, 713] width 10 height 10
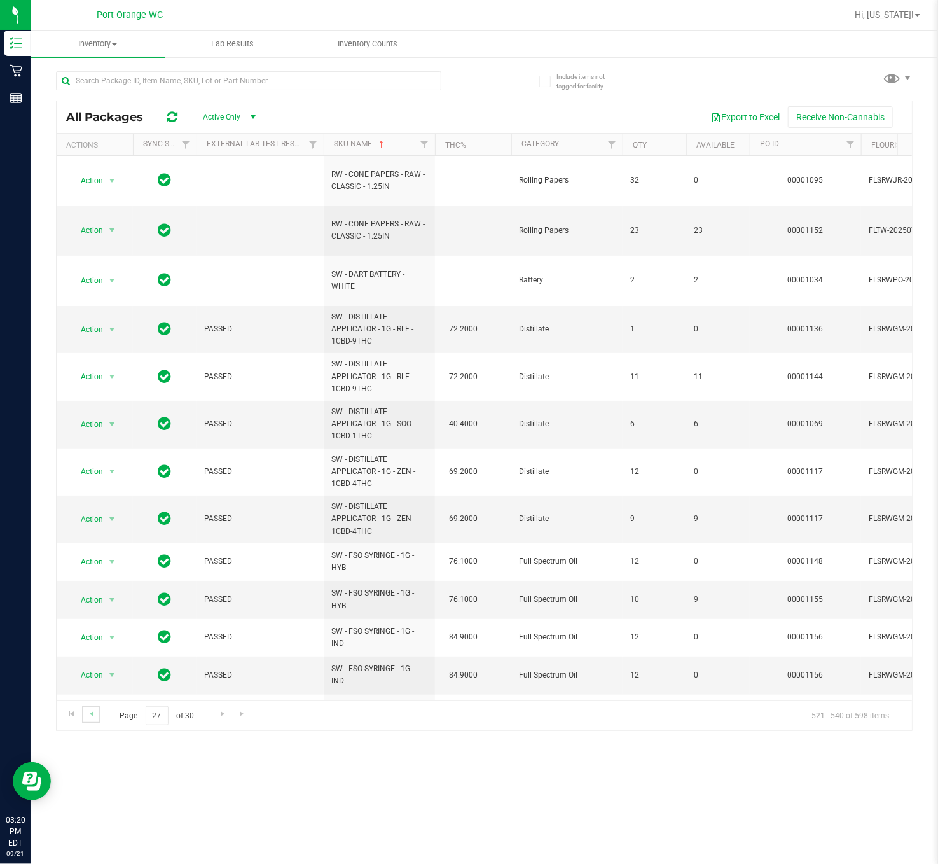
click at [97, 647] on link "Go to the previous page" at bounding box center [91, 714] width 18 height 17
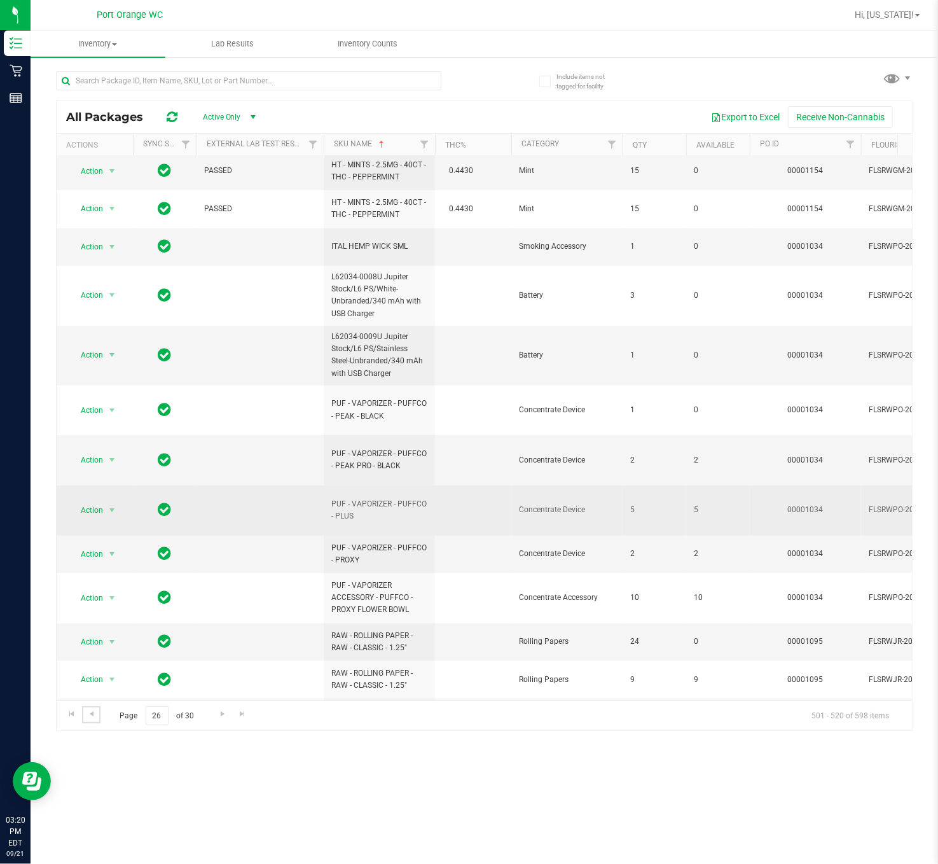
scroll to position [348, 0]
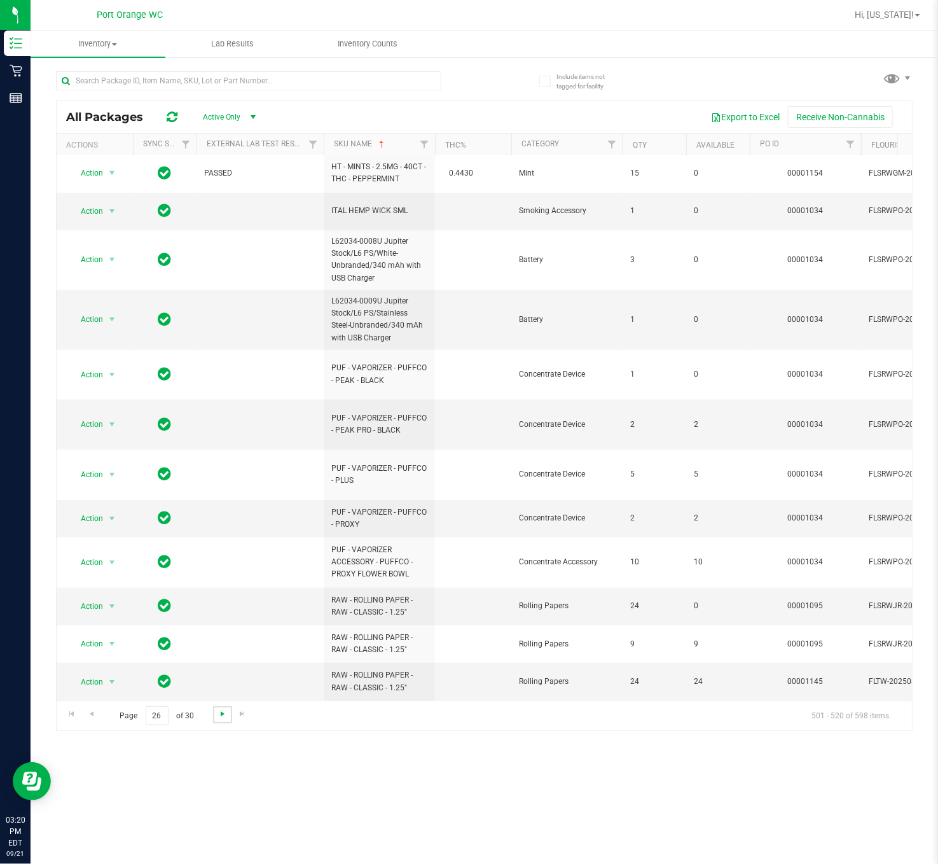
click at [218, 647] on span "Go to the next page" at bounding box center [223, 713] width 10 height 10
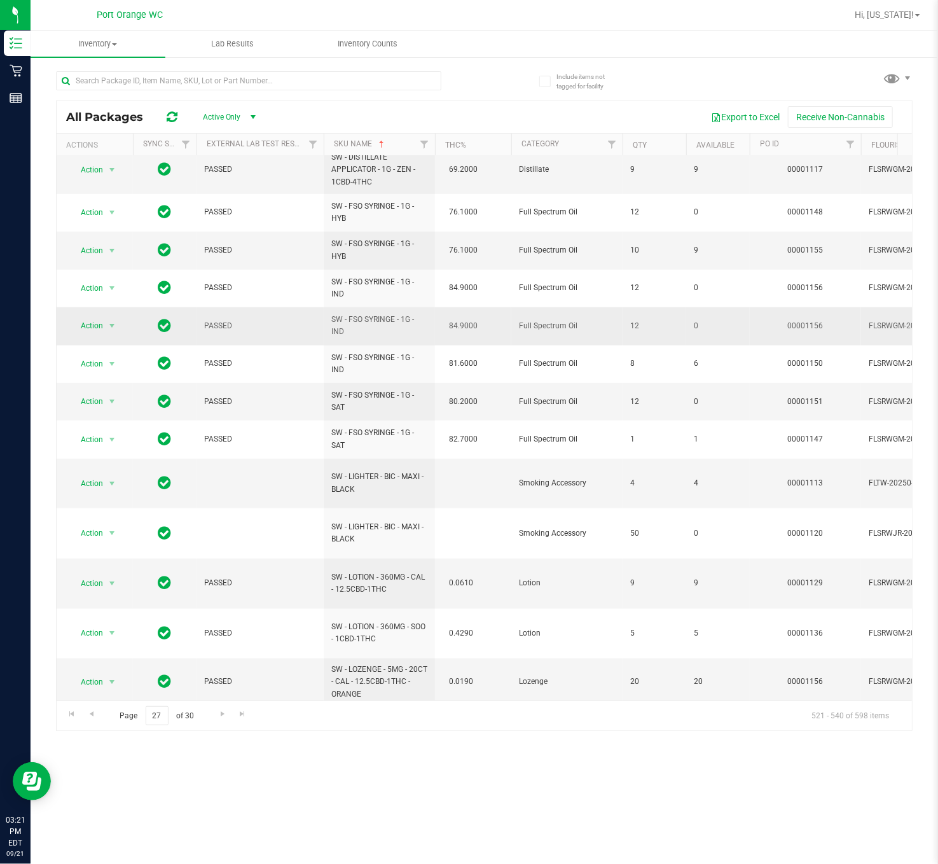
scroll to position [355, 0]
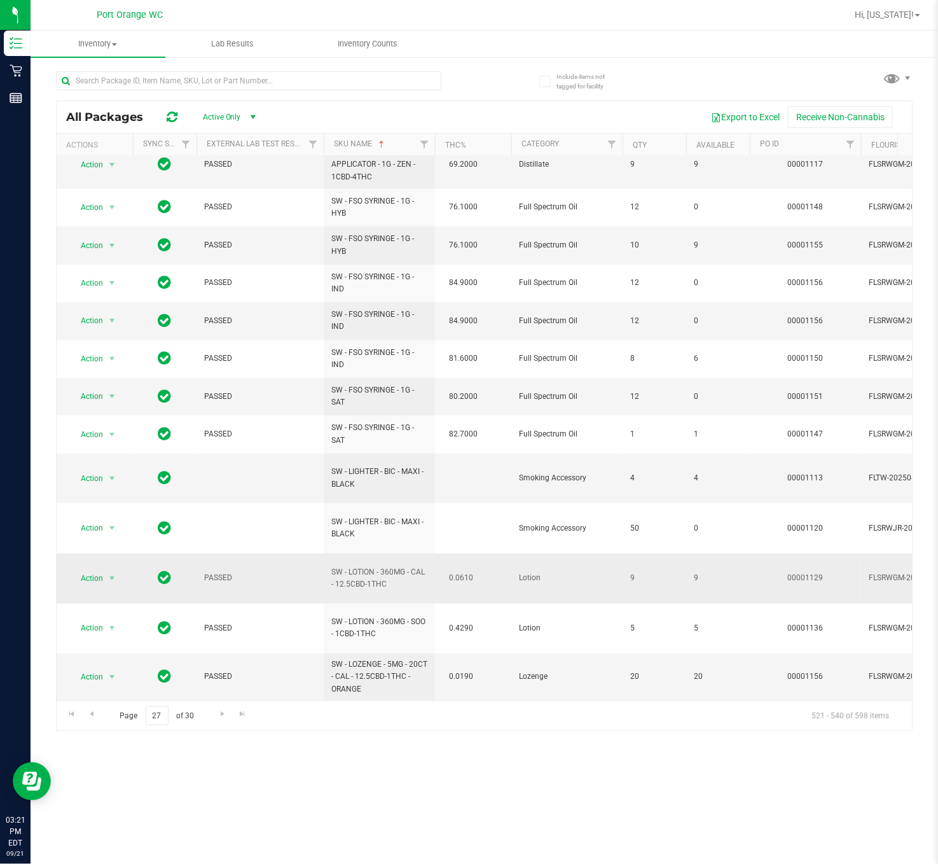
click at [562, 566] on td "Lotion" at bounding box center [566, 578] width 111 height 50
click at [218, 647] on span "Go to the next page" at bounding box center [223, 713] width 10 height 10
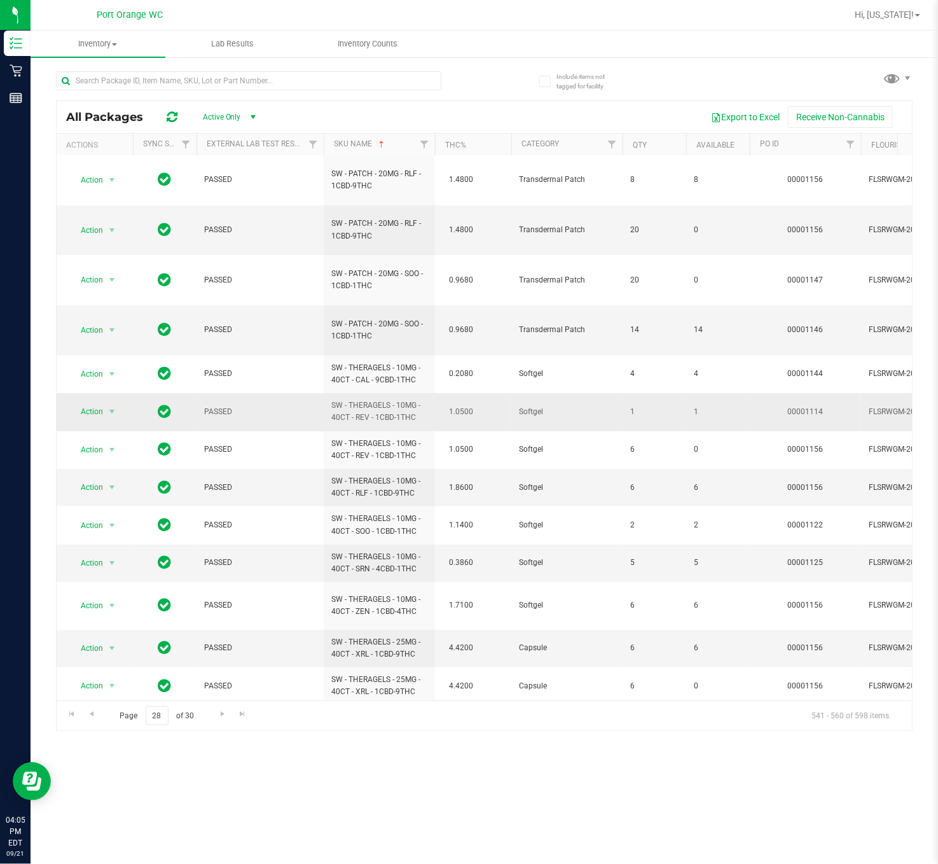
scroll to position [275, 0]
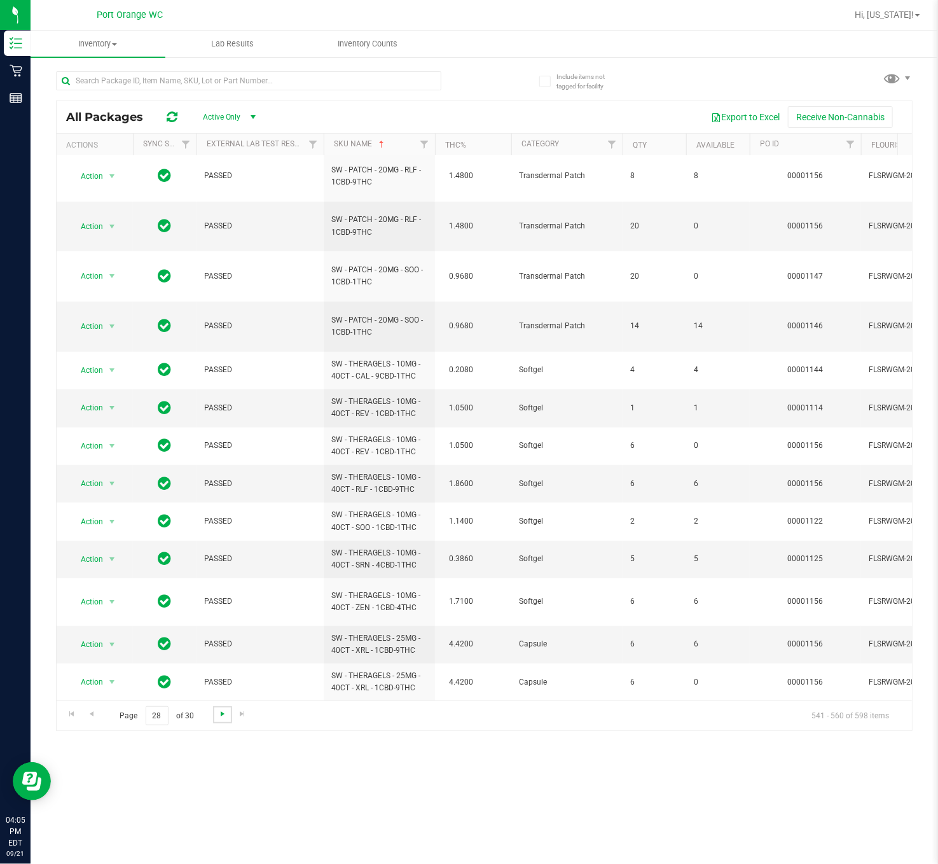
click at [218, 647] on span "Go to the next page" at bounding box center [223, 713] width 10 height 10
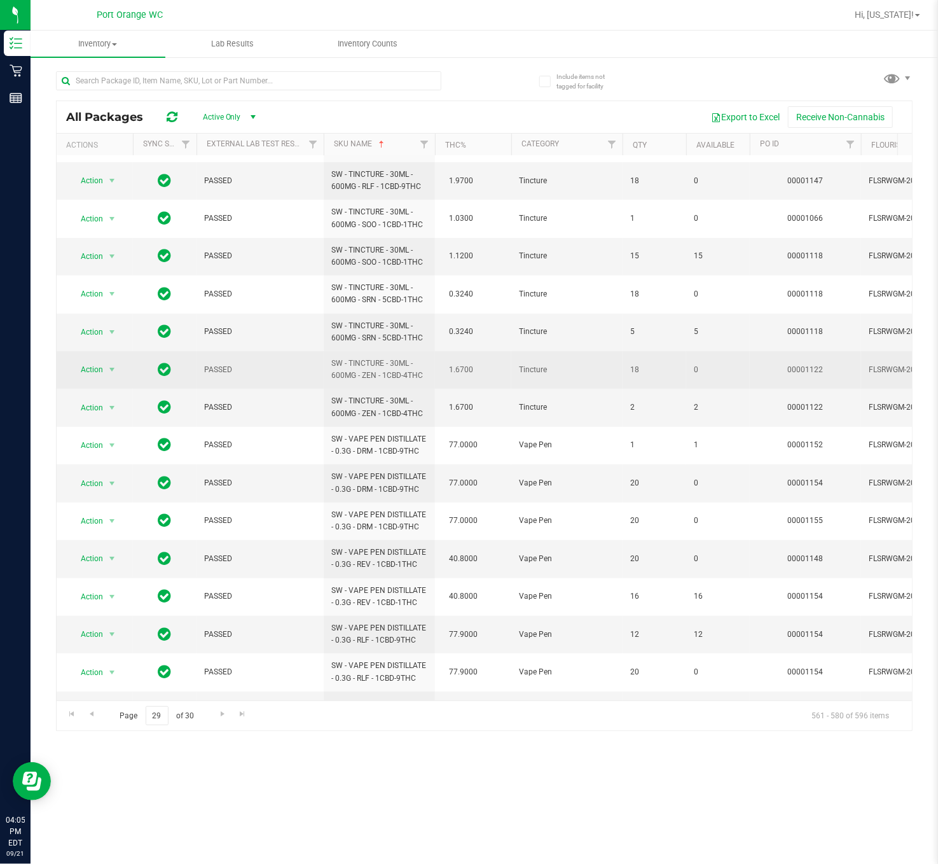
scroll to position [235, 0]
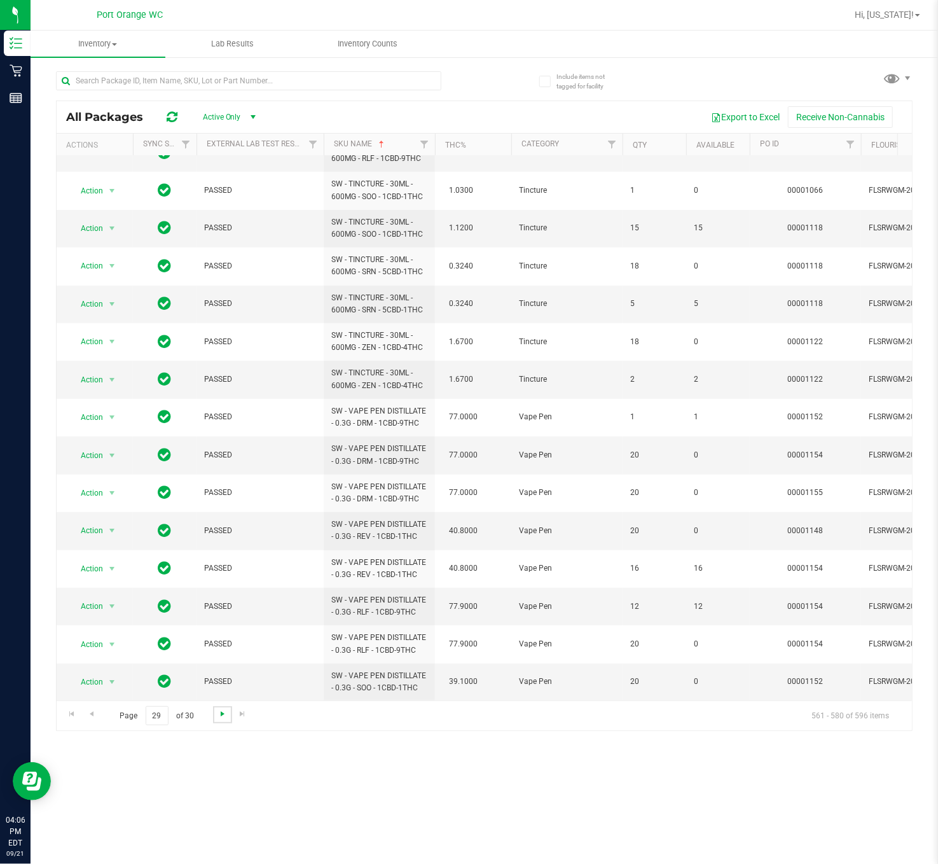
click at [222, 647] on span "Go to the next page" at bounding box center [223, 713] width 10 height 10
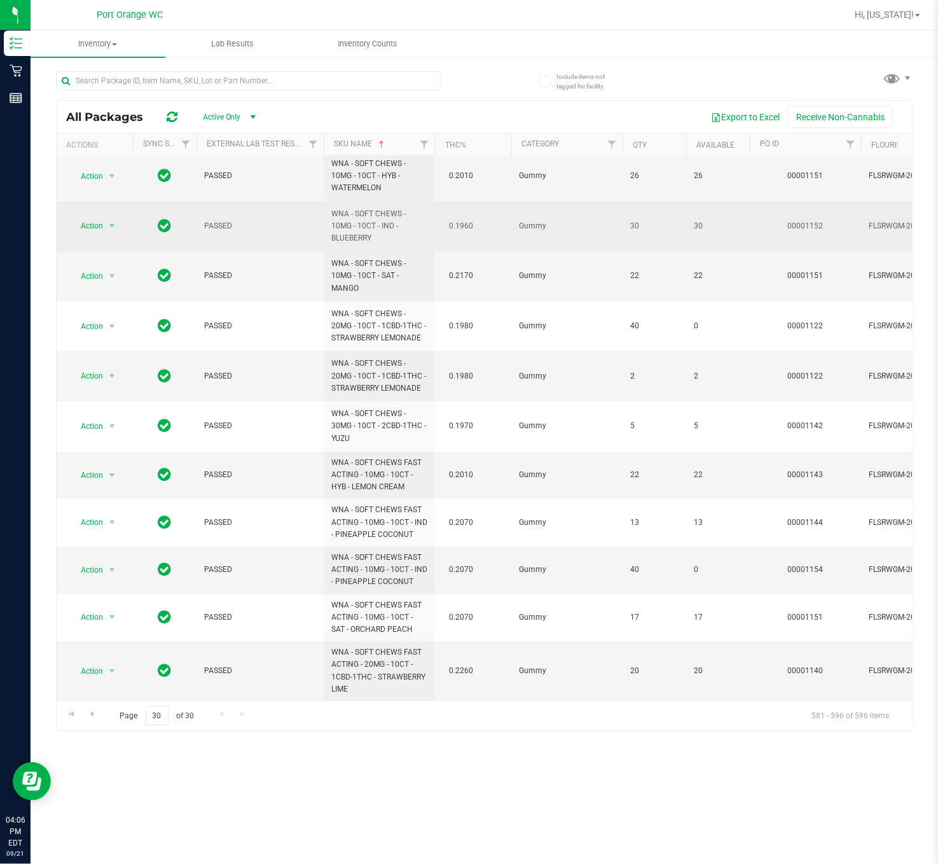
scroll to position [217, 0]
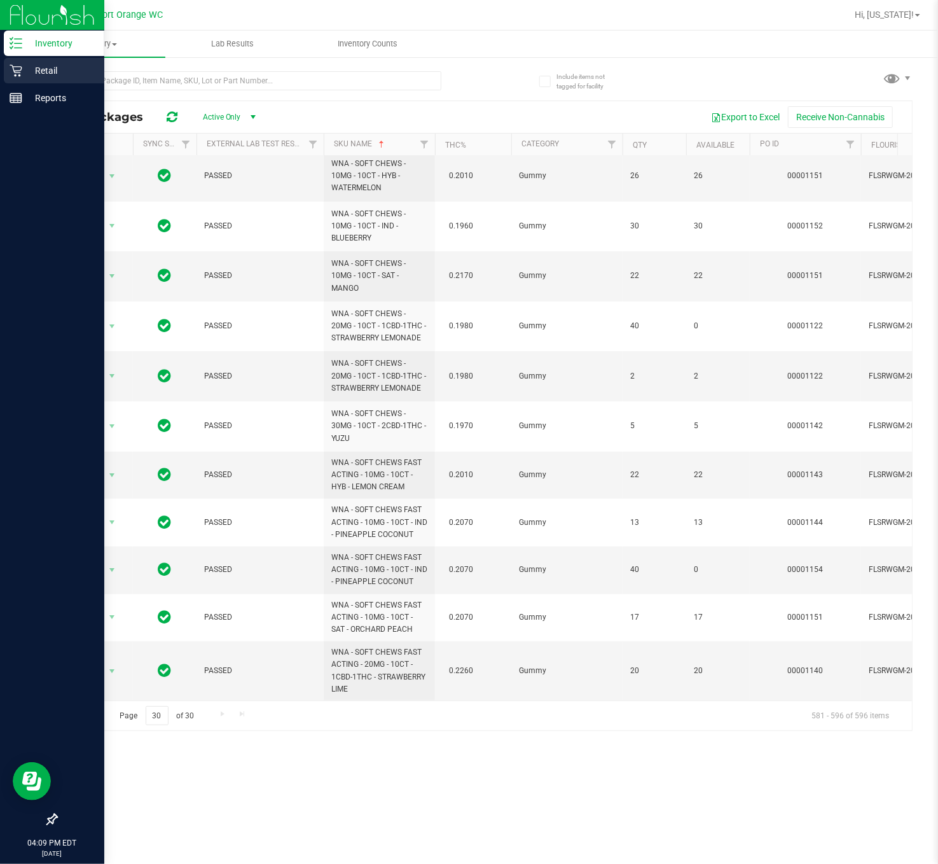
click at [60, 76] on p "Retail" at bounding box center [60, 70] width 76 height 15
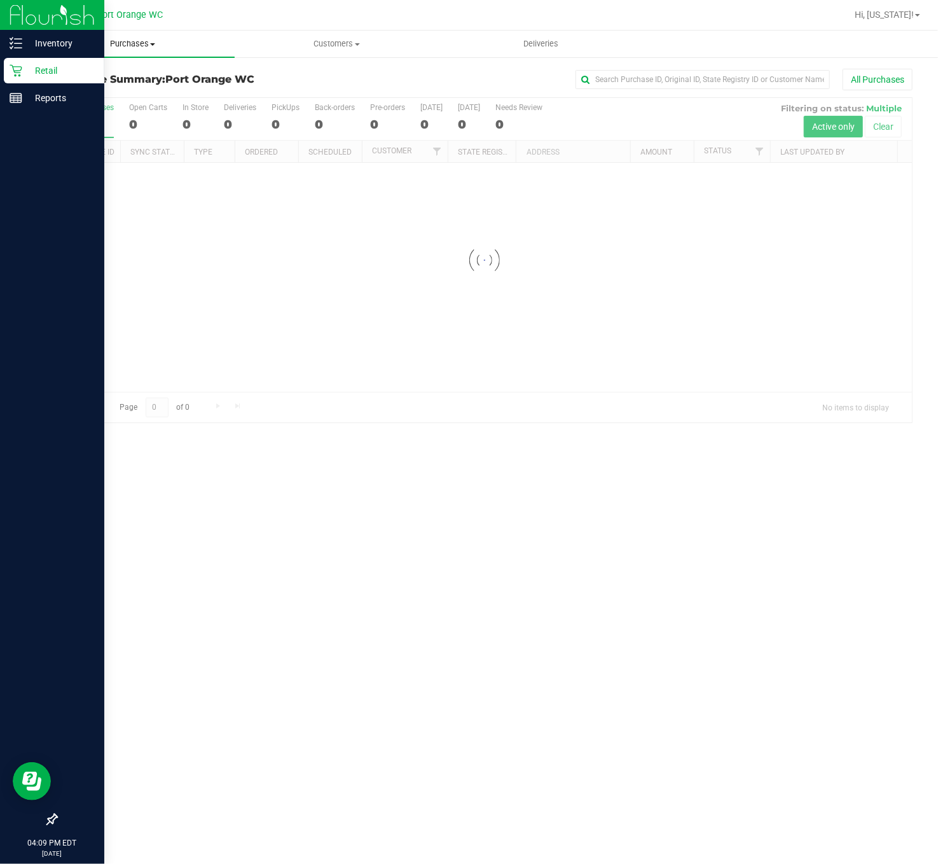
click at [139, 34] on uib-tab-heading "Purchases Summary of purchases Fulfillment All purchases" at bounding box center [133, 44] width 204 height 27
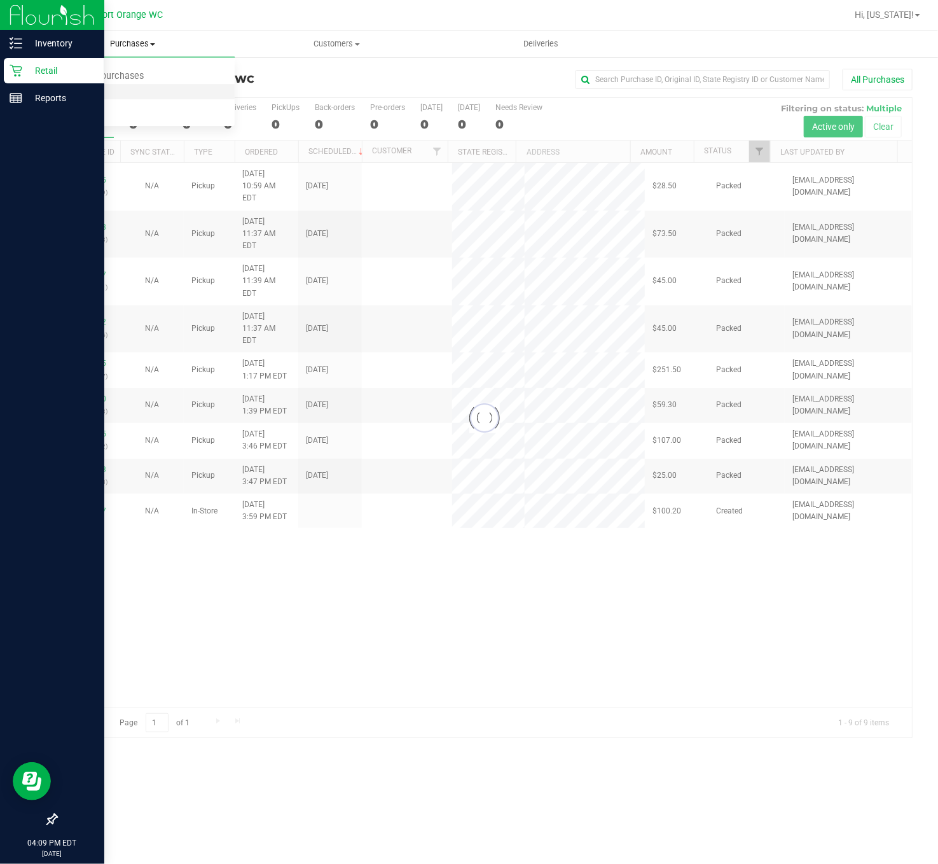
click at [149, 95] on li "Fulfillment" at bounding box center [133, 92] width 204 height 15
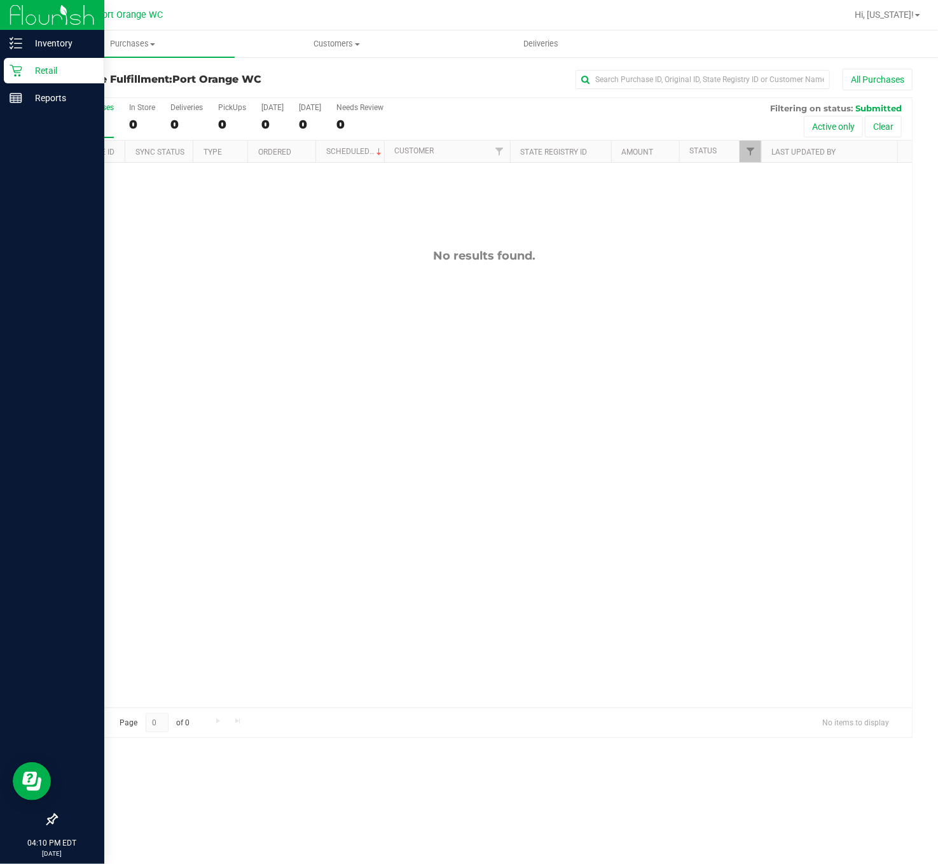
click at [471, 647] on div "Purchases Summary of purchases Fulfillment All purchases Customers All customer…" at bounding box center [485, 447] width 908 height 833
